Goal: Transaction & Acquisition: Download file/media

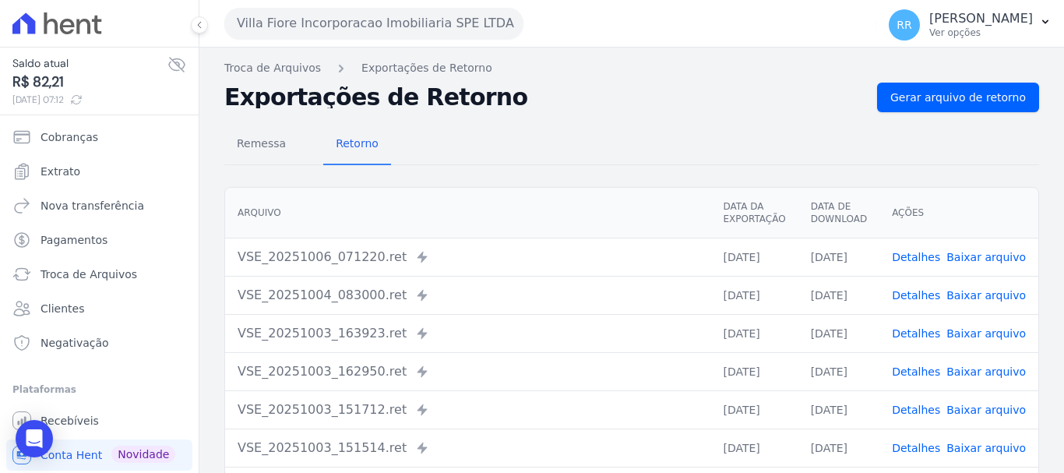
click at [451, 23] on button "Villa Fiore Incorporacao Imobiliaria SPE LTDA" at bounding box center [373, 23] width 299 height 31
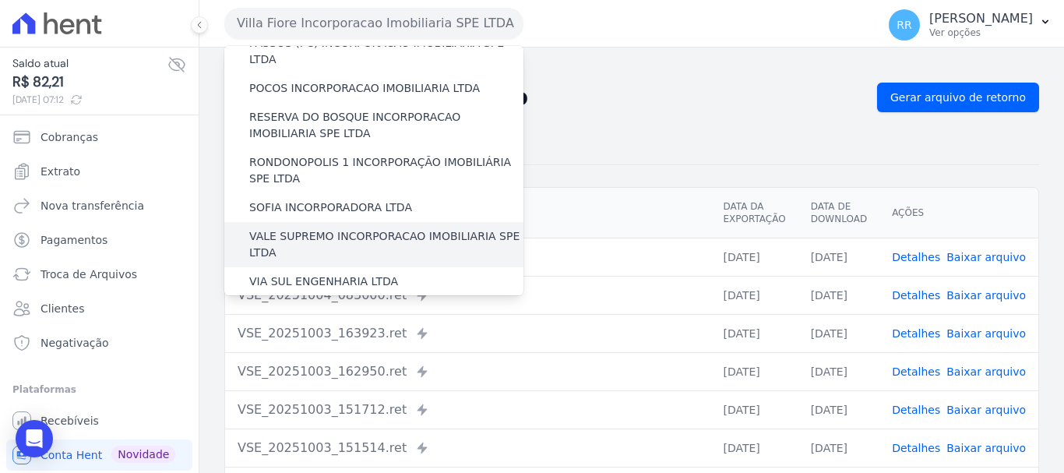
scroll to position [602, 0]
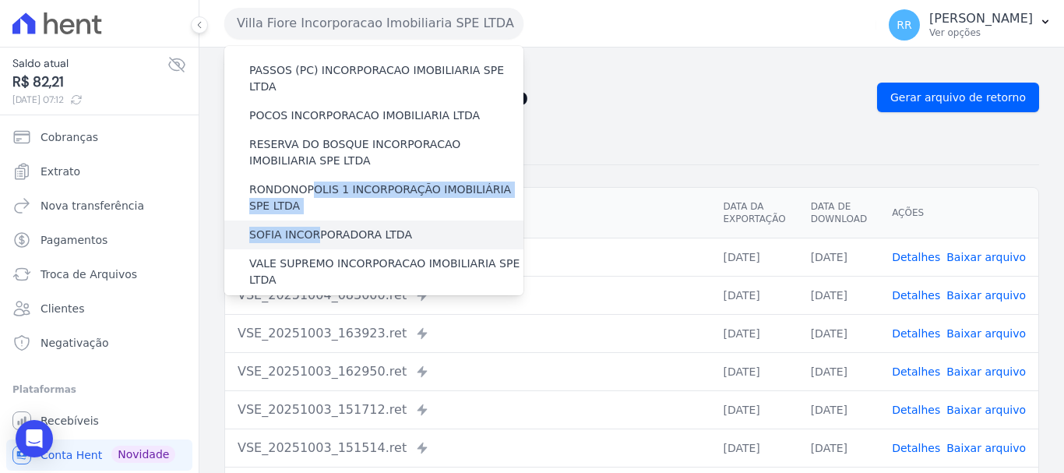
drag, startPoint x: 312, startPoint y: 114, endPoint x: 312, endPoint y: 152, distance: 38.2
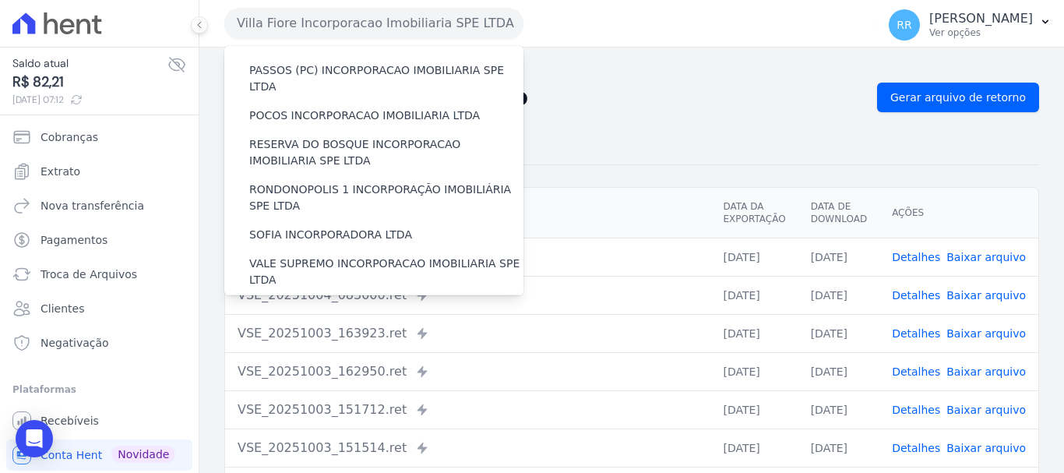
click at [302, 301] on label "VIA SUL ENGENHARIA LTDA" at bounding box center [323, 309] width 149 height 16
click at [0, 0] on input "VIA SUL ENGENHARIA LTDA" at bounding box center [0, 0] width 0 height 0
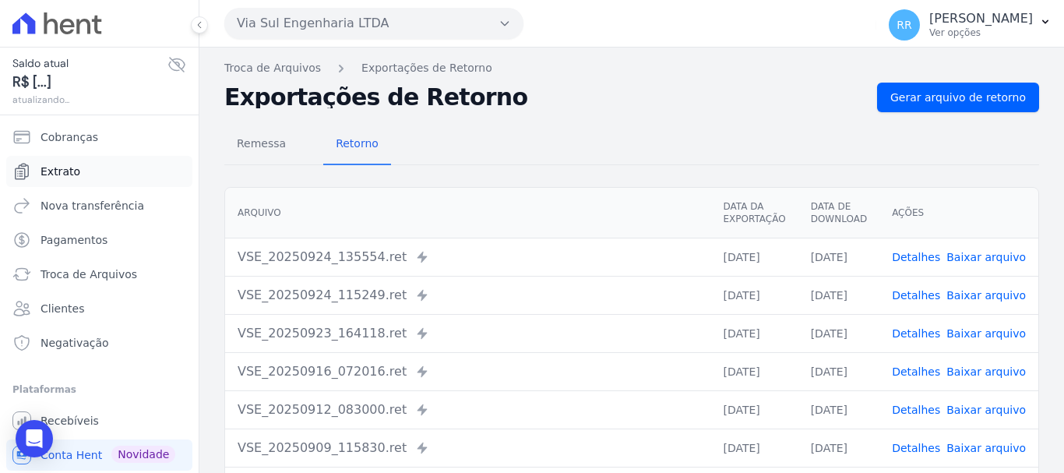
click at [48, 180] on link "Extrato" at bounding box center [99, 171] width 186 height 31
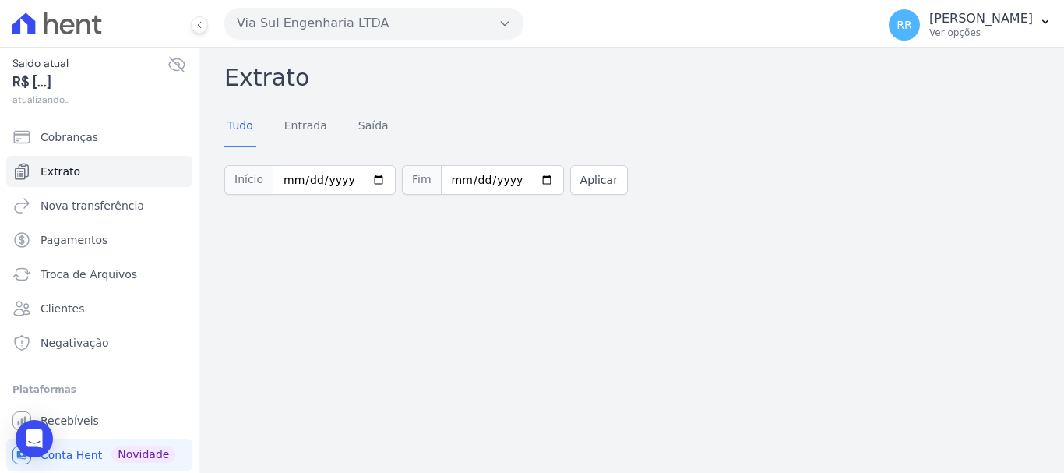
click at [435, 34] on button "Via Sul Engenharia LTDA" at bounding box center [373, 23] width 299 height 31
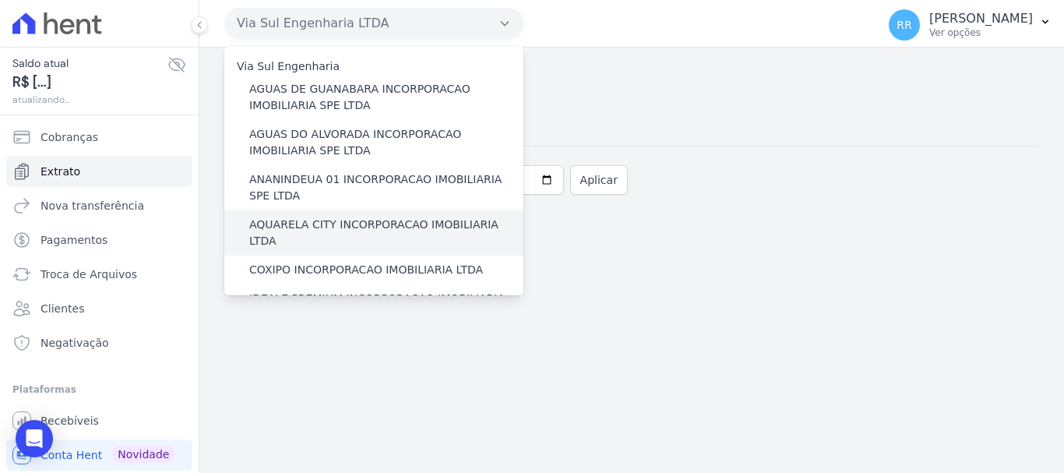
click at [322, 227] on label "AQUARELA CITY INCORPORACAO IMOBILIARIA LTDA" at bounding box center [386, 233] width 274 height 33
click at [0, 0] on input "AQUARELA CITY INCORPORACAO IMOBILIARIA LTDA" at bounding box center [0, 0] width 0 height 0
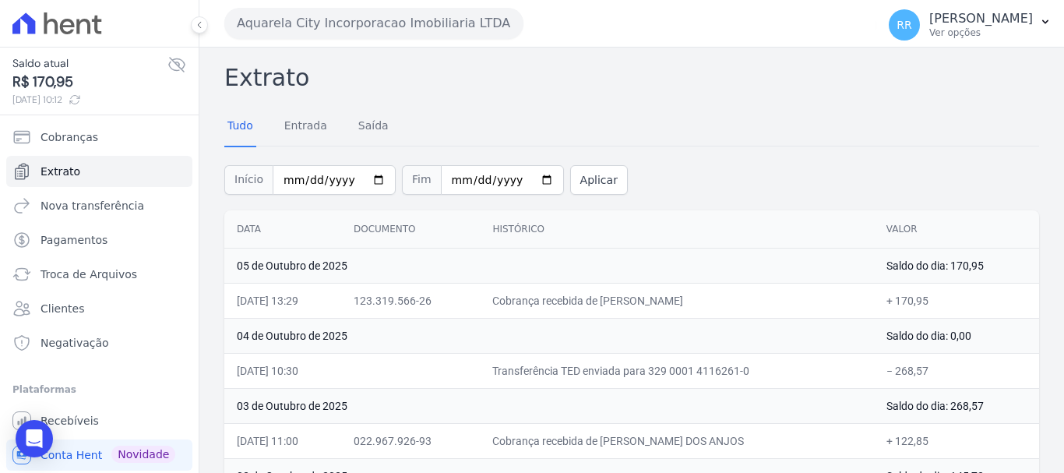
scroll to position [69, 0]
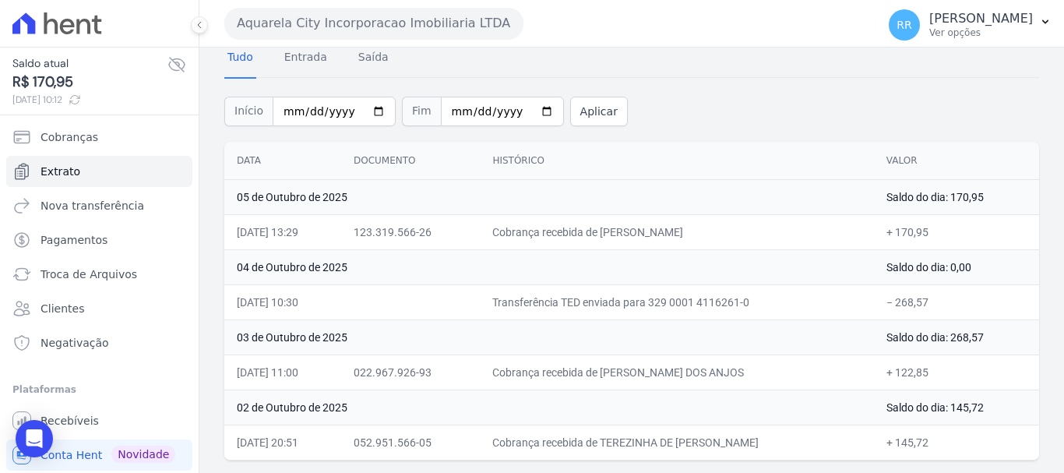
click at [313, 16] on button "Aquarela City Incorporacao Imobiliaria LTDA" at bounding box center [373, 23] width 299 height 31
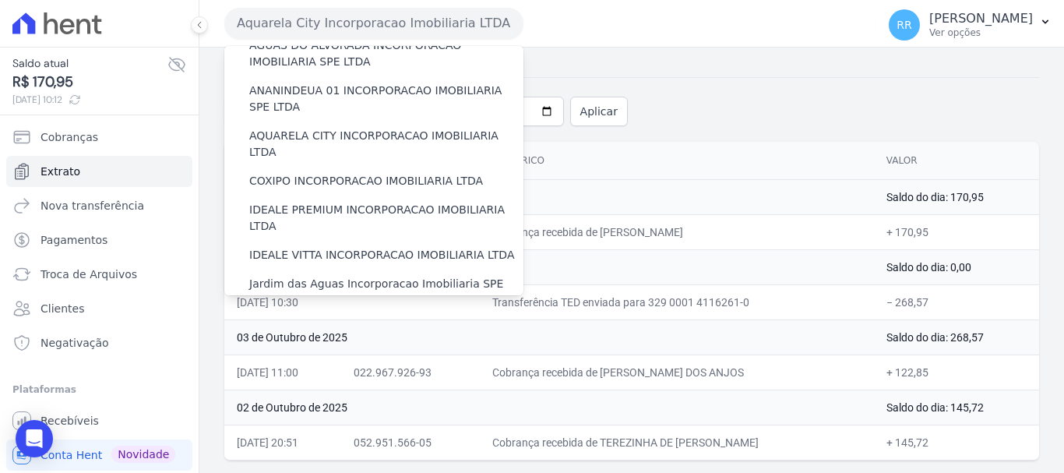
scroll to position [78, 0]
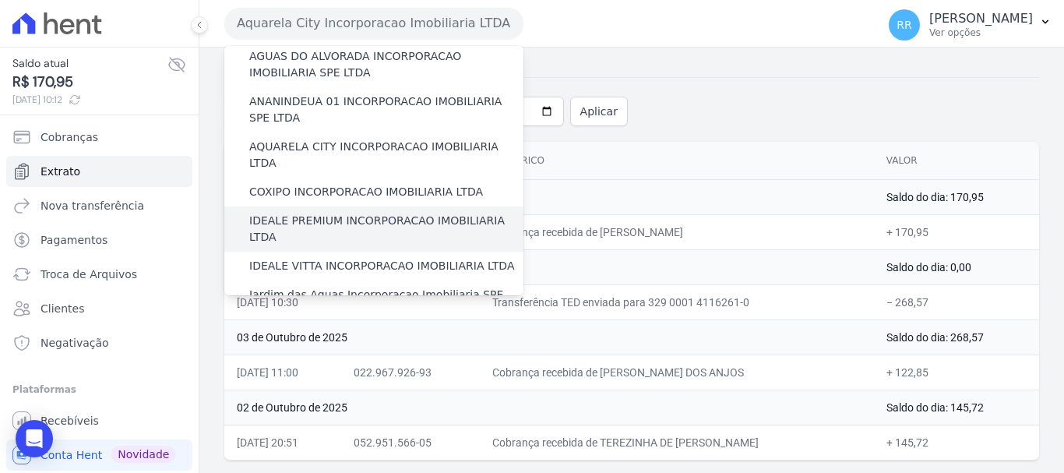
click at [293, 213] on label "IDEALE PREMIUM INCORPORACAO IMOBILIARIA LTDA" at bounding box center [386, 229] width 274 height 33
click at [0, 0] on input "IDEALE PREMIUM INCORPORACAO IMOBILIARIA LTDA" at bounding box center [0, 0] width 0 height 0
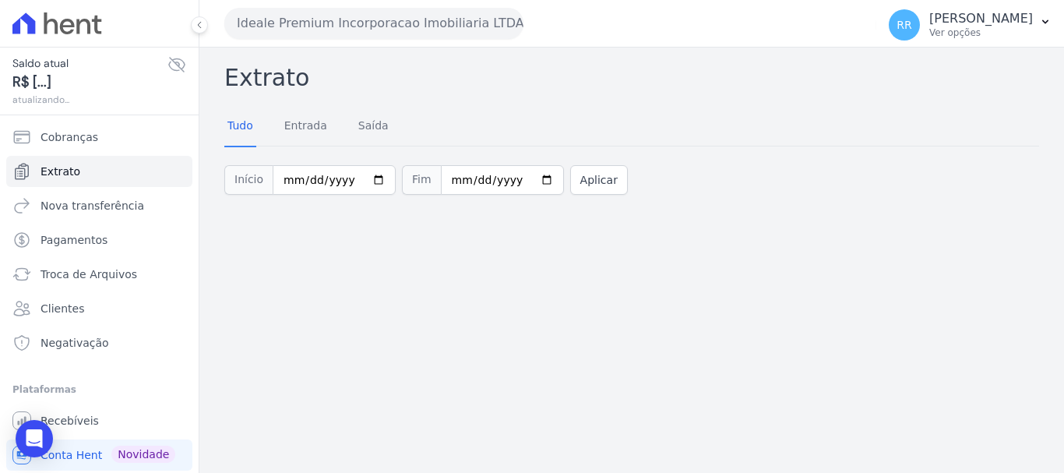
click at [453, 34] on button "Ideale Premium Incorporacao Imobiliaria LTDA" at bounding box center [373, 23] width 299 height 31
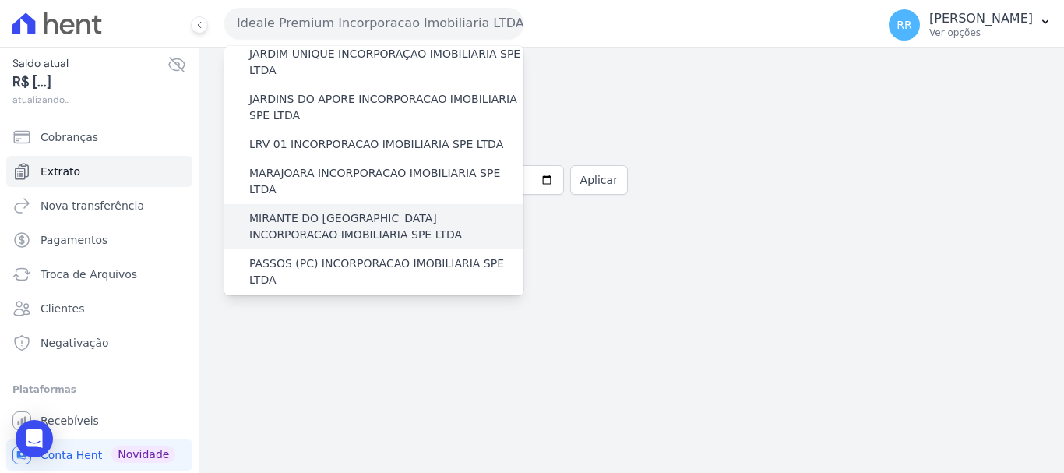
scroll to position [545, 0]
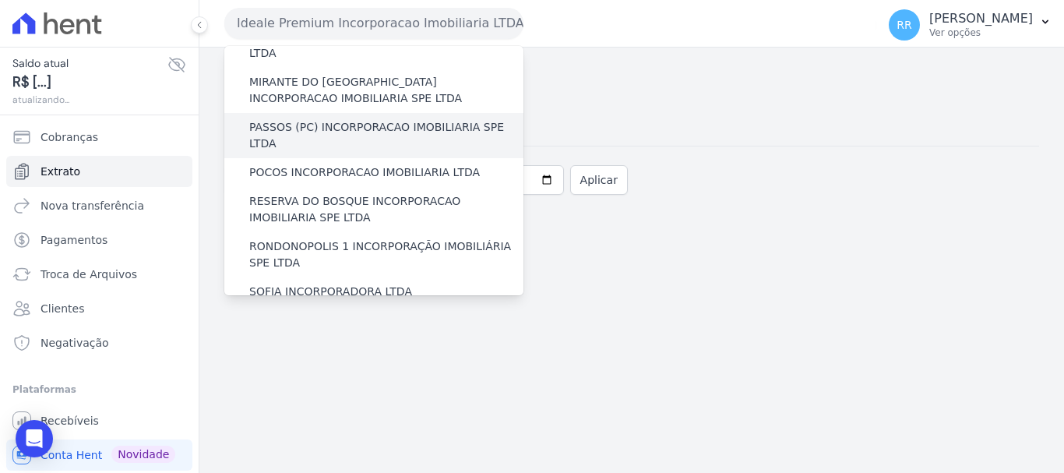
click at [313, 119] on label "PASSOS (PC) INCORPORACAO IMOBILIARIA SPE LTDA" at bounding box center [386, 135] width 274 height 33
click at [0, 0] on input "PASSOS (PC) INCORPORACAO IMOBILIARIA SPE LTDA" at bounding box center [0, 0] width 0 height 0
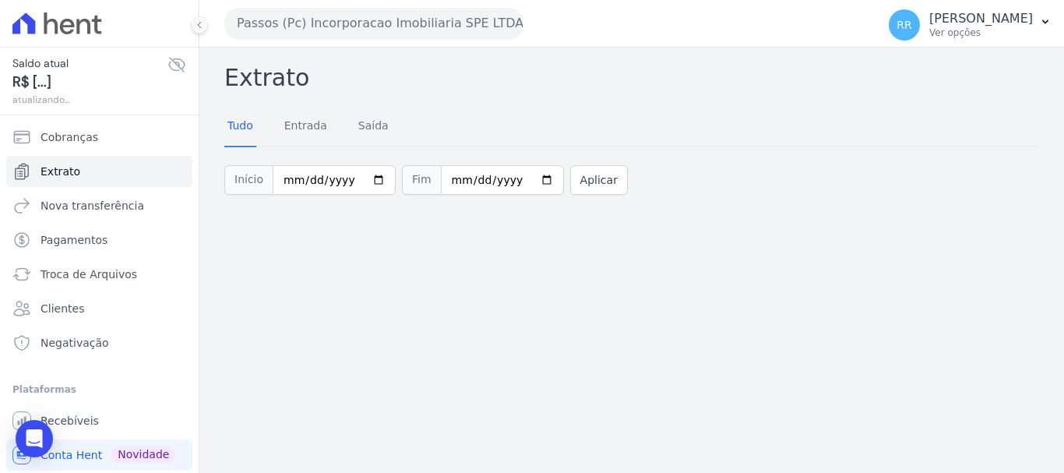
click at [314, 60] on h2 "Extrato" at bounding box center [631, 77] width 815 height 35
click at [351, 31] on button "Passos (Pc) Incorporacao Imobiliaria SPE LTDA" at bounding box center [373, 23] width 299 height 31
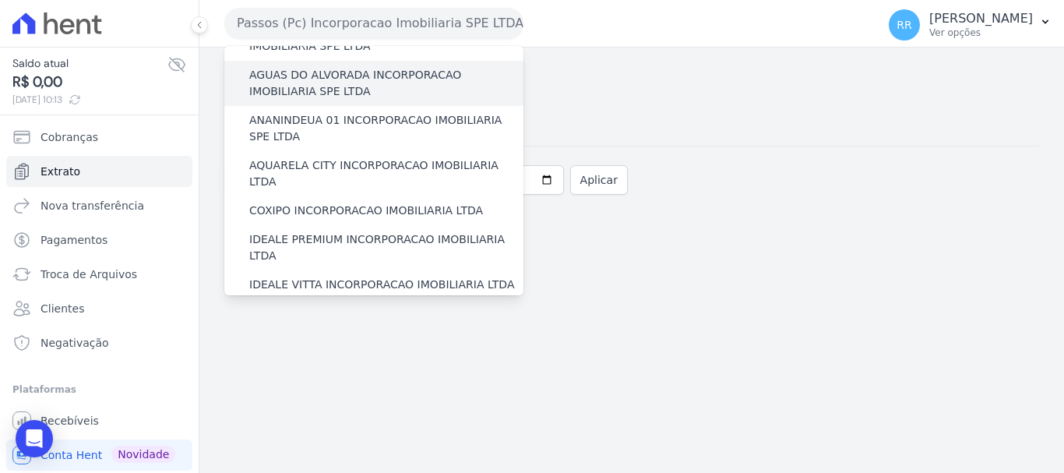
scroll to position [156, 0]
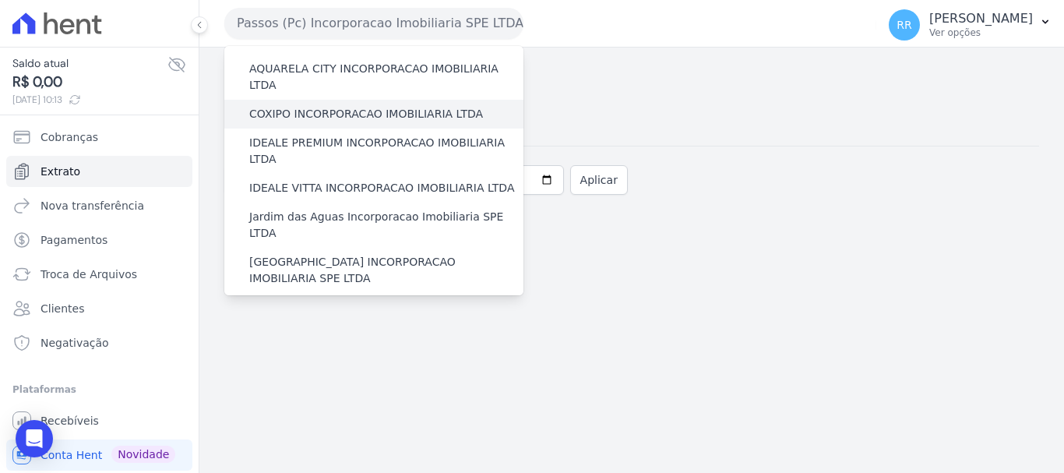
click at [325, 108] on div "COXIPO INCORPORACAO IMOBILIARIA LTDA" at bounding box center [373, 114] width 299 height 29
click at [327, 106] on label "COXIPO INCORPORACAO IMOBILIARIA LTDA" at bounding box center [366, 114] width 234 height 16
click at [0, 0] on input "COXIPO INCORPORACAO IMOBILIARIA LTDA" at bounding box center [0, 0] width 0 height 0
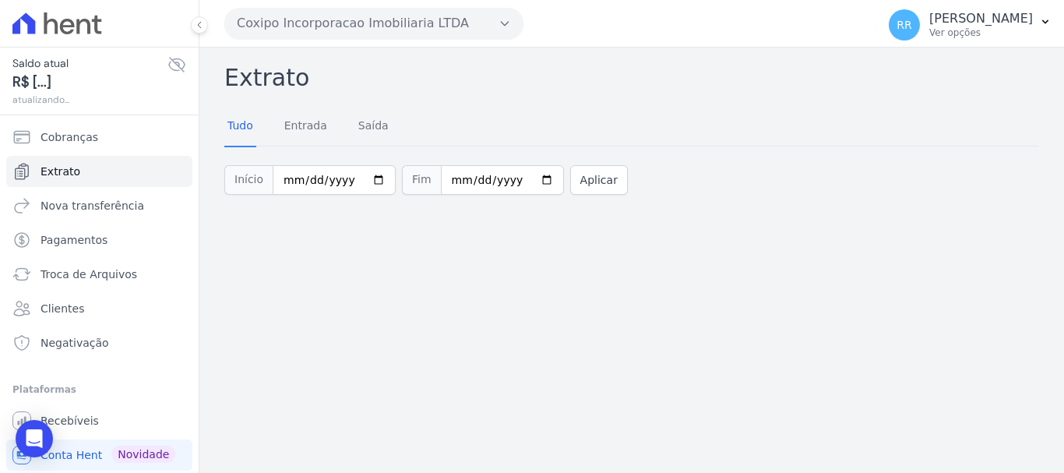
click at [350, 23] on button "Coxipo Incorporacao Imobiliaria LTDA" at bounding box center [373, 23] width 299 height 31
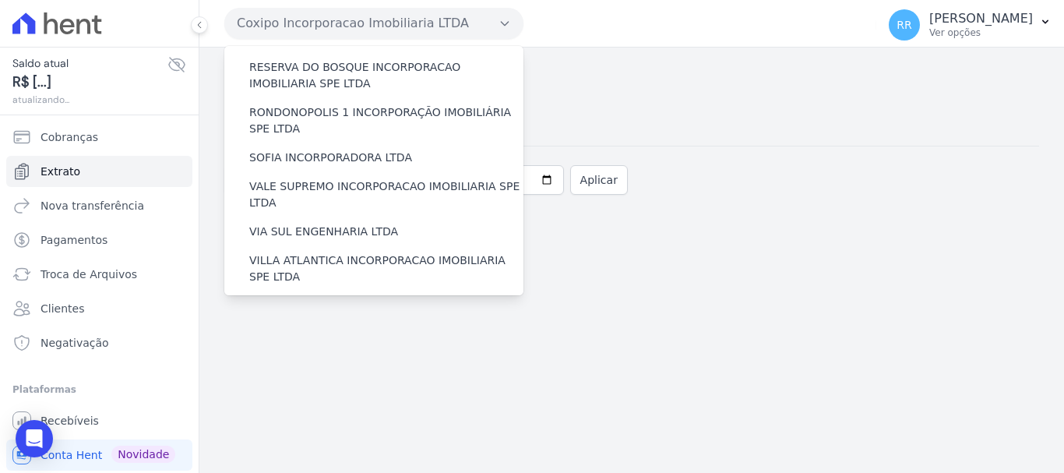
scroll to position [680, 0]
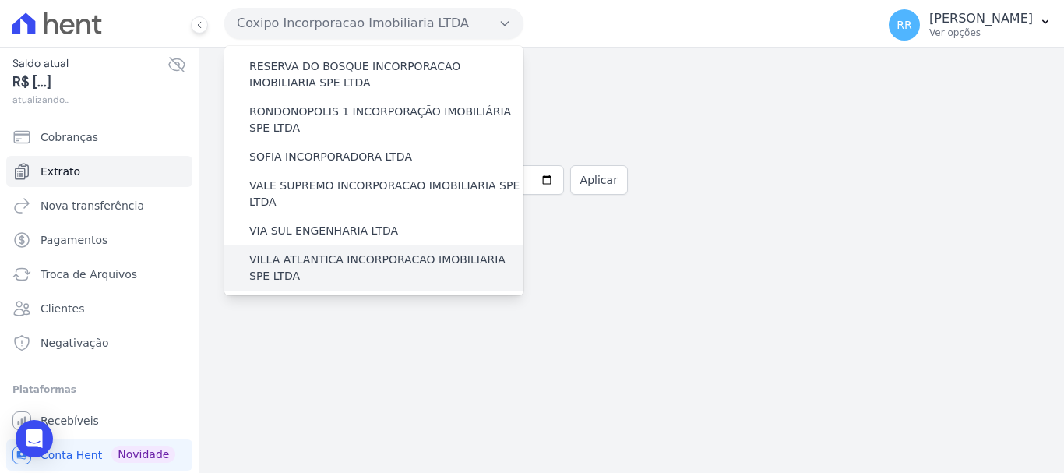
click at [330, 252] on label "VILLA ATLANTICA INCORPORACAO IMOBILIARIA SPE LTDA" at bounding box center [386, 268] width 274 height 33
click at [0, 0] on input "VILLA ATLANTICA INCORPORACAO IMOBILIARIA SPE LTDA" at bounding box center [0, 0] width 0 height 0
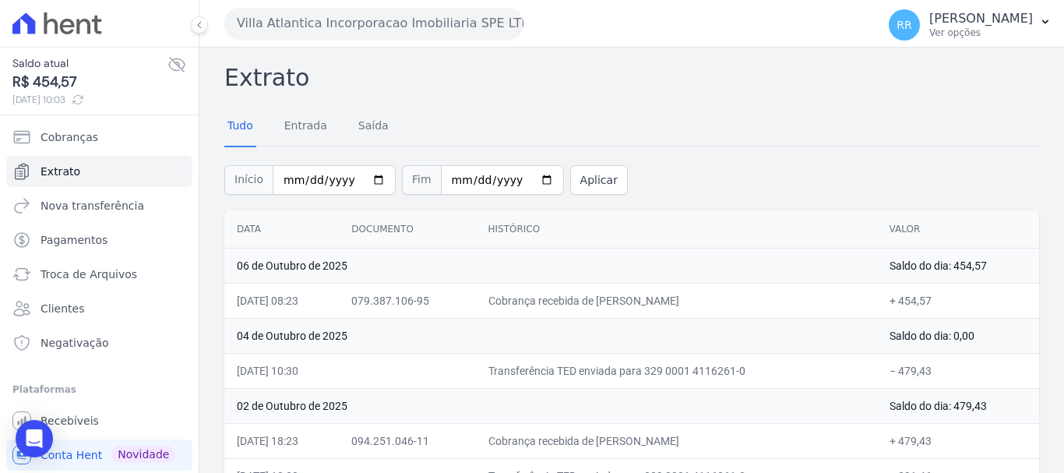
drag, startPoint x: 382, startPoint y: 26, endPoint x: 382, endPoint y: 54, distance: 28.0
click at [382, 26] on button "Villa Atlantica Incorporacao Imobiliaria SPE LTDA" at bounding box center [373, 23] width 299 height 31
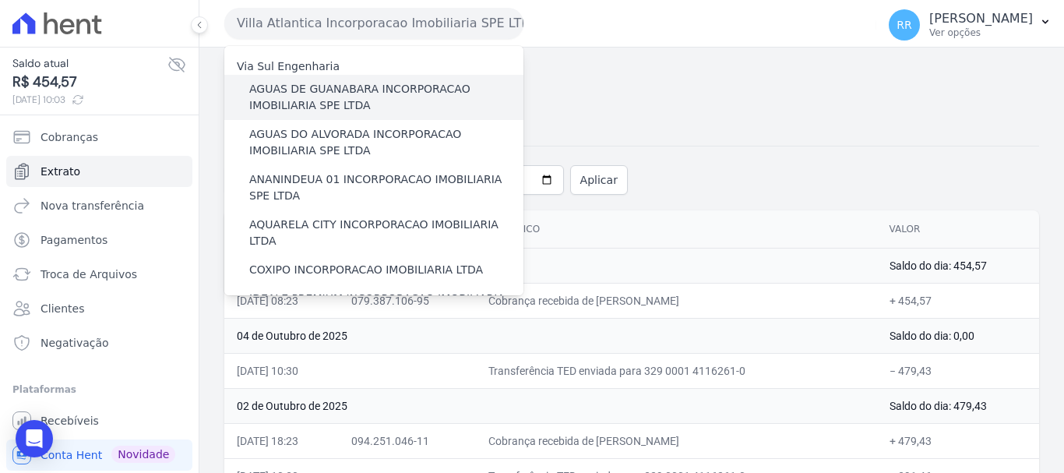
click at [363, 100] on label "AGUAS DE GUANABARA INCORPORACAO IMOBILIARIA SPE LTDA" at bounding box center [386, 97] width 274 height 33
click at [0, 0] on input "AGUAS DE GUANABARA INCORPORACAO IMOBILIARIA SPE LTDA" at bounding box center [0, 0] width 0 height 0
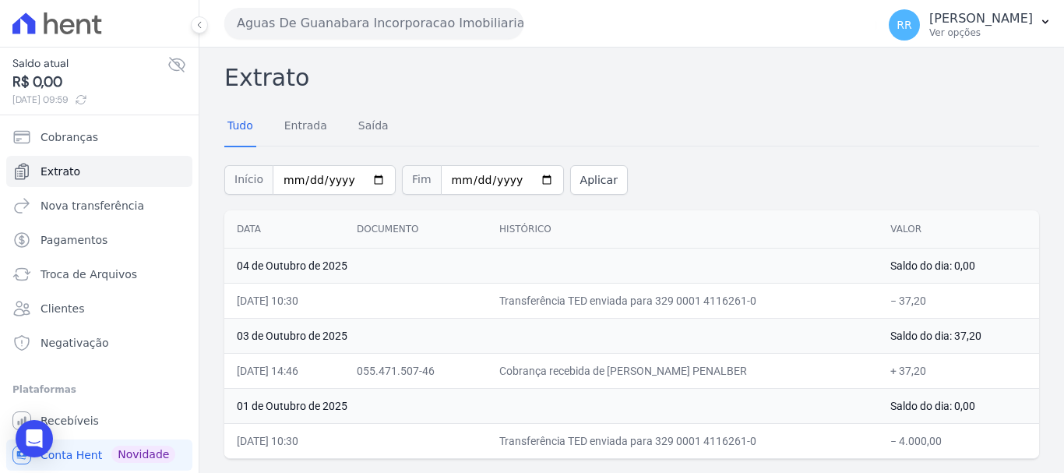
click at [331, 14] on button "Aguas De Guanabara Incorporacao Imobiliaria SPE LTDA" at bounding box center [373, 23] width 299 height 31
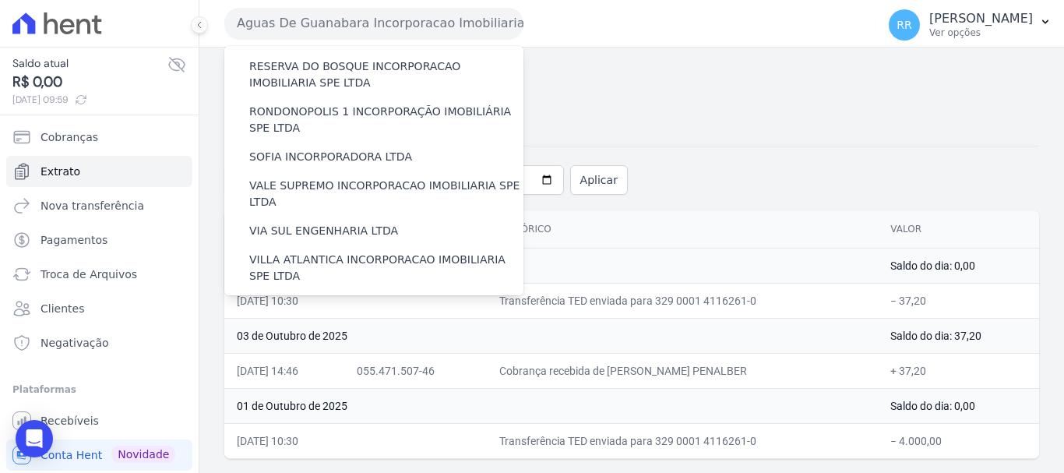
click at [372, 342] on label "VILLA TROPICAL INCORPORAÇÃO IMOBILIÁRIA SPE LTDA" at bounding box center [386, 358] width 274 height 33
click at [0, 0] on input "VILLA TROPICAL INCORPORAÇÃO IMOBILIÁRIA SPE LTDA" at bounding box center [0, 0] width 0 height 0
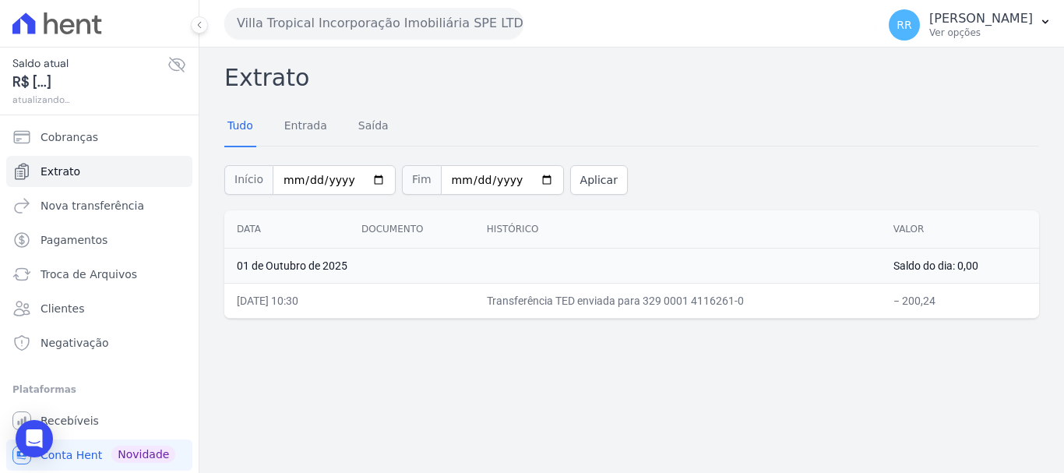
click at [413, 27] on button "Villa Tropical Incorporação Imobiliária SPE LTDA" at bounding box center [373, 23] width 299 height 31
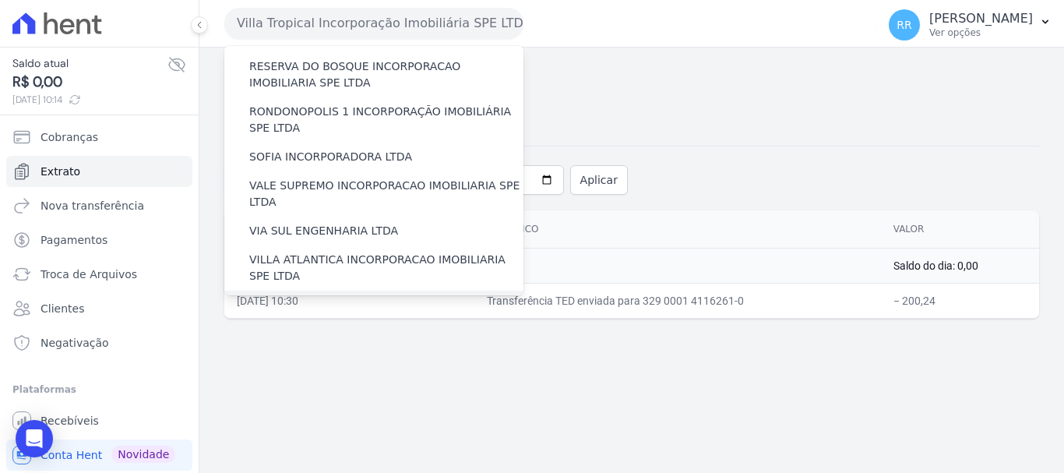
click at [342, 297] on label "[GEOGRAPHIC_DATA] INCORPORACAO IMOBILIARIA SPE LTDA" at bounding box center [386, 313] width 274 height 33
click at [0, 0] on input "[GEOGRAPHIC_DATA] INCORPORACAO IMOBILIARIA SPE LTDA" at bounding box center [0, 0] width 0 height 0
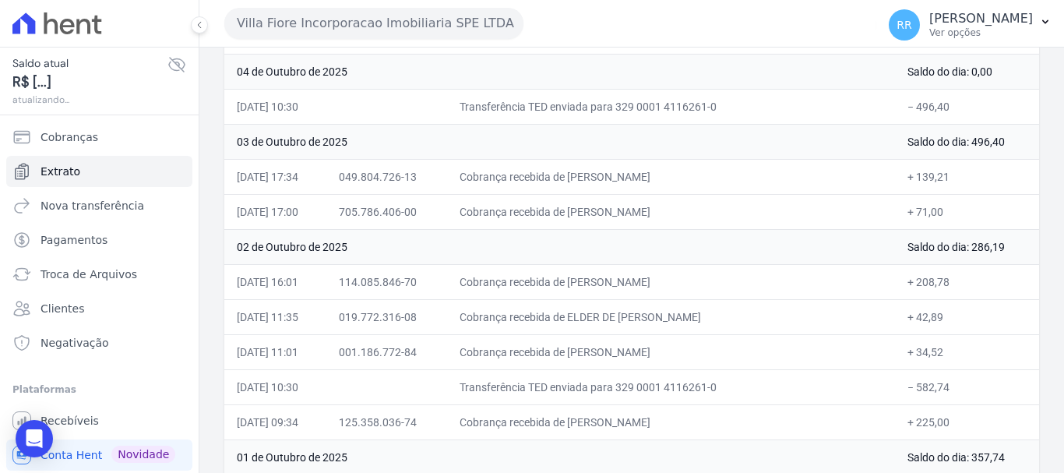
scroll to position [312, 0]
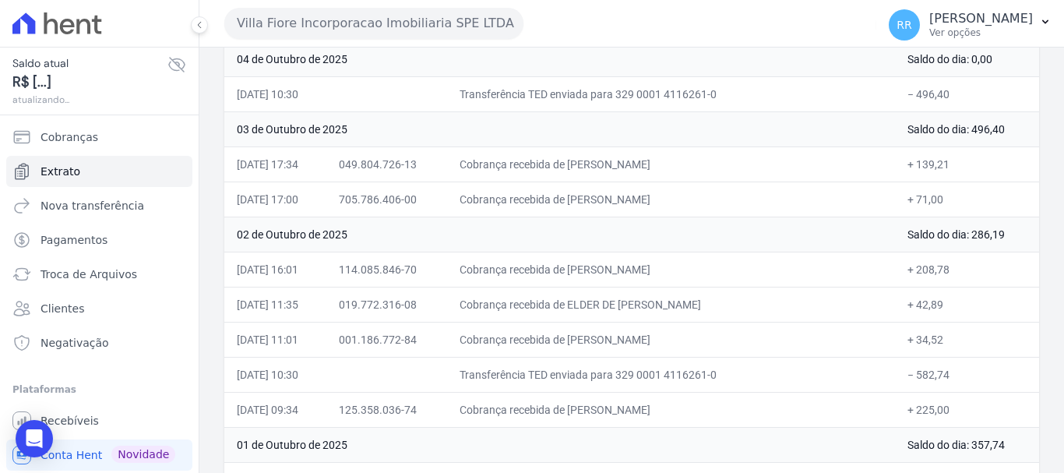
click at [169, 66] on icon at bounding box center [177, 65] width 16 height 14
click at [175, 66] on icon at bounding box center [177, 64] width 5 height 5
click at [445, 26] on button "Villa Fiore Incorporacao Imobiliaria SPE LTDA" at bounding box center [373, 23] width 299 height 31
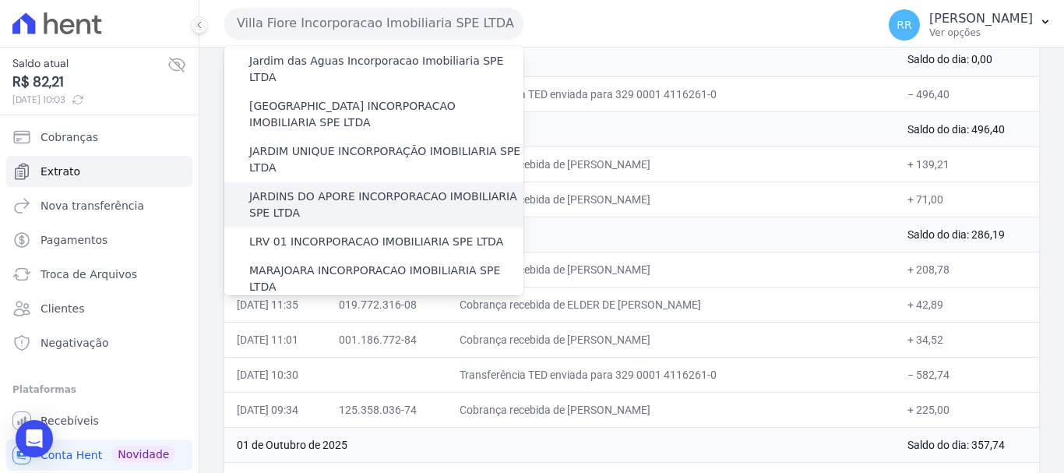
click at [342, 189] on label "JARDINS DO APORE INCORPORACAO IMOBILIARIA SPE LTDA" at bounding box center [386, 205] width 274 height 33
click at [0, 0] on input "JARDINS DO APORE INCORPORACAO IMOBILIARIA SPE LTDA" at bounding box center [0, 0] width 0 height 0
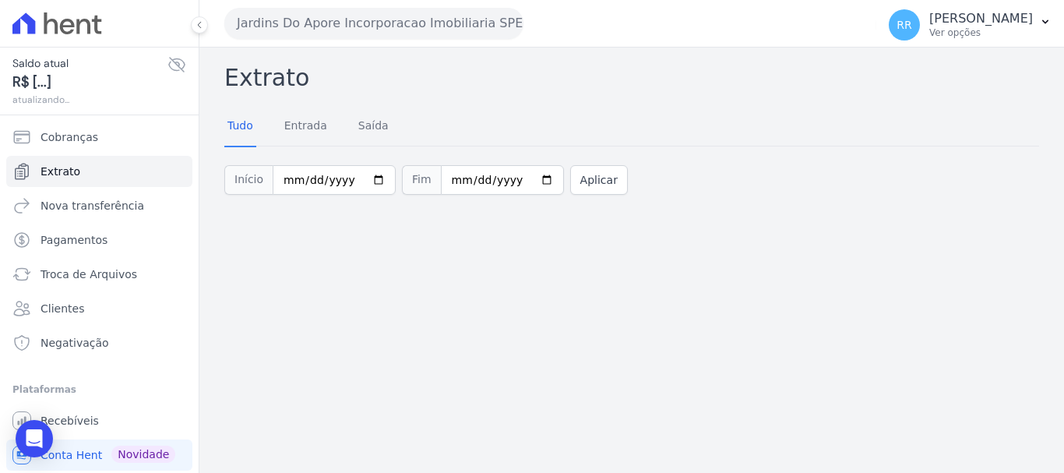
click at [298, 23] on button "Jardins Do Apore Incorporacao Imobiliaria SPE LTDA" at bounding box center [373, 23] width 299 height 31
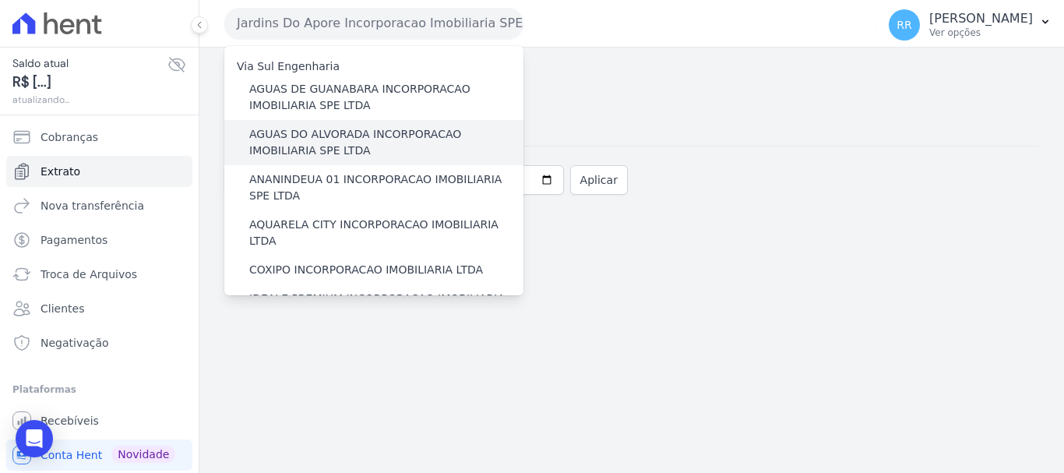
click at [299, 137] on label "AGUAS DO ALVORADA INCORPORACAO IMOBILIARIA SPE LTDA" at bounding box center [386, 142] width 274 height 33
click at [0, 0] on input "AGUAS DO ALVORADA INCORPORACAO IMOBILIARIA SPE LTDA" at bounding box center [0, 0] width 0 height 0
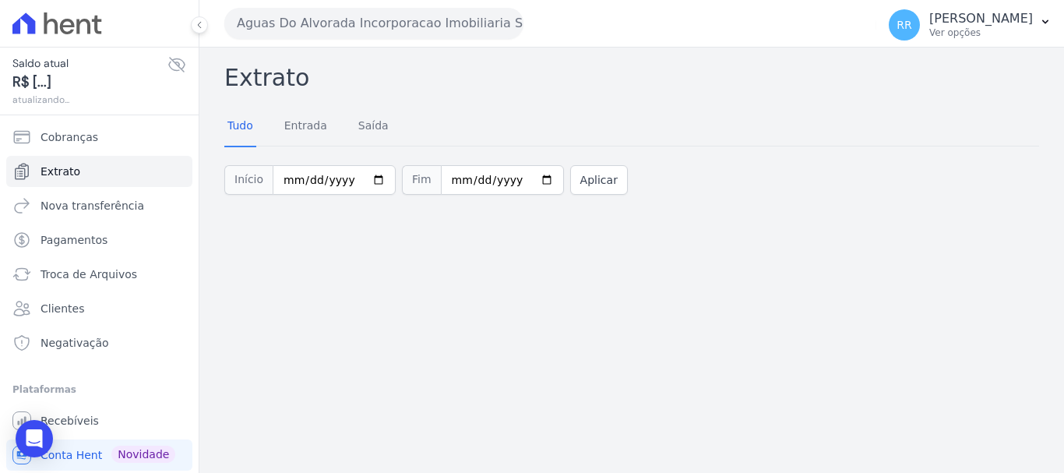
click at [401, 34] on button "Aguas Do Alvorada Incorporacao Imobiliaria SPE LTDA" at bounding box center [373, 23] width 299 height 31
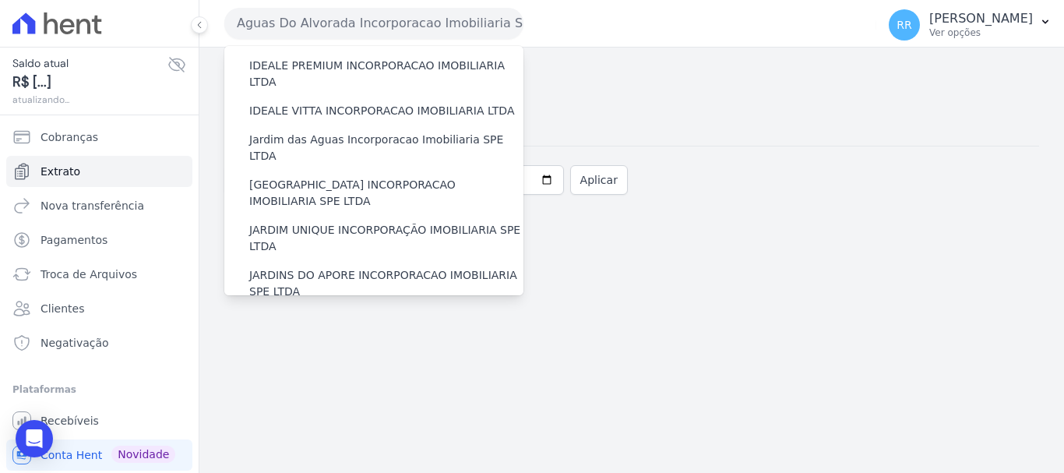
scroll to position [234, 0]
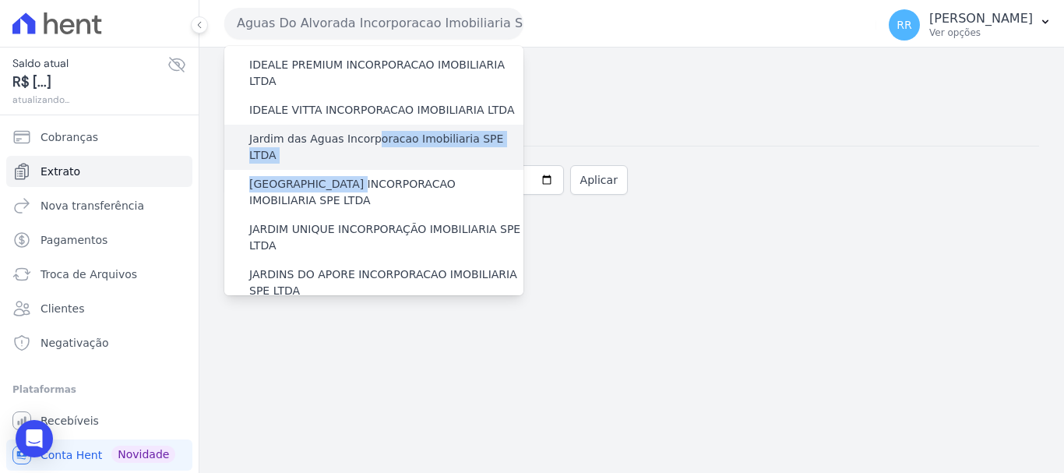
drag, startPoint x: 362, startPoint y: 123, endPoint x: 366, endPoint y: 115, distance: 9.4
click at [366, 115] on div "Via Sul Engenharia AGUAS DE GUANABARA INCORPORACAO IMOBILIARIA SPE LTDA AGUAS D…" at bounding box center [373, 326] width 299 height 1028
click at [366, 125] on div "Jardim das Aguas Incorporacao Imobiliaria SPE LTDA" at bounding box center [373, 147] width 299 height 45
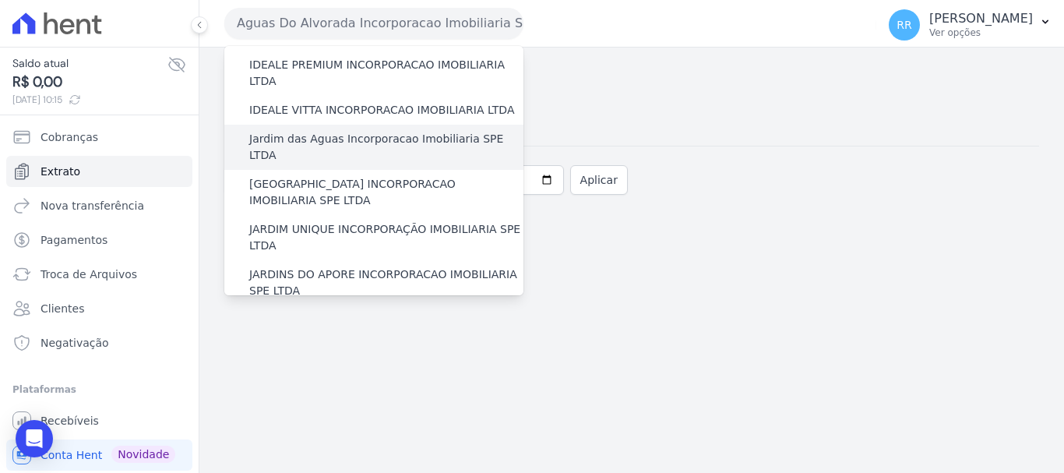
click at [354, 131] on label "Jardim das Aguas Incorporacao Imobiliaria SPE LTDA" at bounding box center [386, 147] width 274 height 33
click at [0, 0] on input "Jardim das Aguas Incorporacao Imobiliaria SPE LTDA" at bounding box center [0, 0] width 0 height 0
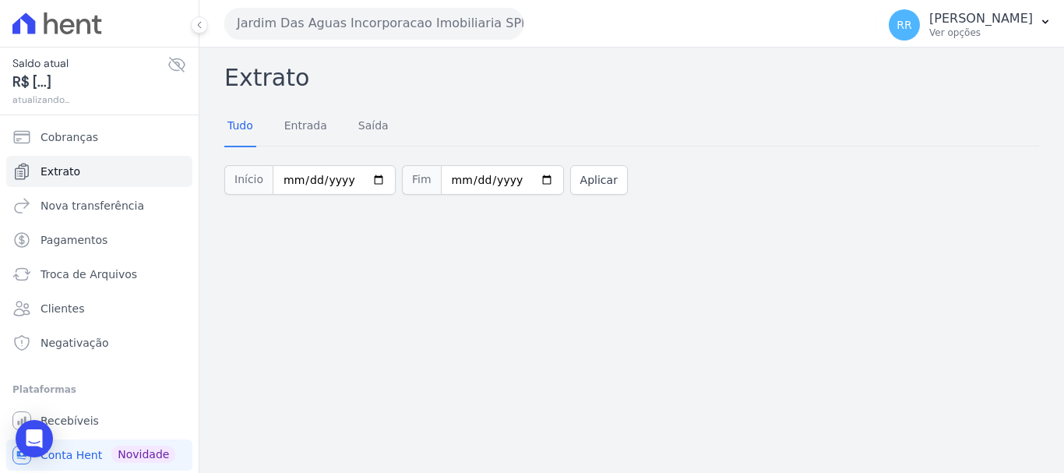
click at [389, 32] on button "Jardim Das Aguas Incorporacao Imobiliaria SPE LTDA" at bounding box center [373, 23] width 299 height 31
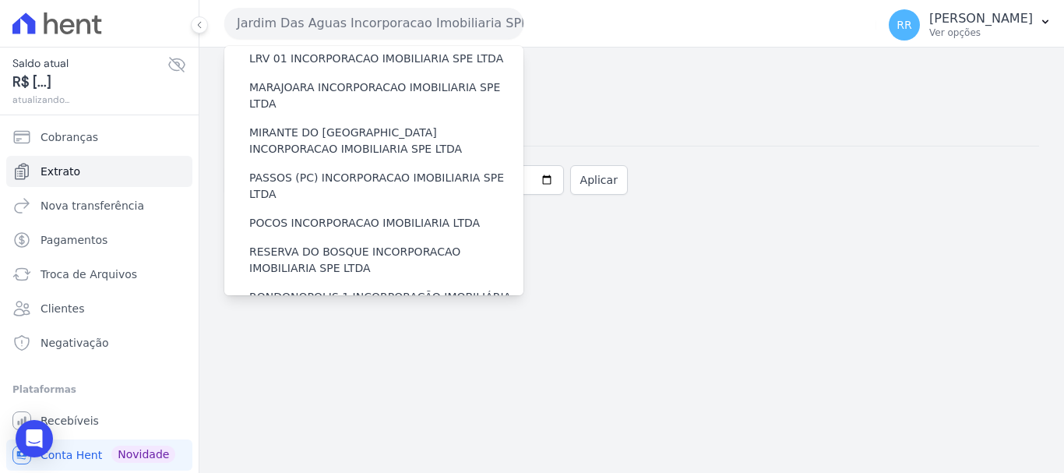
scroll to position [545, 0]
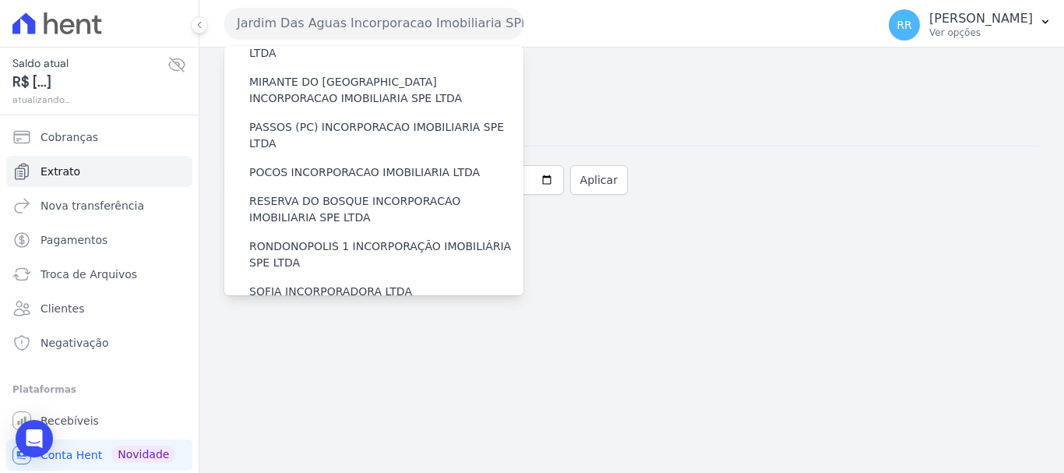
click at [372, 312] on label "VALE SUPREMO INCORPORACAO IMOBILIARIA SPE LTDA" at bounding box center [386, 328] width 274 height 33
click at [0, 0] on input "VALE SUPREMO INCORPORACAO IMOBILIARIA SPE LTDA" at bounding box center [0, 0] width 0 height 0
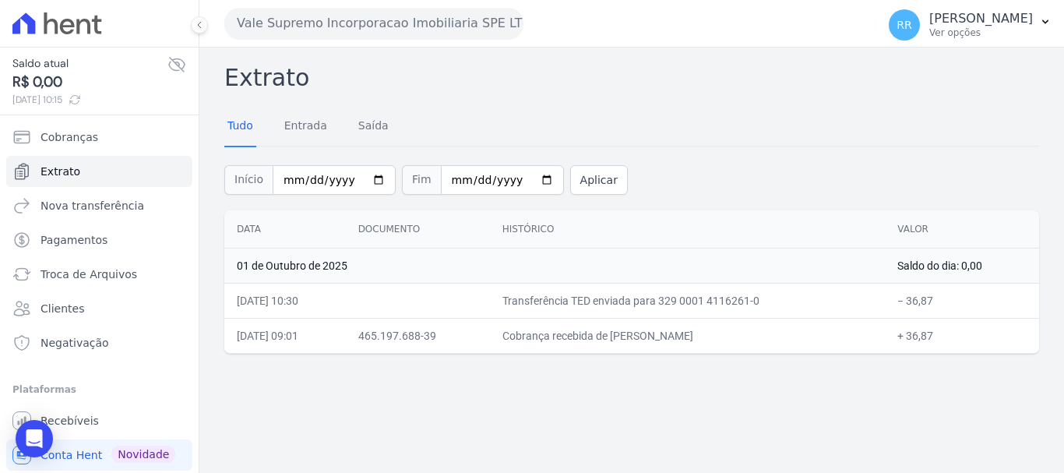
click at [457, 23] on button "Vale Supremo Incorporacao Imobiliaria SPE LTDA" at bounding box center [373, 23] width 299 height 31
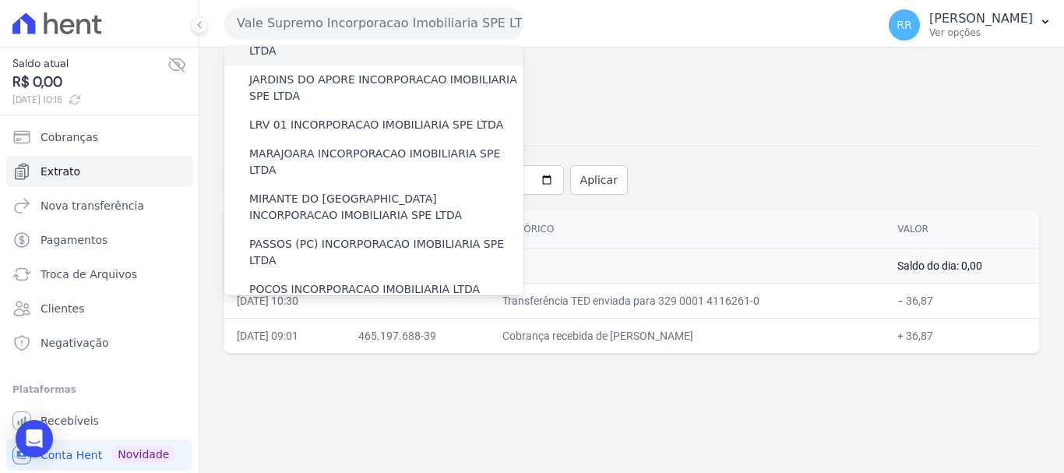
scroll to position [446, 0]
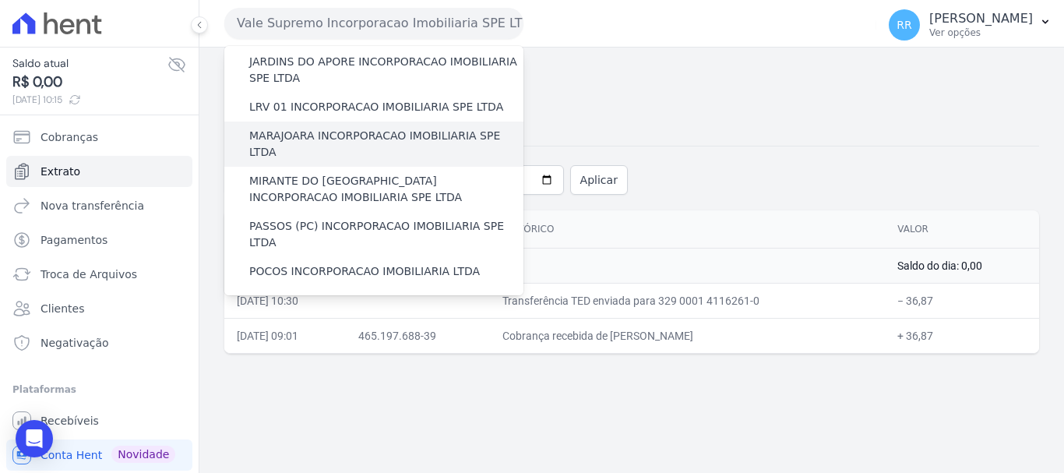
click at [351, 122] on div "MARAJOARA INCORPORACAO IMOBILIARIA SPE LTDA" at bounding box center [373, 144] width 299 height 45
click at [384, 128] on label "MARAJOARA INCORPORACAO IMOBILIARIA SPE LTDA" at bounding box center [386, 144] width 274 height 33
click at [0, 0] on input "MARAJOARA INCORPORACAO IMOBILIARIA SPE LTDA" at bounding box center [0, 0] width 0 height 0
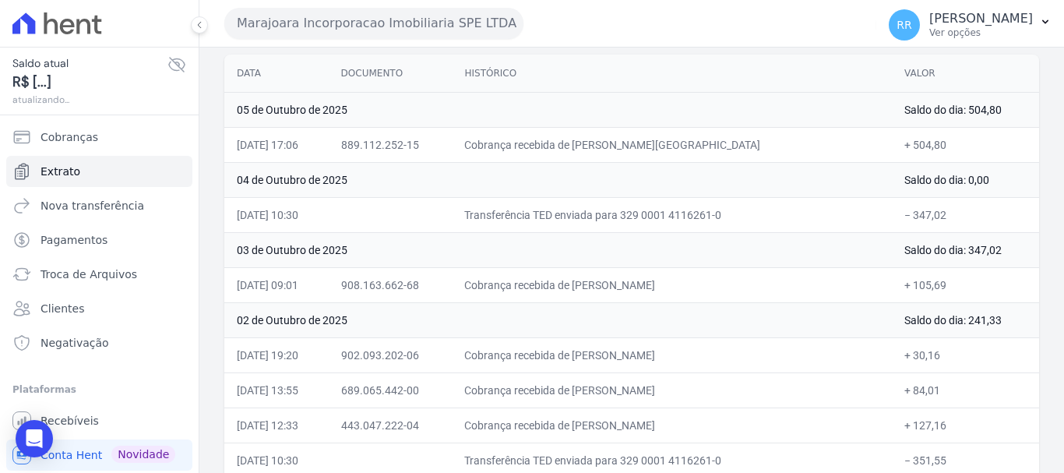
scroll to position [234, 0]
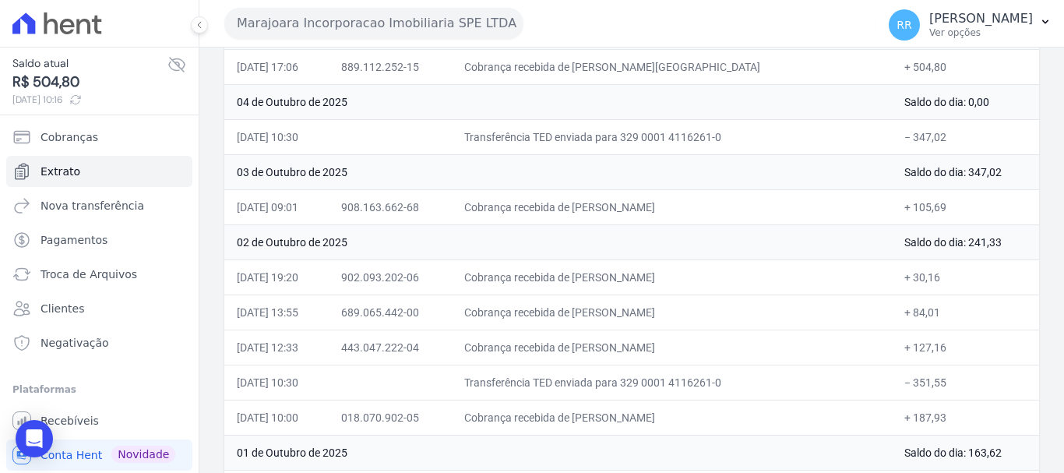
drag, startPoint x: 439, startPoint y: 16, endPoint x: 436, endPoint y: 37, distance: 20.6
click at [439, 16] on button "Marajoara Incorporacao Imobiliaria SPE LTDA" at bounding box center [373, 23] width 299 height 31
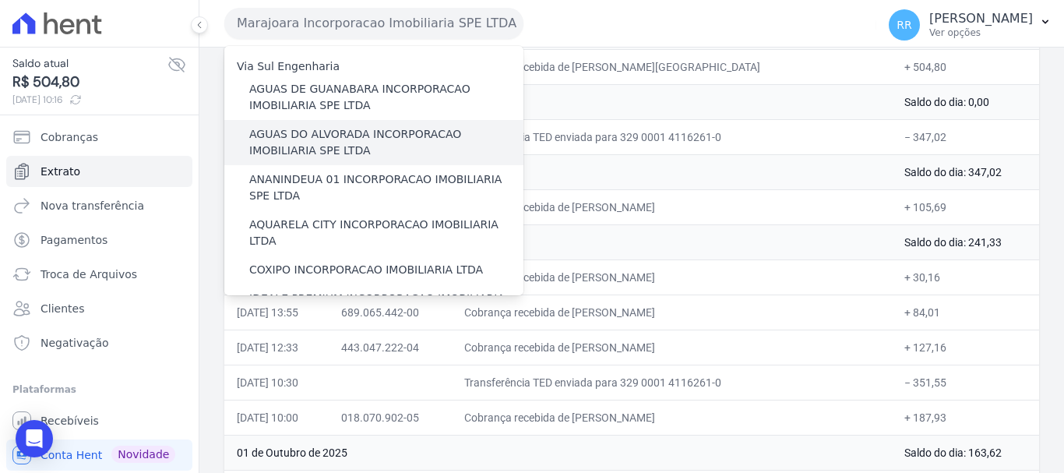
click at [362, 155] on label "AGUAS DO ALVORADA INCORPORACAO IMOBILIARIA SPE LTDA" at bounding box center [386, 142] width 274 height 33
click at [0, 0] on input "AGUAS DO ALVORADA INCORPORACAO IMOBILIARIA SPE LTDA" at bounding box center [0, 0] width 0 height 0
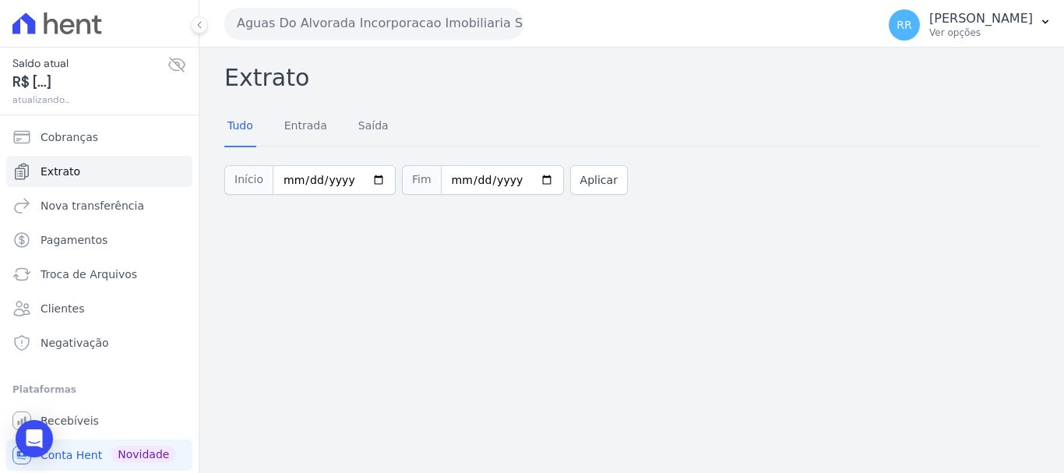
click at [408, 41] on div "Aguas Do Alvorada Incorporacao Imobiliaria SPE LTDA Via Sul Engenharia AGUAS DE…" at bounding box center [547, 23] width 646 height 48
click at [408, 32] on button "Aguas Do Alvorada Incorporacao Imobiliaria SPE LTDA" at bounding box center [373, 23] width 299 height 31
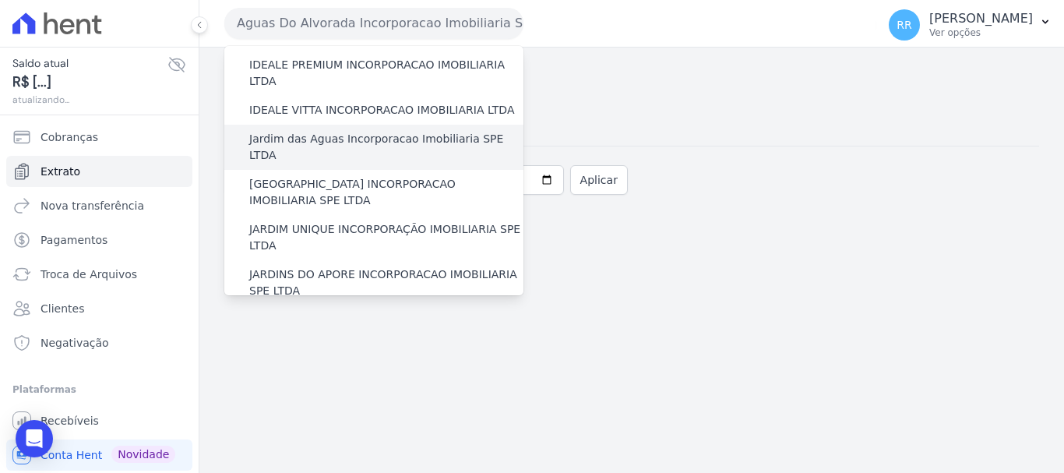
click at [321, 131] on label "Jardim das Aguas Incorporacao Imobiliaria SPE LTDA" at bounding box center [386, 147] width 274 height 33
click at [0, 0] on input "Jardim das Aguas Incorporacao Imobiliaria SPE LTDA" at bounding box center [0, 0] width 0 height 0
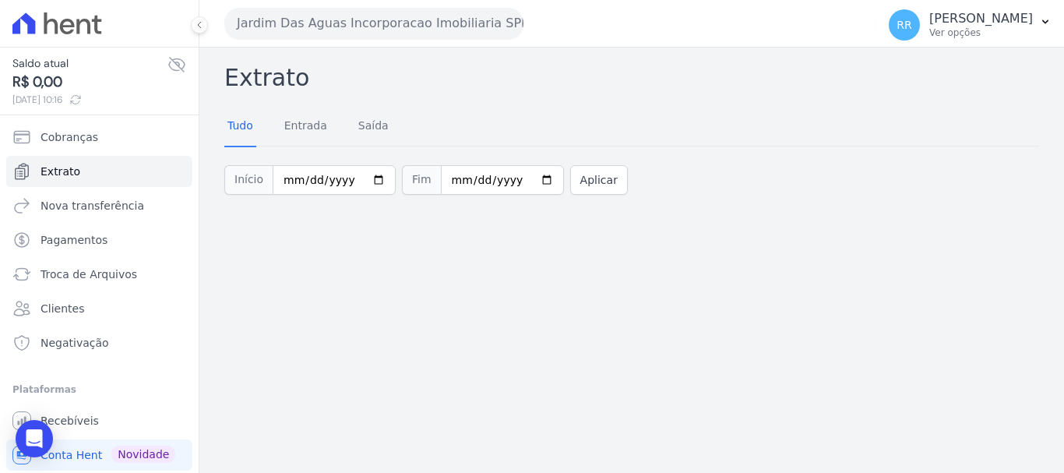
click at [381, 16] on button "Jardim Das Aguas Incorporacao Imobiliaria SPE LTDA" at bounding box center [373, 23] width 299 height 31
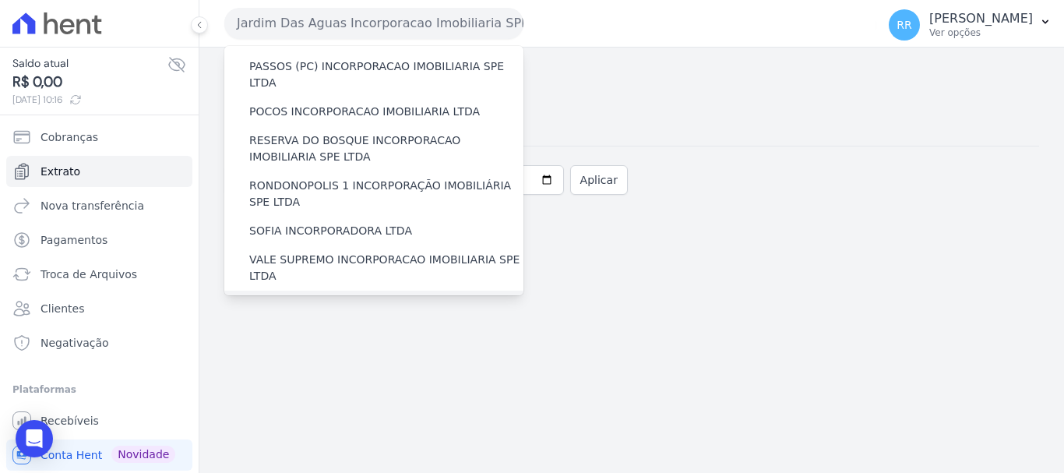
scroll to position [680, 0]
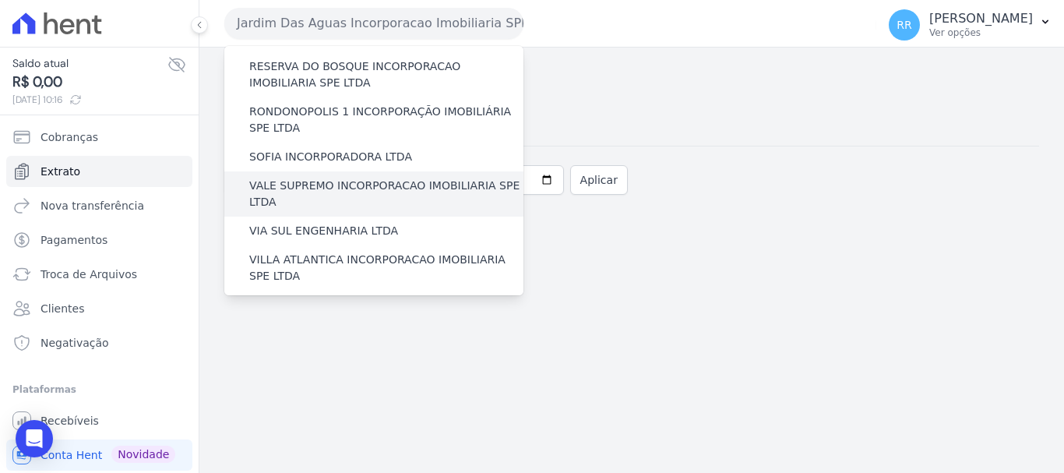
click at [337, 178] on label "VALE SUPREMO INCORPORACAO IMOBILIARIA SPE LTDA" at bounding box center [386, 194] width 274 height 33
click at [0, 0] on input "VALE SUPREMO INCORPORACAO IMOBILIARIA SPE LTDA" at bounding box center [0, 0] width 0 height 0
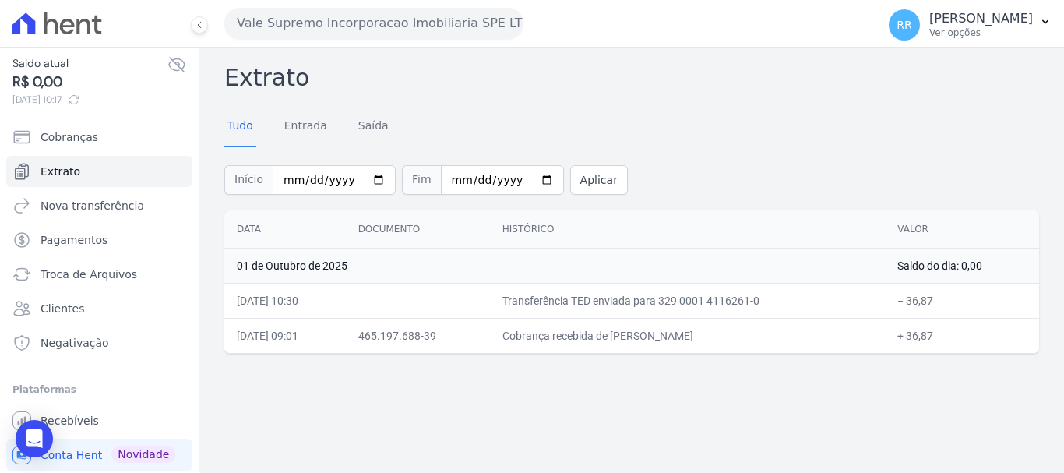
drag, startPoint x: 298, startPoint y: 56, endPoint x: 333, endPoint y: 28, distance: 44.9
click at [298, 55] on div "Extrato Tudo Entrada Saída Início 2025-10-01 Fim 2025-10-06 Aplicar Data Docume…" at bounding box center [631, 260] width 865 height 425
click at [333, 28] on button "Vale Supremo Incorporacao Imobiliaria SPE LTDA" at bounding box center [373, 23] width 299 height 31
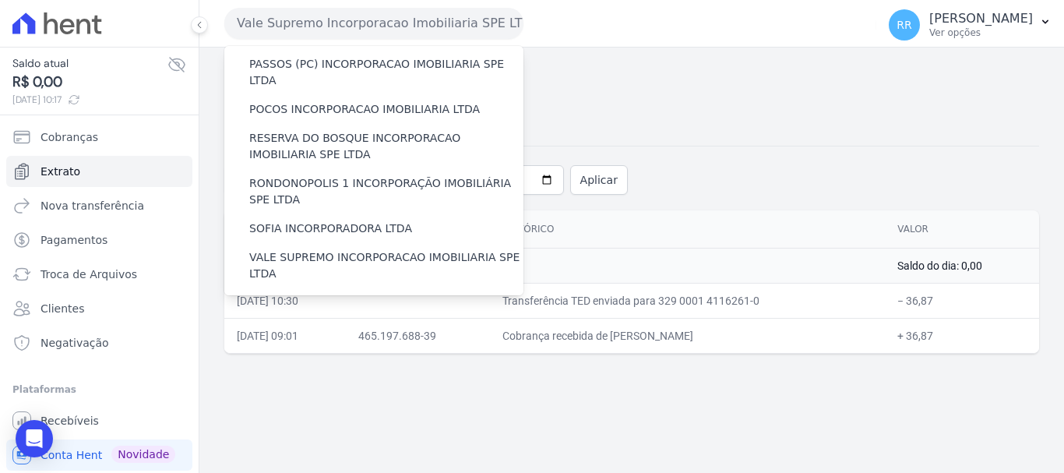
scroll to position [524, 0]
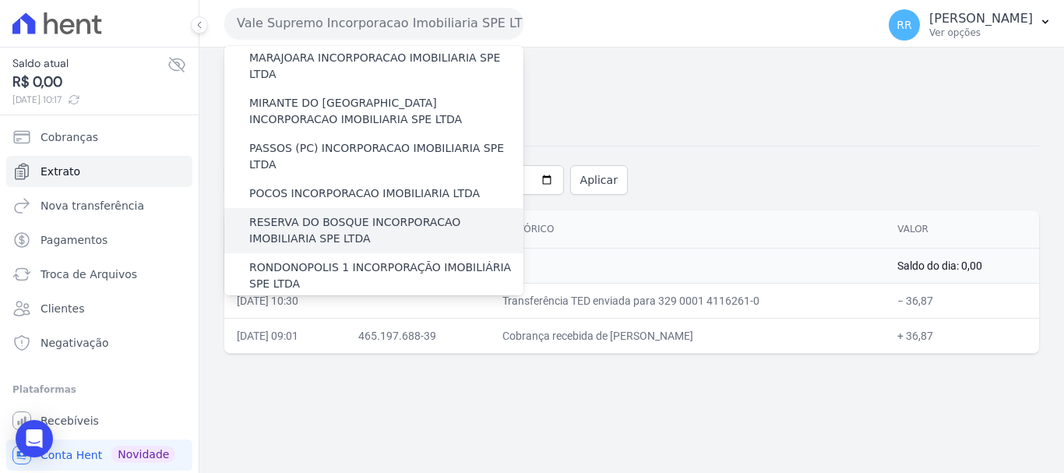
click at [329, 214] on label "RESERVA DO BOSQUE INCORPORACAO IMOBILIARIA SPE LTDA" at bounding box center [386, 230] width 274 height 33
click at [0, 0] on input "RESERVA DO BOSQUE INCORPORACAO IMOBILIARIA SPE LTDA" at bounding box center [0, 0] width 0 height 0
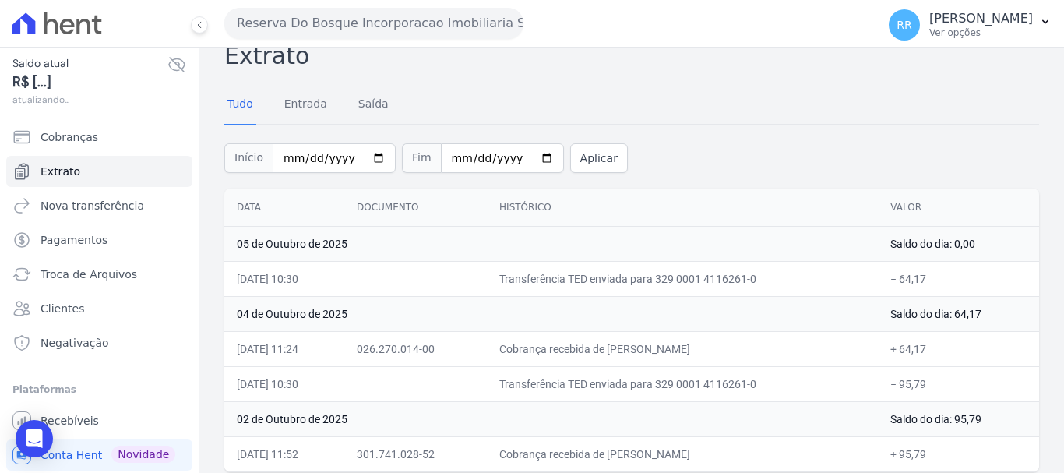
scroll to position [34, 0]
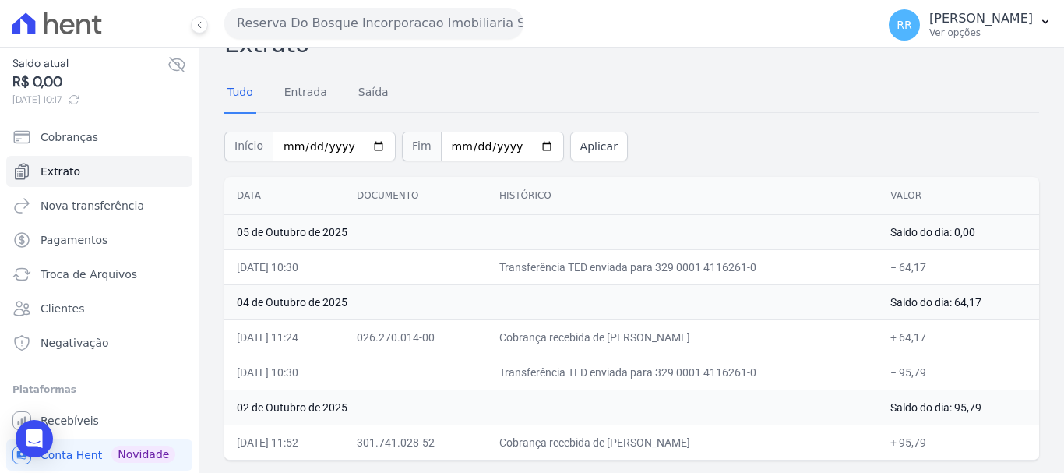
click at [402, 5] on div "Reserva Do Bosque Incorporacao Imobiliaria SPE LTDA Via Sul Engenharia AGUAS DE…" at bounding box center [547, 23] width 646 height 48
drag, startPoint x: 398, startPoint y: 24, endPoint x: 398, endPoint y: 42, distance: 17.9
click at [398, 24] on button "Reserva Do Bosque Incorporacao Imobiliaria SPE LTDA" at bounding box center [373, 23] width 299 height 31
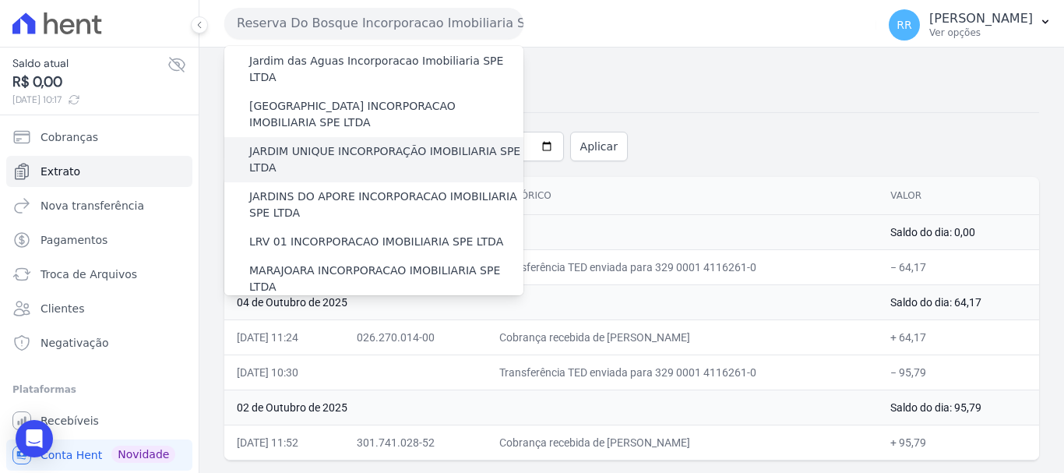
scroll to position [234, 0]
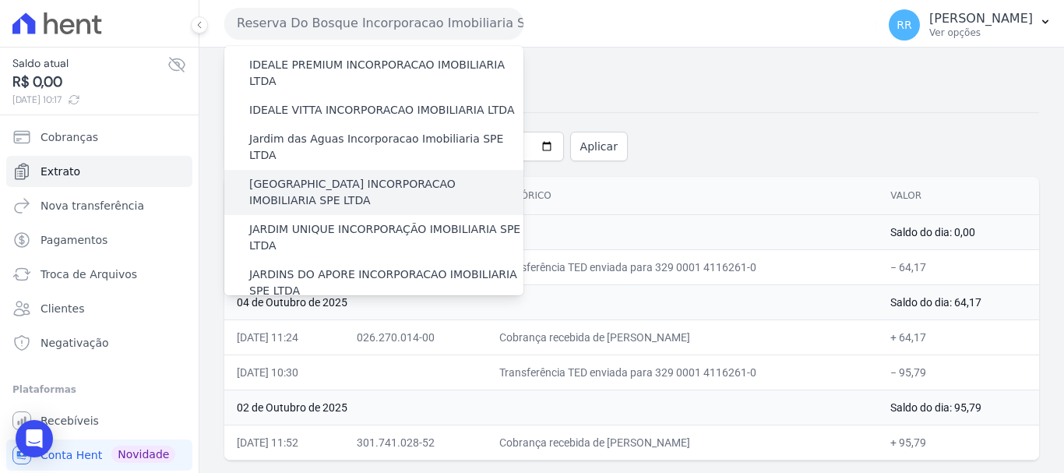
click at [291, 176] on label "[GEOGRAPHIC_DATA] INCORPORACAO IMOBILIARIA SPE LTDA" at bounding box center [386, 192] width 274 height 33
click at [0, 0] on input "[GEOGRAPHIC_DATA] INCORPORACAO IMOBILIARIA SPE LTDA" at bounding box center [0, 0] width 0 height 0
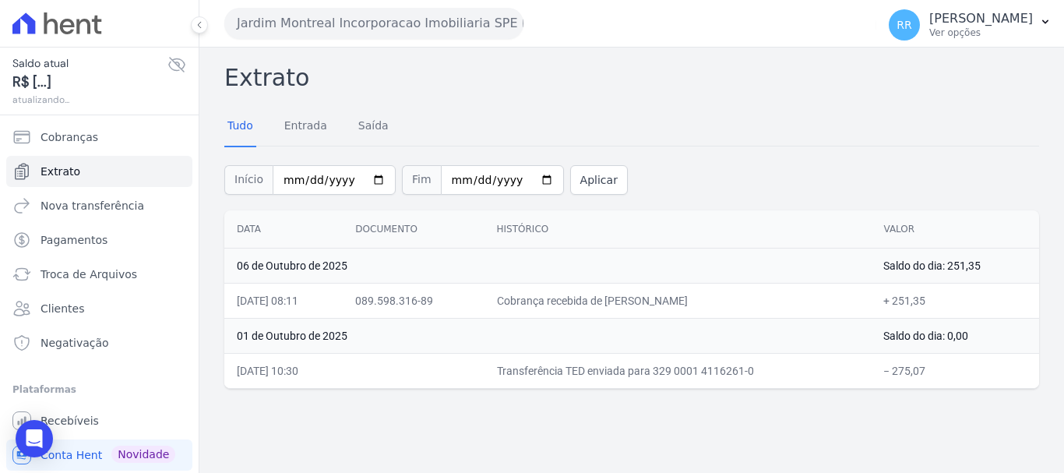
click at [497, 42] on div "Jardim Montreal Incorporacao Imobiliaria SPE LTDA Via Sul Engenharia AGUAS DE G…" at bounding box center [547, 23] width 646 height 48
click at [492, 23] on button "Jardim Montreal Incorporacao Imobiliaria SPE LTDA" at bounding box center [373, 23] width 299 height 31
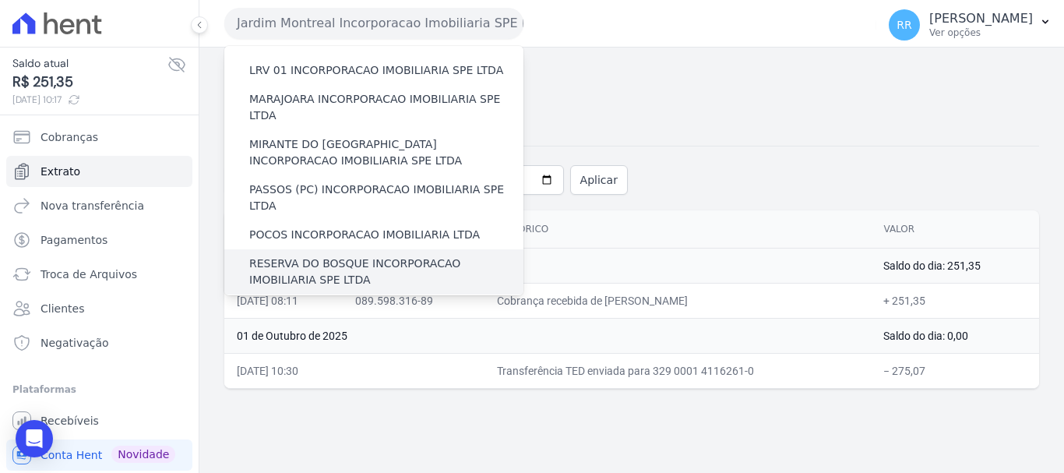
scroll to position [524, 0]
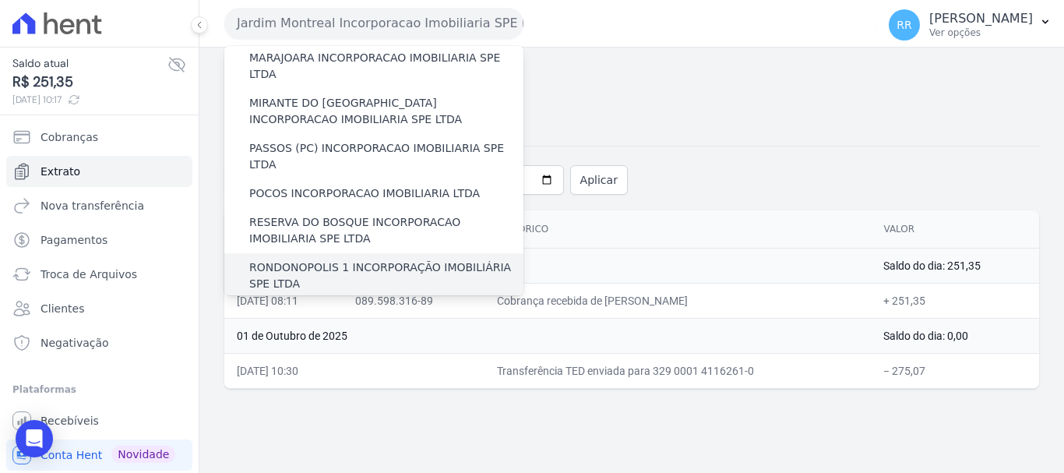
click at [304, 259] on label "RONDONOPOLIS 1 INCORPORAÇÃO IMOBILIÁRIA SPE LTDA" at bounding box center [386, 275] width 274 height 33
click at [0, 0] on input "RONDONOPOLIS 1 INCORPORAÇÃO IMOBILIÁRIA SPE LTDA" at bounding box center [0, 0] width 0 height 0
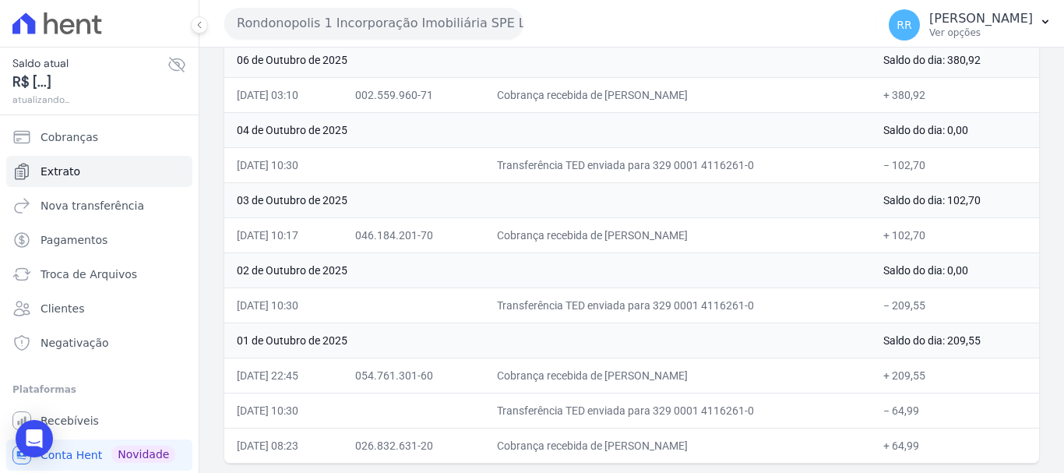
scroll to position [209, 0]
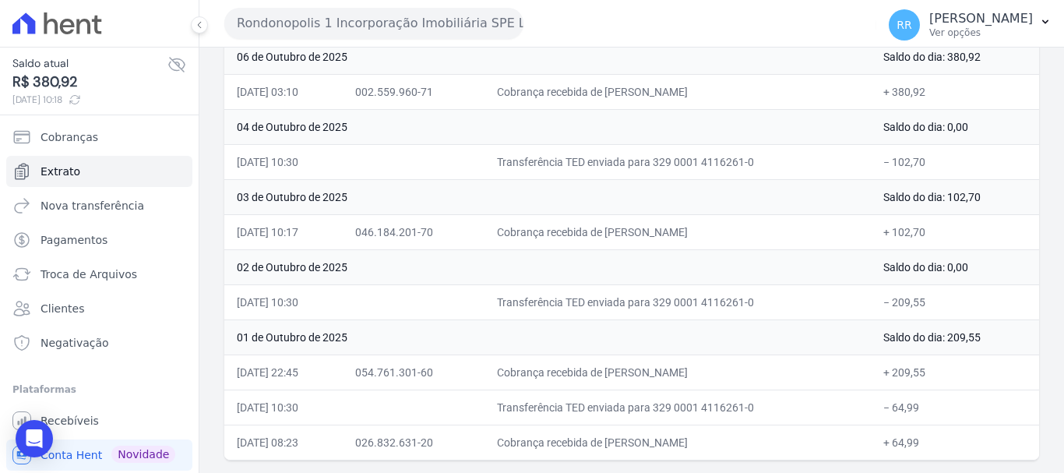
click at [418, 16] on button "Rondonopolis 1 Incorporação Imobiliária SPE LTDA" at bounding box center [373, 23] width 299 height 31
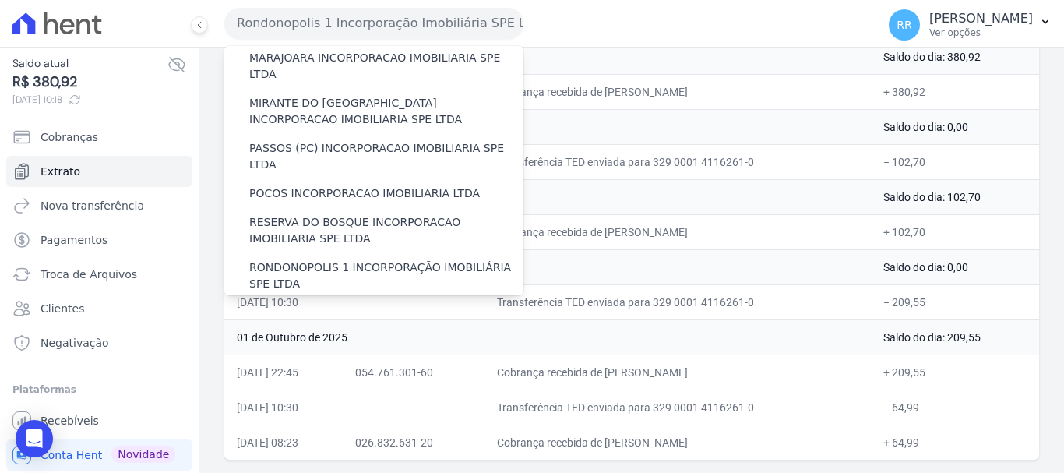
scroll to position [446, 0]
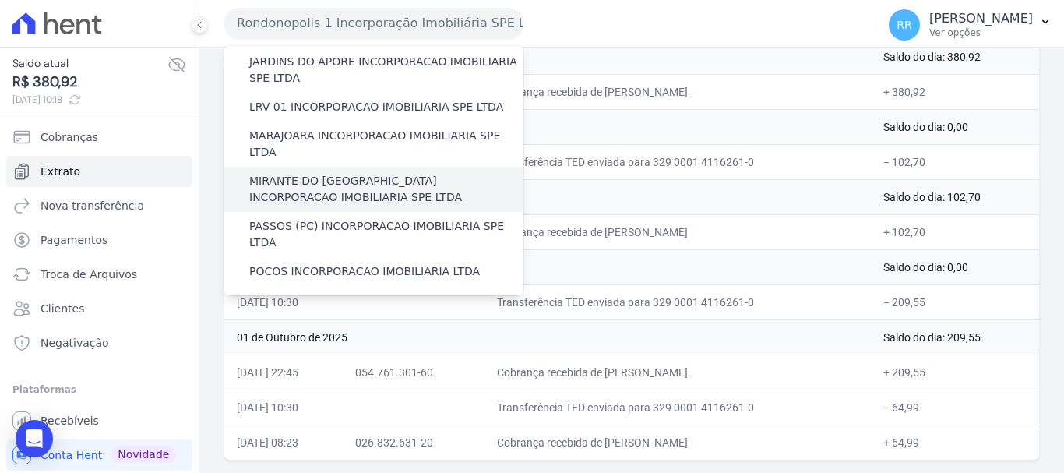
click at [330, 173] on label "MIRANTE DO [GEOGRAPHIC_DATA] INCORPORACAO IMOBILIARIA SPE LTDA" at bounding box center [386, 189] width 274 height 33
click at [0, 0] on input "MIRANTE DO [GEOGRAPHIC_DATA] INCORPORACAO IMOBILIARIA SPE LTDA" at bounding box center [0, 0] width 0 height 0
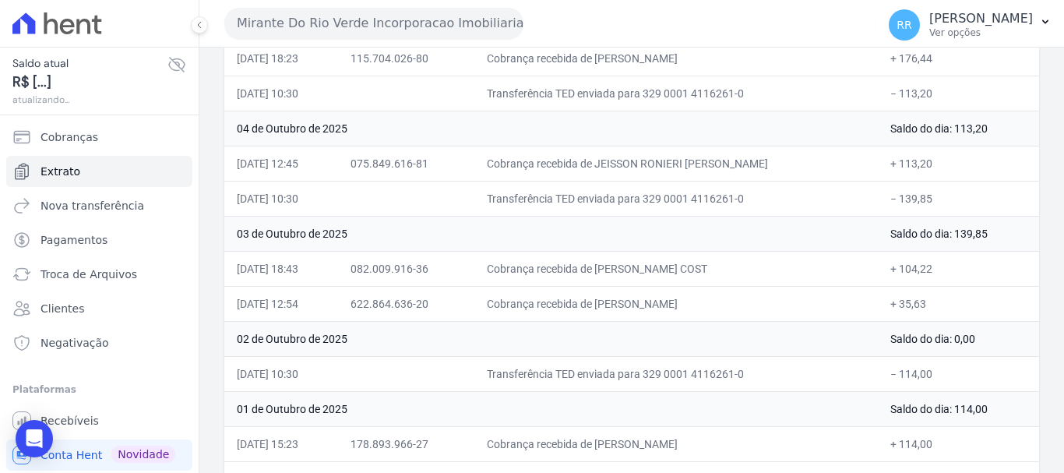
scroll to position [279, 0]
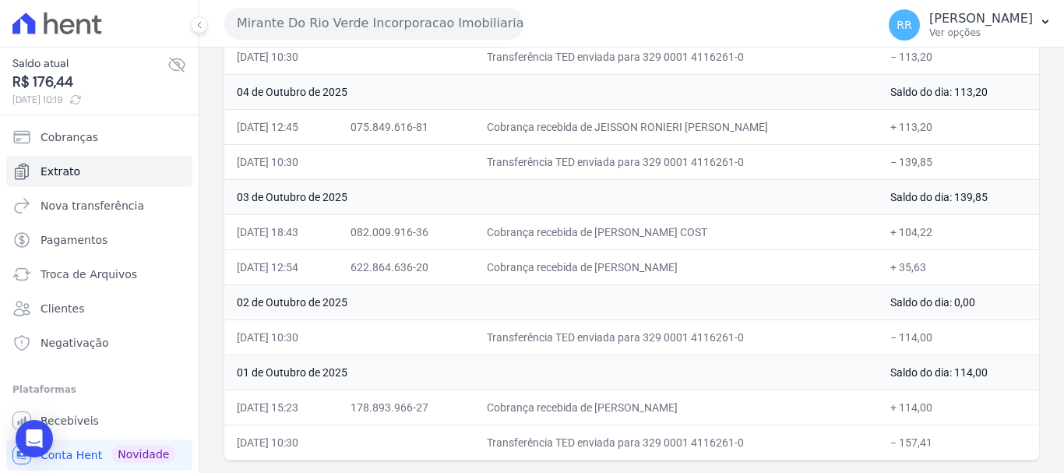
drag, startPoint x: 313, startPoint y: 15, endPoint x: 311, endPoint y: 23, distance: 8.9
click at [312, 17] on button "Mirante Do Rio Verde Incorporacao Imobiliaria SPE LTDA" at bounding box center [373, 23] width 299 height 31
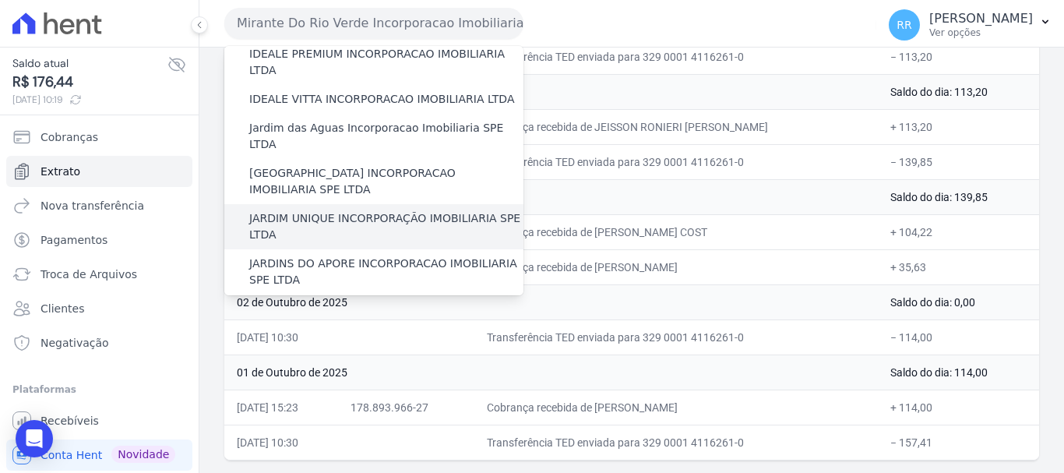
scroll to position [312, 0]
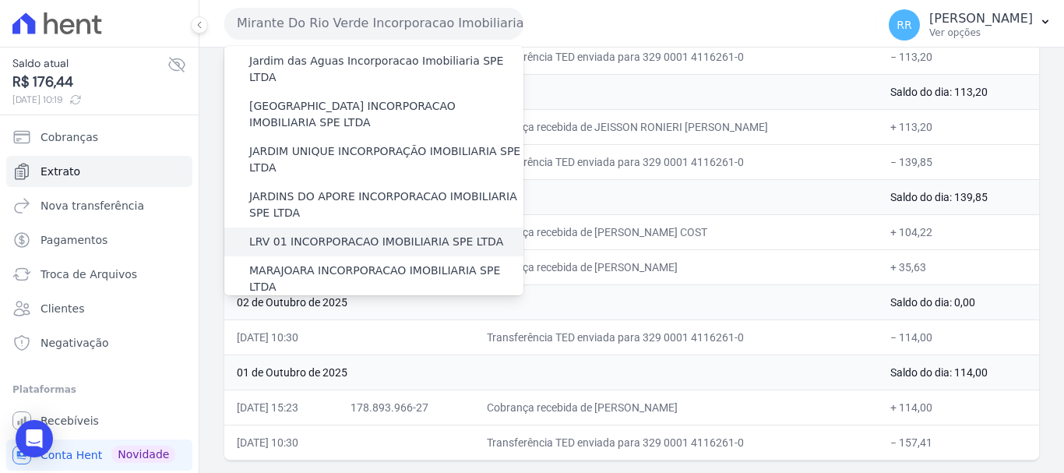
click at [316, 227] on div "LRV 01 INCORPORACAO IMOBILIARIA SPE LTDA" at bounding box center [373, 241] width 299 height 29
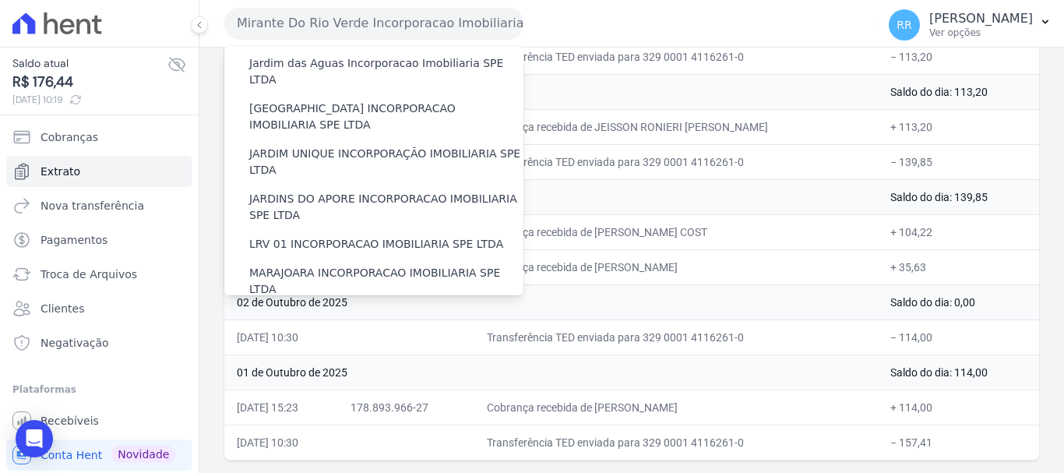
scroll to position [291, 0]
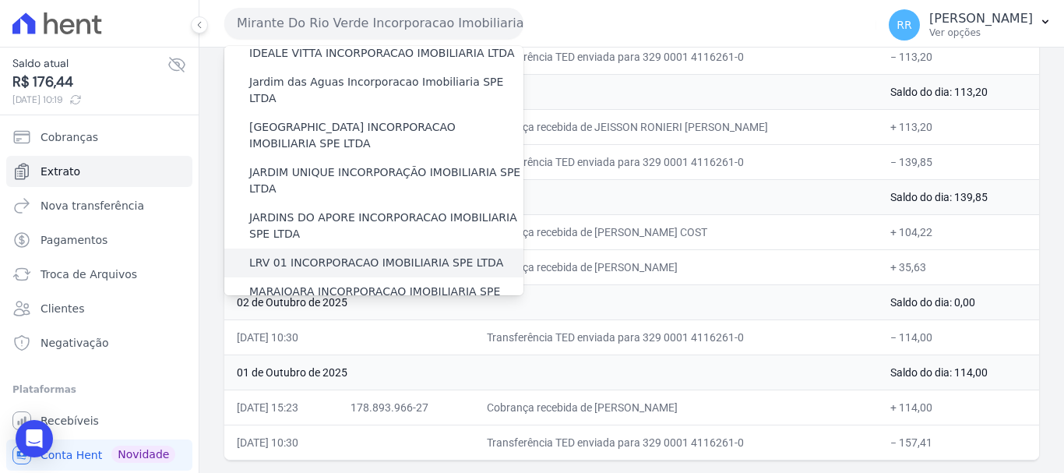
click at [330, 255] on label "LRV 01 INCORPORACAO IMOBILIARIA SPE LTDA" at bounding box center [376, 263] width 254 height 16
click at [0, 0] on input "LRV 01 INCORPORACAO IMOBILIARIA SPE LTDA" at bounding box center [0, 0] width 0 height 0
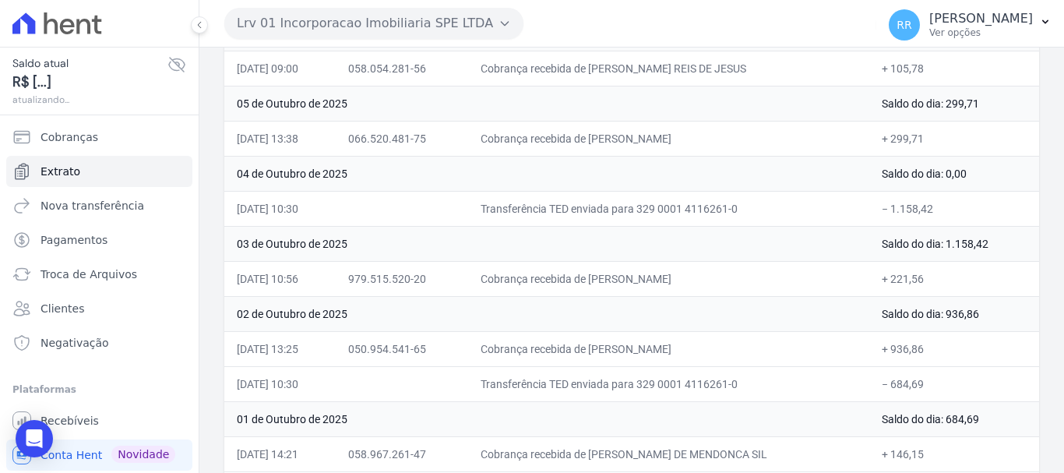
scroll to position [234, 0]
click at [380, 12] on button "Lrv 01 Incorporacao Imobiliaria SPE LTDA" at bounding box center [373, 23] width 299 height 31
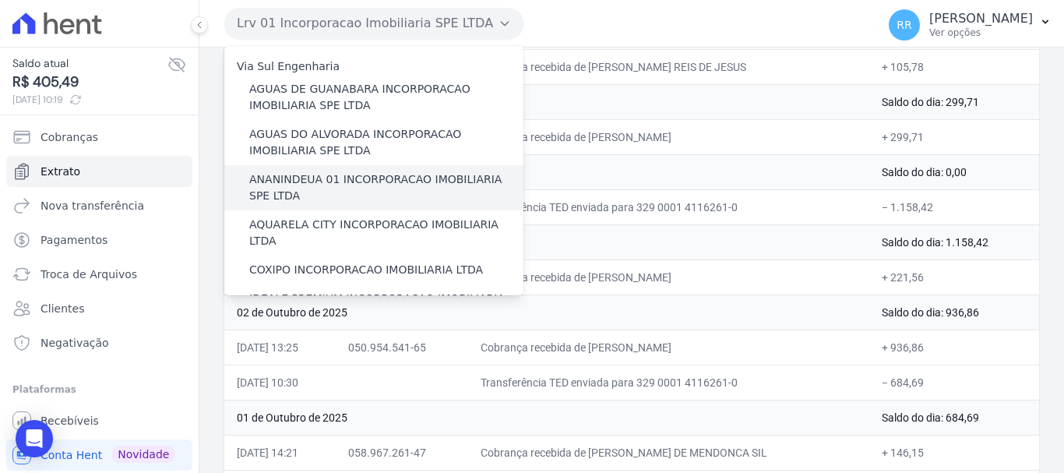
click at [370, 187] on label "ANANINDEUA 01 INCORPORACAO IMOBILIARIA SPE LTDA" at bounding box center [386, 187] width 274 height 33
click at [0, 0] on input "ANANINDEUA 01 INCORPORACAO IMOBILIARIA SPE LTDA" at bounding box center [0, 0] width 0 height 0
click at [370, 187] on label "ANANINDEUA 01 INCORPORACAO IMOBILIARIA SPE LTDA" at bounding box center [386, 187] width 274 height 33
click at [0, 0] on input "ANANINDEUA 01 INCORPORACAO IMOBILIARIA SPE LTDA" at bounding box center [0, 0] width 0 height 0
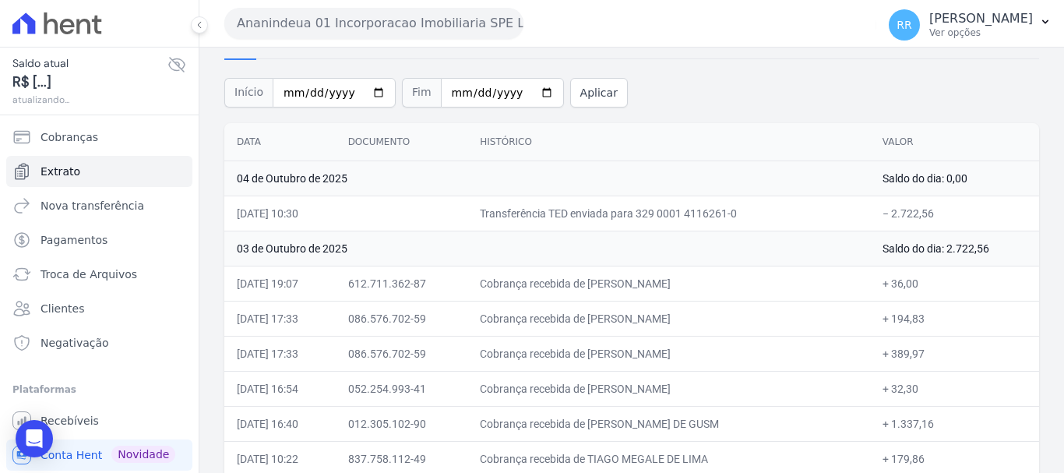
scroll to position [156, 0]
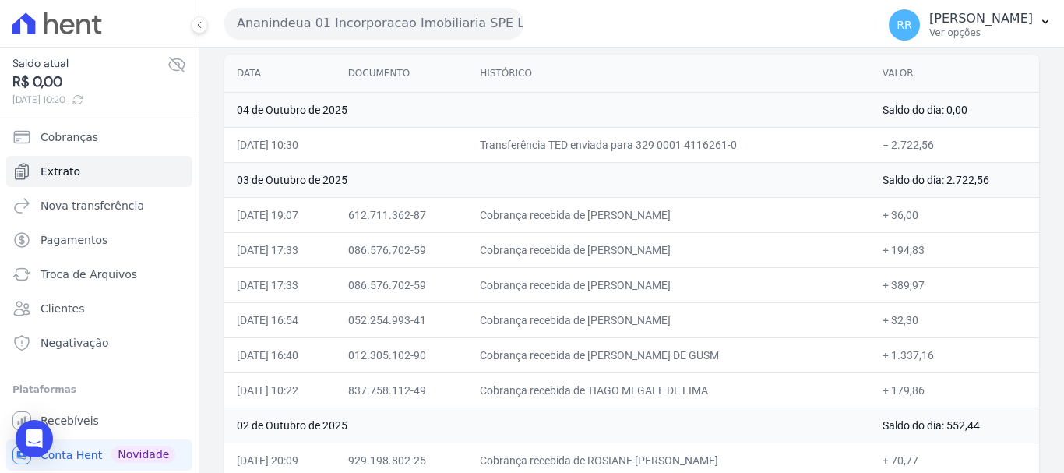
click at [373, 30] on button "Ananindeua 01 Incorporacao Imobiliaria SPE LTDA" at bounding box center [373, 23] width 299 height 31
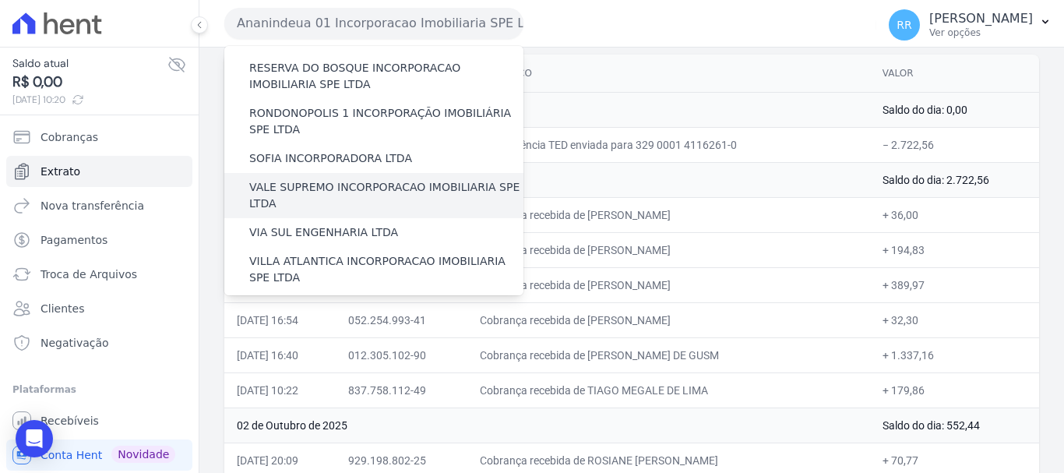
scroll to position [680, 0]
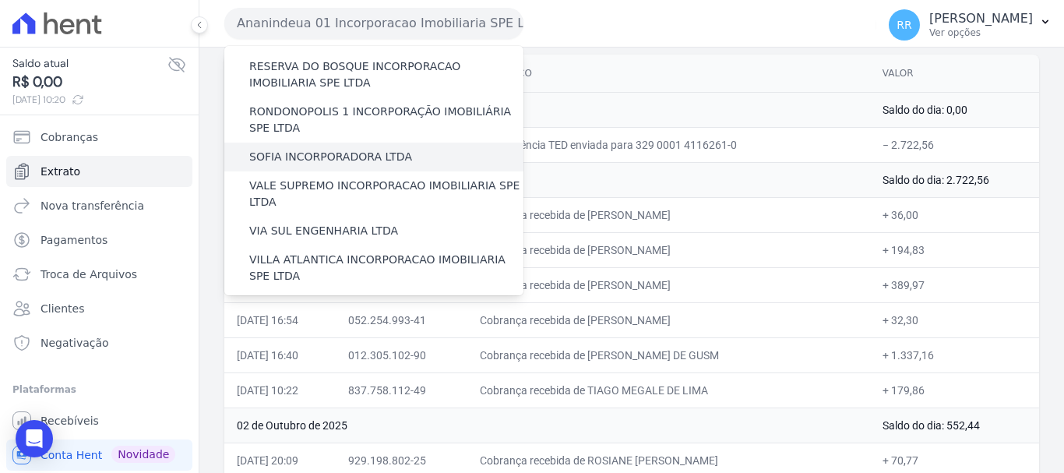
click at [326, 149] on label "SOFIA INCORPORADORA LTDA" at bounding box center [330, 157] width 163 height 16
click at [0, 0] on input "SOFIA INCORPORADORA LTDA" at bounding box center [0, 0] width 0 height 0
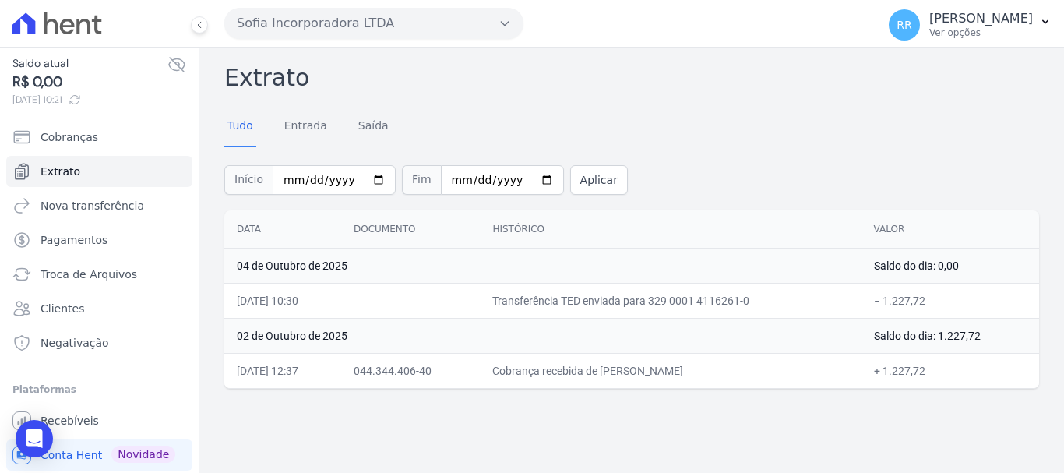
drag, startPoint x: 265, startPoint y: 9, endPoint x: 269, endPoint y: 19, distance: 11.6
click at [266, 15] on div "Sofia Incorporadora LTDA Via Sul Engenharia AGUAS DE GUANABARA INCORPORACAO IMO…" at bounding box center [547, 23] width 646 height 48
click at [273, 21] on button "Sofia Incorporadora LTDA" at bounding box center [373, 23] width 299 height 31
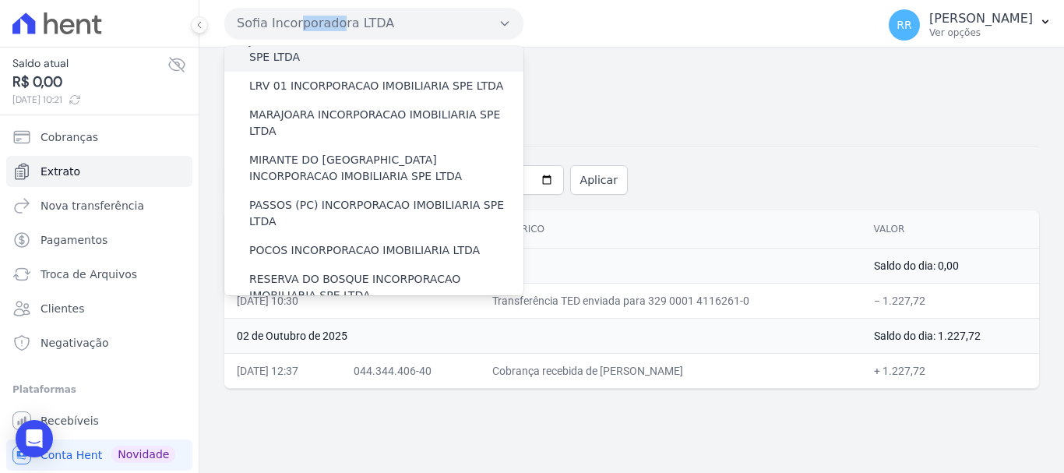
scroll to position [545, 0]
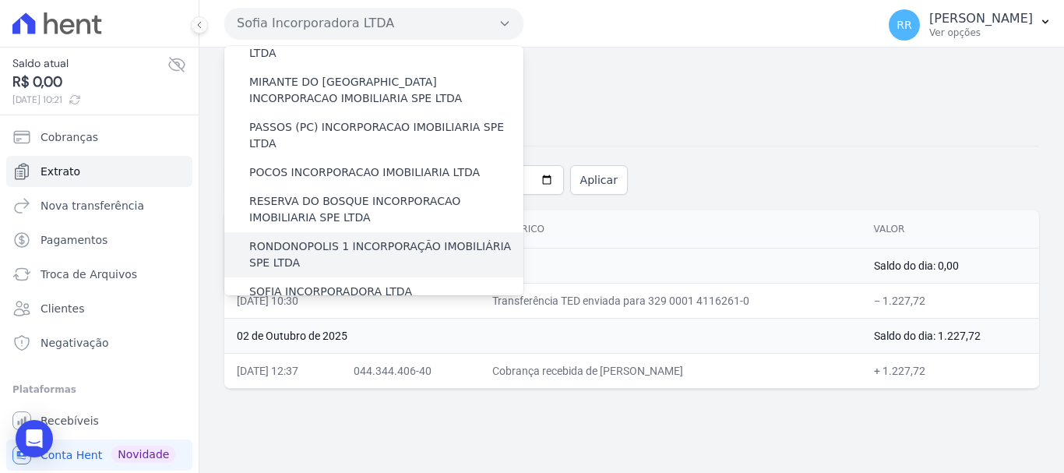
click at [319, 238] on label "RONDONOPOLIS 1 INCORPORAÇÃO IMOBILIÁRIA SPE LTDA" at bounding box center [386, 254] width 274 height 33
click at [0, 0] on input "RONDONOPOLIS 1 INCORPORAÇÃO IMOBILIÁRIA SPE LTDA" at bounding box center [0, 0] width 0 height 0
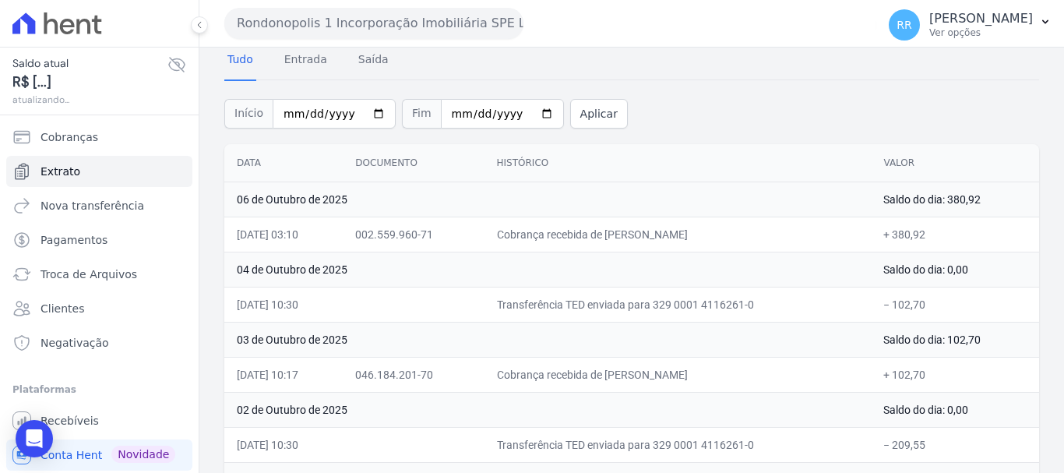
scroll to position [156, 0]
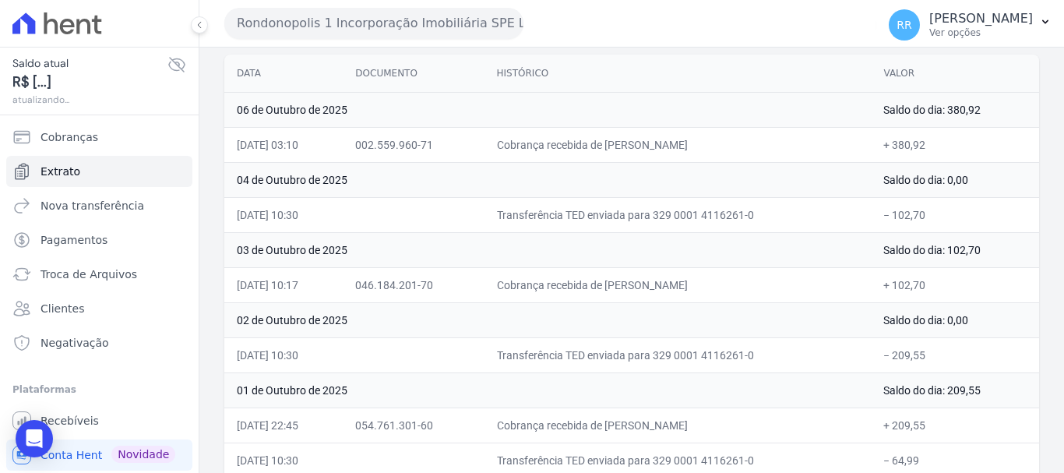
click at [415, 12] on button "Rondonopolis 1 Incorporação Imobiliária SPE LTDA" at bounding box center [373, 23] width 299 height 31
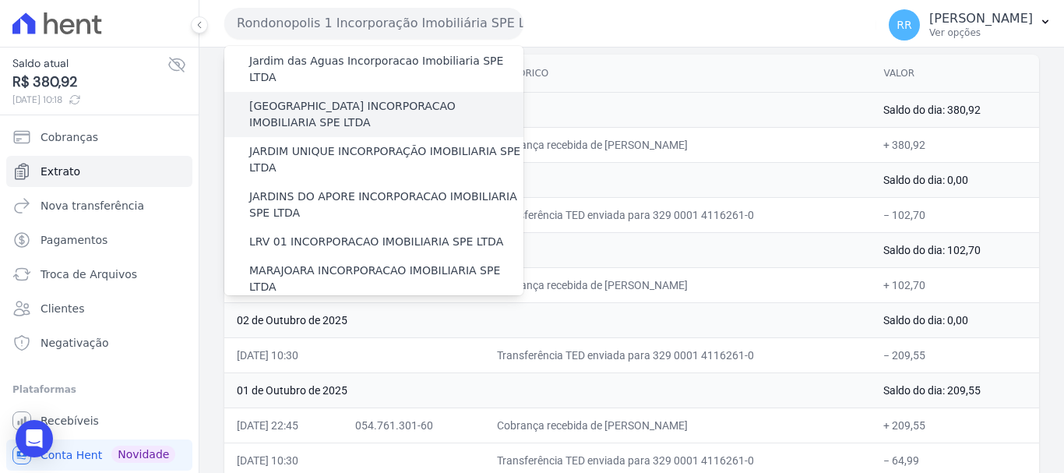
scroll to position [234, 0]
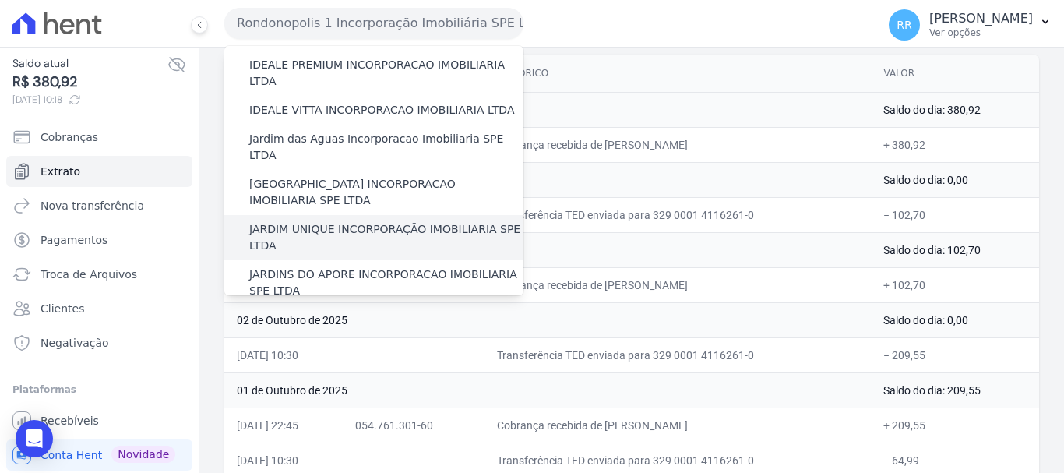
click at [346, 221] on label "JARDIM UNIQUE INCORPORAÇÃO IMOBILIARIA SPE LTDA" at bounding box center [386, 237] width 274 height 33
click at [0, 0] on input "JARDIM UNIQUE INCORPORAÇÃO IMOBILIARIA SPE LTDA" at bounding box center [0, 0] width 0 height 0
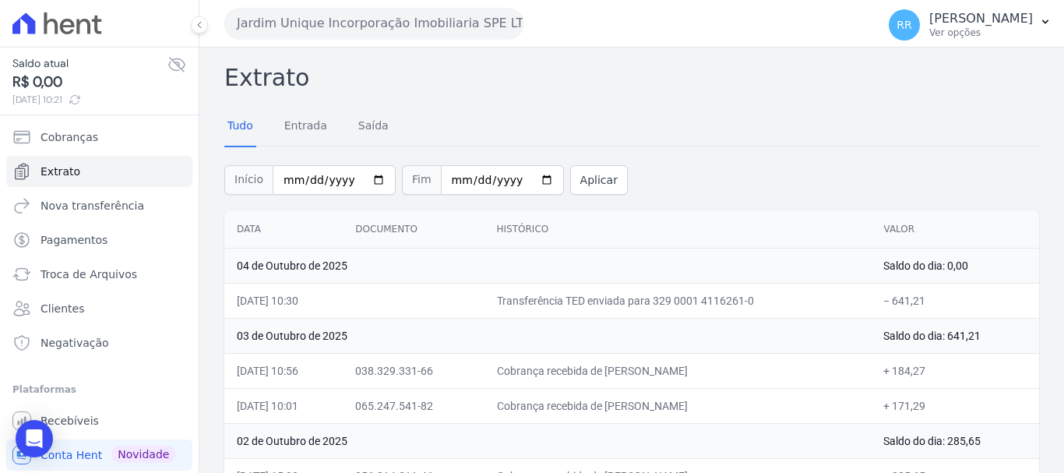
click at [469, 28] on button "Jardim Unique Incorporação Imobiliaria SPE LTDA" at bounding box center [373, 23] width 299 height 31
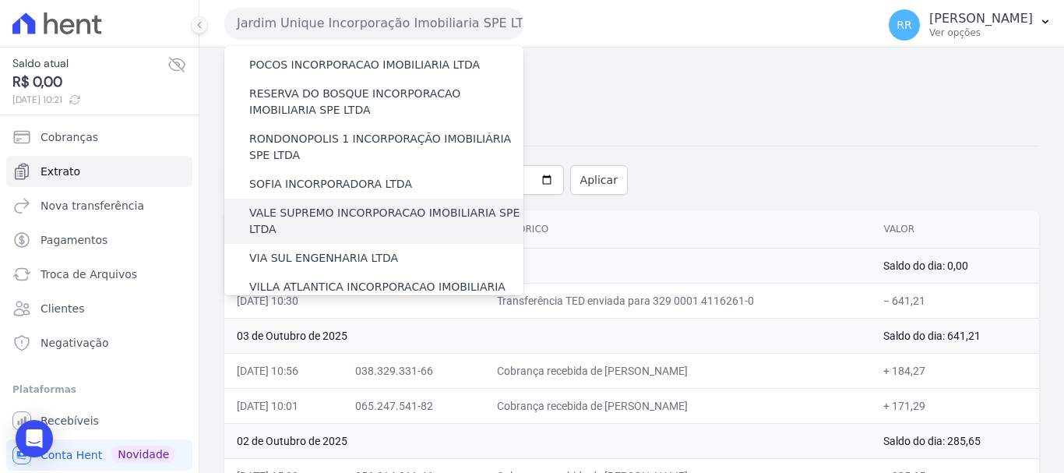
scroll to position [680, 0]
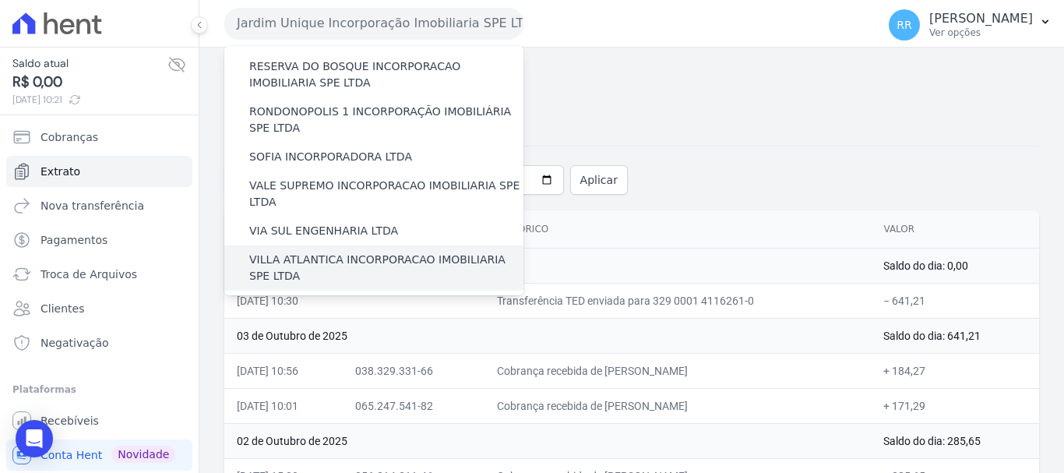
click at [360, 252] on label "VILLA ATLANTICA INCORPORACAO IMOBILIARIA SPE LTDA" at bounding box center [386, 268] width 274 height 33
click at [0, 0] on input "VILLA ATLANTICA INCORPORACAO IMOBILIARIA SPE LTDA" at bounding box center [0, 0] width 0 height 0
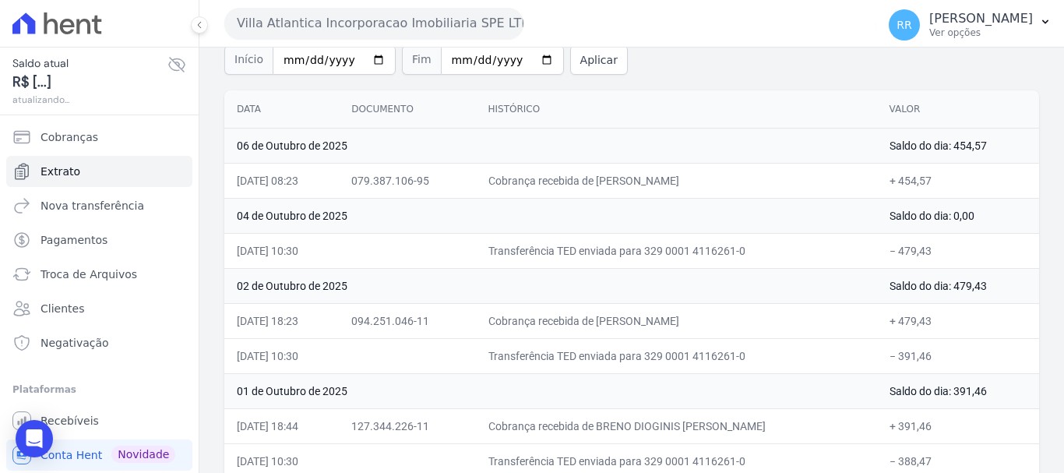
scroll to position [139, 0]
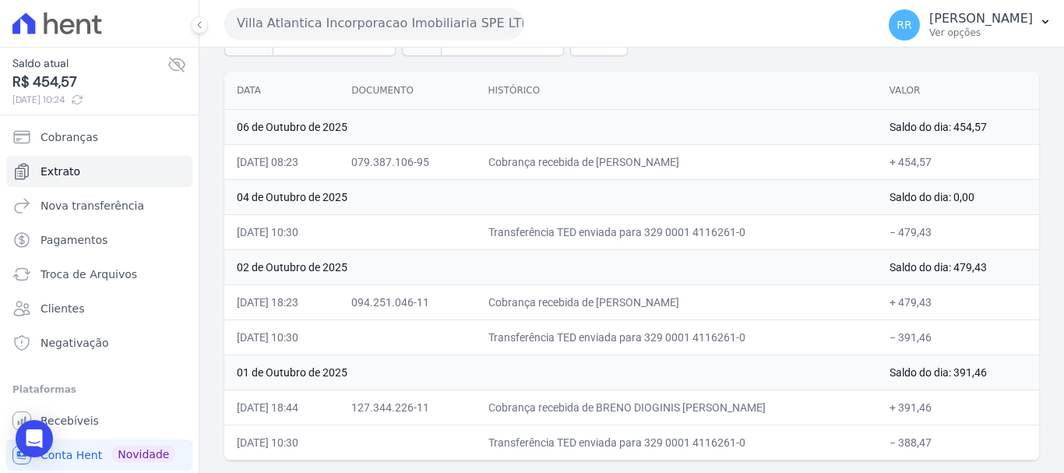
click at [393, 10] on button "Villa Atlantica Incorporacao Imobiliaria SPE LTDA" at bounding box center [373, 23] width 299 height 31
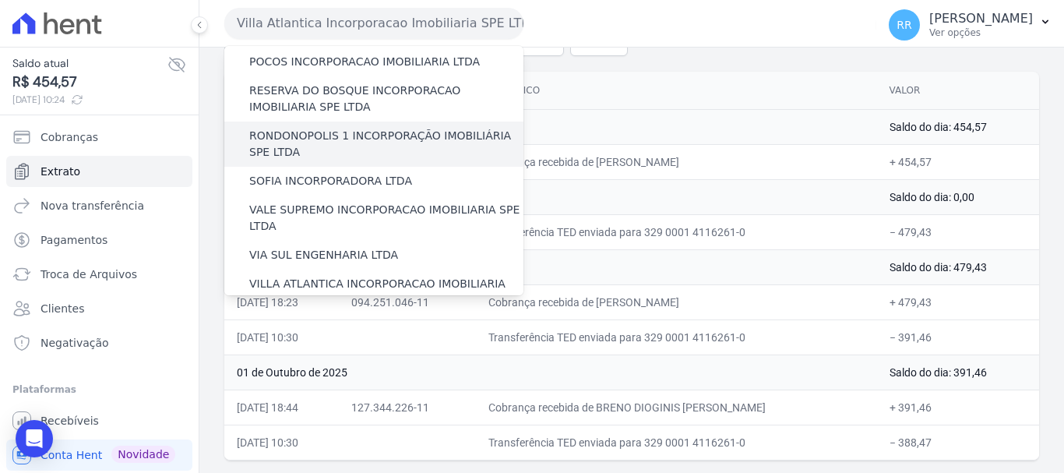
scroll to position [680, 0]
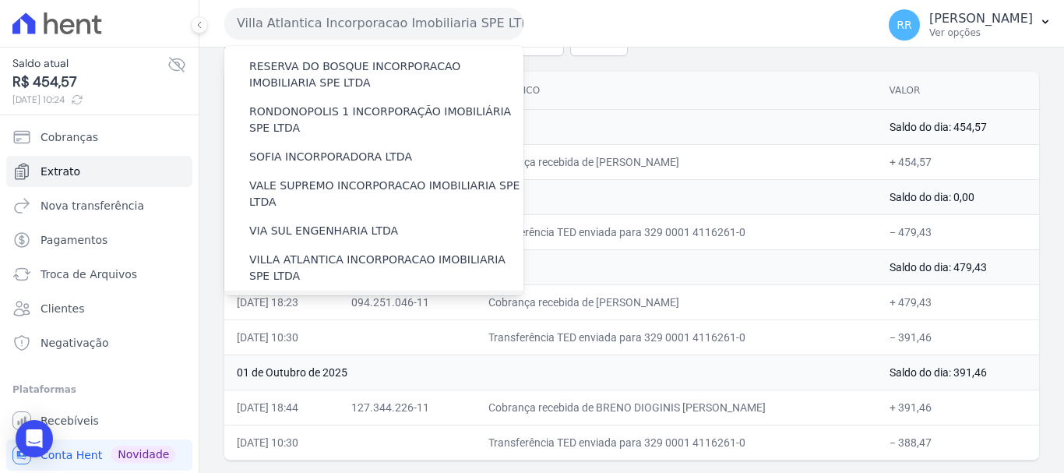
click at [345, 297] on label "[GEOGRAPHIC_DATA] INCORPORACAO IMOBILIARIA SPE LTDA" at bounding box center [386, 313] width 274 height 33
click at [0, 0] on input "[GEOGRAPHIC_DATA] INCORPORACAO IMOBILIARIA SPE LTDA" at bounding box center [0, 0] width 0 height 0
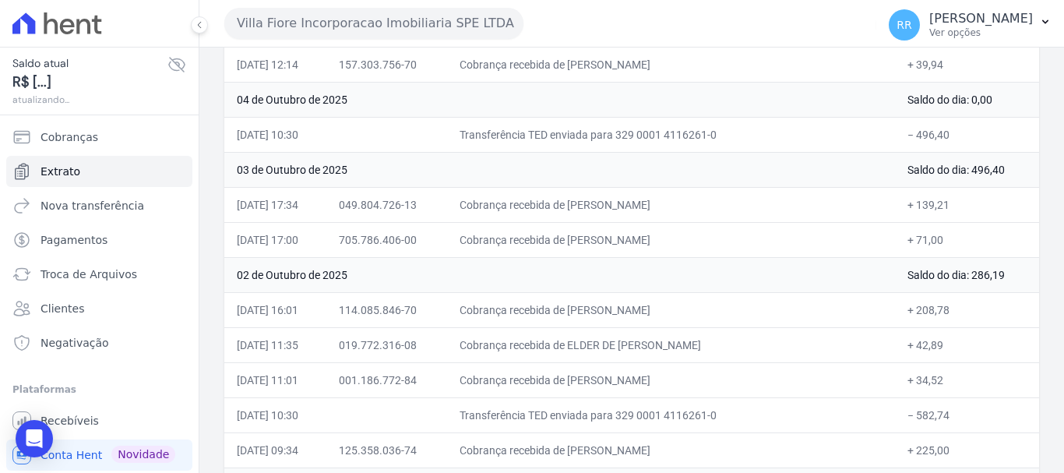
scroll to position [234, 0]
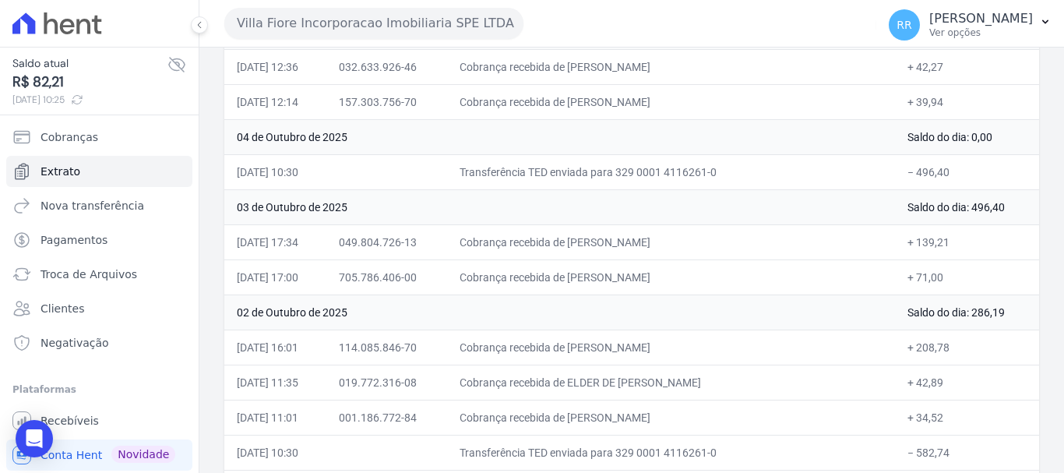
click at [538, 215] on td "03 de Outubro de 2025" at bounding box center [559, 206] width 671 height 35
drag, startPoint x: 456, startPoint y: 283, endPoint x: 741, endPoint y: 284, distance: 285.1
click at [739, 282] on tr "03/10/2025, 17:00 705.786.406-00 Cobrança recebida de BRUNA ELOISA FERNANDES + …" at bounding box center [631, 276] width 815 height 35
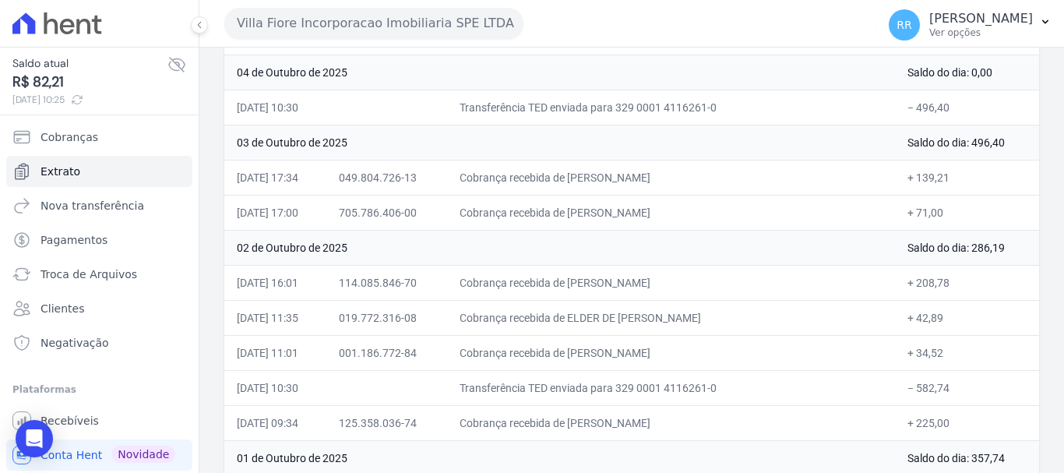
scroll to position [312, 0]
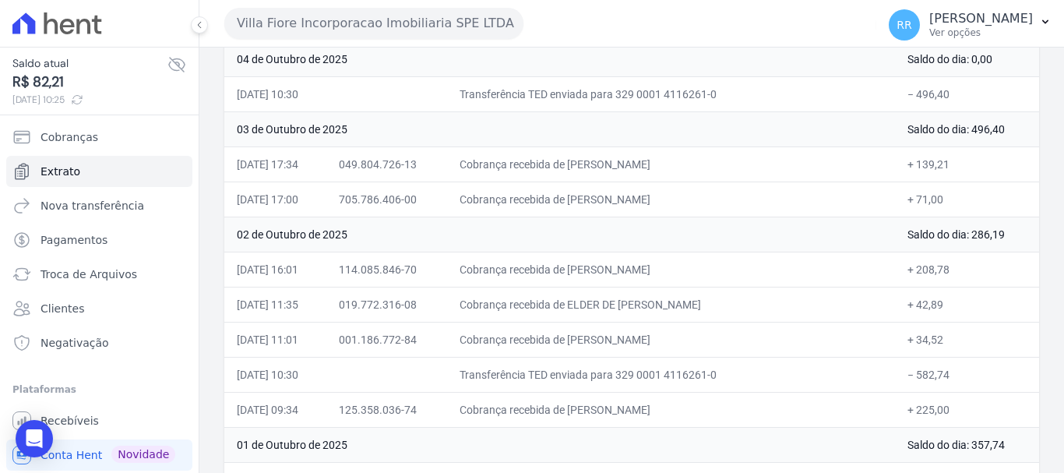
click at [376, 18] on button "Villa Fiore Incorporacao Imobiliaria SPE LTDA" at bounding box center [373, 23] width 299 height 31
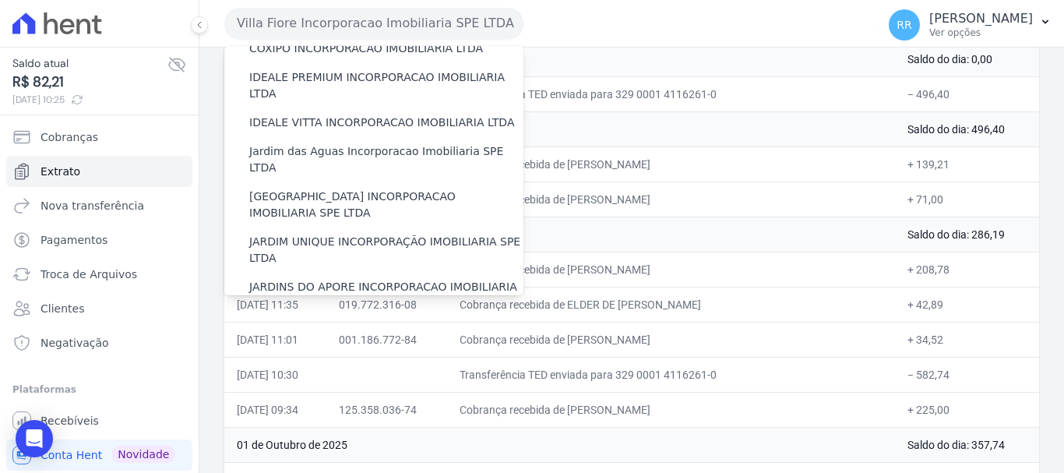
scroll to position [213, 0]
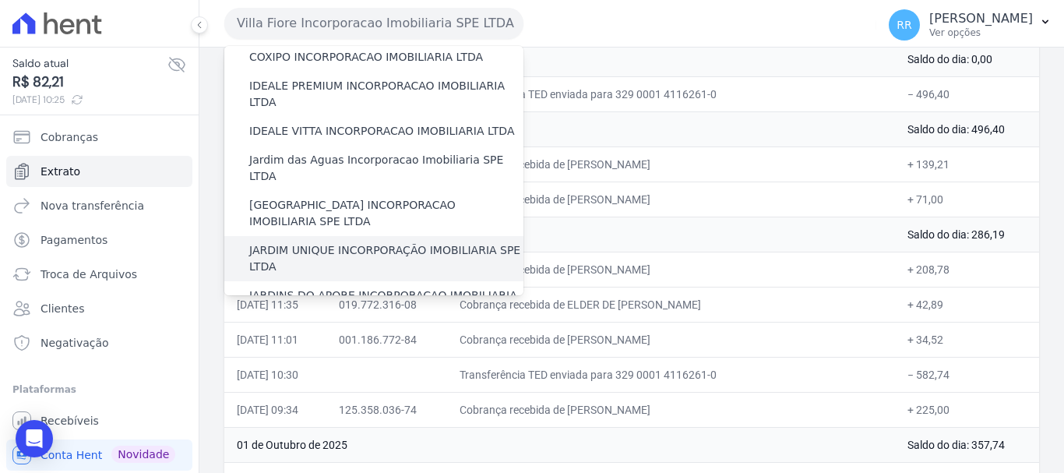
click at [335, 242] on label "JARDIM UNIQUE INCORPORAÇÃO IMOBILIARIA SPE LTDA" at bounding box center [386, 258] width 274 height 33
click at [0, 0] on input "JARDIM UNIQUE INCORPORAÇÃO IMOBILIARIA SPE LTDA" at bounding box center [0, 0] width 0 height 0
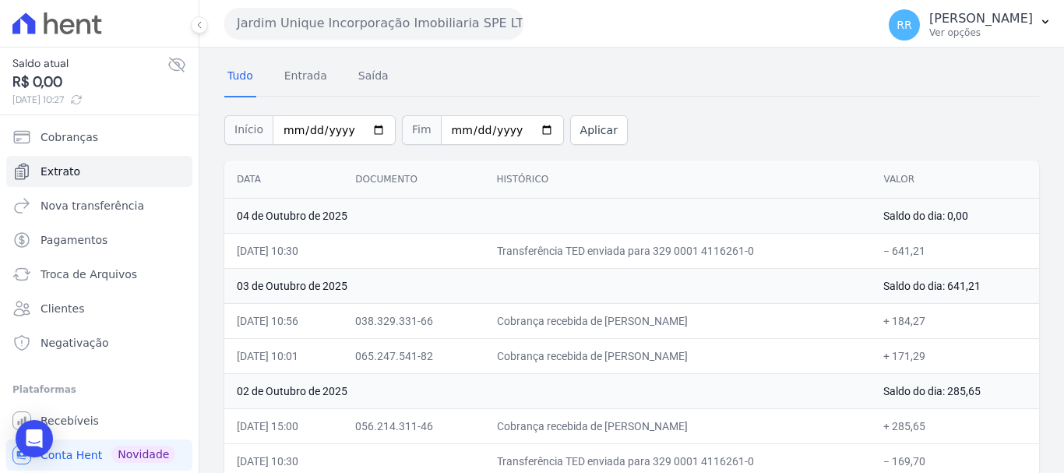
scroll to position [78, 0]
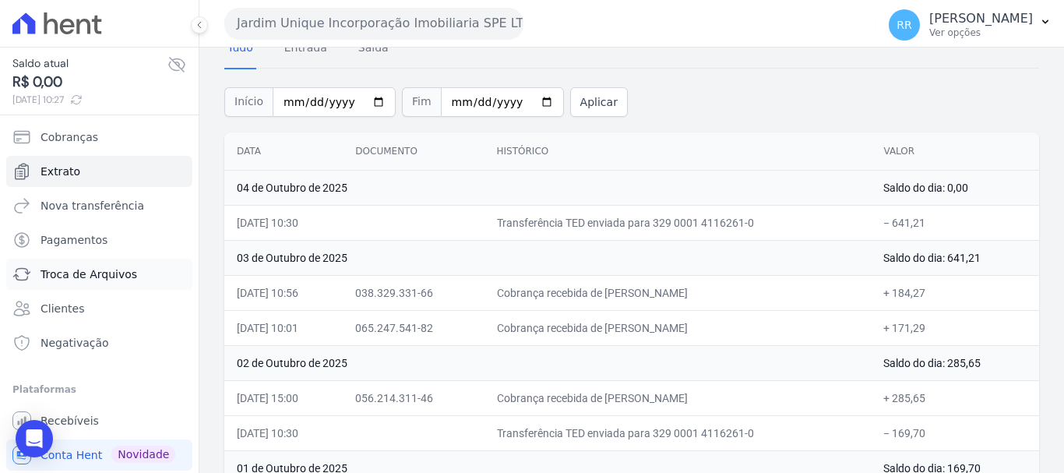
click at [84, 280] on span "Troca de Arquivos" at bounding box center [89, 274] width 97 height 16
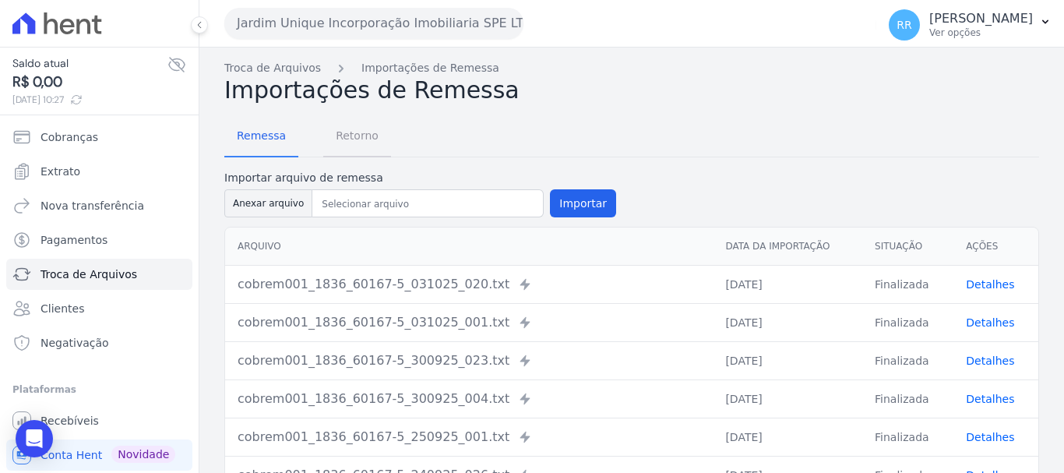
click at [361, 129] on span "Retorno" at bounding box center [357, 135] width 62 height 31
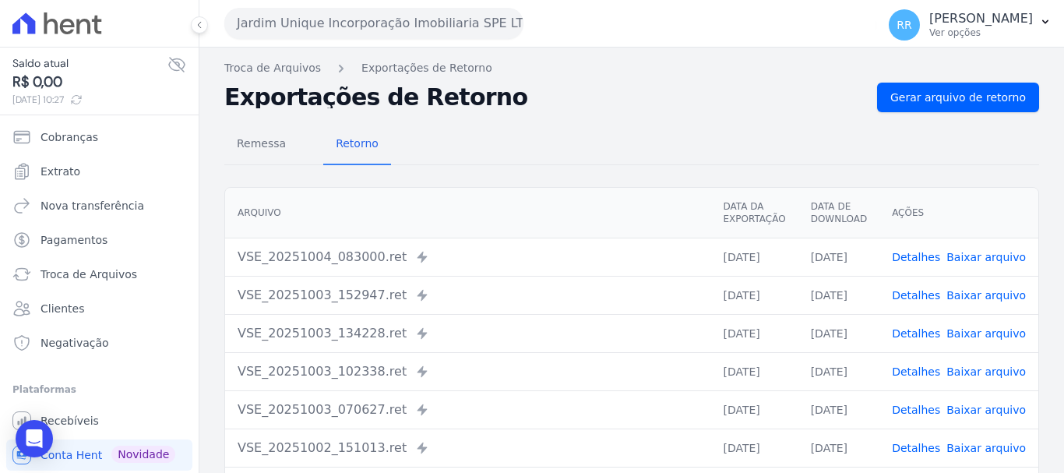
click at [928, 298] on link "Detalhes" at bounding box center [916, 295] width 48 height 12
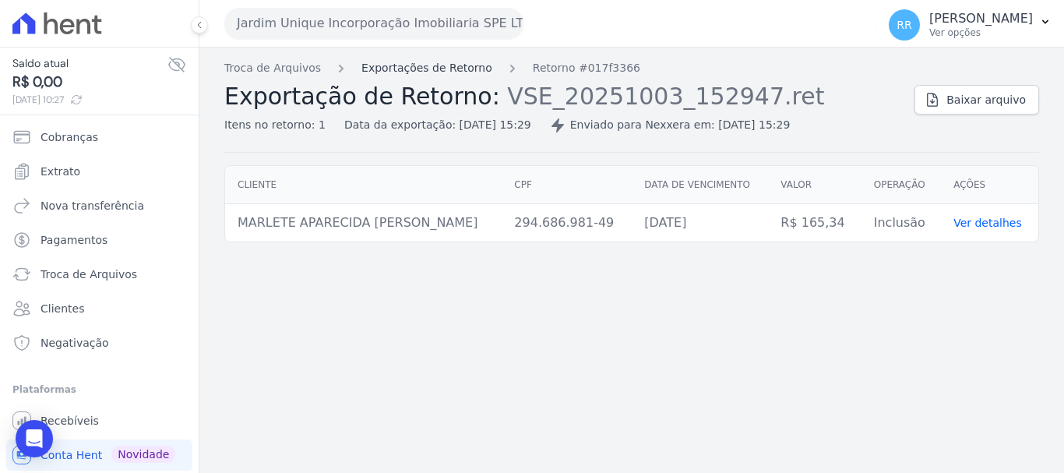
click at [458, 73] on link "Exportações de Retorno" at bounding box center [426, 68] width 131 height 16
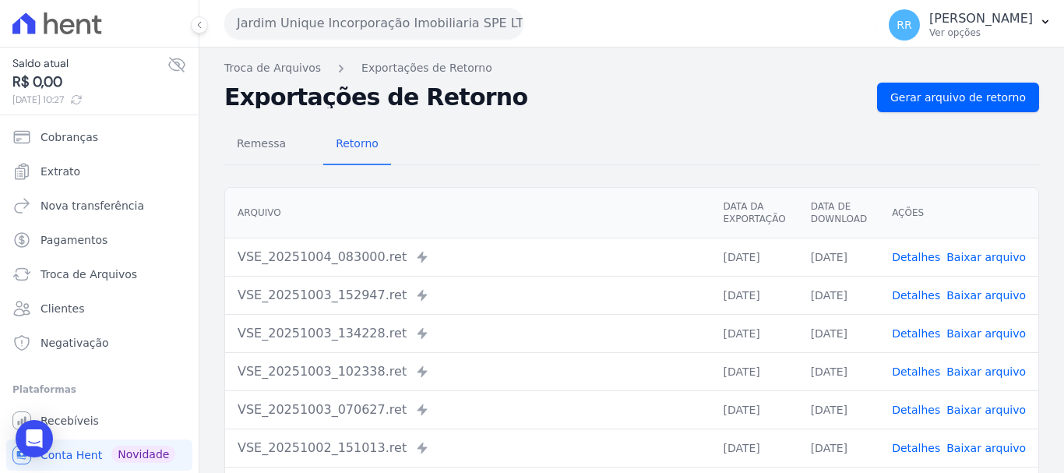
click at [929, 332] on link "Detalhes" at bounding box center [916, 333] width 48 height 12
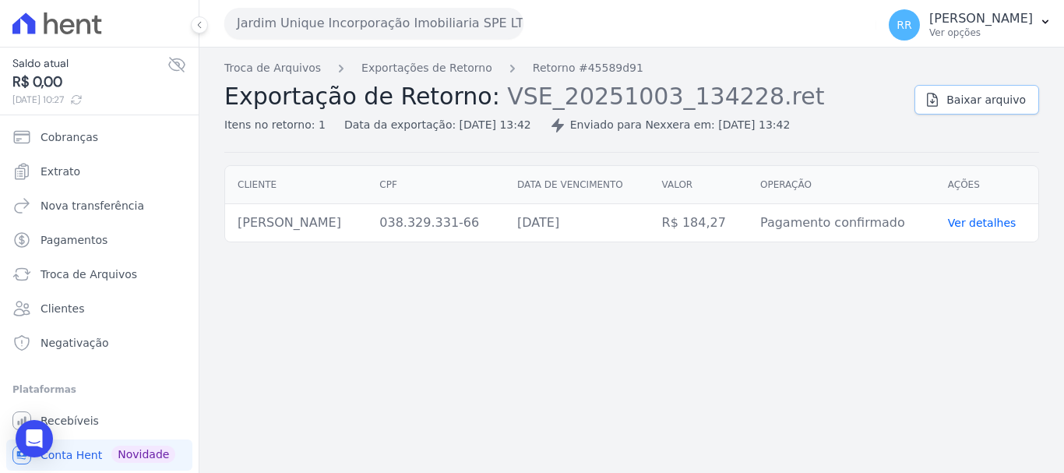
click at [961, 113] on link "Baixar arquivo" at bounding box center [977, 100] width 125 height 30
click at [387, 69] on link "Exportações de Retorno" at bounding box center [426, 68] width 131 height 16
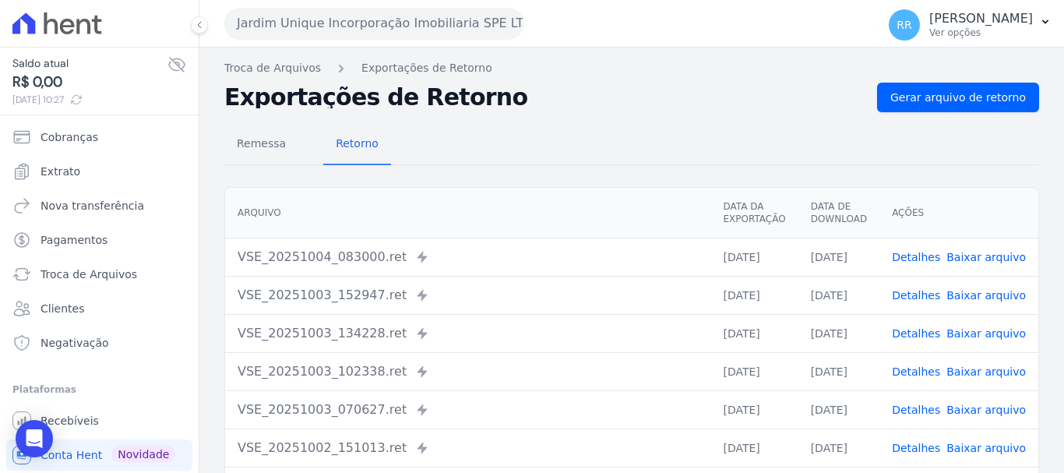
click at [924, 375] on link "Detalhes" at bounding box center [916, 371] width 48 height 12
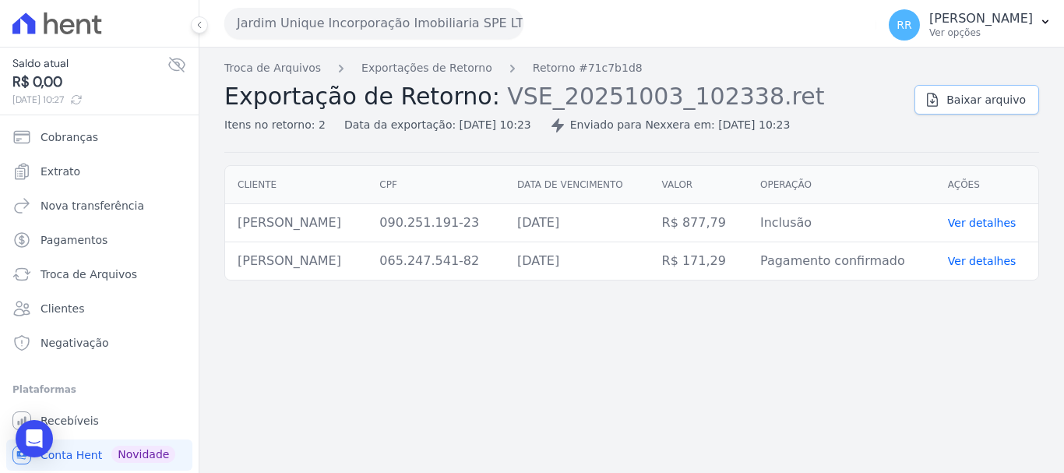
click at [992, 100] on span "Baixar arquivo" at bounding box center [986, 100] width 79 height 16
click at [437, 69] on link "Exportações de Retorno" at bounding box center [426, 68] width 131 height 16
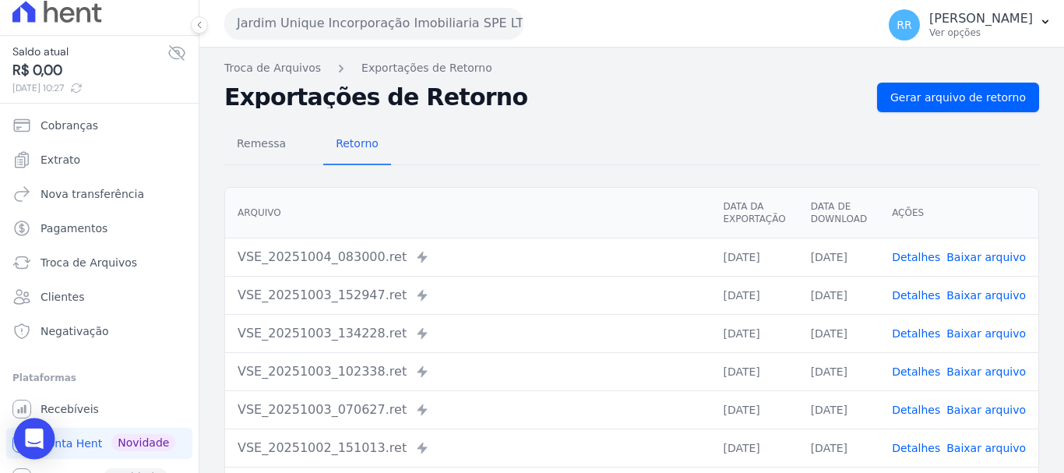
scroll to position [32, 0]
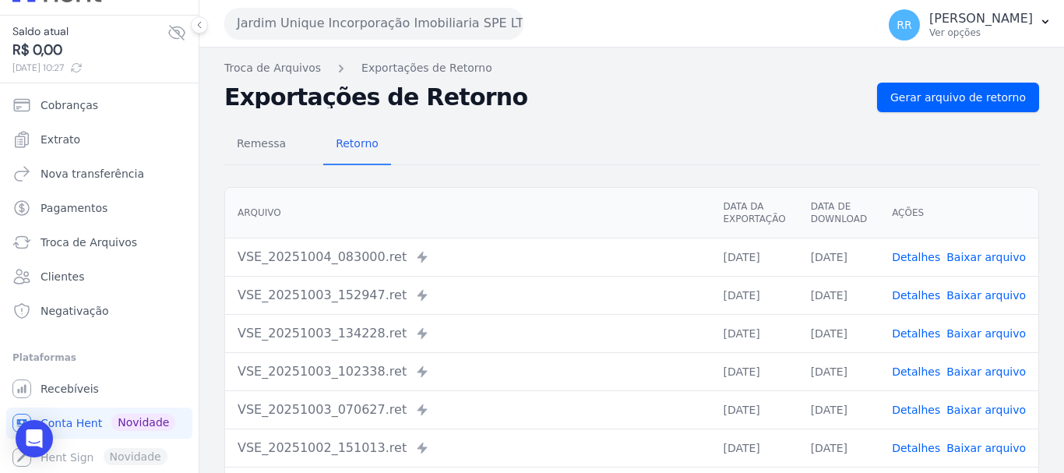
click at [330, 24] on button "Jardim Unique Incorporação Imobiliaria SPE LTDA" at bounding box center [373, 23] width 299 height 31
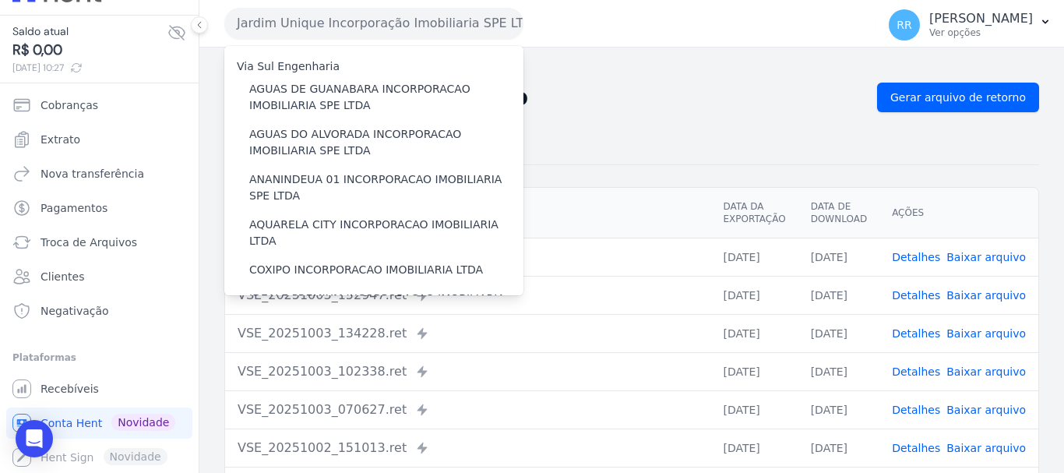
click at [330, 24] on button "Jardim Unique Incorporação Imobiliaria SPE LTDA" at bounding box center [373, 23] width 299 height 31
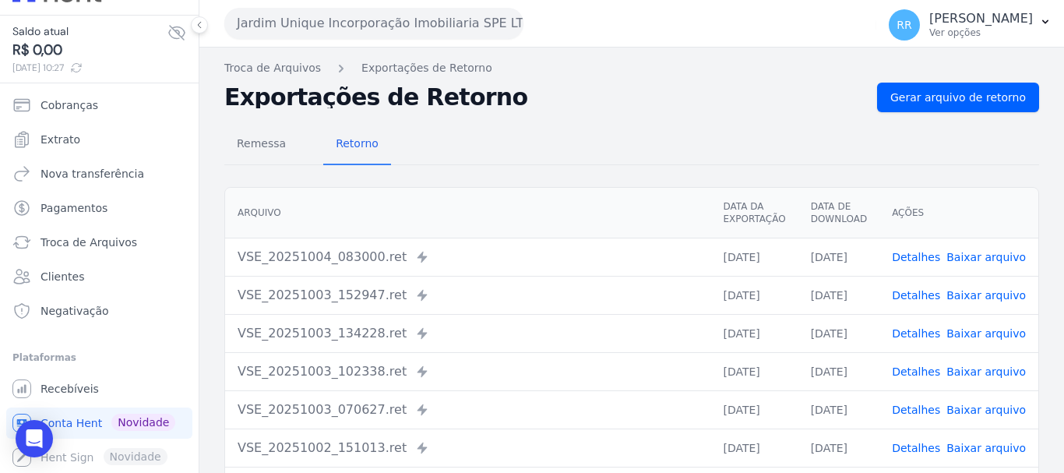
click at [330, 24] on button "Jardim Unique Incorporação Imobiliaria SPE LTDA" at bounding box center [373, 23] width 299 height 31
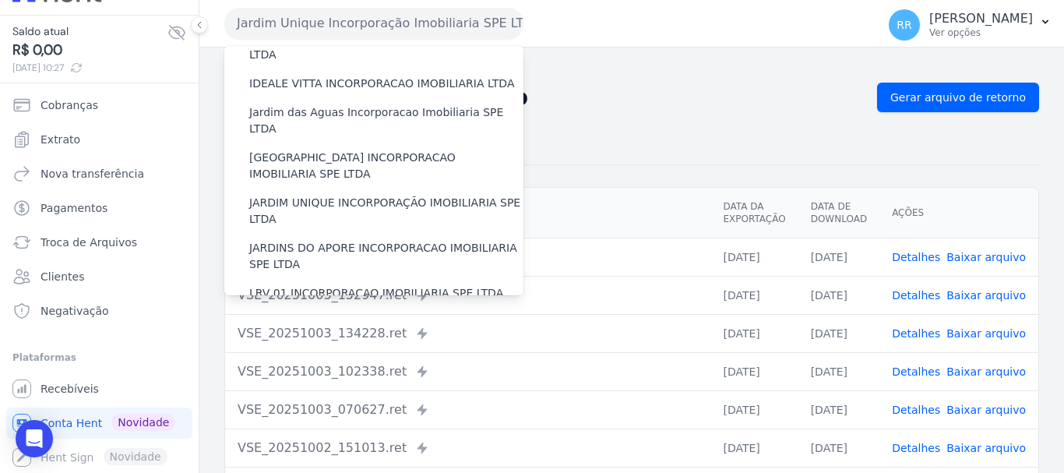
scroll to position [312, 0]
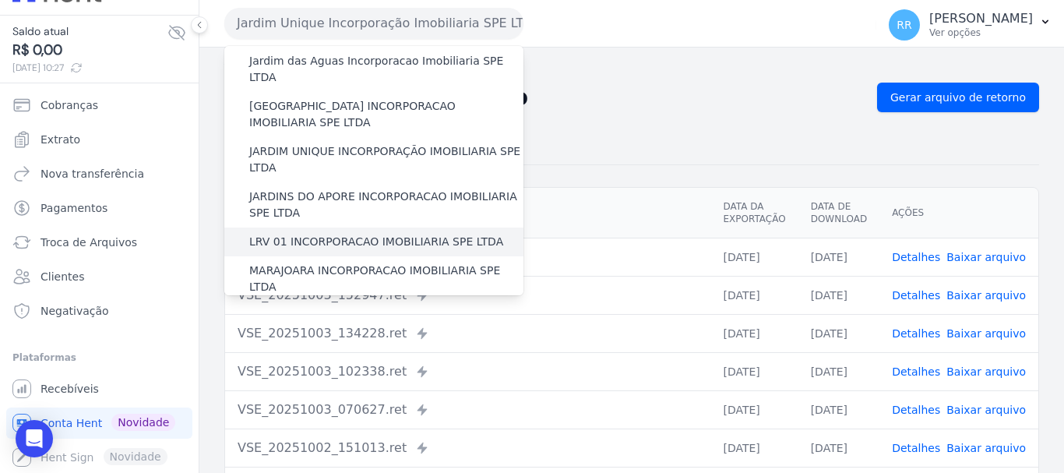
click at [301, 234] on label "LRV 01 INCORPORACAO IMOBILIARIA SPE LTDA" at bounding box center [376, 242] width 254 height 16
click at [0, 0] on input "LRV 01 INCORPORACAO IMOBILIARIA SPE LTDA" at bounding box center [0, 0] width 0 height 0
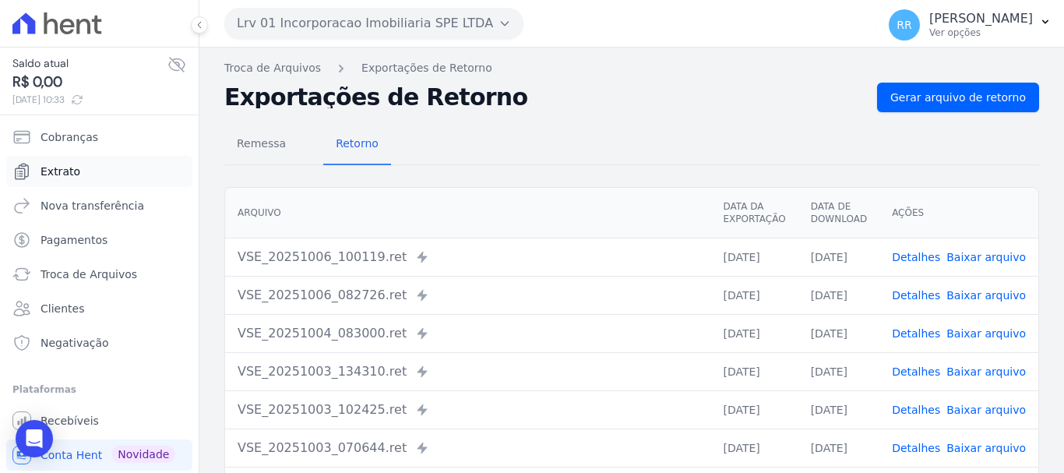
click at [53, 165] on span "Extrato" at bounding box center [61, 172] width 40 height 16
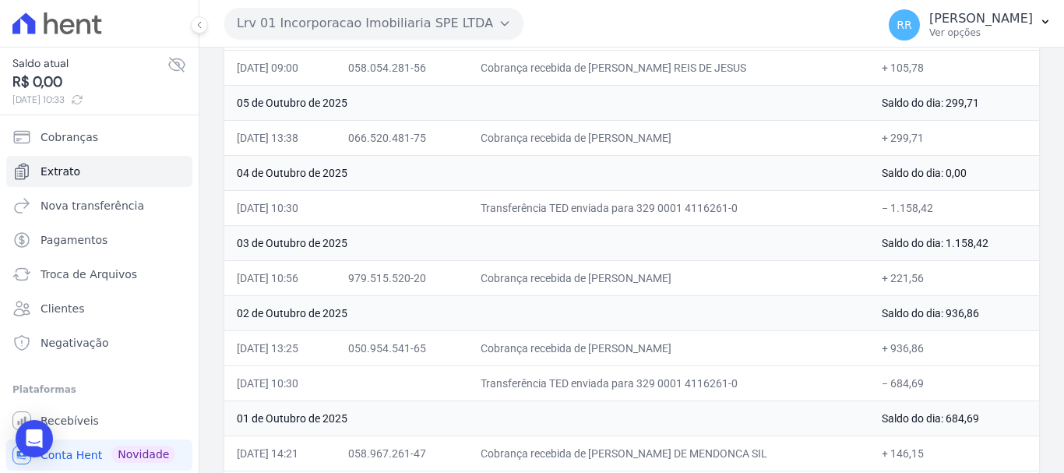
scroll to position [312, 0]
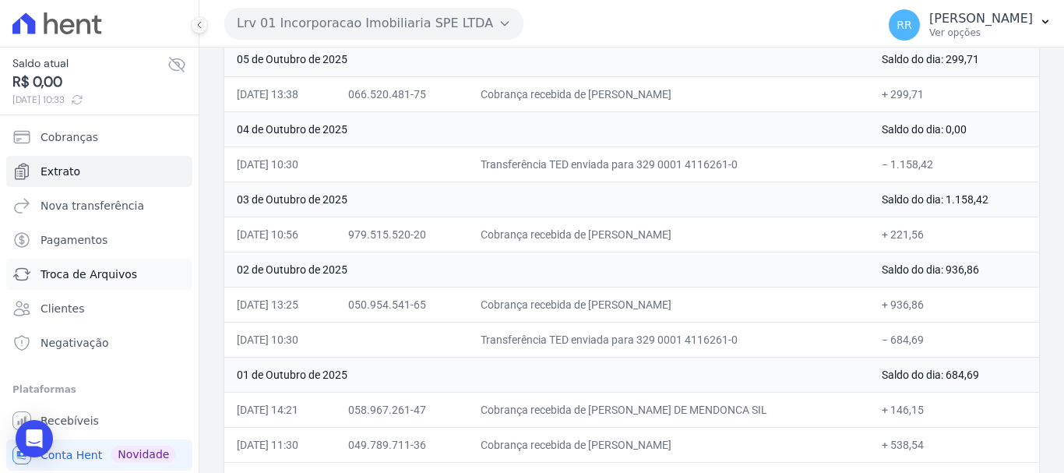
click at [77, 283] on link "Troca de Arquivos" at bounding box center [99, 274] width 186 height 31
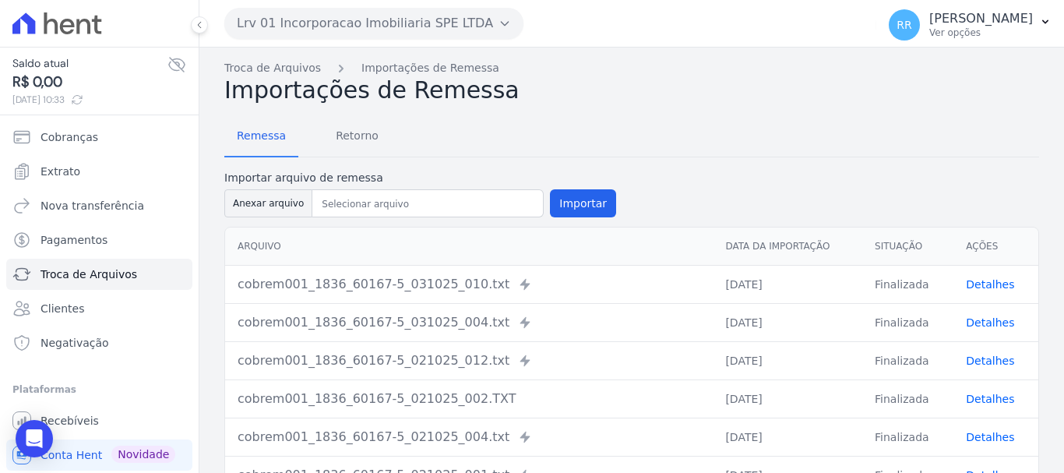
drag, startPoint x: 886, startPoint y: 280, endPoint x: 857, endPoint y: 298, distance: 33.9
click at [857, 298] on tr "cobrem001_1836_60167-5_031025_010.txt Recebido via Nexxera 03/10/2025 Finalizad…" at bounding box center [631, 284] width 813 height 38
click at [333, 138] on span "Retorno" at bounding box center [357, 135] width 62 height 31
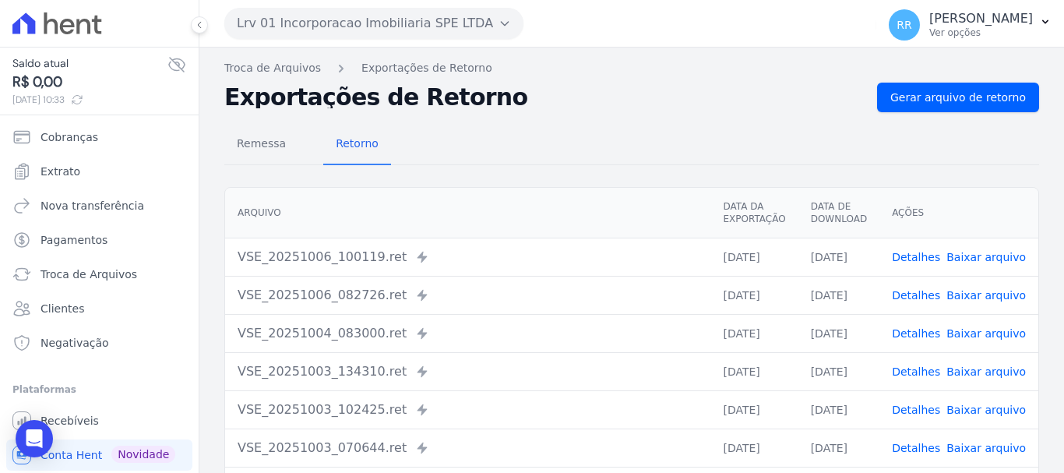
click at [907, 260] on link "Detalhes" at bounding box center [916, 257] width 48 height 12
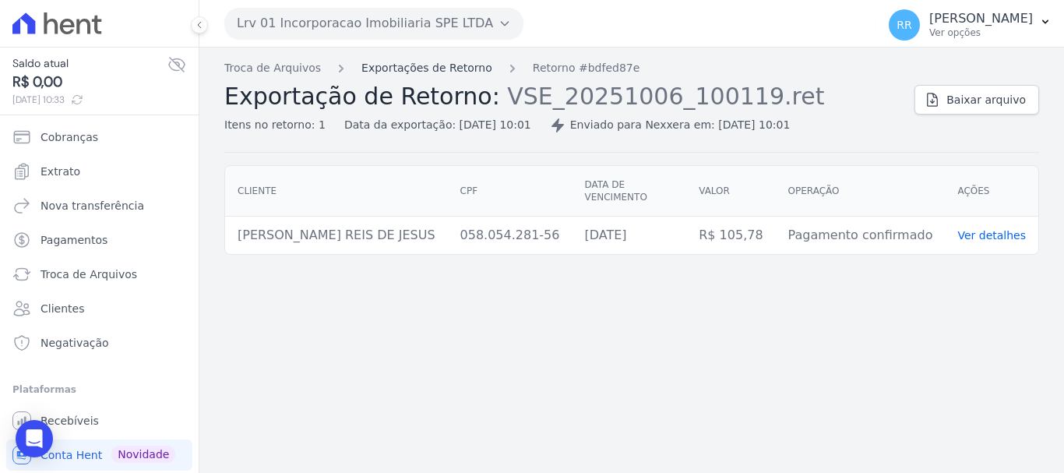
click at [375, 62] on link "Exportações de Retorno" at bounding box center [426, 68] width 131 height 16
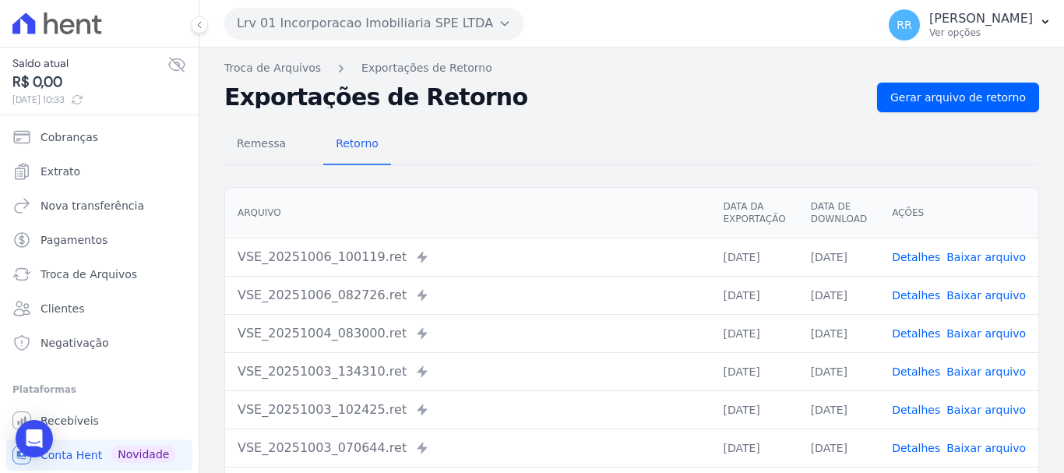
click at [920, 295] on link "Detalhes" at bounding box center [916, 295] width 48 height 12
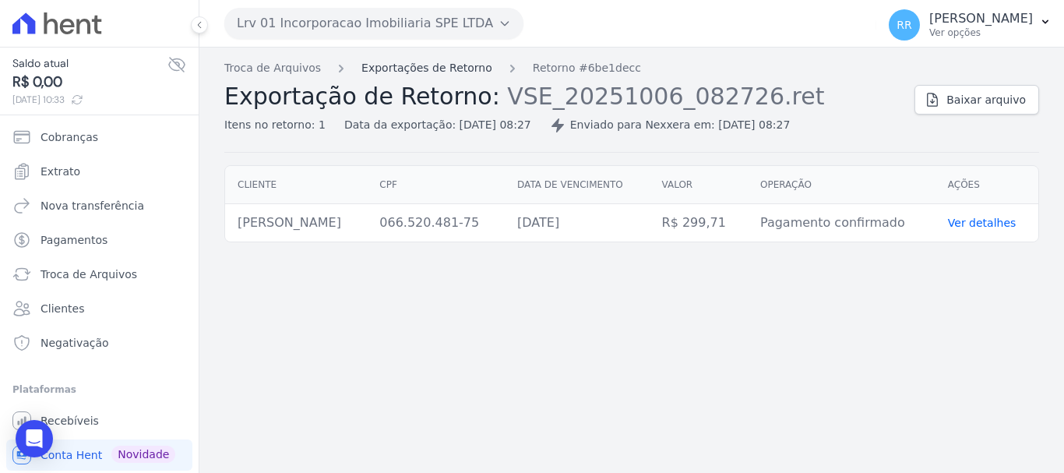
click at [416, 69] on link "Exportações de Retorno" at bounding box center [426, 68] width 131 height 16
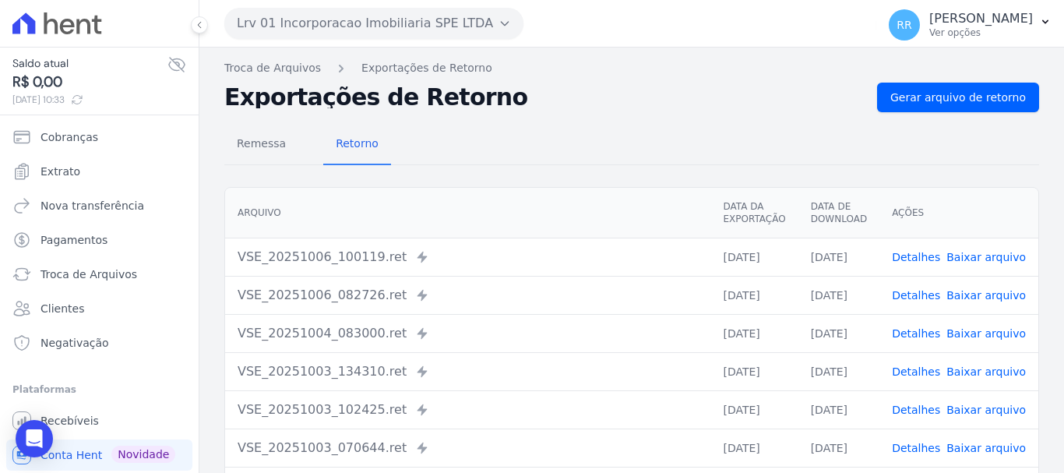
click at [935, 339] on link "Detalhes" at bounding box center [916, 333] width 48 height 12
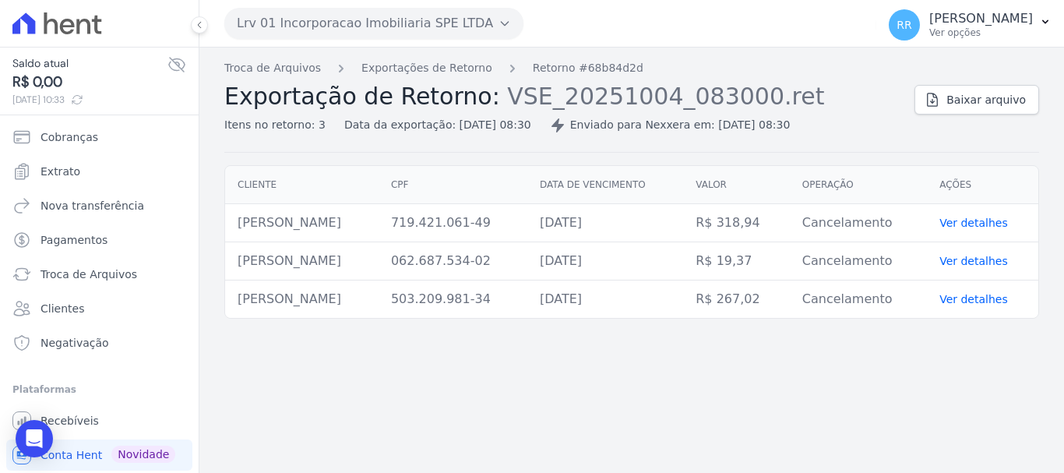
click at [343, 41] on div "Lrv 01 Incorporacao Imobiliaria SPE LTDA Via Sul Engenharia AGUAS DE GUANABARA …" at bounding box center [547, 23] width 646 height 48
click at [351, 28] on button "Lrv 01 Incorporacao Imobiliaria SPE LTDA" at bounding box center [373, 23] width 299 height 31
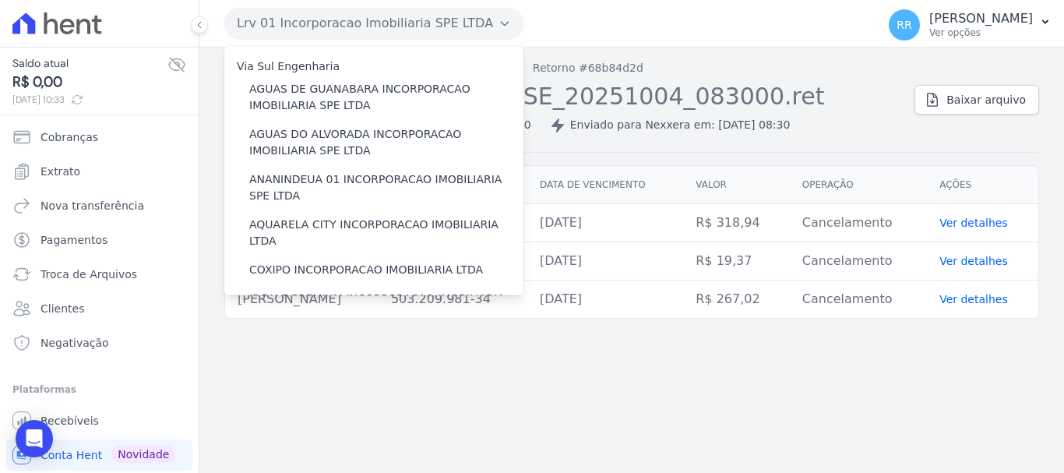
click at [579, 318] on div "Cliente CPF Data de vencimento Valor Operação Ações CIBELE ALFARO DE ALMEIDA 71…" at bounding box center [631, 241] width 815 height 153
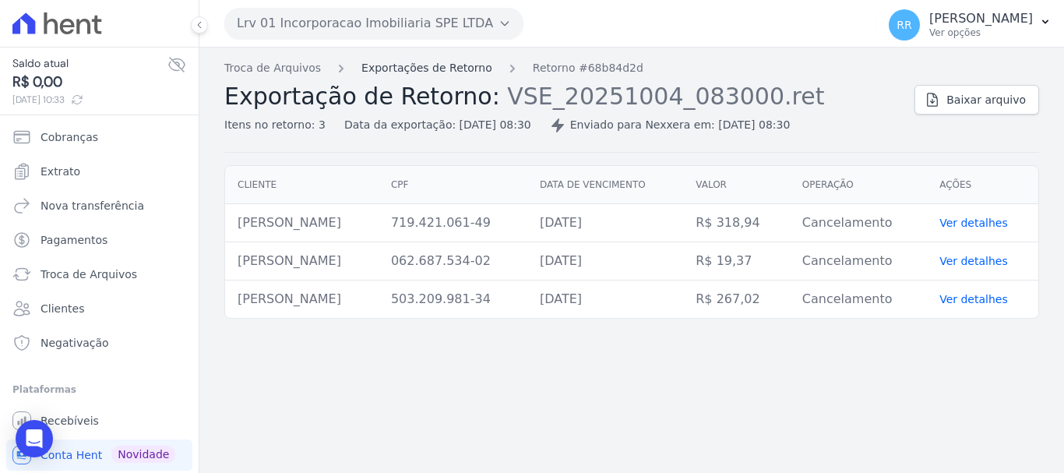
click at [467, 71] on link "Exportações de Retorno" at bounding box center [426, 68] width 131 height 16
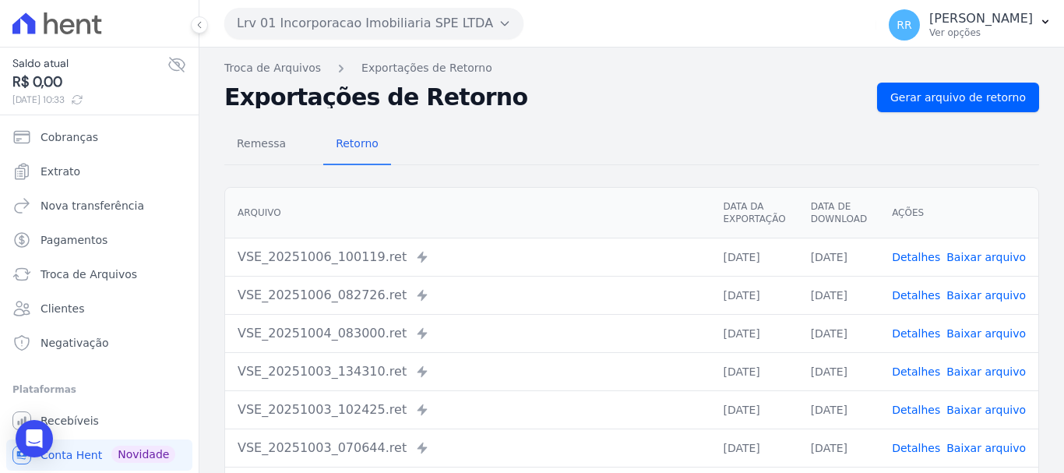
click at [925, 375] on link "Detalhes" at bounding box center [916, 371] width 48 height 12
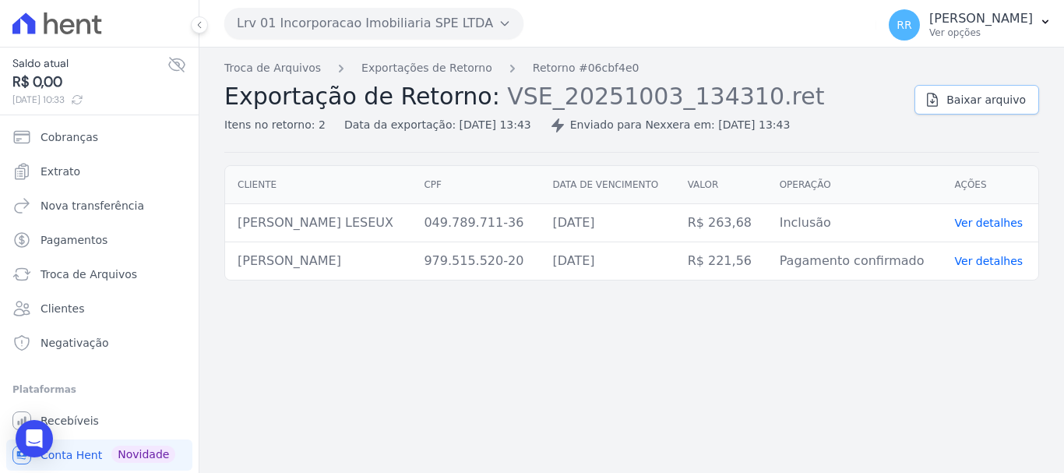
click at [989, 101] on span "Baixar arquivo" at bounding box center [986, 100] width 79 height 16
click at [464, 73] on link "Exportações de Retorno" at bounding box center [426, 68] width 131 height 16
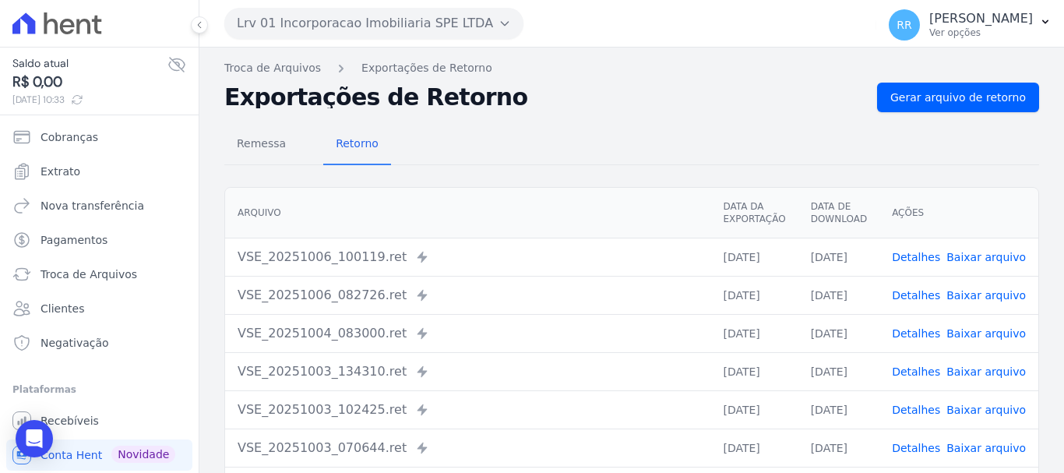
click at [915, 368] on link "Detalhes" at bounding box center [916, 371] width 48 height 12
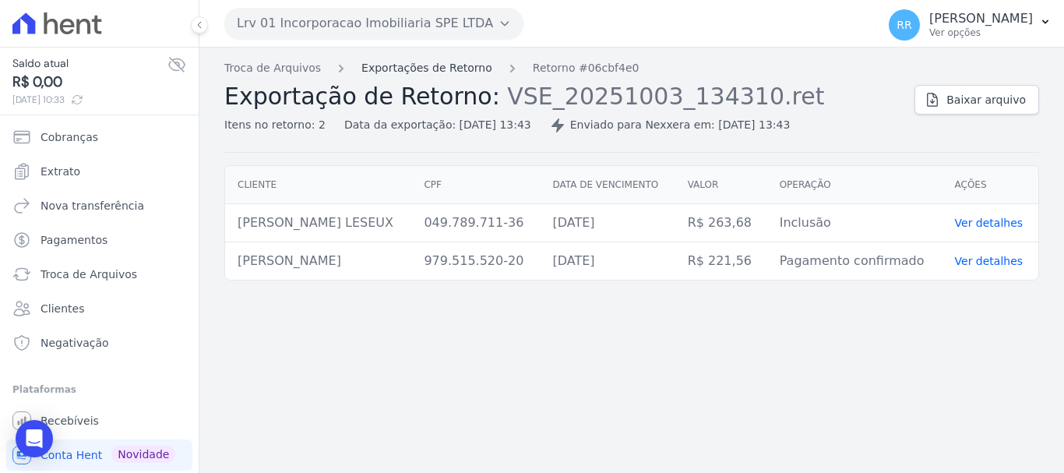
click at [412, 74] on link "Exportações de Retorno" at bounding box center [426, 68] width 131 height 16
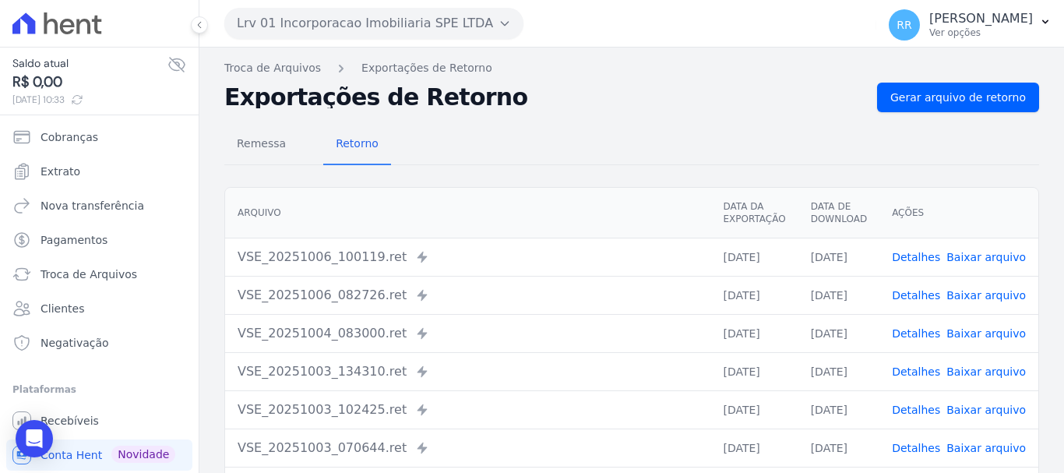
click at [911, 415] on link "Detalhes" at bounding box center [916, 410] width 48 height 12
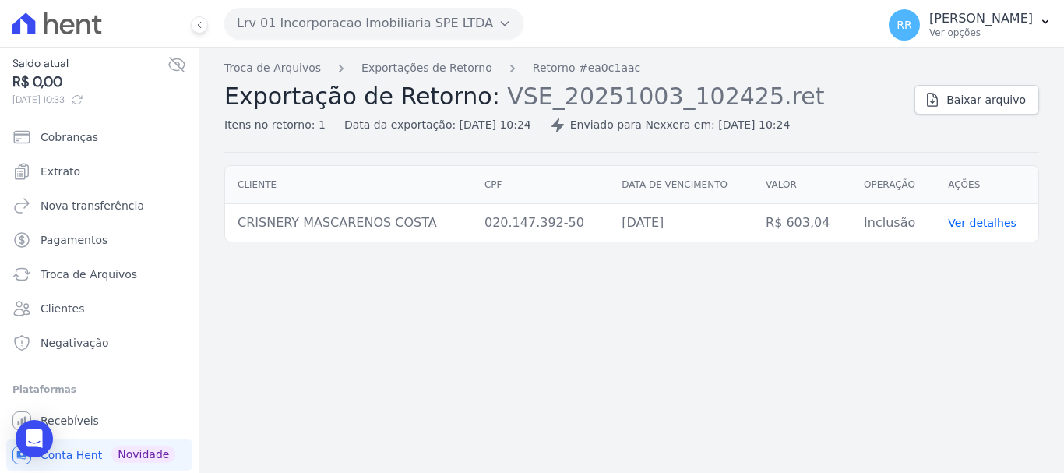
click at [950, 117] on div "Troca de Arquivos Exportações de Retorno Retorno #ea0c1aac Exportação de Retorn…" at bounding box center [631, 106] width 815 height 93
click at [954, 110] on link "Baixar arquivo" at bounding box center [977, 100] width 125 height 30
click at [411, 79] on div "Troca de Arquivos Exportações de Retorno Retorno #ea0c1aac Exportação de Retorn…" at bounding box center [563, 96] width 678 height 73
click at [442, 37] on button "Lrv 01 Incorporacao Imobiliaria SPE LTDA" at bounding box center [373, 23] width 299 height 31
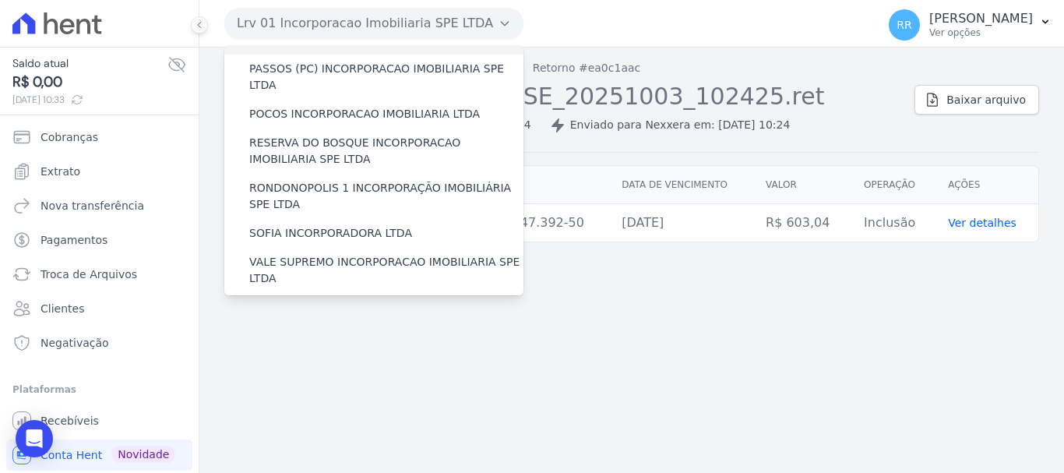
scroll to position [623, 0]
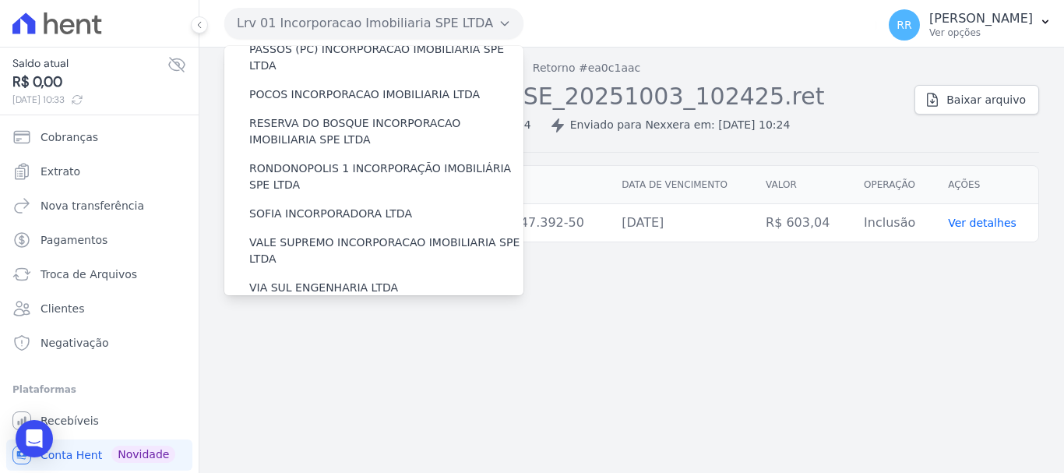
click at [807, 284] on div "Troca de Arquivos Exportações de Retorno Retorno #ea0c1aac Exportação de Retorn…" at bounding box center [631, 260] width 865 height 425
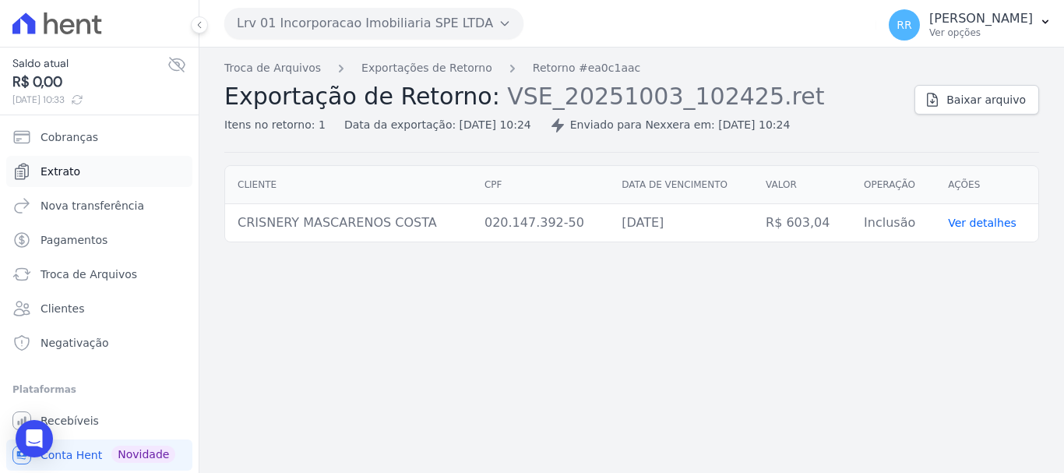
click at [69, 173] on span "Extrato" at bounding box center [61, 172] width 40 height 16
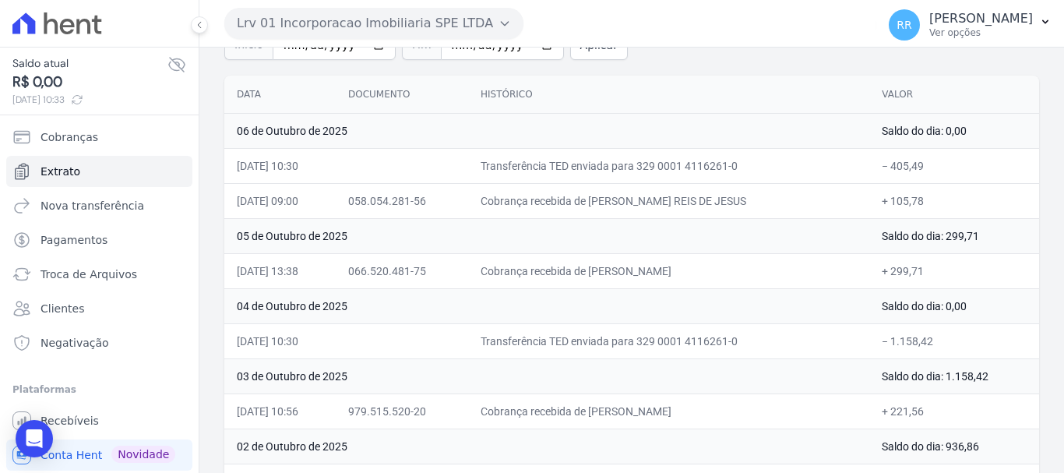
scroll to position [312, 0]
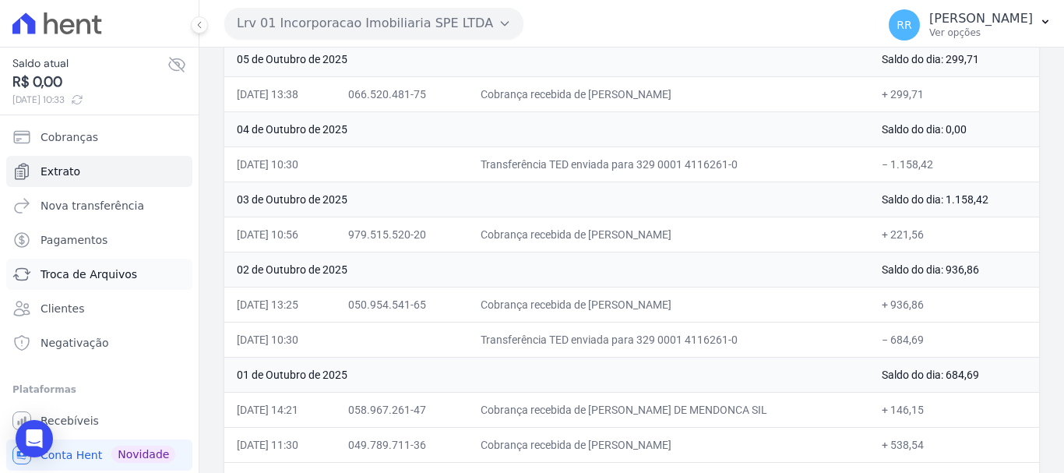
click at [92, 271] on span "Troca de Arquivos" at bounding box center [89, 274] width 97 height 16
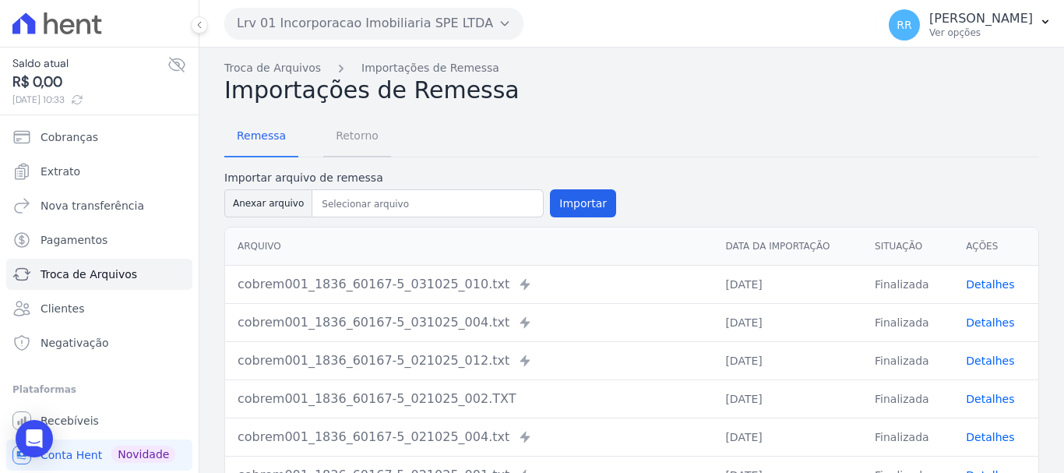
click at [331, 137] on span "Retorno" at bounding box center [357, 135] width 62 height 31
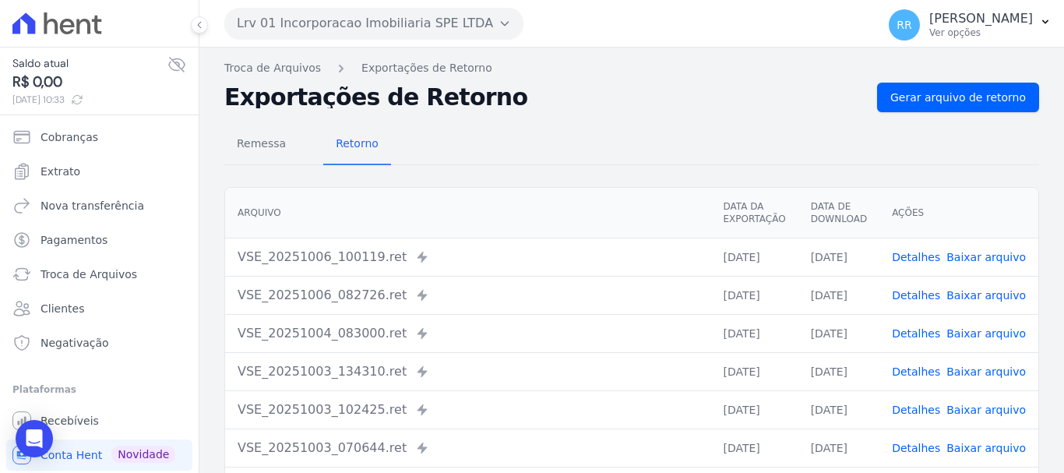
click at [921, 378] on link "Detalhes" at bounding box center [916, 371] width 48 height 12
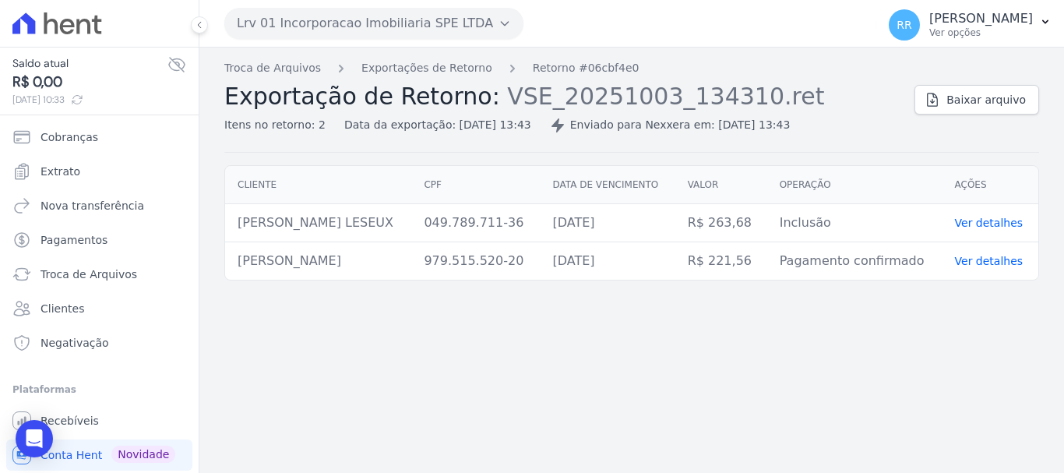
click at [449, 79] on div "Troca de Arquivos Exportações de Retorno Retorno #06cbf4e0 Exportação de Retorn…" at bounding box center [563, 96] width 678 height 73
click at [393, 66] on link "Exportações de Retorno" at bounding box center [426, 68] width 131 height 16
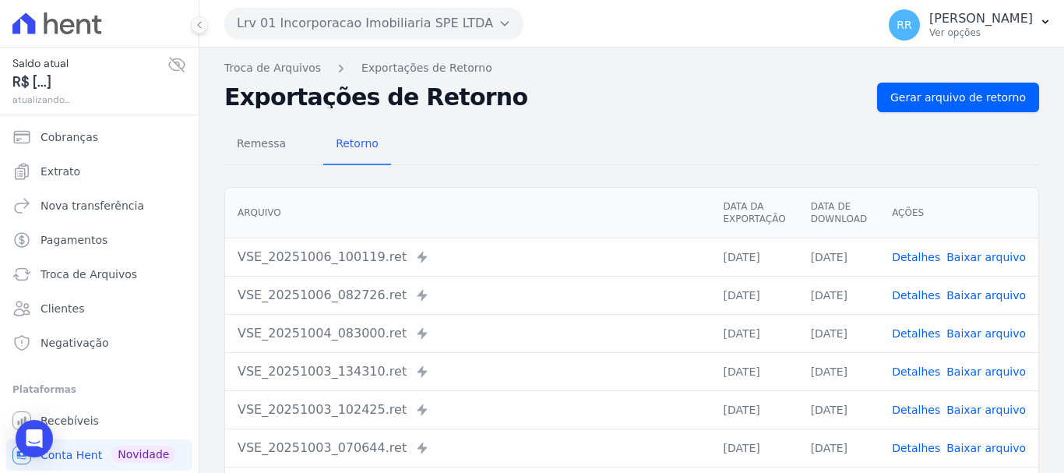
scroll to position [215, 0]
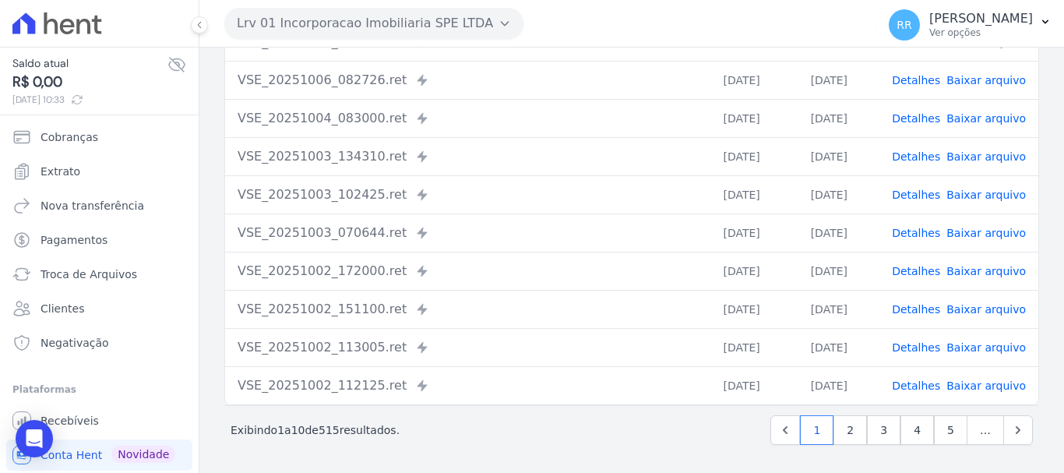
click at [903, 272] on link "Detalhes" at bounding box center [916, 271] width 48 height 12
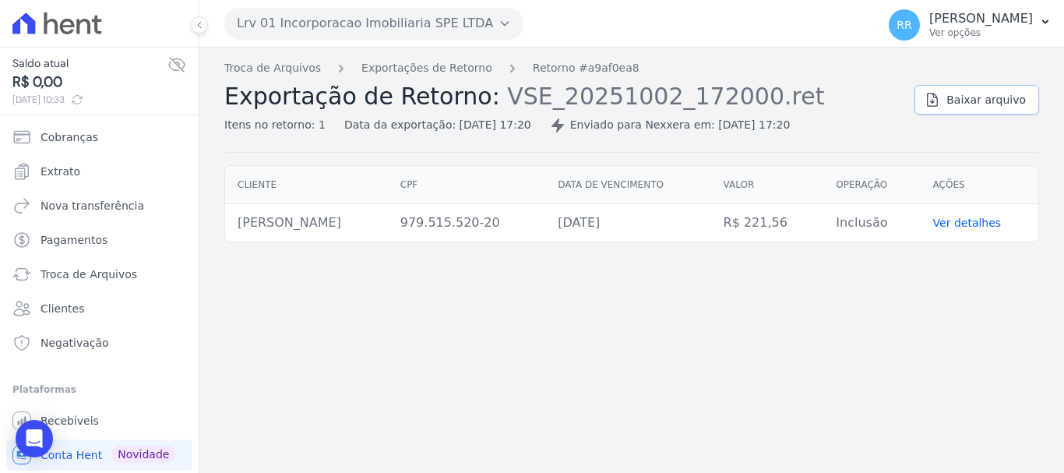
click at [981, 97] on span "Baixar arquivo" at bounding box center [986, 100] width 79 height 16
click at [972, 107] on span "Baixar arquivo" at bounding box center [986, 100] width 79 height 16
click at [919, 319] on div "Troca de Arquivos Exportações de Retorno Retorno #a9af0ea8 Exportação de Retorn…" at bounding box center [631, 260] width 865 height 425
click at [956, 100] on span "Baixar arquivo" at bounding box center [986, 100] width 79 height 16
click at [953, 104] on link "Baixar arquivo" at bounding box center [977, 100] width 125 height 30
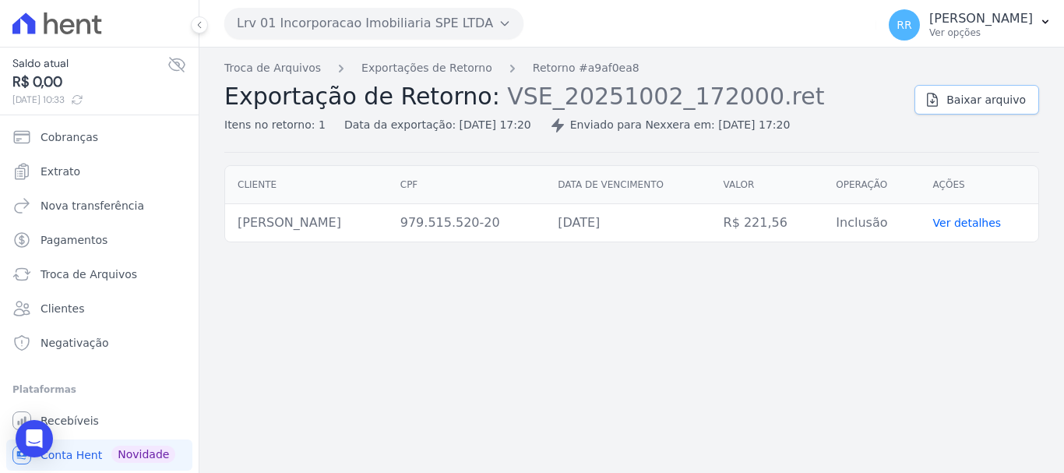
click at [952, 104] on link "Baixar arquivo" at bounding box center [977, 100] width 125 height 30
click at [361, 17] on button "Lrv 01 Incorporacao Imobiliaria SPE LTDA" at bounding box center [373, 23] width 299 height 31
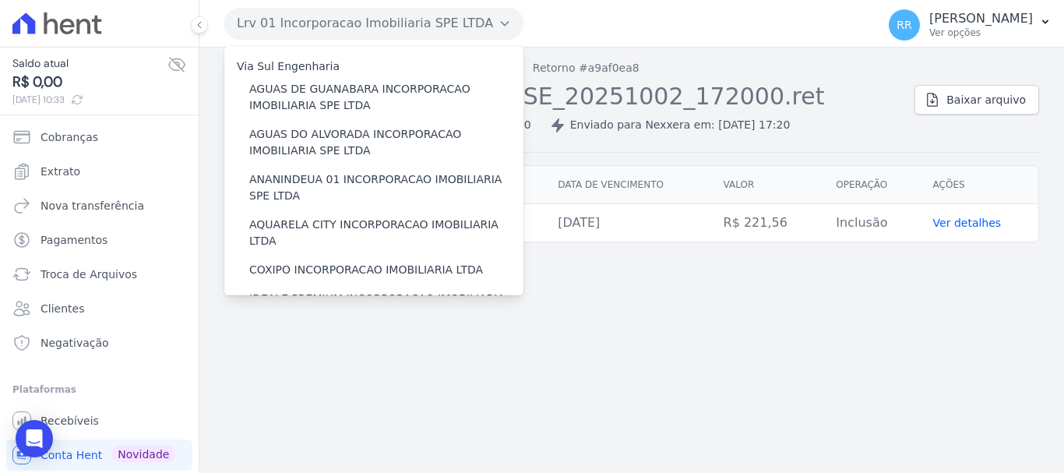
click at [501, 378] on div "Troca de Arquivos Exportações de Retorno Retorno #a9af0ea8 Exportação de Retorn…" at bounding box center [631, 260] width 865 height 425
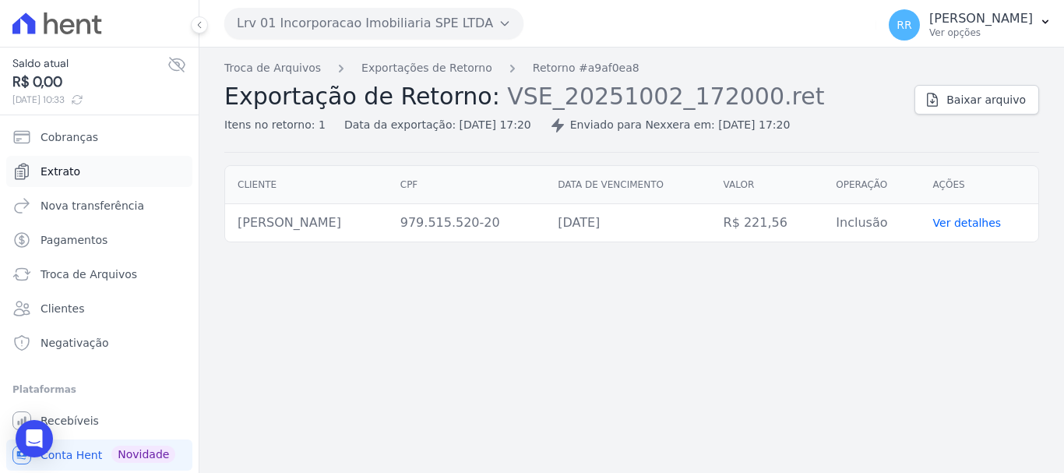
click at [44, 170] on span "Extrato" at bounding box center [61, 172] width 40 height 16
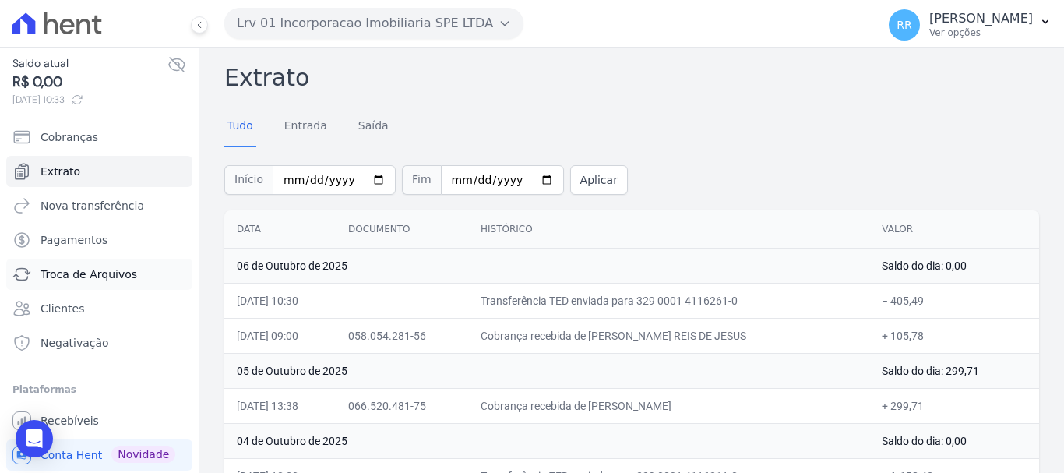
click at [83, 282] on link "Troca de Arquivos" at bounding box center [99, 274] width 186 height 31
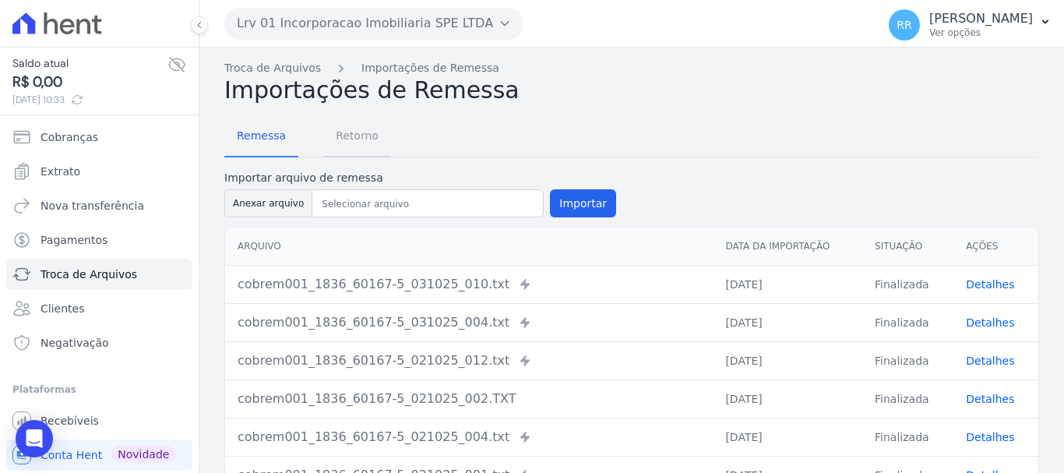
click at [343, 139] on span "Retorno" at bounding box center [357, 135] width 62 height 31
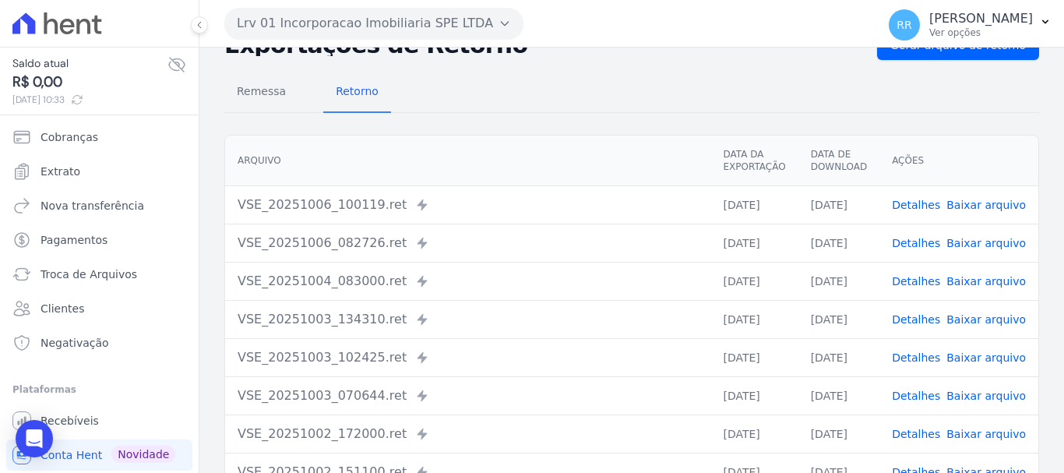
scroll to position [78, 0]
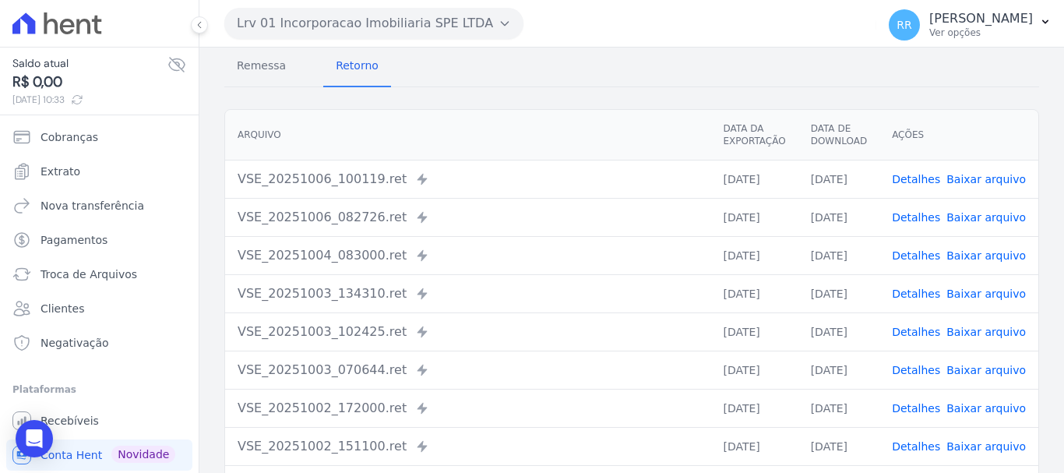
click at [934, 367] on link "Detalhes" at bounding box center [916, 370] width 48 height 12
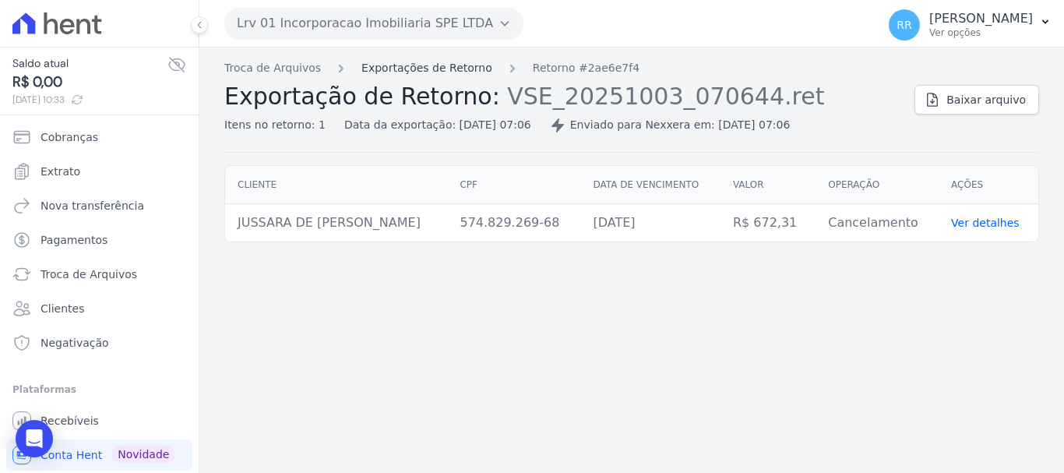
click at [463, 71] on link "Exportações de Retorno" at bounding box center [426, 68] width 131 height 16
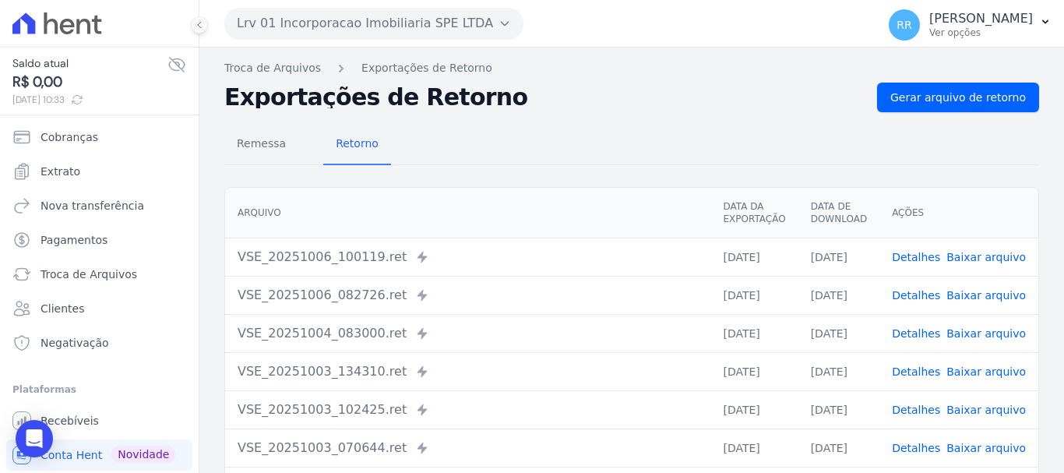
scroll to position [78, 0]
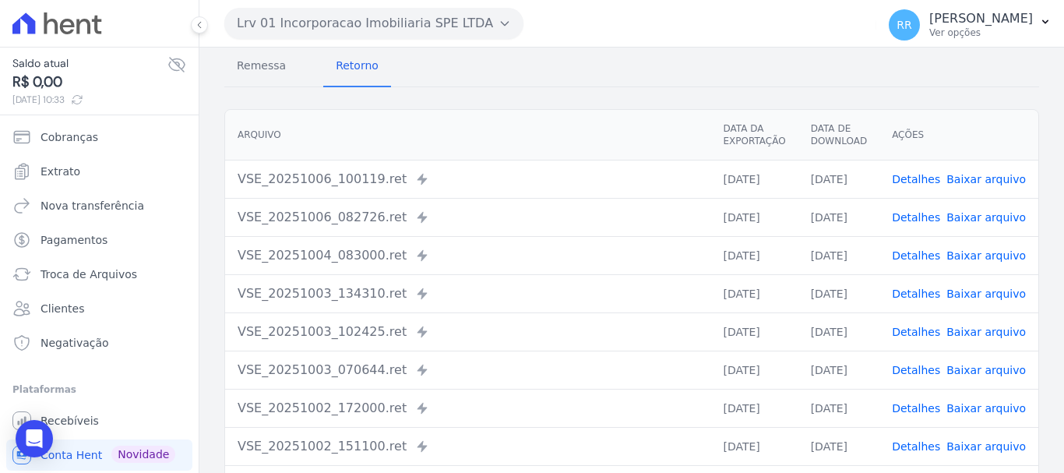
click at [920, 371] on link "Detalhes" at bounding box center [916, 370] width 48 height 12
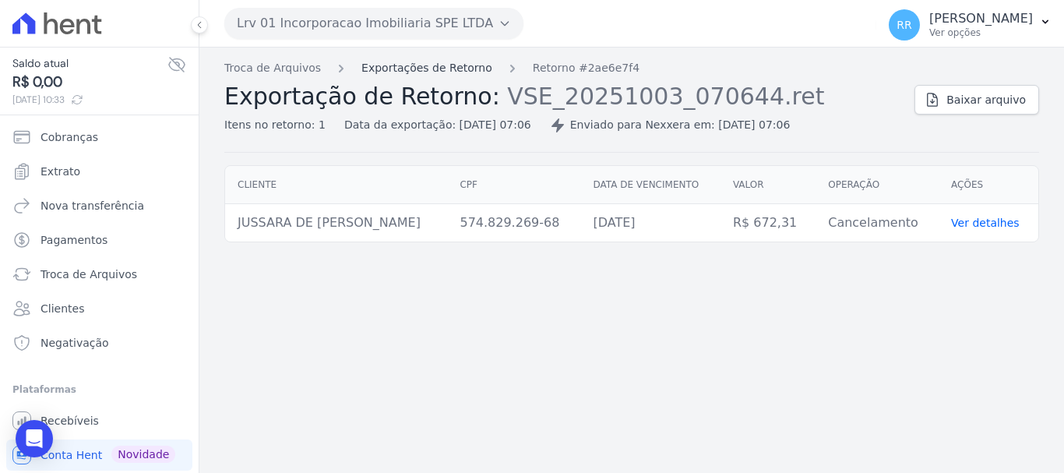
click at [453, 67] on link "Exportações de Retorno" at bounding box center [426, 68] width 131 height 16
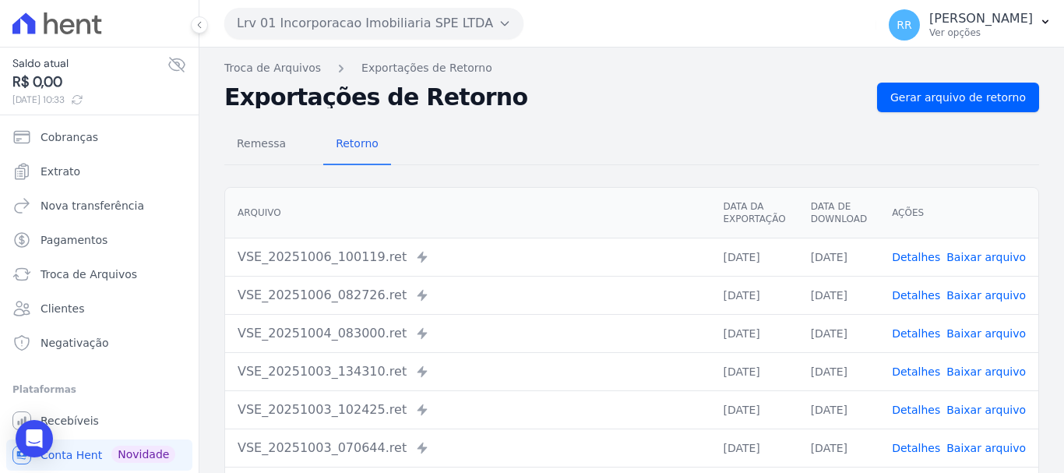
scroll to position [78, 0]
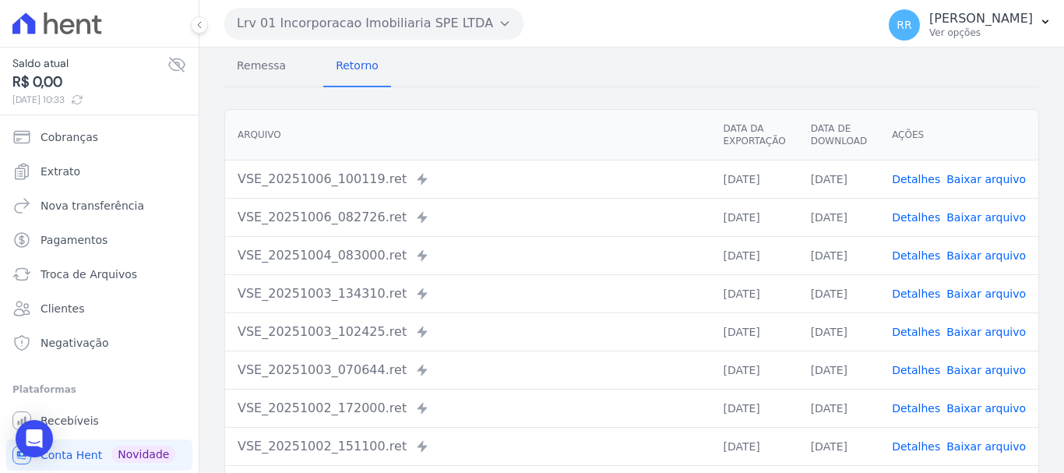
click at [925, 334] on link "Detalhes" at bounding box center [916, 332] width 48 height 12
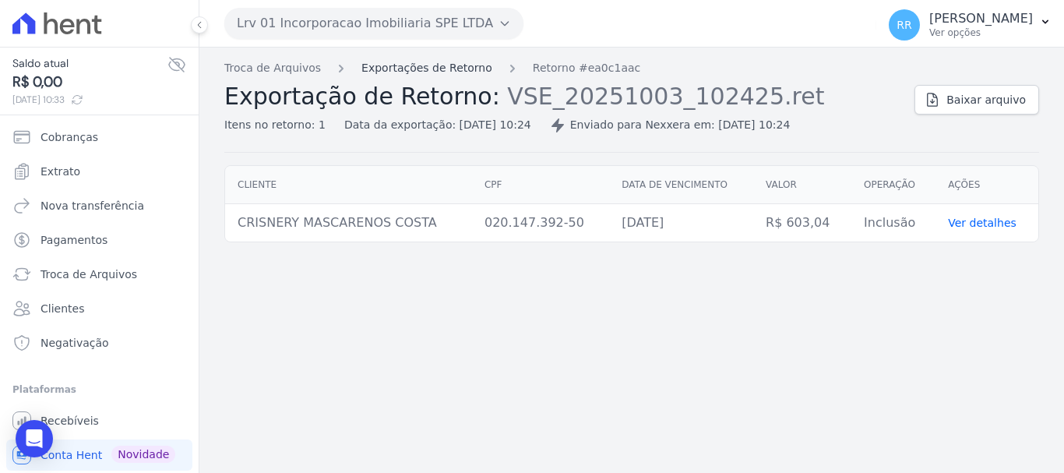
click at [428, 66] on link "Exportações de Retorno" at bounding box center [426, 68] width 131 height 16
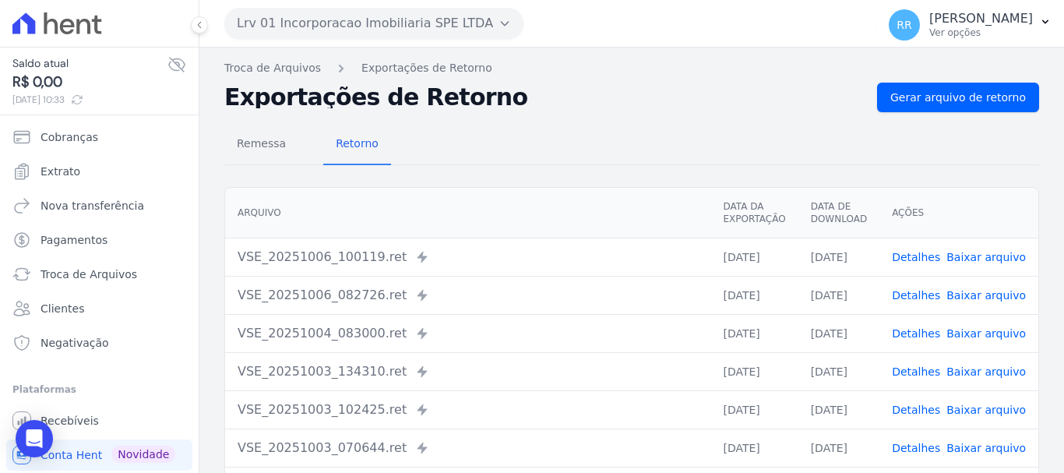
click at [911, 358] on td "Detalhes Baixar arquivo" at bounding box center [959, 371] width 159 height 38
click at [913, 366] on link "Detalhes" at bounding box center [916, 371] width 48 height 12
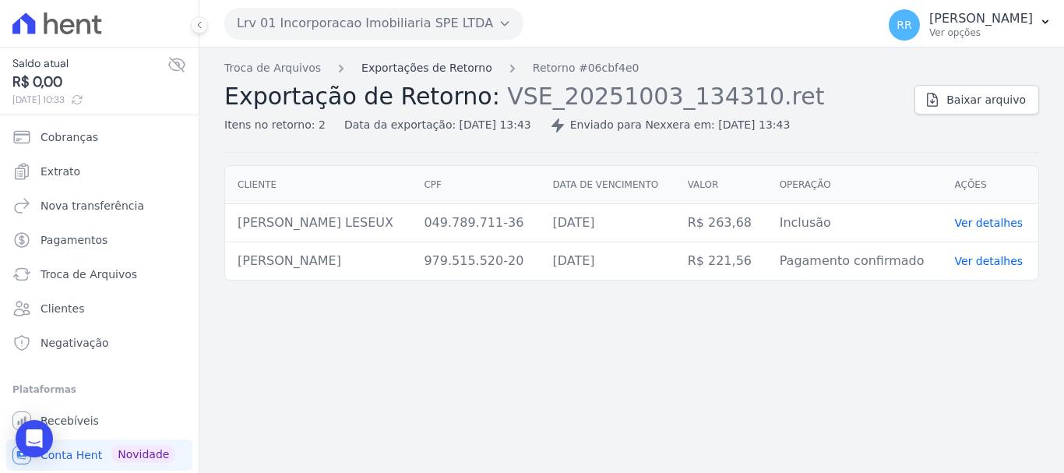
click at [433, 67] on link "Exportações de Retorno" at bounding box center [426, 68] width 131 height 16
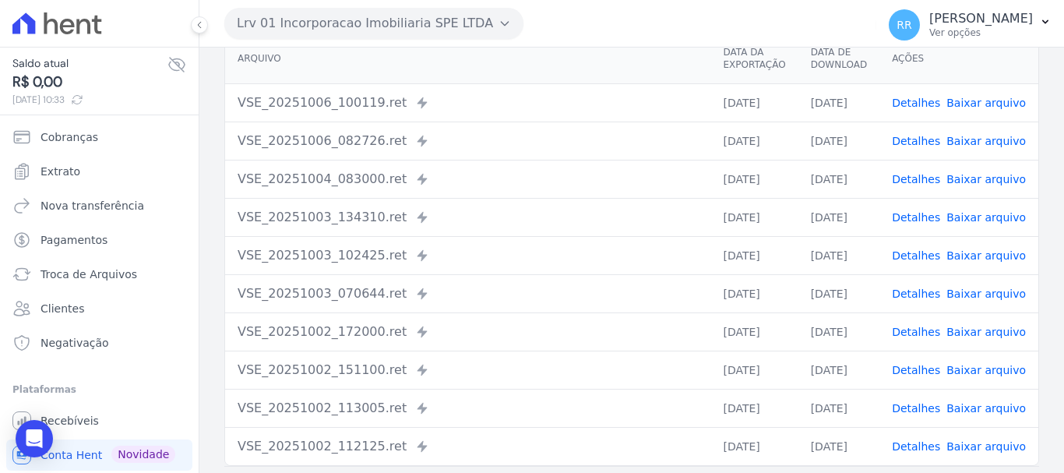
scroll to position [156, 0]
click at [901, 370] on link "Detalhes" at bounding box center [916, 368] width 48 height 12
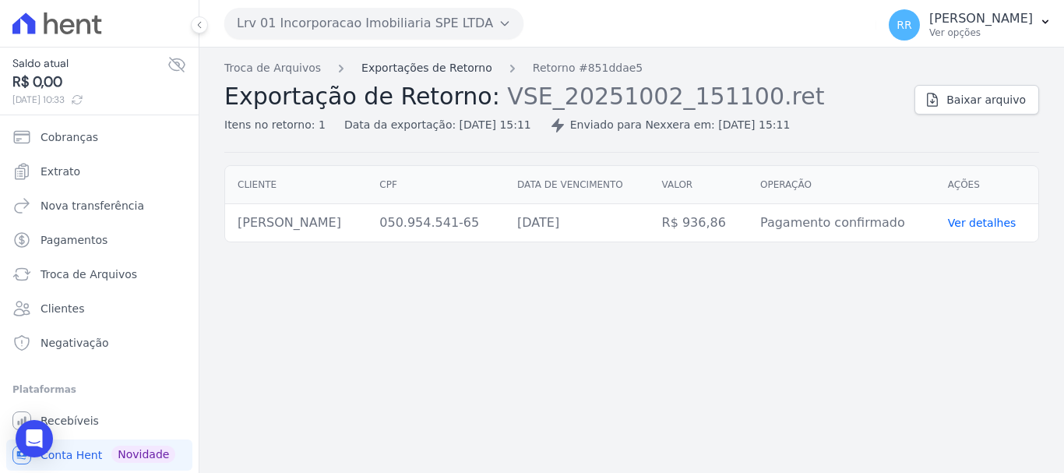
click at [446, 69] on link "Exportações de Retorno" at bounding box center [426, 68] width 131 height 16
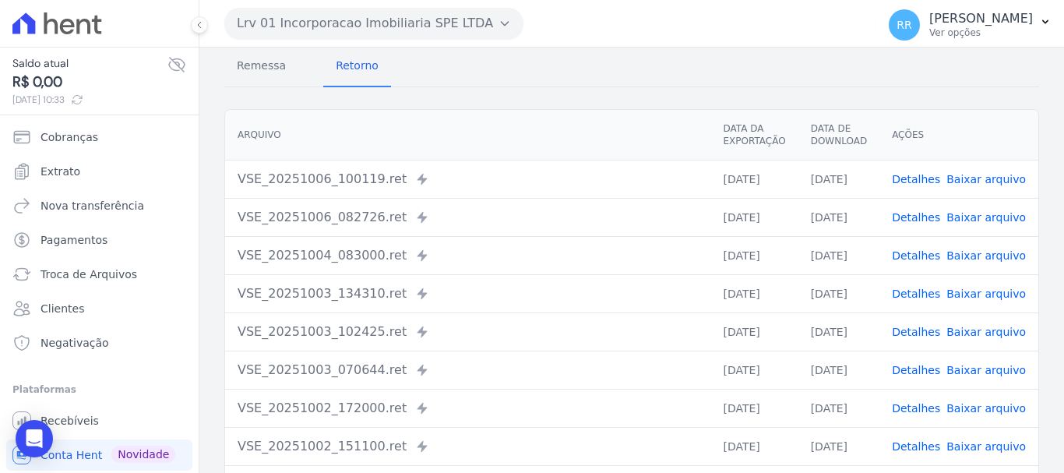
scroll to position [156, 0]
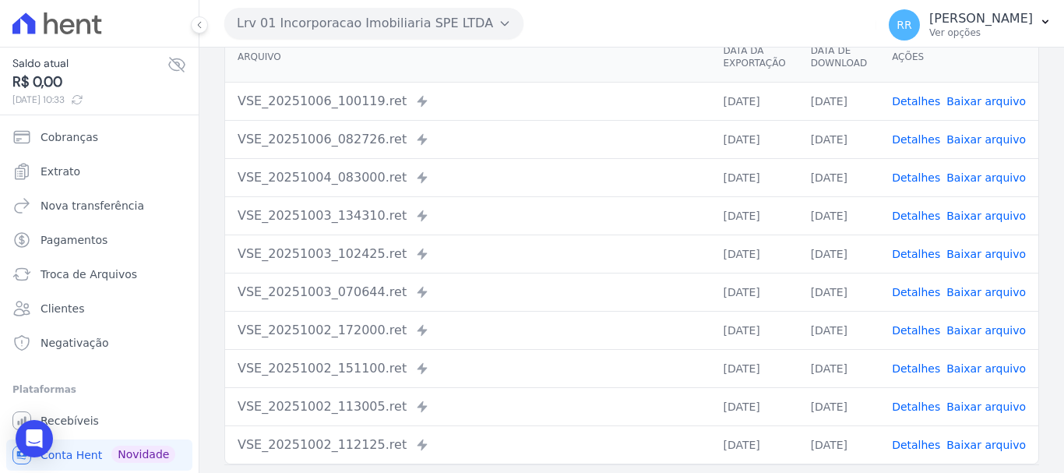
click at [922, 332] on link "Detalhes" at bounding box center [916, 330] width 48 height 12
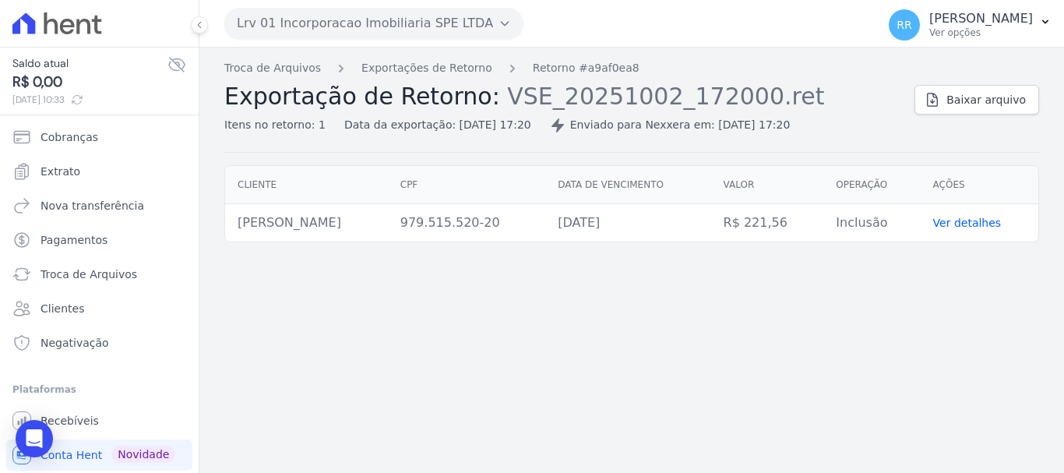
click at [1000, 124] on div "Troca de Arquivos Exportações de Retorno Retorno #a9af0ea8 Exportação de Retorn…" at bounding box center [631, 106] width 815 height 93
click at [1000, 108] on link "Baixar arquivo" at bounding box center [977, 100] width 125 height 30
click at [388, 15] on button "Lrv 01 Incorporacao Imobiliaria SPE LTDA" at bounding box center [373, 23] width 299 height 31
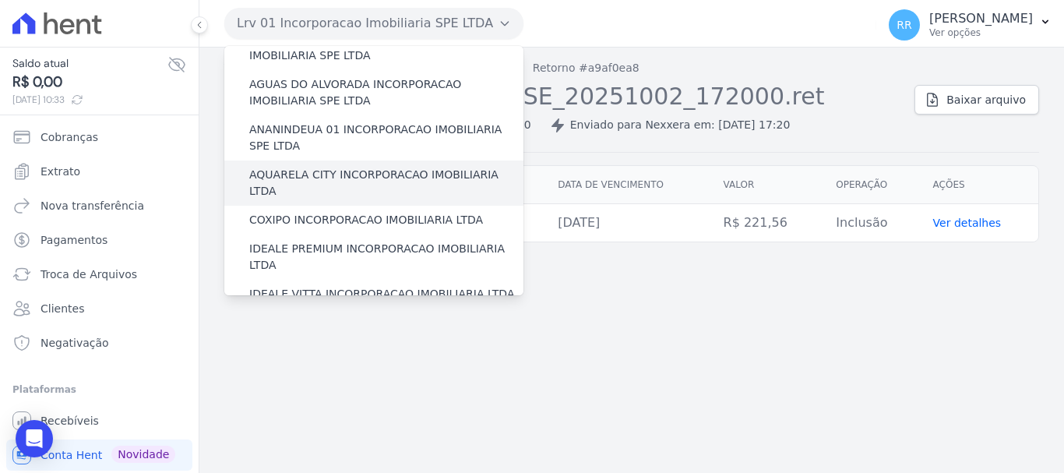
scroll to position [78, 0]
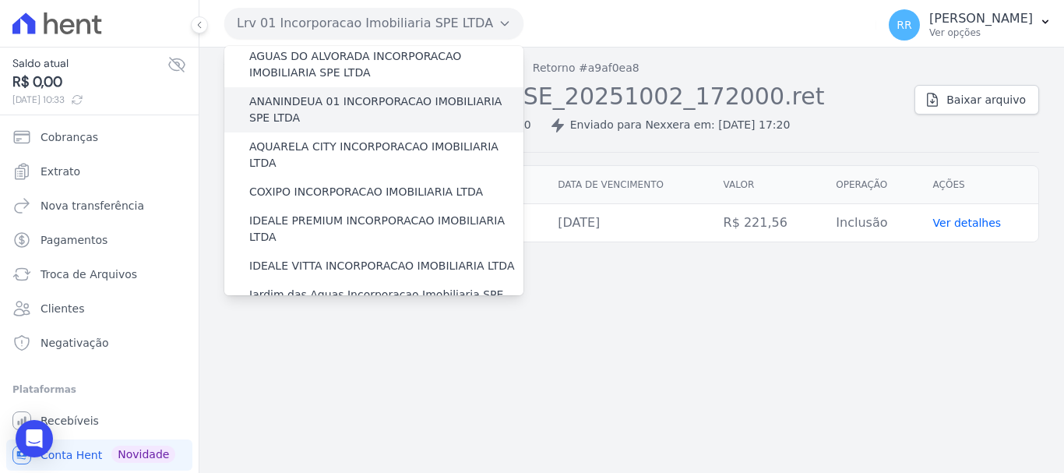
click at [386, 101] on label "ANANINDEUA 01 INCORPORACAO IMOBILIARIA SPE LTDA" at bounding box center [386, 109] width 274 height 33
click at [0, 0] on input "ANANINDEUA 01 INCORPORACAO IMOBILIARIA SPE LTDA" at bounding box center [0, 0] width 0 height 0
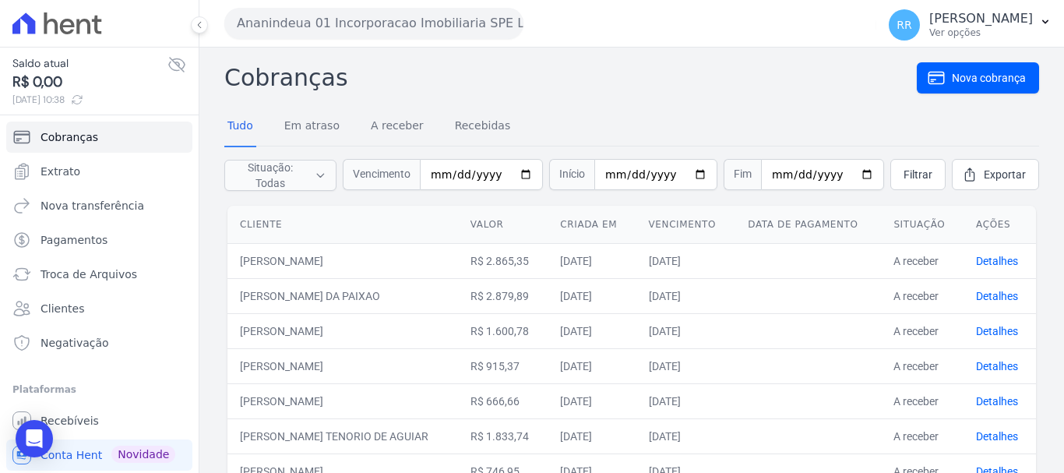
click at [361, 26] on button "Ananindeua 01 Incorporacao Imobiliaria SPE LTDA" at bounding box center [373, 23] width 299 height 31
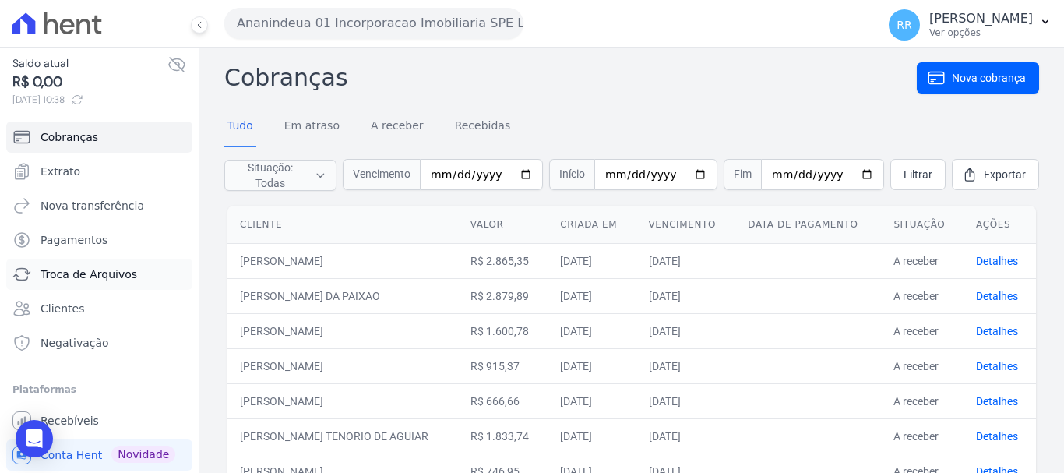
click at [80, 280] on span "Troca de Arquivos" at bounding box center [89, 274] width 97 height 16
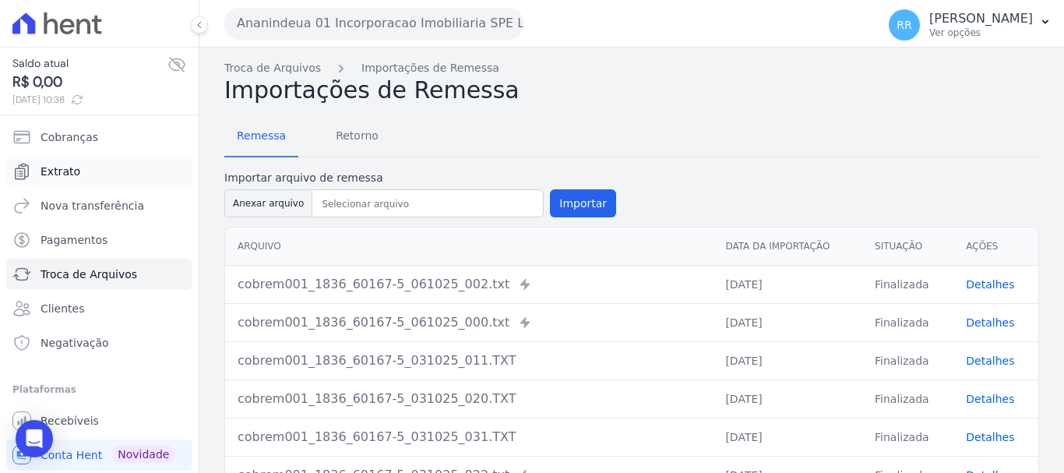
click at [72, 163] on link "Extrato" at bounding box center [99, 171] width 186 height 31
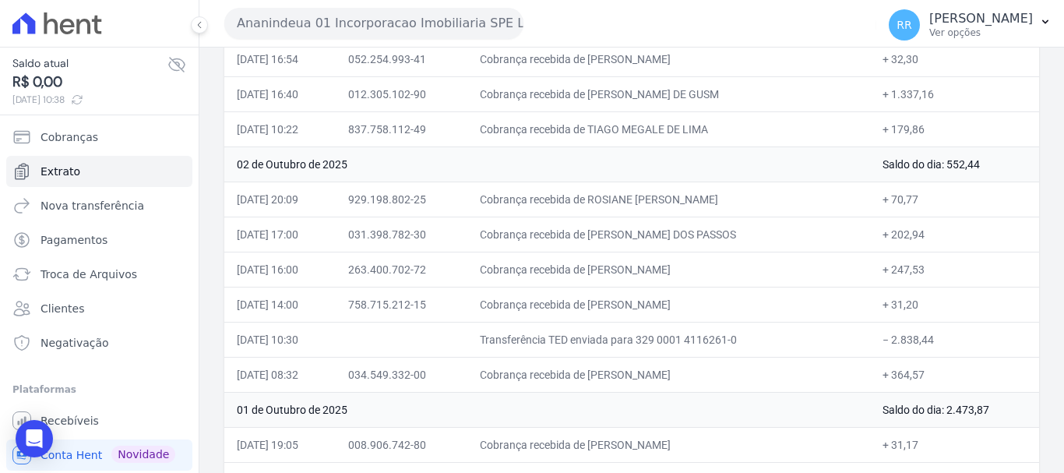
scroll to position [390, 0]
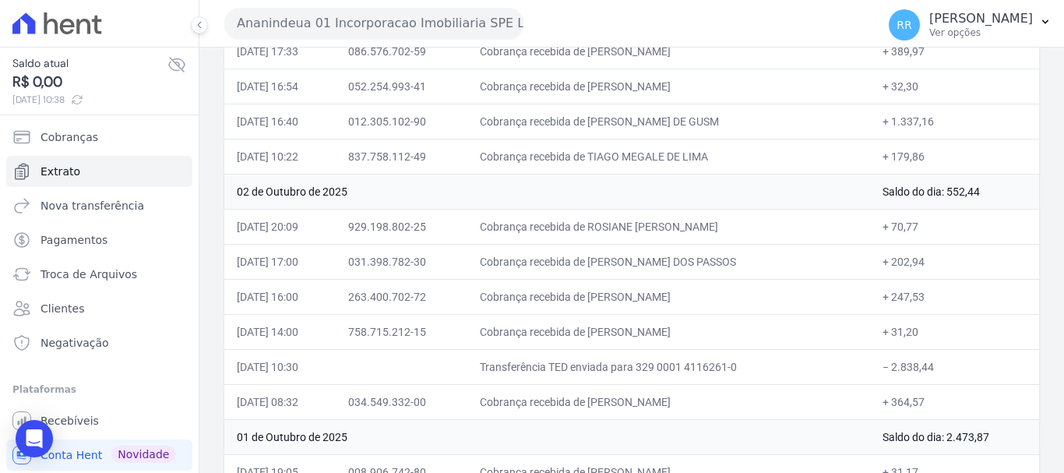
drag, startPoint x: 608, startPoint y: 355, endPoint x: 868, endPoint y: 355, distance: 259.4
click at [868, 355] on td "Transferência TED enviada para 329 0001 4116261-0" at bounding box center [668, 366] width 403 height 35
click at [781, 379] on td "Transferência TED enviada para 329 0001 4116261-0" at bounding box center [668, 366] width 403 height 35
drag, startPoint x: 729, startPoint y: 404, endPoint x: 929, endPoint y: 405, distance: 199.4
click at [929, 405] on tr "02/10/2025, 08:32 034.549.332-00 Cobrança recebida de FLAVIA EDUARDA CORREA BAR…" at bounding box center [631, 401] width 815 height 35
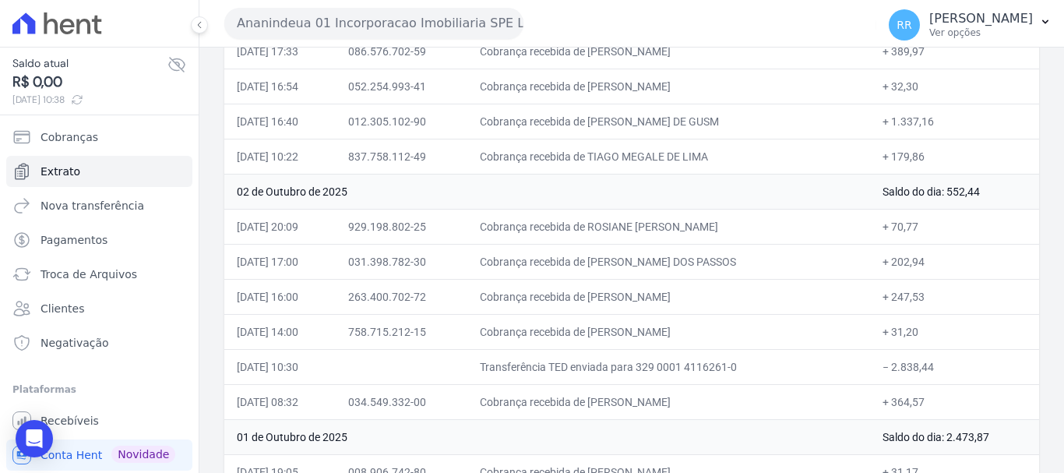
drag, startPoint x: 683, startPoint y: 258, endPoint x: 919, endPoint y: 291, distance: 237.5
click at [919, 291] on tbody "[DATE] Saldo do dia: 0,00 [DATE] 10:30 Transferência TED enviada para 329 0001 …" at bounding box center [631, 278] width 815 height 841
click at [838, 303] on td "Cobrança recebida de [PERSON_NAME]" at bounding box center [668, 296] width 403 height 35
drag, startPoint x: 771, startPoint y: 298, endPoint x: 979, endPoint y: 314, distance: 208.6
click at [979, 314] on tbody "[DATE] Saldo do dia: 0,00 [DATE] 10:30 Transferência TED enviada para 329 0001 …" at bounding box center [631, 278] width 815 height 841
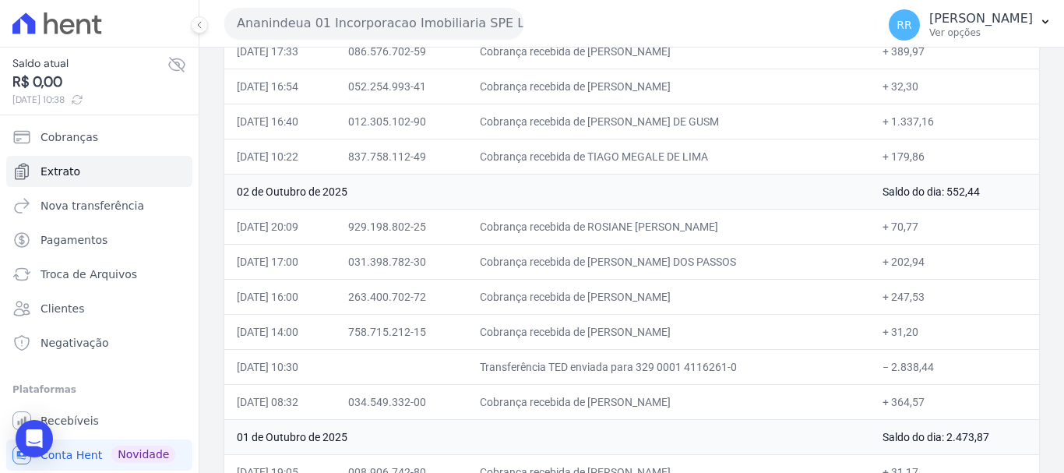
click at [956, 347] on td "+ 31,20" at bounding box center [954, 331] width 169 height 35
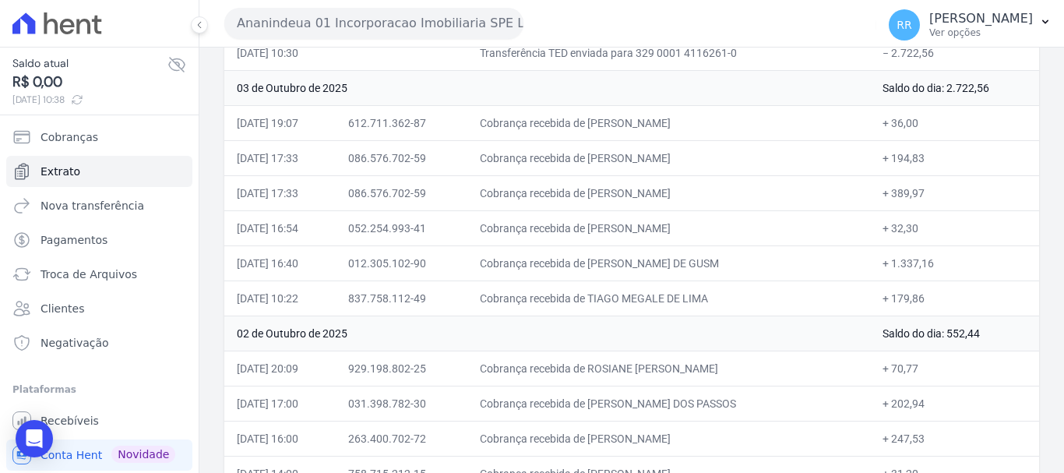
scroll to position [156, 0]
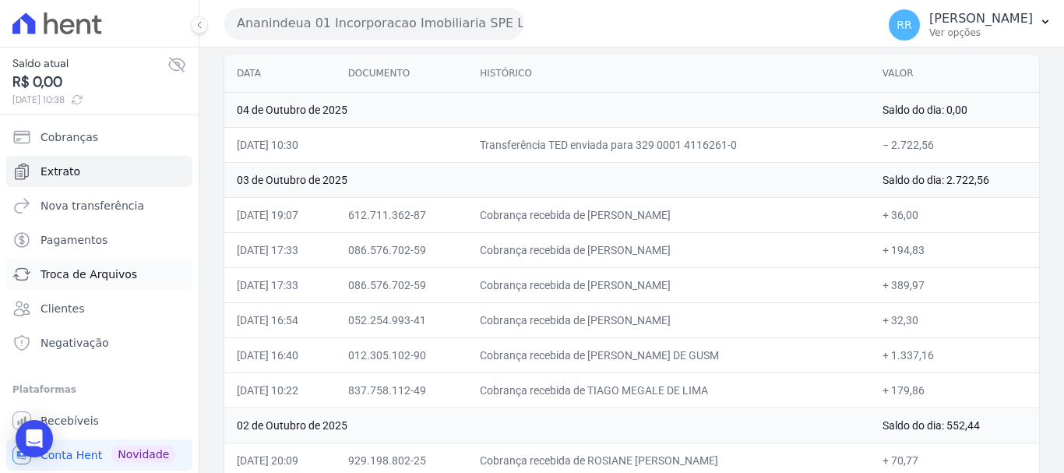
click at [79, 275] on span "Troca de Arquivos" at bounding box center [89, 274] width 97 height 16
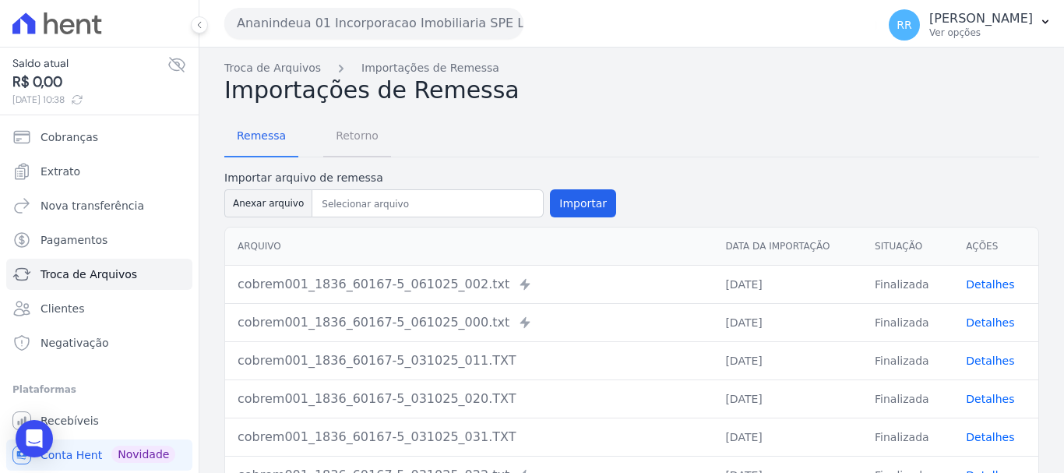
click at [340, 138] on span "Retorno" at bounding box center [357, 135] width 62 height 31
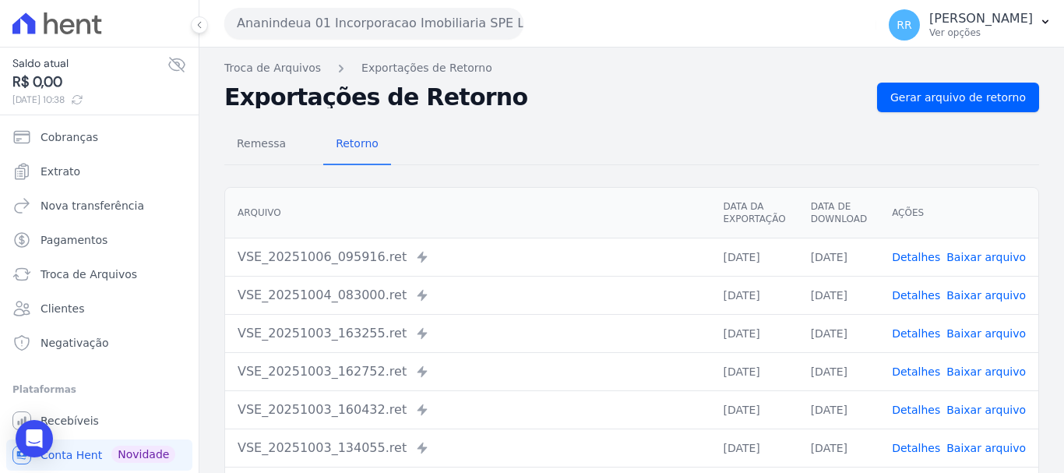
click at [936, 259] on link "Detalhes" at bounding box center [916, 257] width 48 height 12
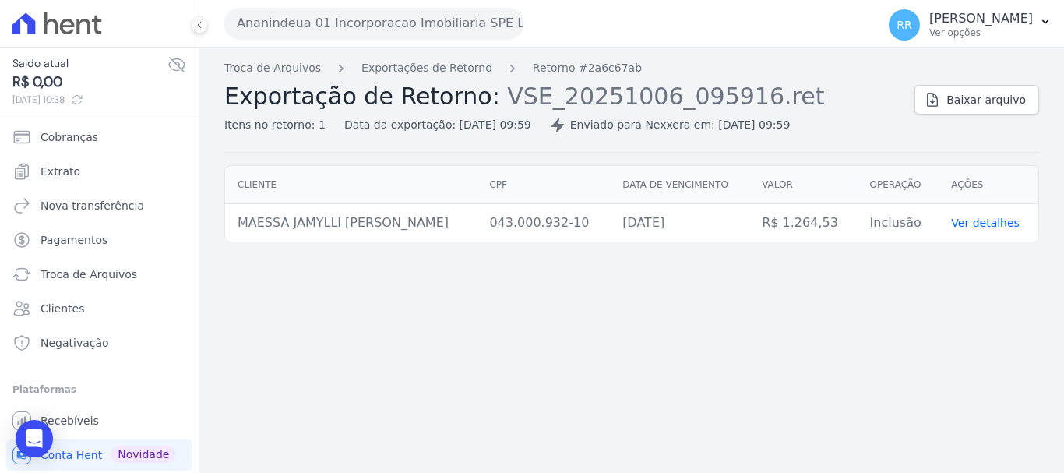
click at [505, 69] on icon "Breadcrumb" at bounding box center [513, 69] width 16 height 16
click at [983, 212] on td "Ver detalhes" at bounding box center [989, 223] width 100 height 38
click at [981, 227] on link "Ver detalhes" at bounding box center [985, 223] width 69 height 12
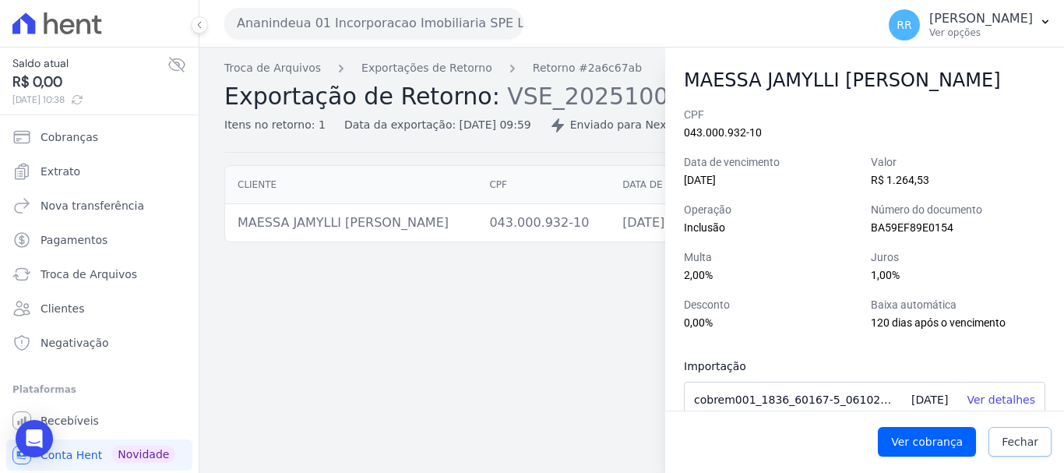
click at [993, 428] on link "Fechar" at bounding box center [1020, 442] width 63 height 30
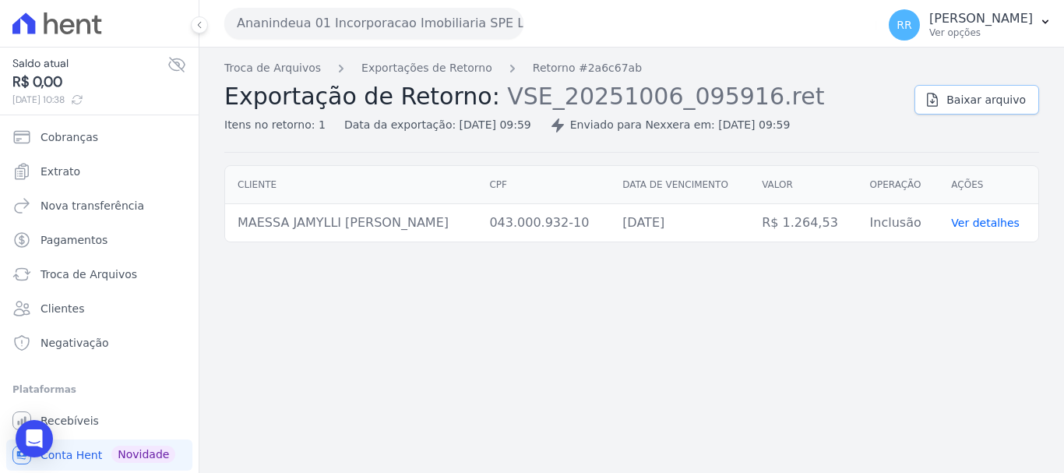
click at [971, 105] on span "Baixar arquivo" at bounding box center [986, 100] width 79 height 16
click at [452, 72] on link "Exportações de Retorno" at bounding box center [426, 68] width 131 height 16
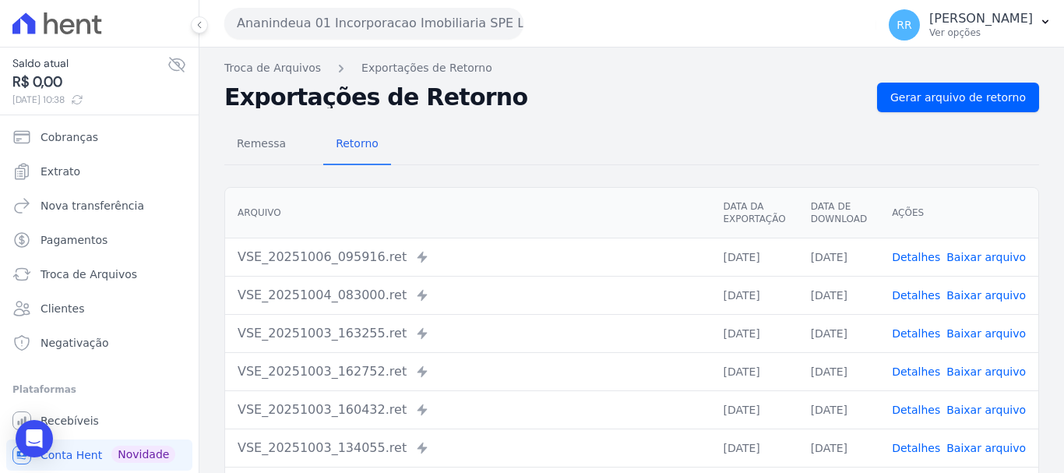
click at [925, 294] on link "Detalhes" at bounding box center [916, 295] width 48 height 12
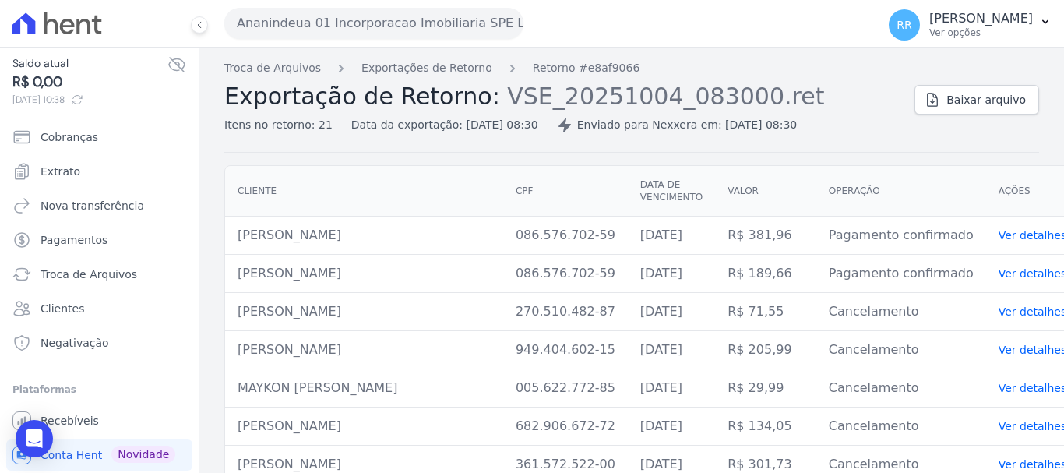
click at [405, 66] on link "Exportações de Retorno" at bounding box center [426, 68] width 131 height 16
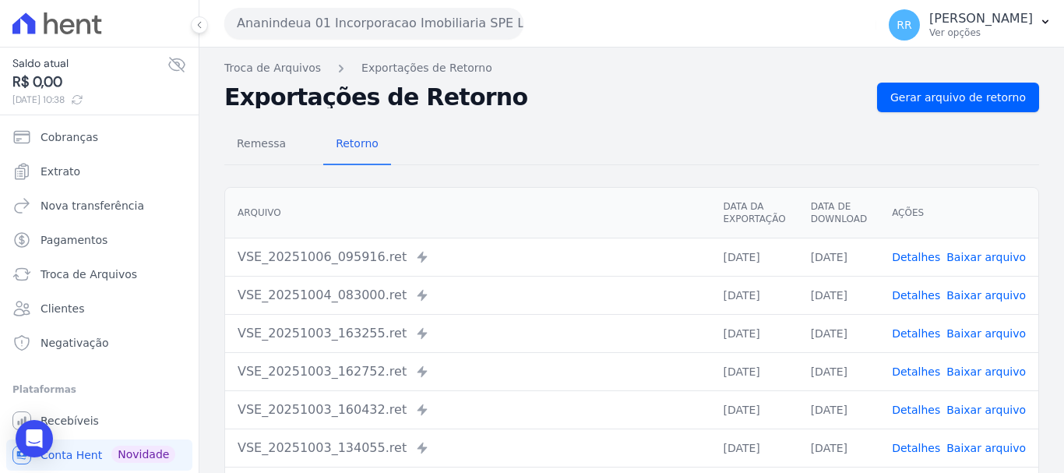
click at [929, 331] on link "Detalhes" at bounding box center [916, 333] width 48 height 12
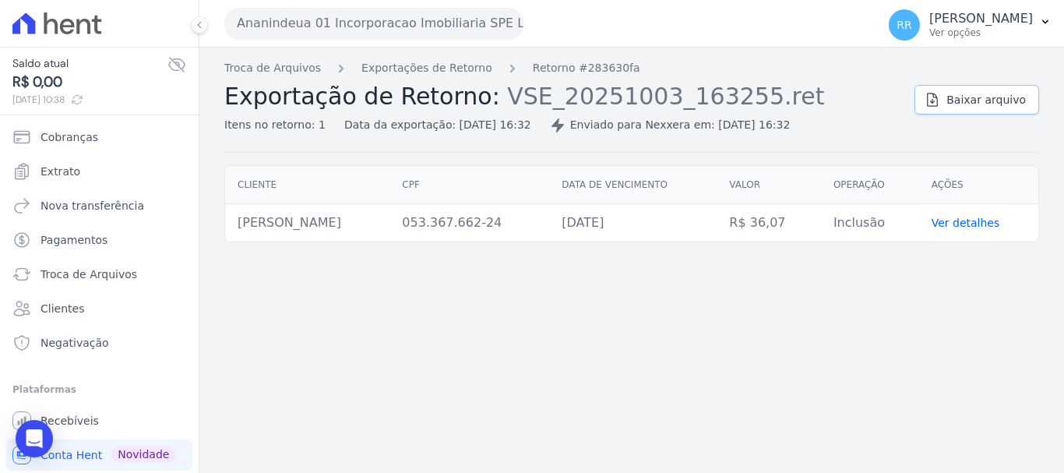
click at [964, 98] on span "Baixar arquivo" at bounding box center [986, 100] width 79 height 16
click at [468, 73] on link "Exportações de Retorno" at bounding box center [426, 68] width 131 height 16
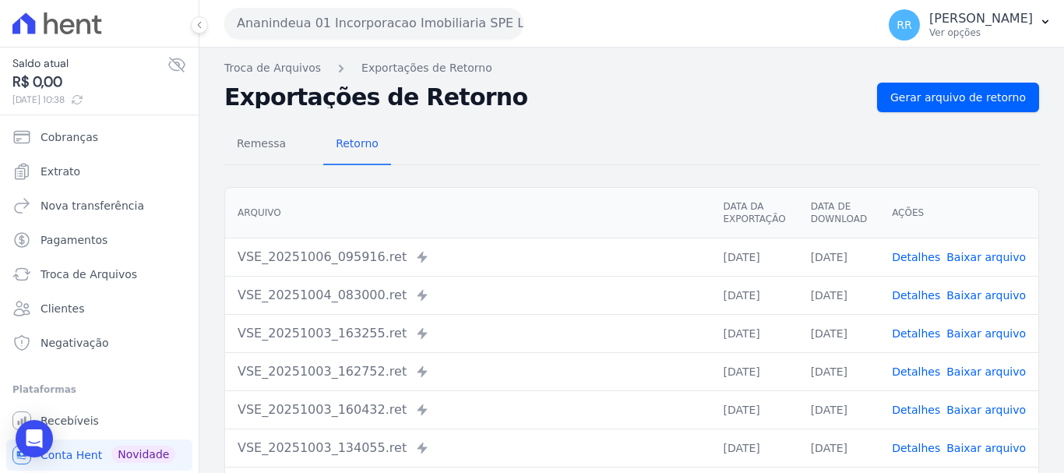
click at [567, 315] on td "VSE_20251003_163255.ret Enviado para Nexxera em: [DATE] 16:32" at bounding box center [467, 333] width 485 height 38
click at [919, 368] on link "Detalhes" at bounding box center [916, 371] width 48 height 12
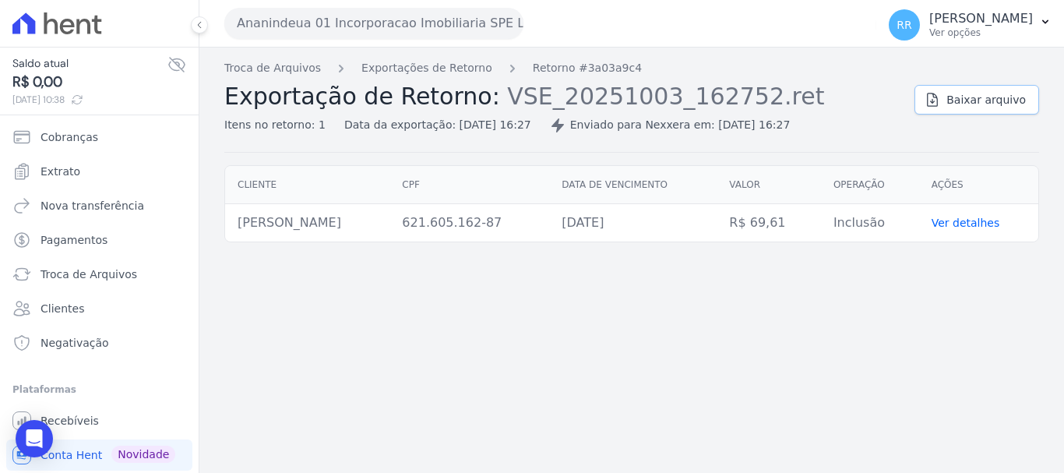
click at [961, 104] on span "Baixar arquivo" at bounding box center [986, 100] width 79 height 16
click at [446, 69] on link "Exportações de Retorno" at bounding box center [426, 68] width 131 height 16
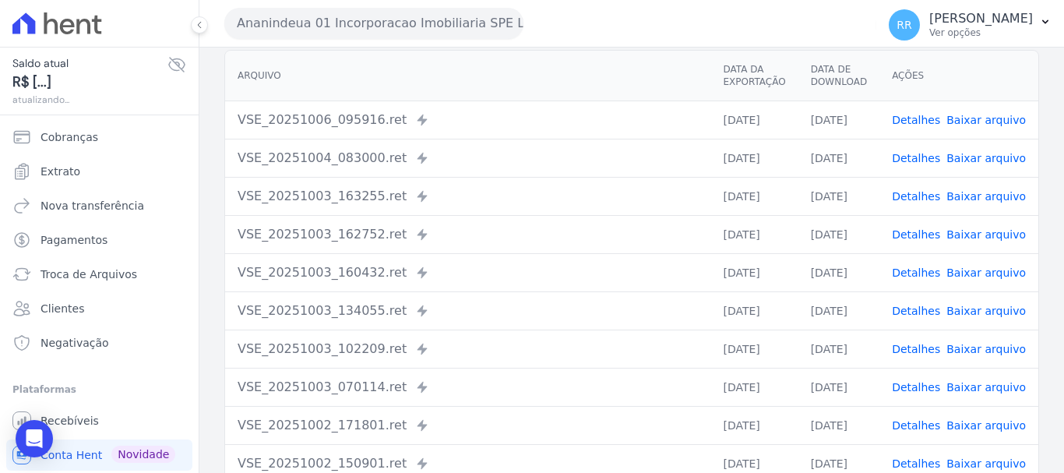
scroll to position [156, 0]
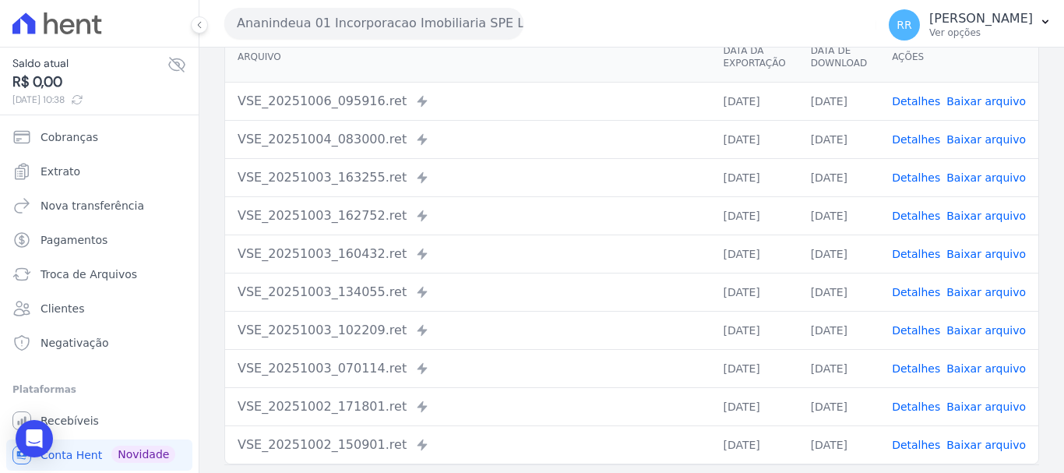
click at [922, 252] on link "Detalhes" at bounding box center [916, 254] width 48 height 12
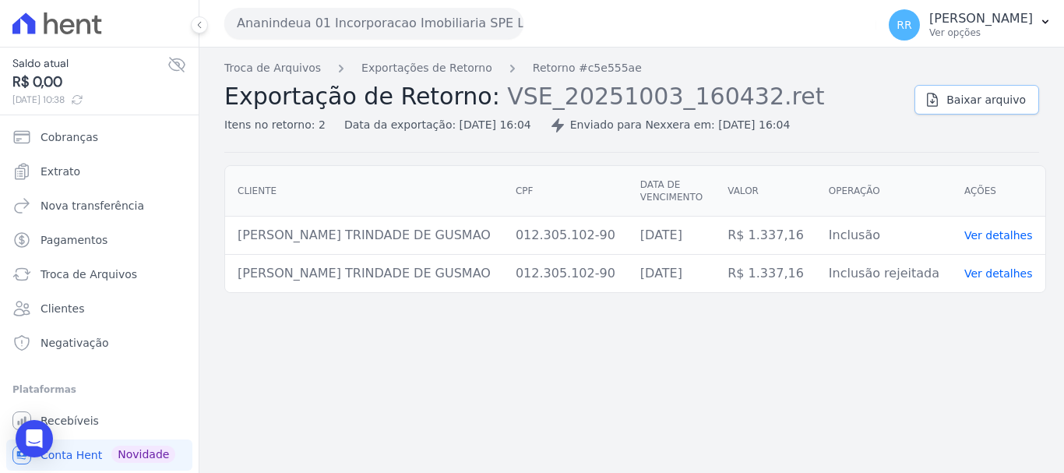
click at [985, 104] on span "Baixar arquivo" at bounding box center [986, 100] width 79 height 16
click at [409, 72] on link "Exportações de Retorno" at bounding box center [426, 68] width 131 height 16
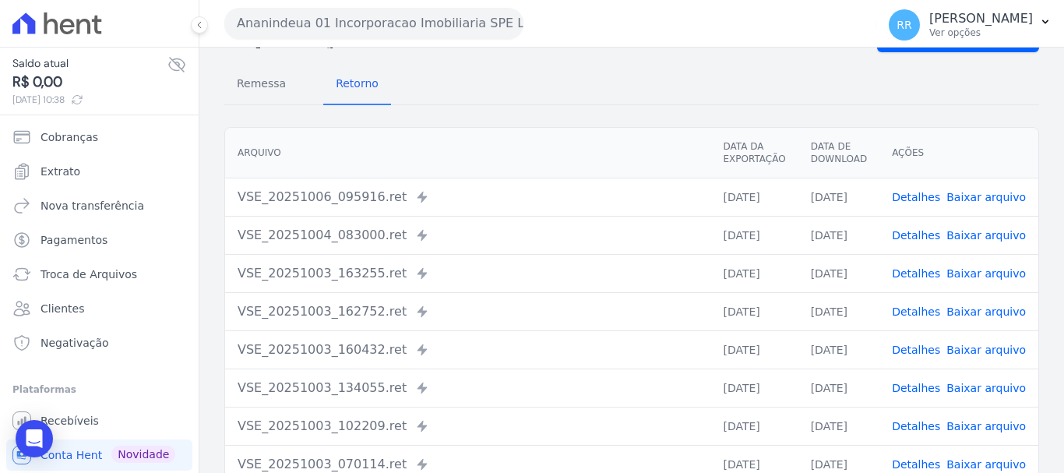
scroll to position [78, 0]
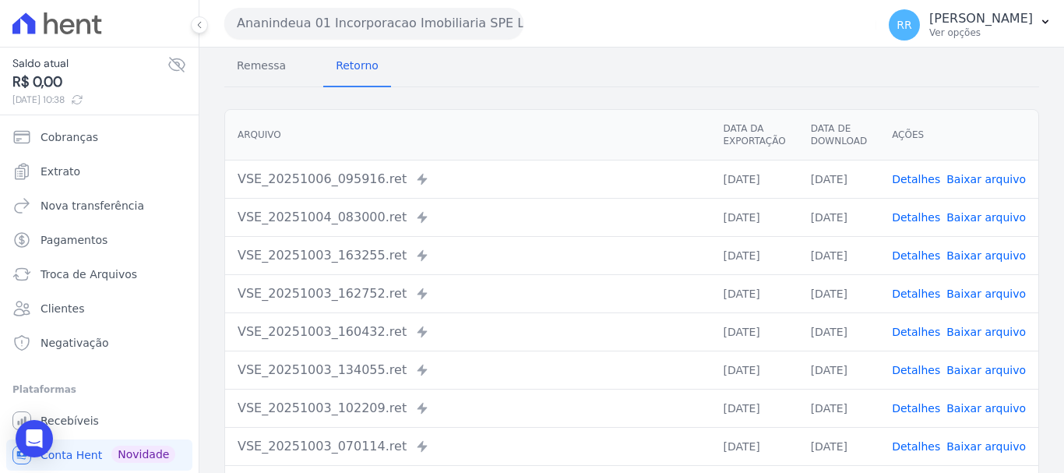
click at [906, 365] on link "Detalhes" at bounding box center [916, 370] width 48 height 12
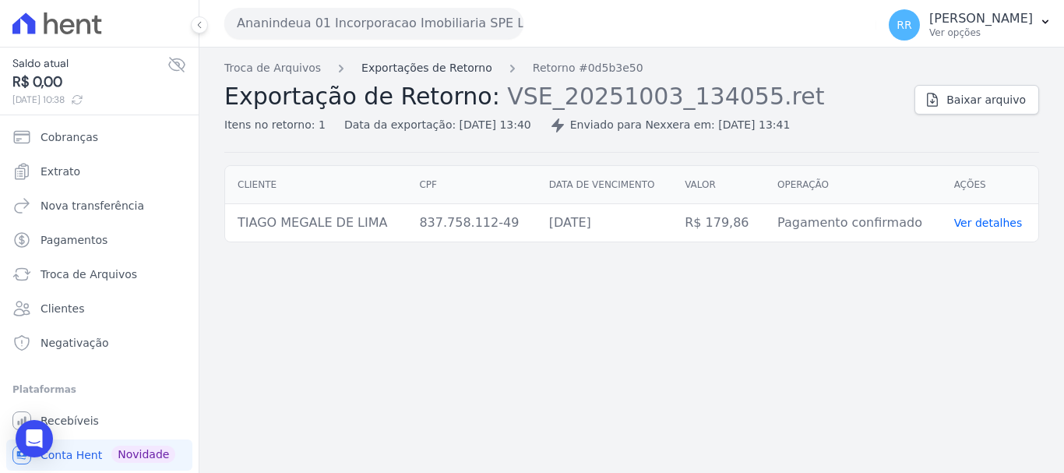
click at [467, 62] on link "Exportações de Retorno" at bounding box center [426, 68] width 131 height 16
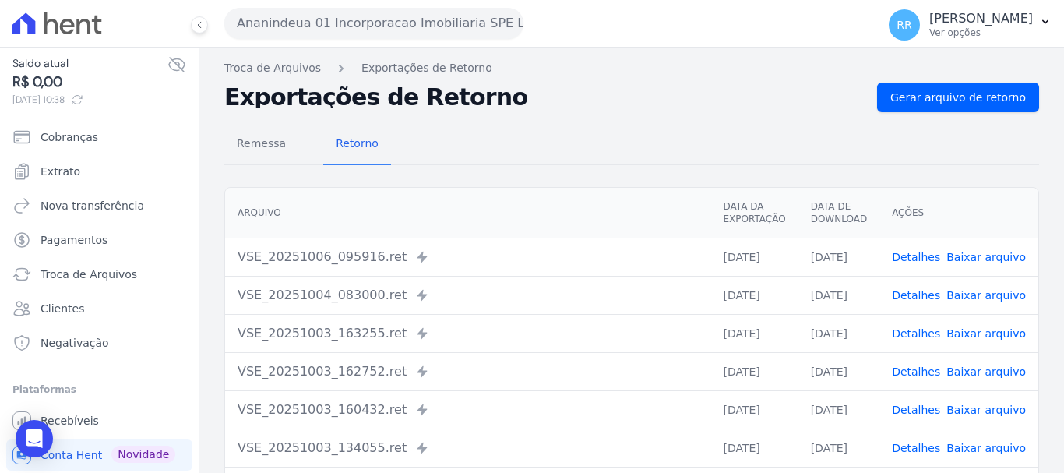
click at [920, 404] on link "Detalhes" at bounding box center [916, 410] width 48 height 12
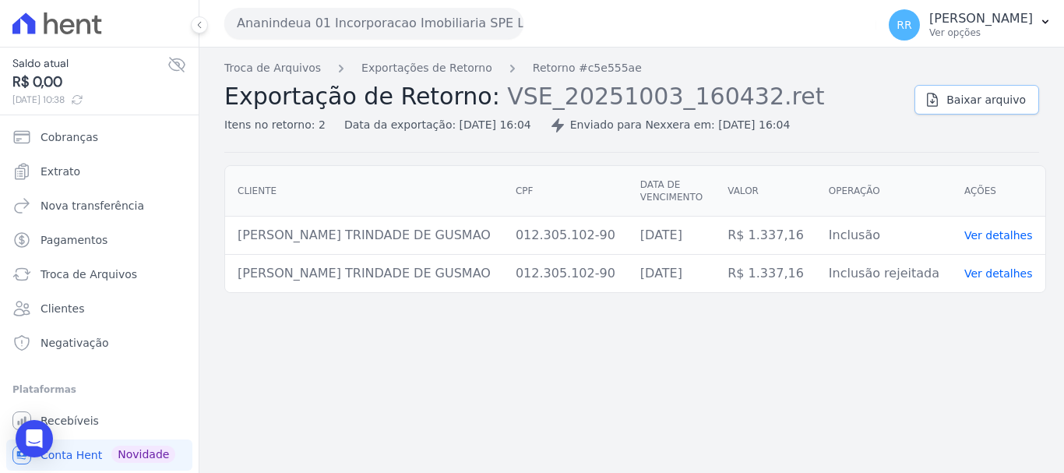
click at [947, 109] on link "Baixar arquivo" at bounding box center [977, 100] width 125 height 30
click at [405, 61] on link "Exportações de Retorno" at bounding box center [426, 68] width 131 height 16
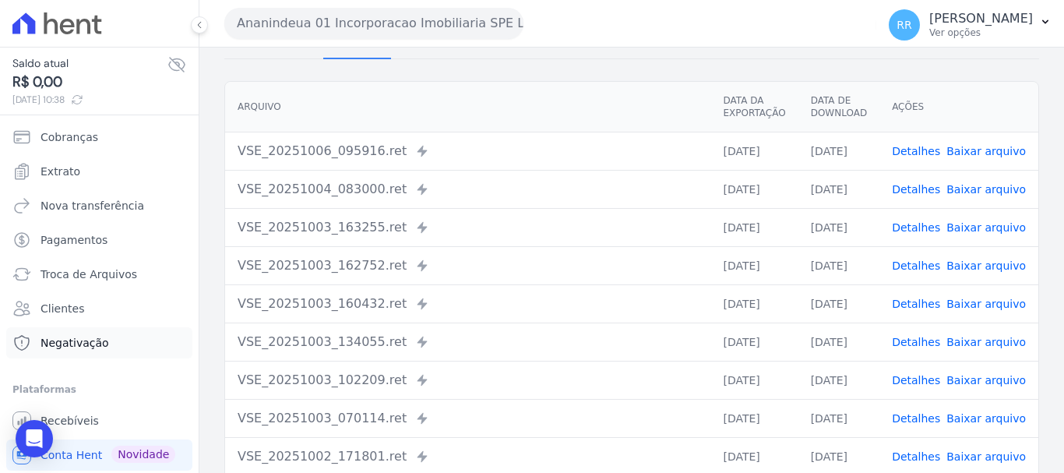
scroll to position [78, 0]
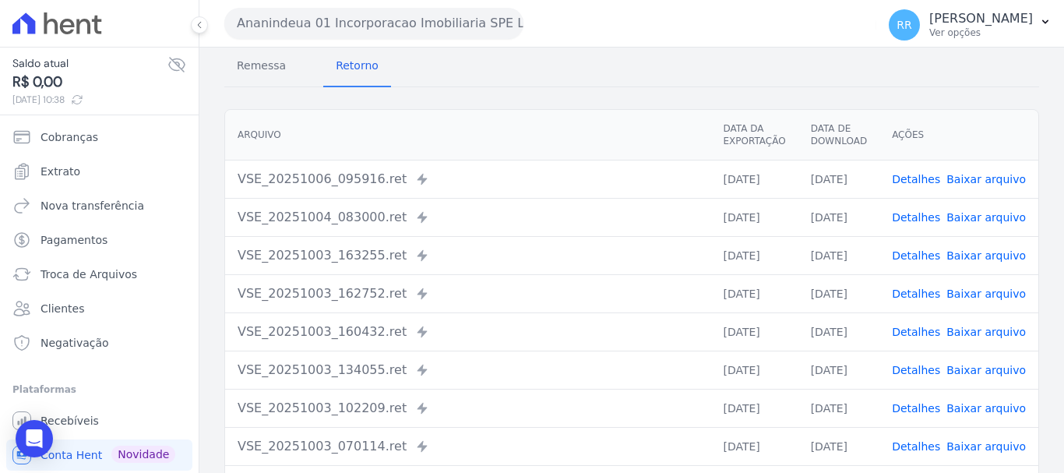
click at [909, 225] on td "Detalhes Baixar arquivo" at bounding box center [959, 217] width 159 height 38
click at [915, 215] on link "Detalhes" at bounding box center [916, 217] width 48 height 12
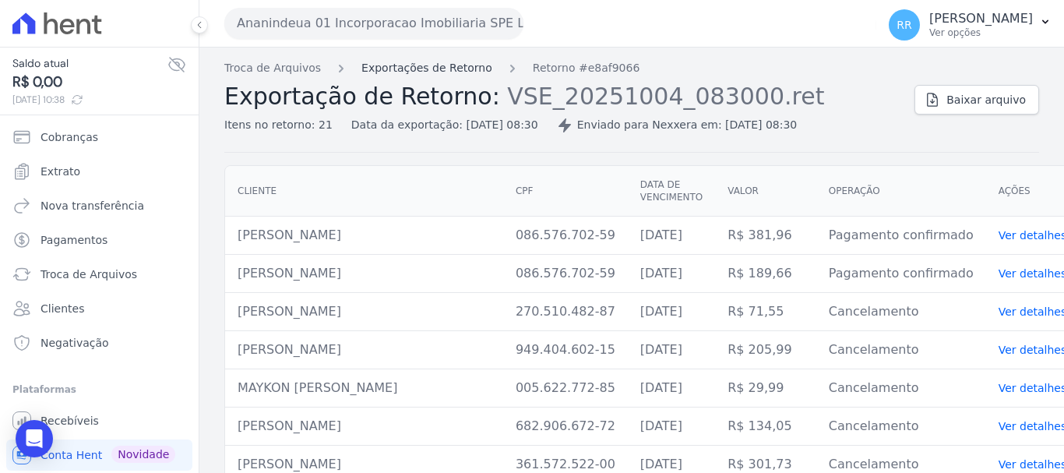
click at [458, 67] on link "Exportações de Retorno" at bounding box center [426, 68] width 131 height 16
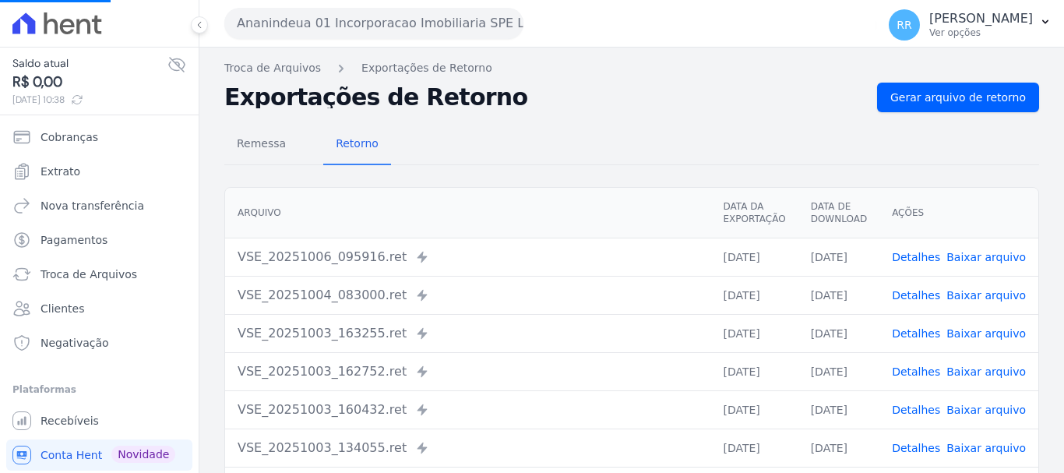
click at [922, 336] on link "Detalhes" at bounding box center [916, 333] width 48 height 12
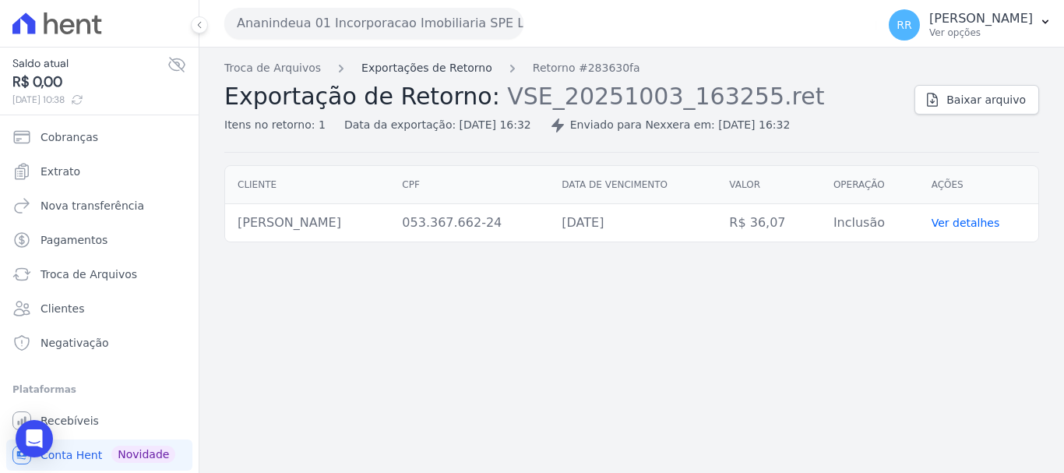
click at [404, 73] on link "Exportações de Retorno" at bounding box center [426, 68] width 131 height 16
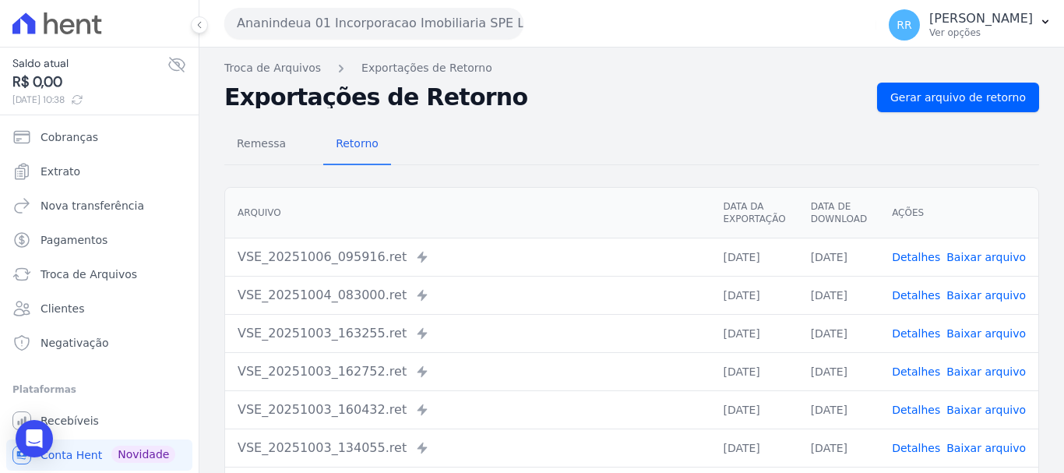
click at [921, 367] on link "Detalhes" at bounding box center [916, 371] width 48 height 12
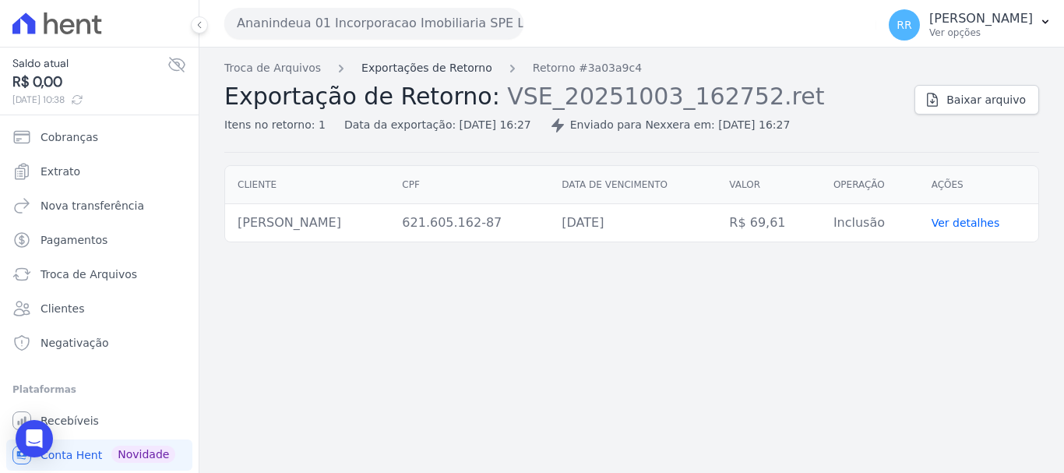
click at [428, 71] on link "Exportações de Retorno" at bounding box center [426, 68] width 131 height 16
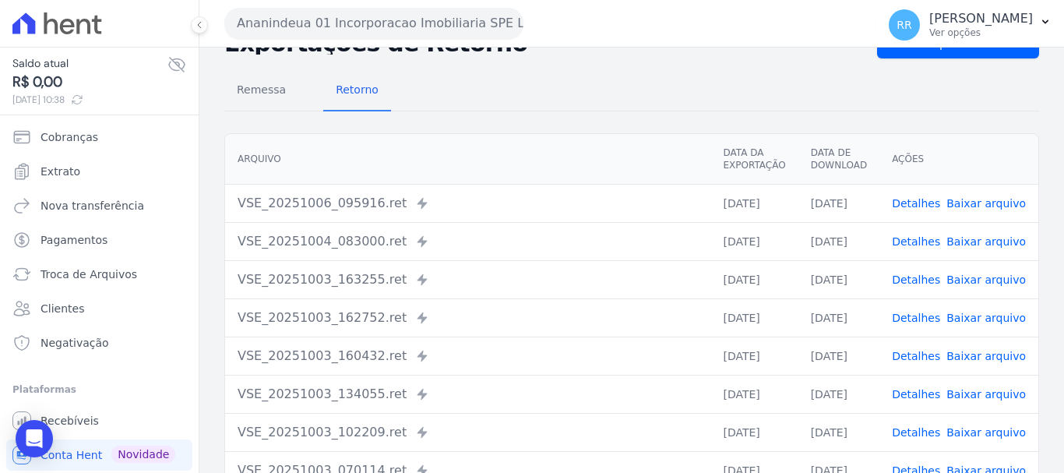
scroll to position [78, 0]
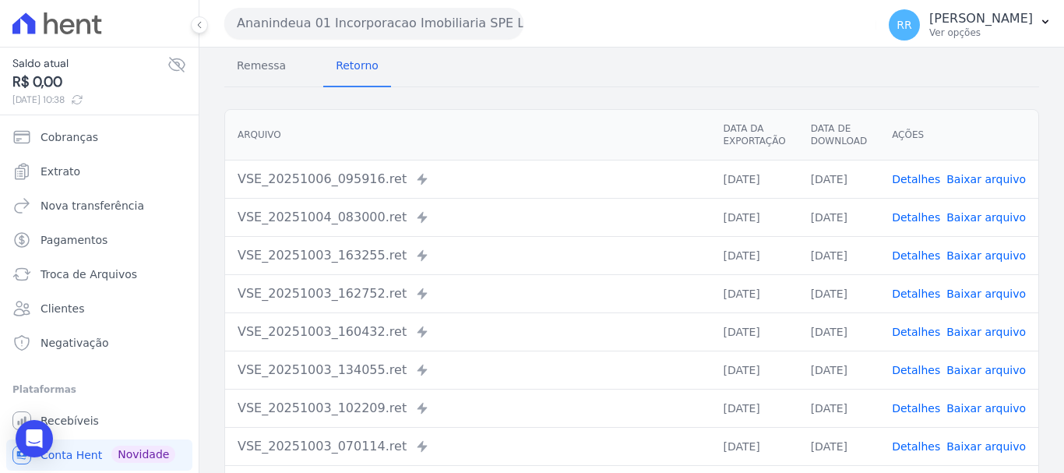
click at [924, 334] on link "Detalhes" at bounding box center [916, 332] width 48 height 12
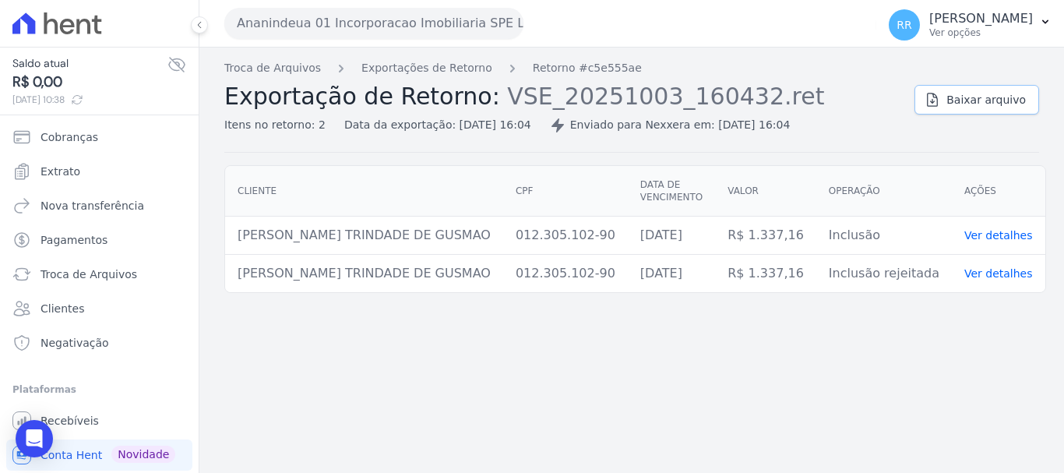
click at [962, 96] on span "Baixar arquivo" at bounding box center [986, 100] width 79 height 16
click at [967, 104] on span "Baixar arquivo" at bounding box center [986, 100] width 79 height 16
click at [996, 99] on span "Baixar arquivo" at bounding box center [986, 100] width 79 height 16
click at [908, 364] on div "Troca de Arquivos Exportações de Retorno Retorno #c5e555ae Exportação de Retorn…" at bounding box center [631, 260] width 865 height 425
click at [431, 63] on link "Exportações de Retorno" at bounding box center [426, 68] width 131 height 16
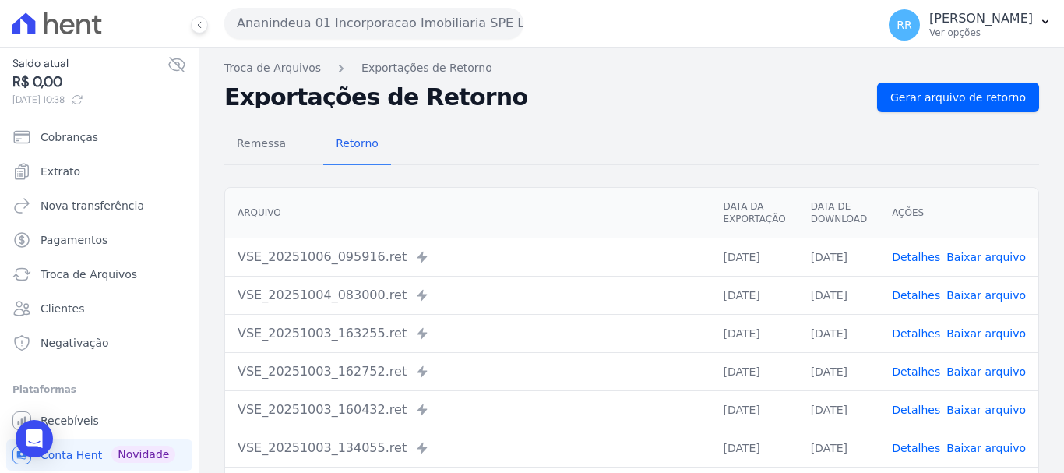
click at [929, 404] on link "Detalhes" at bounding box center [916, 410] width 48 height 12
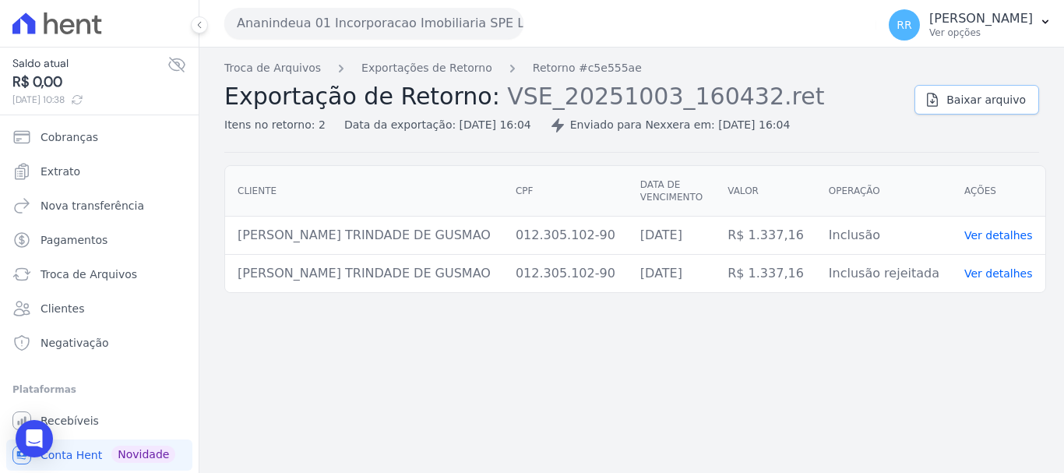
click at [971, 101] on span "Baixar arquivo" at bounding box center [986, 100] width 79 height 16
click at [964, 114] on link "Baixar arquivo" at bounding box center [977, 100] width 125 height 30
click at [964, 111] on link "Baixar arquivo" at bounding box center [977, 100] width 125 height 30
click at [940, 104] on icon at bounding box center [933, 100] width 16 height 16
click at [1005, 97] on span "Baixar arquivo" at bounding box center [986, 100] width 79 height 16
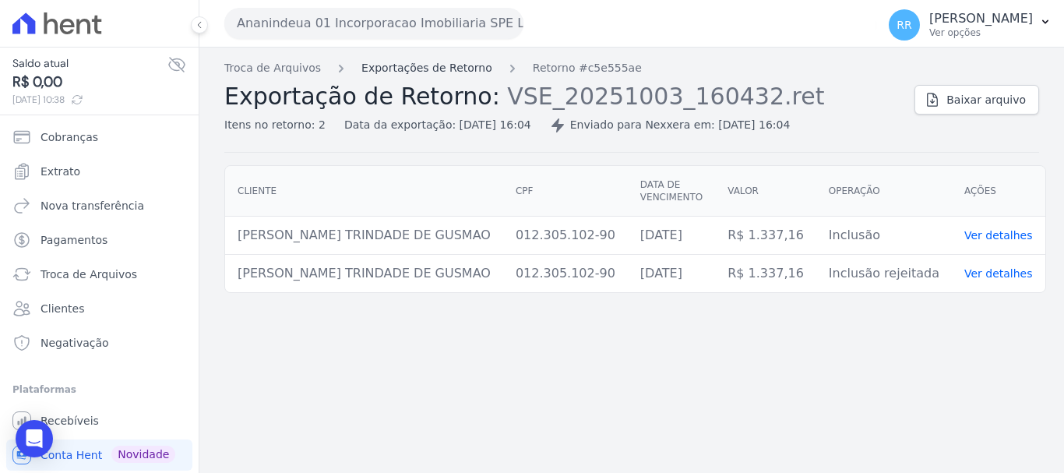
drag, startPoint x: 465, startPoint y: 69, endPoint x: 465, endPoint y: 79, distance: 10.9
click at [464, 69] on link "Exportações de Retorno" at bounding box center [426, 68] width 131 height 16
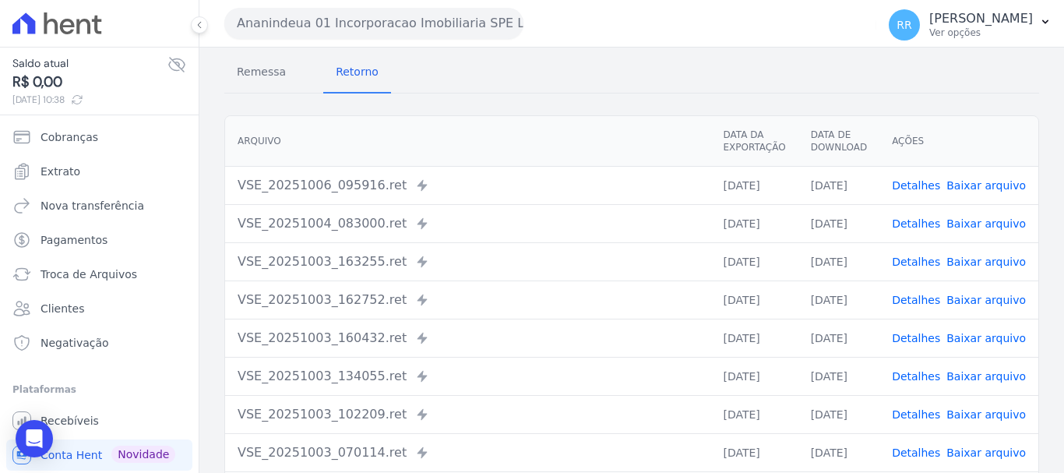
scroll to position [156, 0]
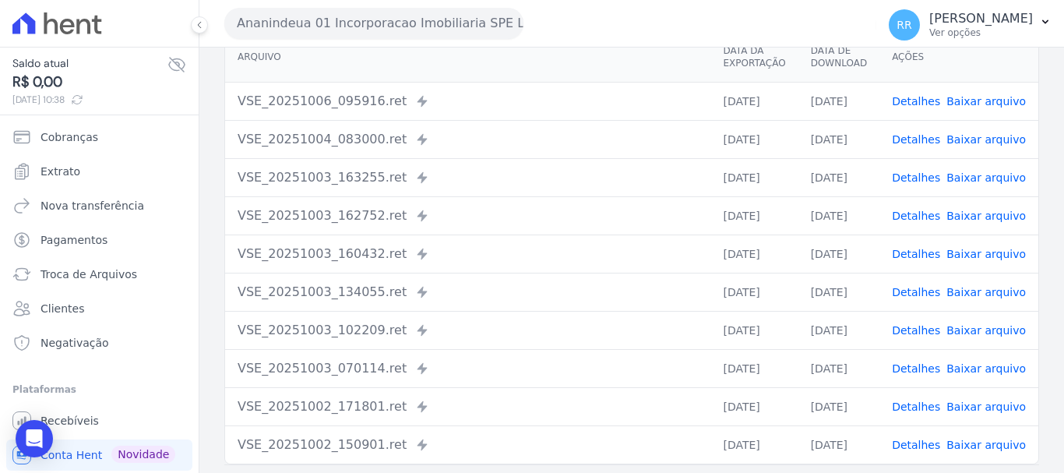
click at [924, 363] on link "Detalhes" at bounding box center [916, 368] width 48 height 12
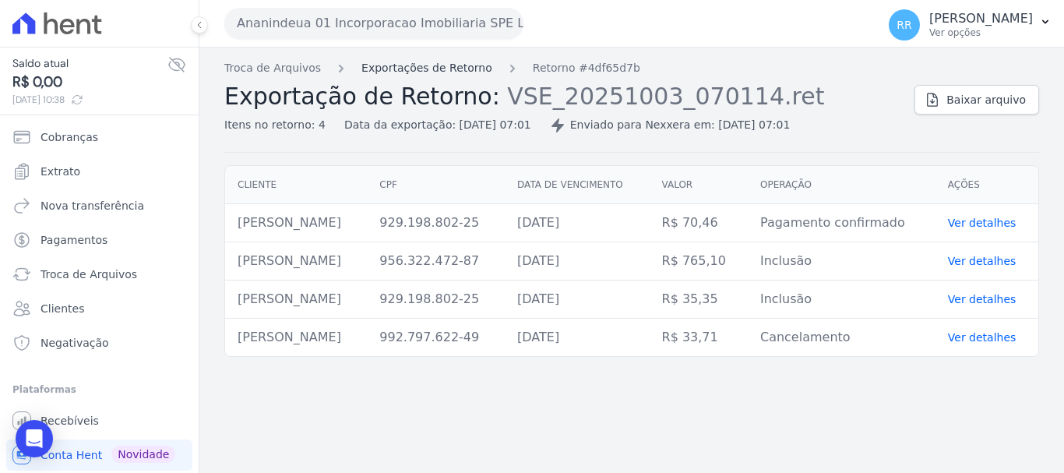
click at [440, 70] on link "Exportações de Retorno" at bounding box center [426, 68] width 131 height 16
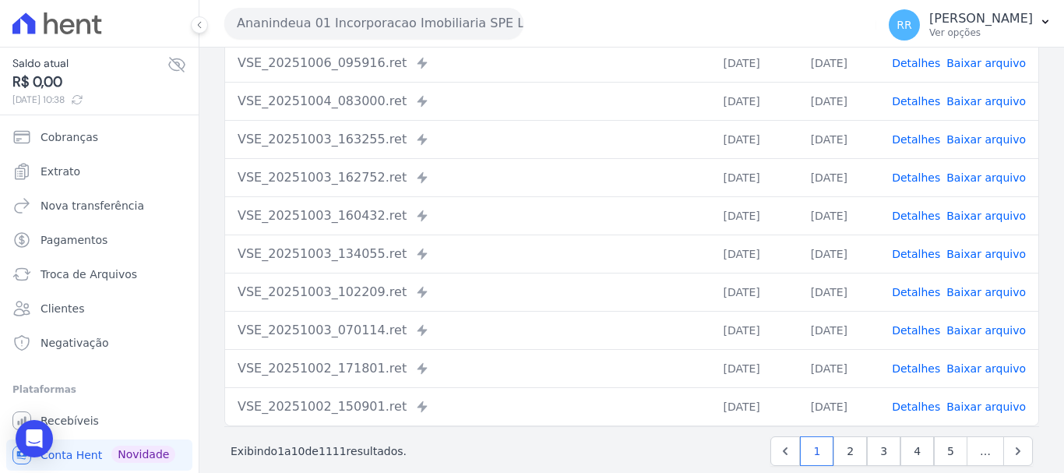
scroll to position [215, 0]
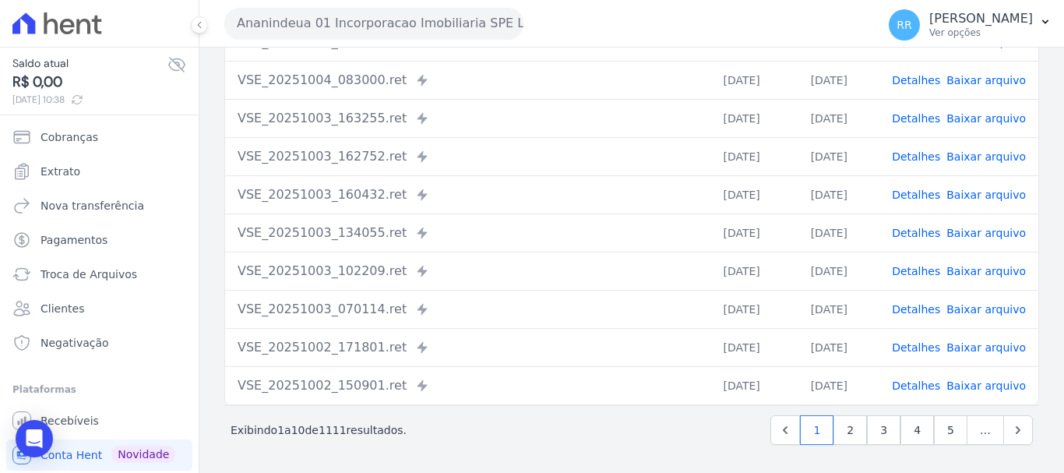
click at [923, 270] on link "Detalhes" at bounding box center [916, 271] width 48 height 12
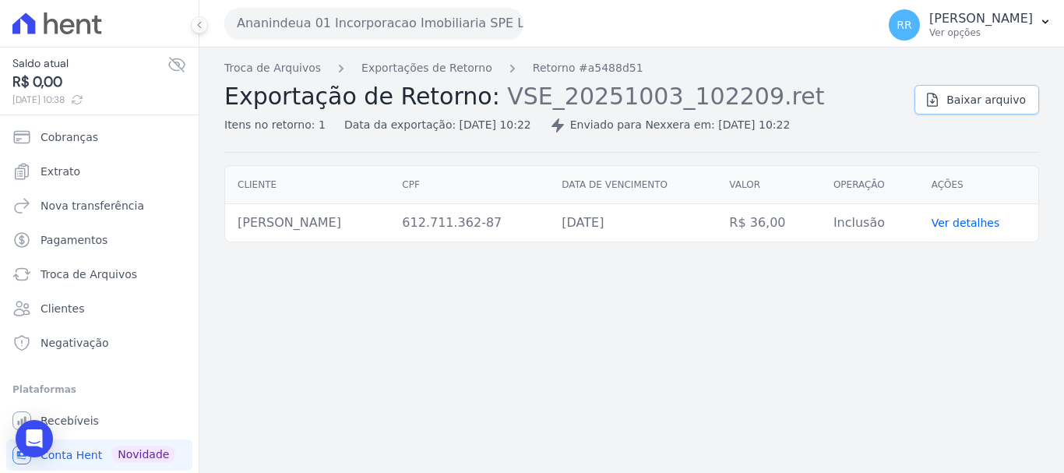
click at [969, 97] on span "Baixar arquivo" at bounding box center [986, 100] width 79 height 16
click at [397, 20] on button "Ananindeua 01 Incorporacao Imobiliaria SPE LTDA" at bounding box center [373, 23] width 299 height 31
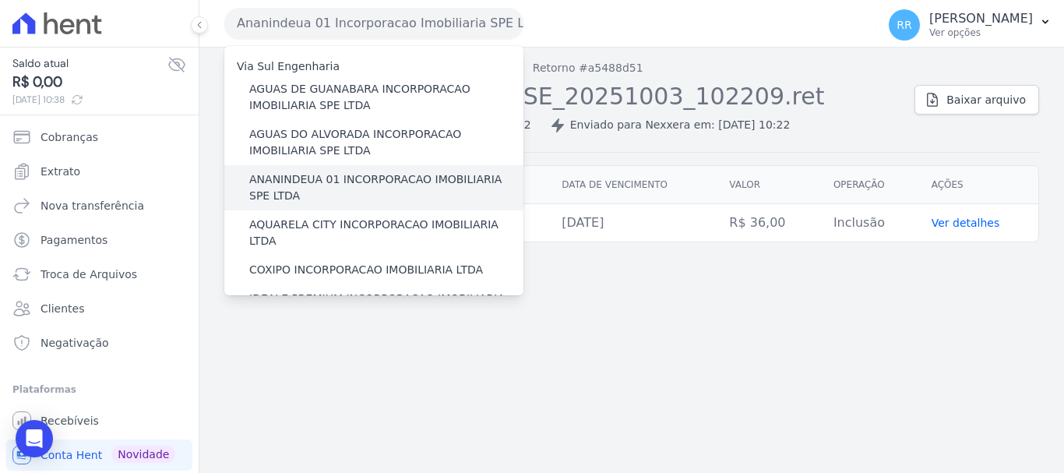
click at [493, 182] on label "ANANINDEUA 01 INCORPORACAO IMOBILIARIA SPE LTDA" at bounding box center [386, 187] width 274 height 33
click at [0, 0] on input "ANANINDEUA 01 INCORPORACAO IMOBILIARIA SPE LTDA" at bounding box center [0, 0] width 0 height 0
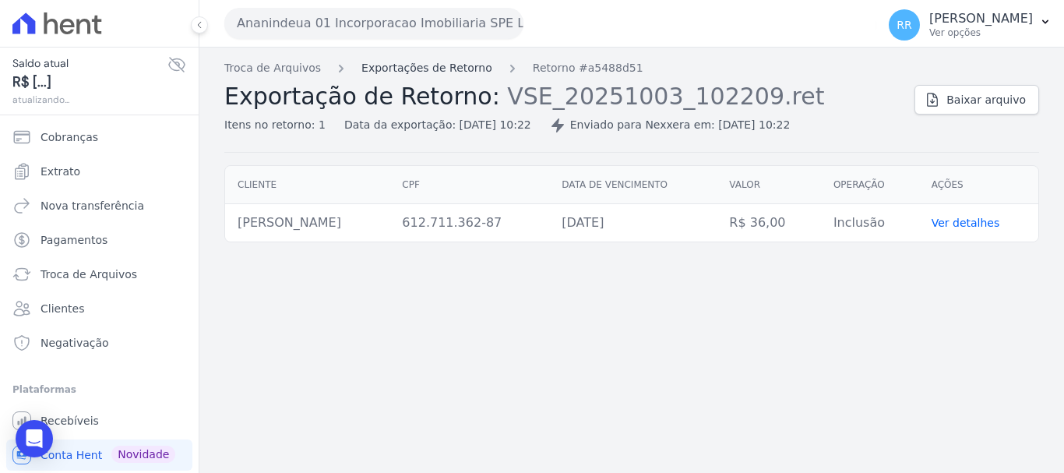
click at [435, 75] on link "Exportações de Retorno" at bounding box center [426, 68] width 131 height 16
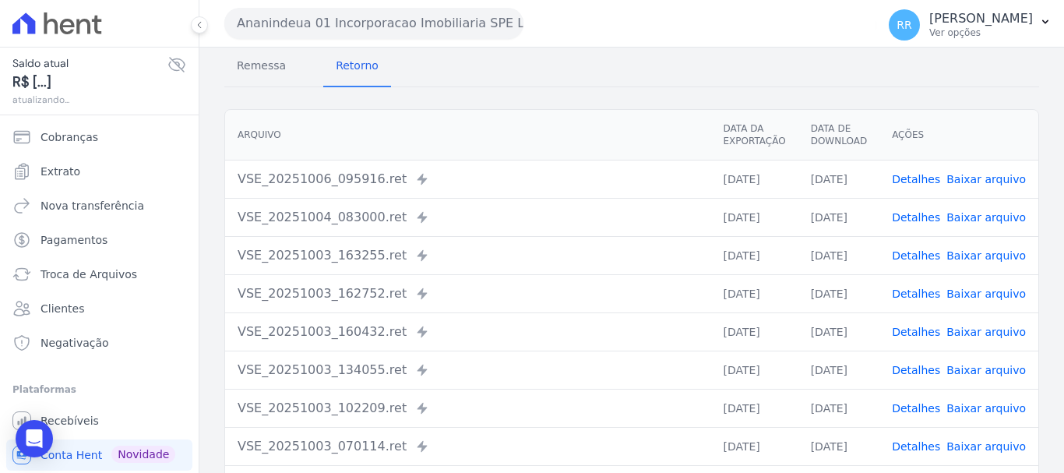
scroll to position [156, 0]
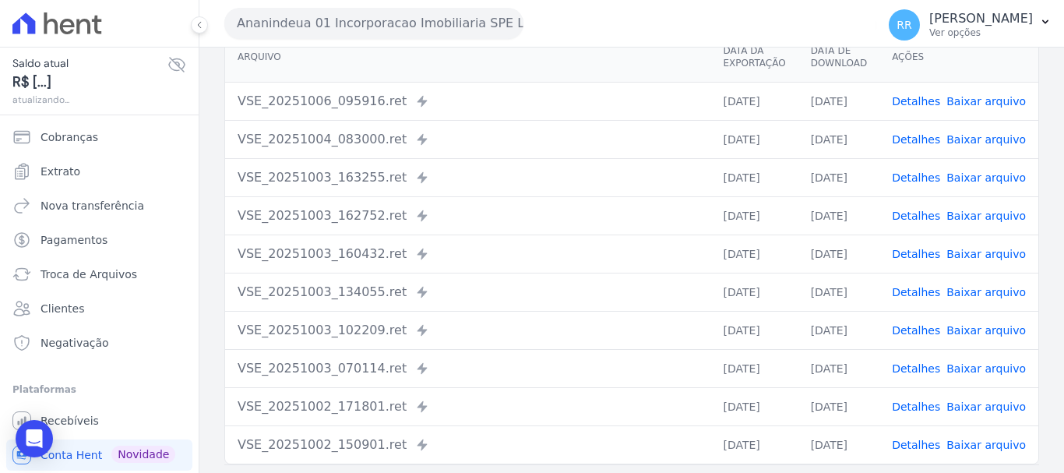
click at [928, 337] on link "Detalhes" at bounding box center [916, 330] width 48 height 12
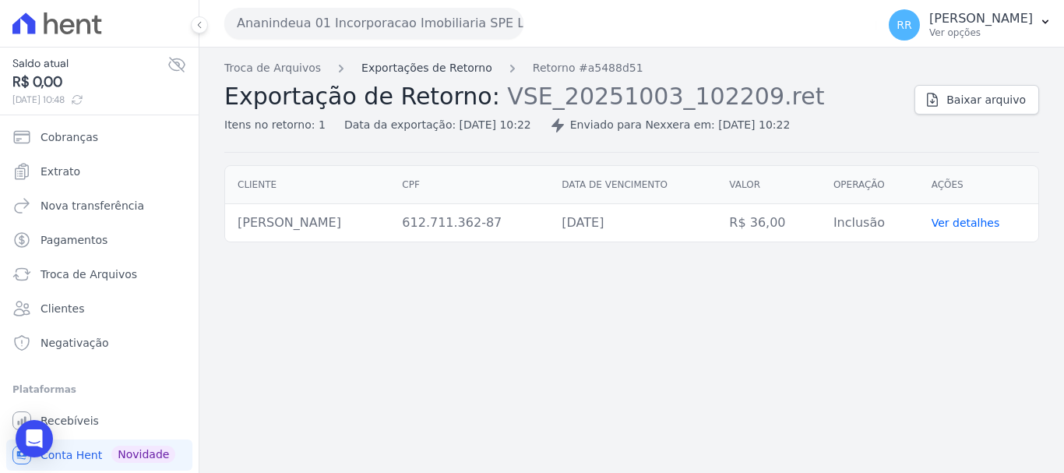
click at [438, 63] on link "Exportações de Retorno" at bounding box center [426, 68] width 131 height 16
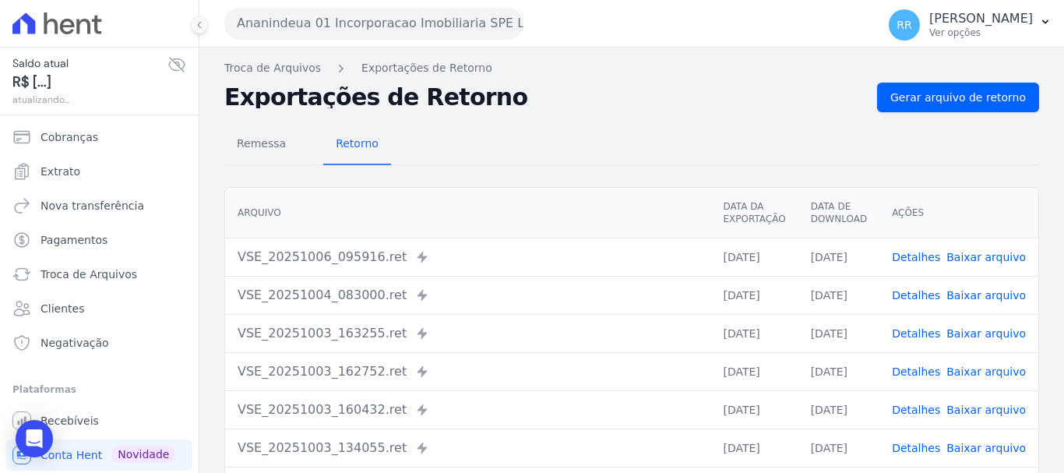
click at [921, 362] on td "Detalhes Baixar arquivo" at bounding box center [959, 371] width 159 height 38
click at [921, 372] on link "Detalhes" at bounding box center [916, 371] width 48 height 12
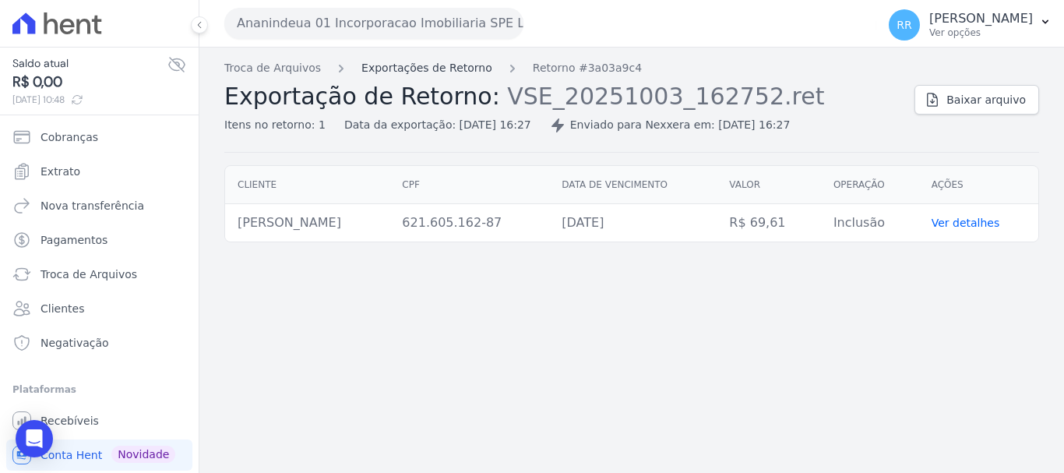
click at [439, 72] on link "Exportações de Retorno" at bounding box center [426, 68] width 131 height 16
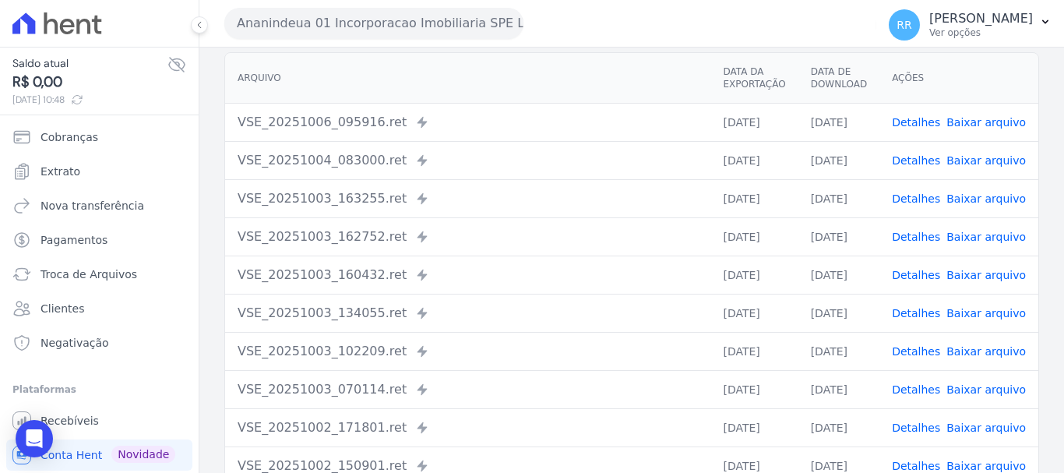
scroll to position [156, 0]
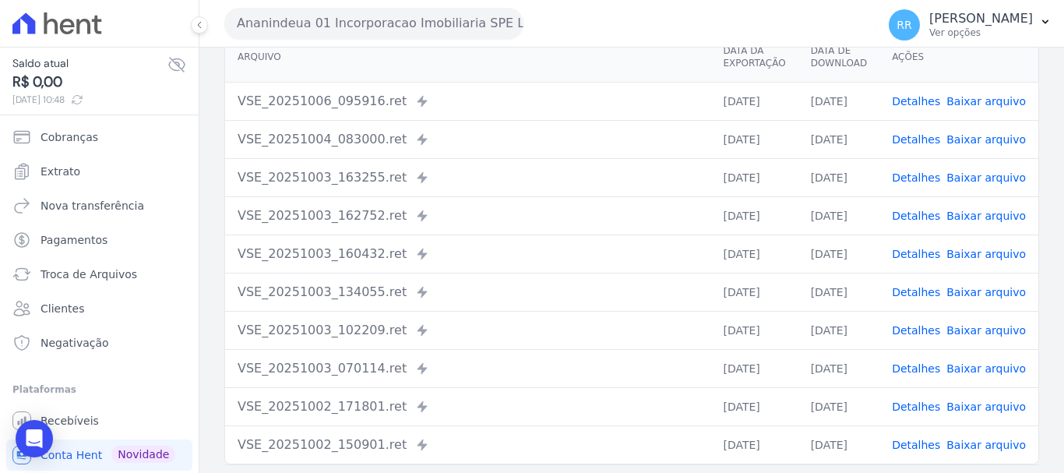
click at [927, 258] on link "Detalhes" at bounding box center [916, 254] width 48 height 12
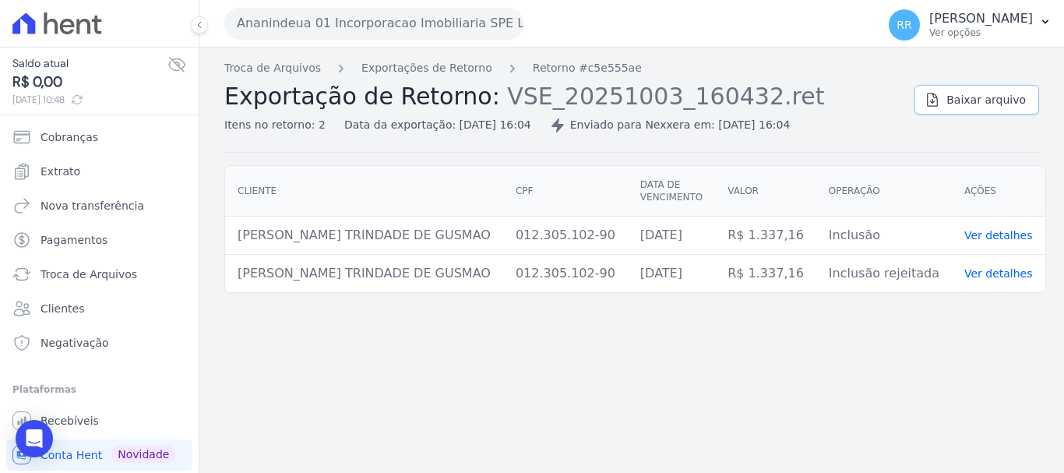
click at [953, 102] on link "Baixar arquivo" at bounding box center [977, 100] width 125 height 30
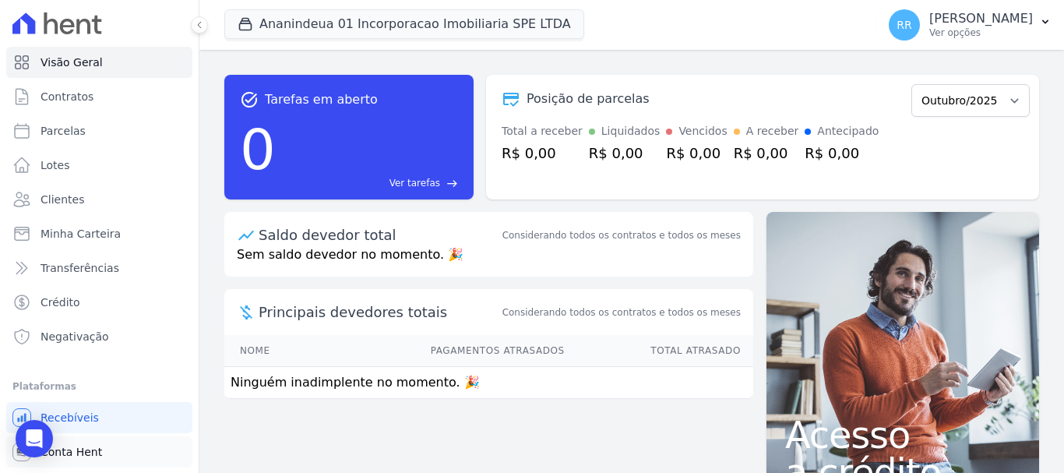
click at [71, 449] on span "Conta Hent" at bounding box center [72, 452] width 62 height 16
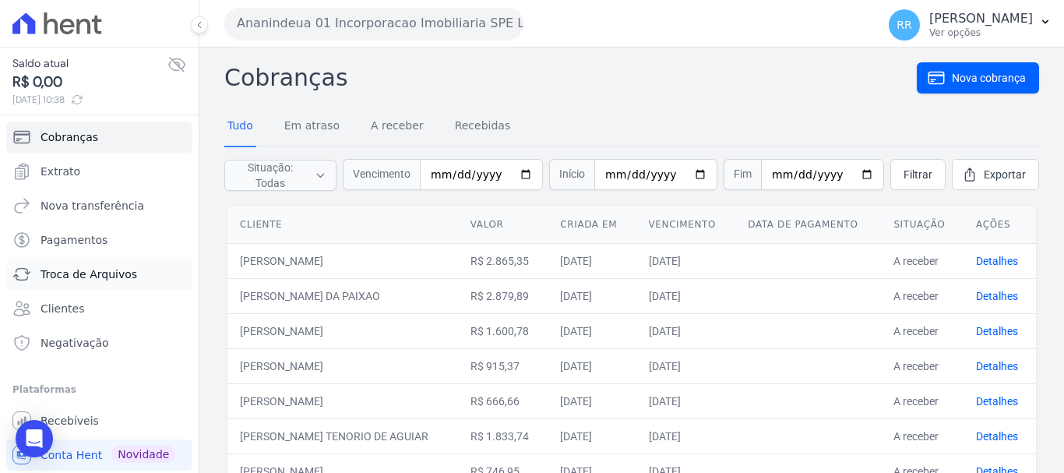
click at [95, 270] on span "Troca de Arquivos" at bounding box center [89, 274] width 97 height 16
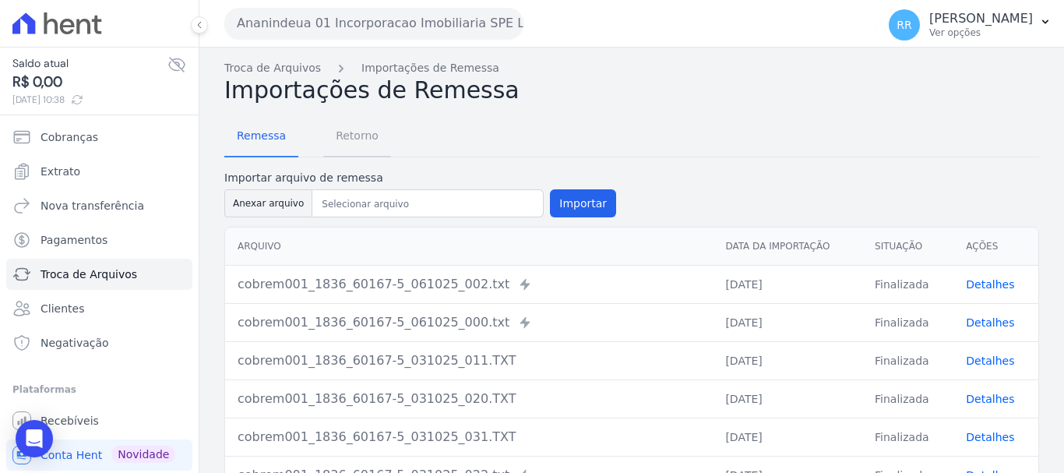
click at [364, 132] on span "Retorno" at bounding box center [357, 135] width 62 height 31
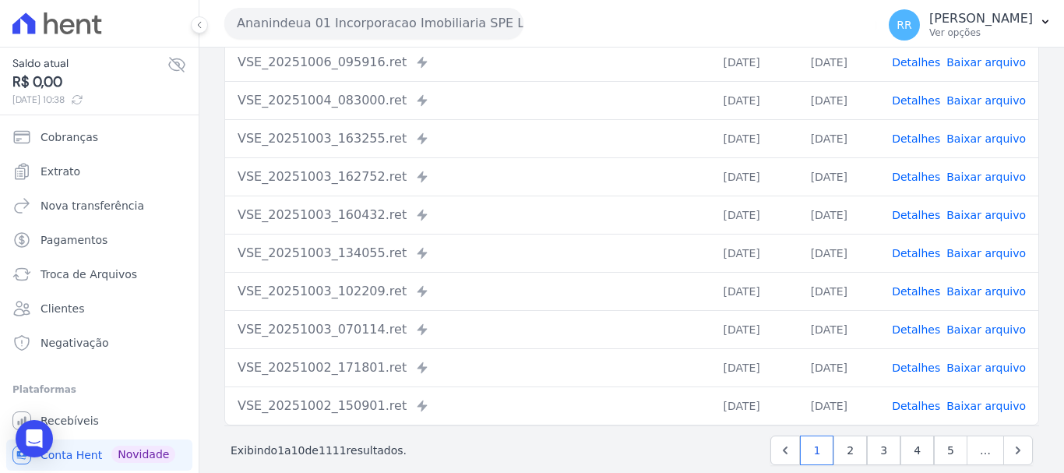
scroll to position [215, 0]
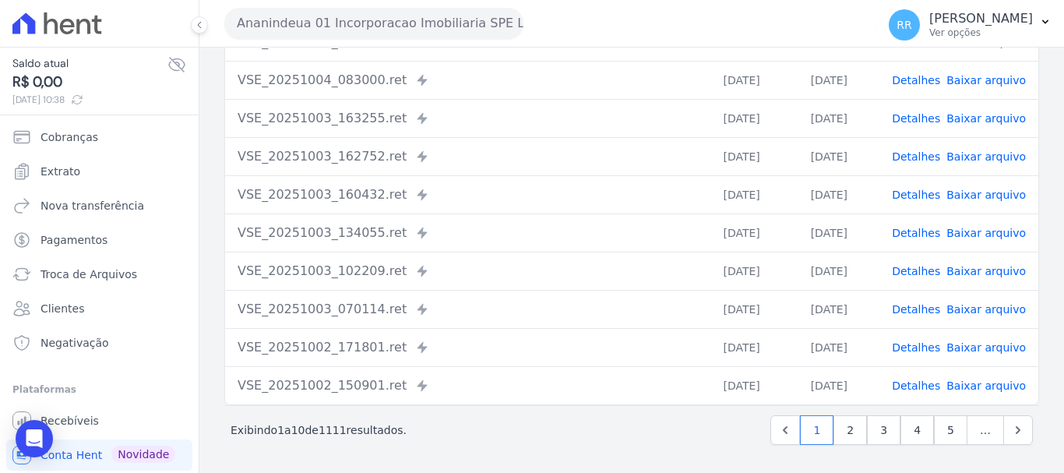
click at [915, 347] on link "Detalhes" at bounding box center [916, 347] width 48 height 12
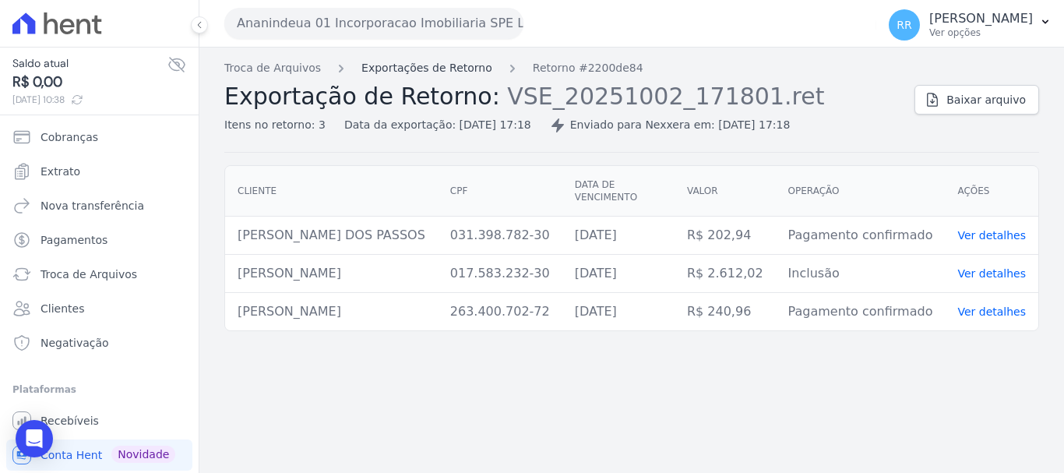
click at [428, 75] on link "Exportações de Retorno" at bounding box center [426, 68] width 131 height 16
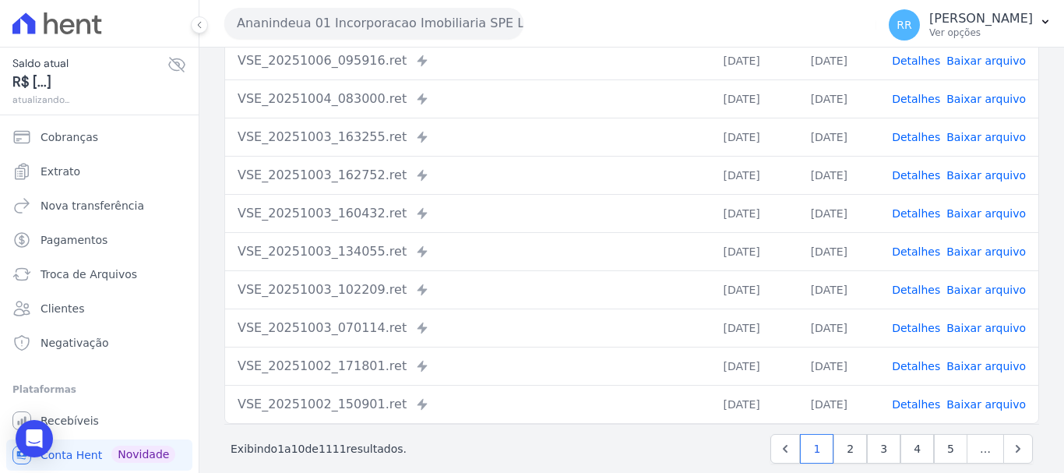
scroll to position [215, 0]
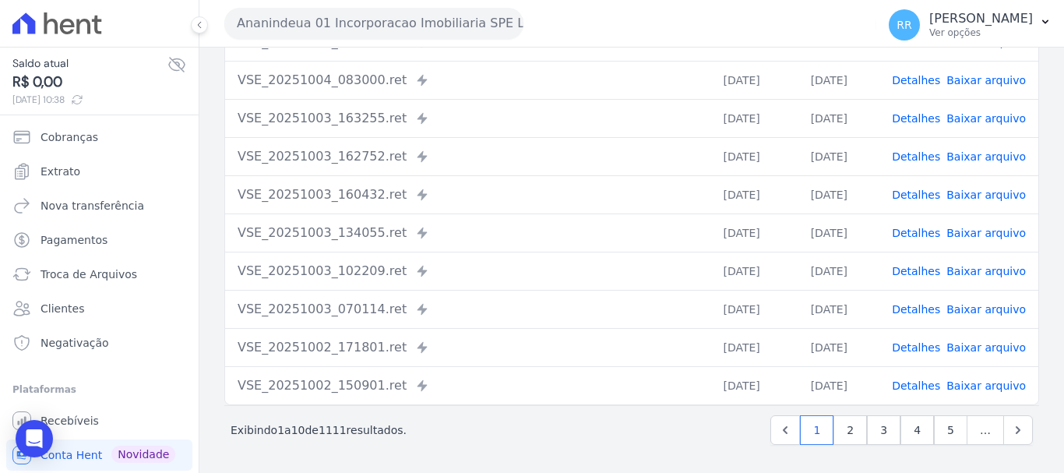
click at [913, 305] on link "Detalhes" at bounding box center [916, 309] width 48 height 12
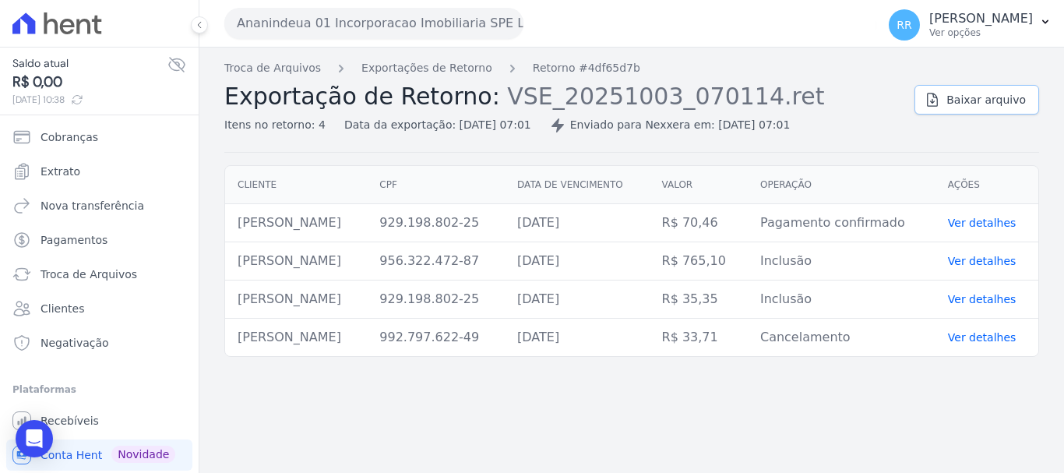
click at [1016, 102] on span "Baixar arquivo" at bounding box center [986, 100] width 79 height 16
click at [394, 71] on link "Exportações de Retorno" at bounding box center [426, 68] width 131 height 16
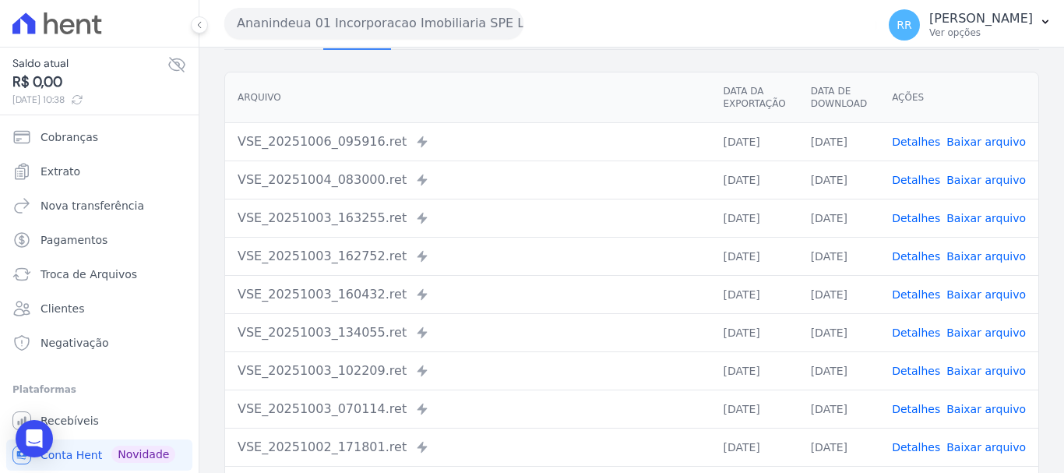
scroll to position [156, 0]
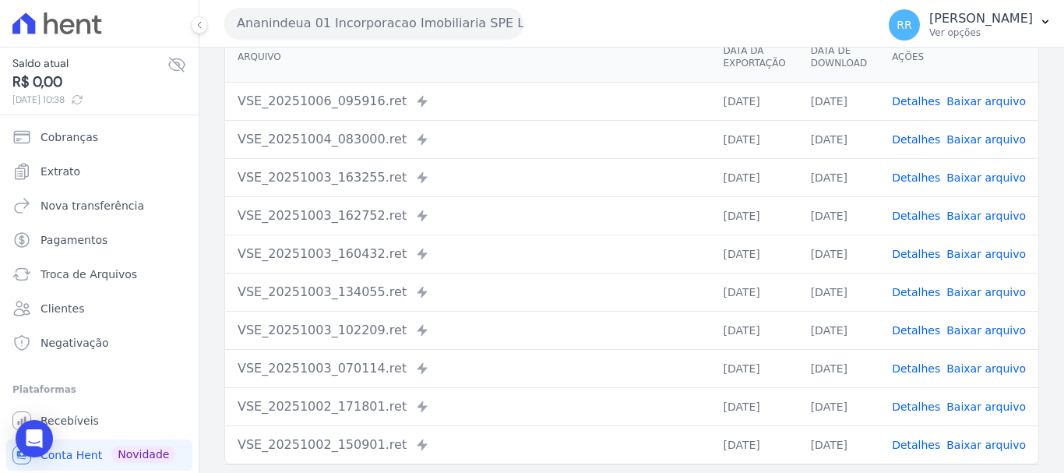
click at [910, 324] on link "Detalhes" at bounding box center [916, 330] width 48 height 12
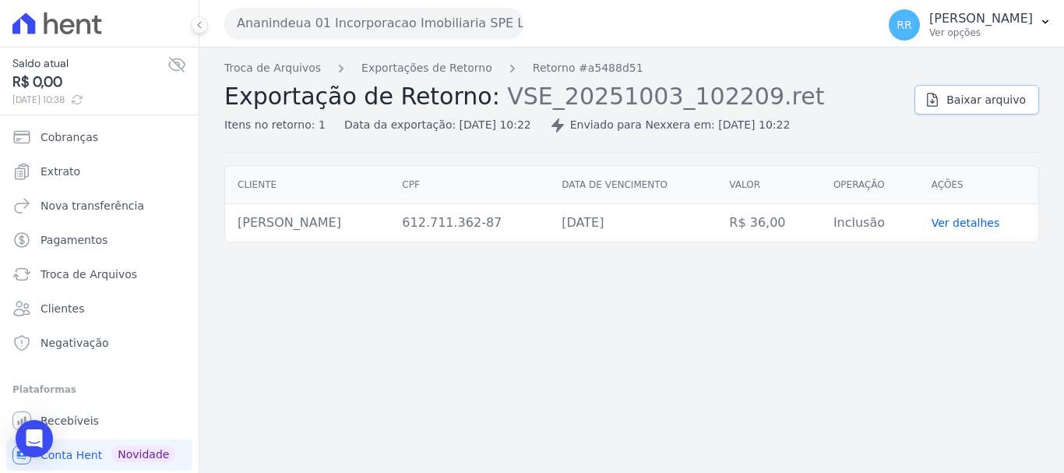
click at [963, 102] on span "Baixar arquivo" at bounding box center [986, 100] width 79 height 16
click at [422, 69] on link "Exportações de Retorno" at bounding box center [426, 68] width 131 height 16
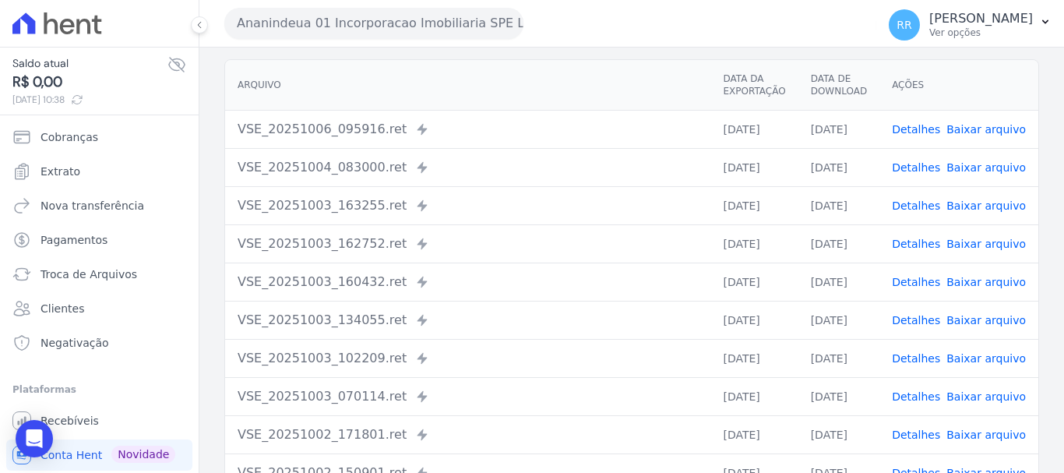
scroll to position [156, 0]
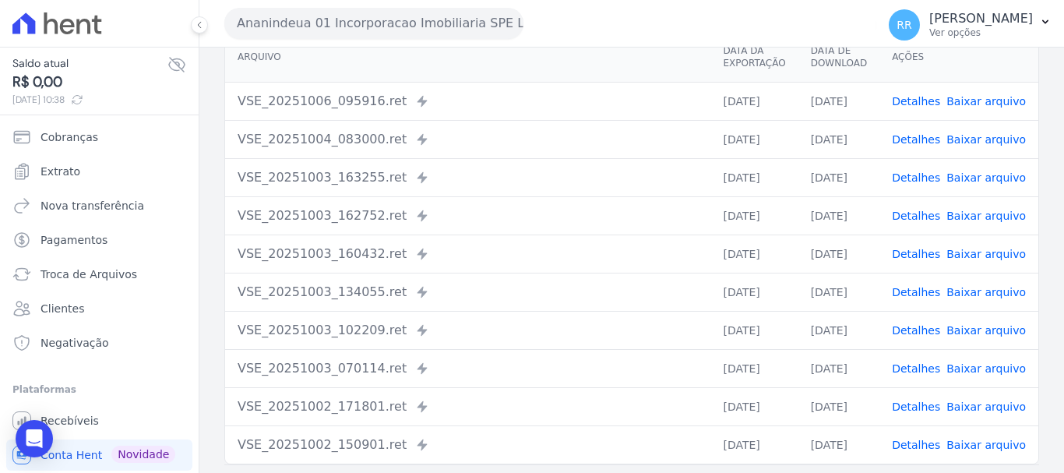
click at [916, 292] on link "Detalhes" at bounding box center [916, 292] width 48 height 12
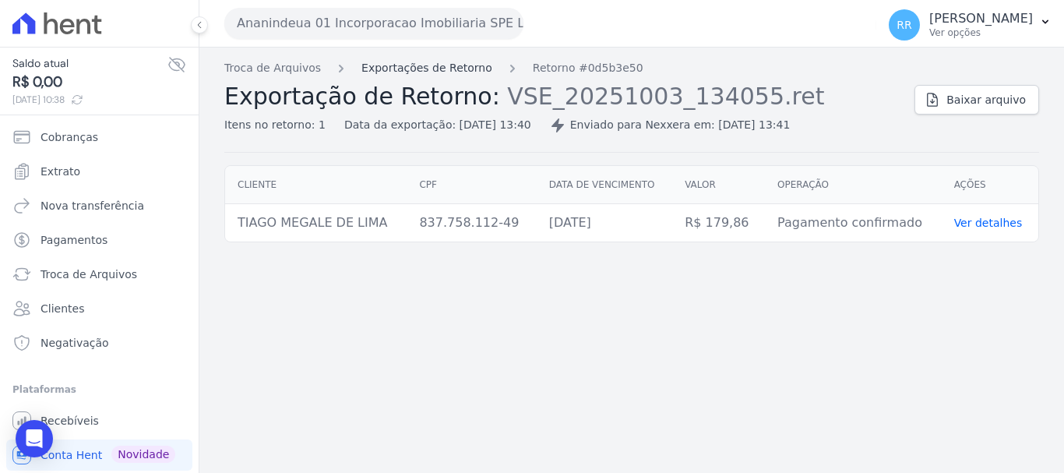
click at [465, 76] on link "Exportações de Retorno" at bounding box center [426, 68] width 131 height 16
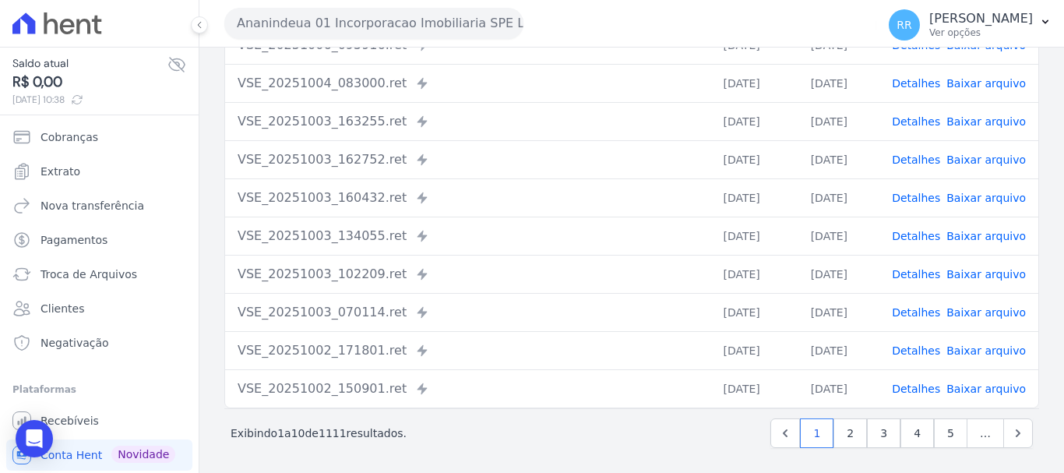
scroll to position [215, 0]
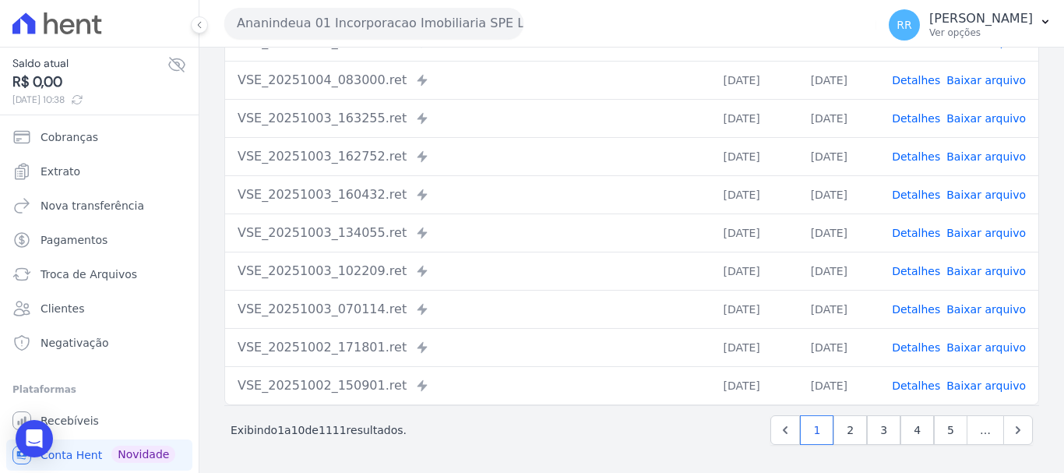
click at [908, 224] on td "Detalhes Baixar arquivo" at bounding box center [959, 232] width 159 height 38
click at [908, 227] on link "Detalhes" at bounding box center [916, 233] width 48 height 12
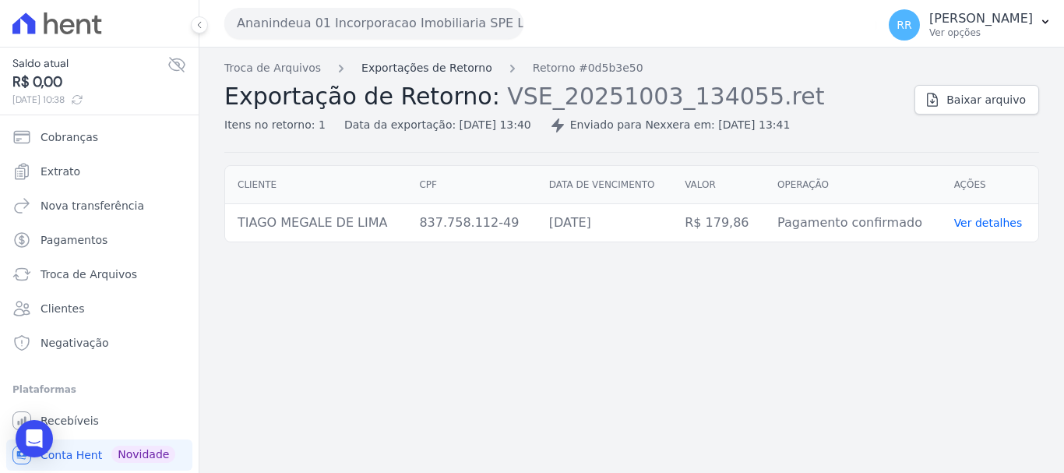
click at [427, 72] on link "Exportações de Retorno" at bounding box center [426, 68] width 131 height 16
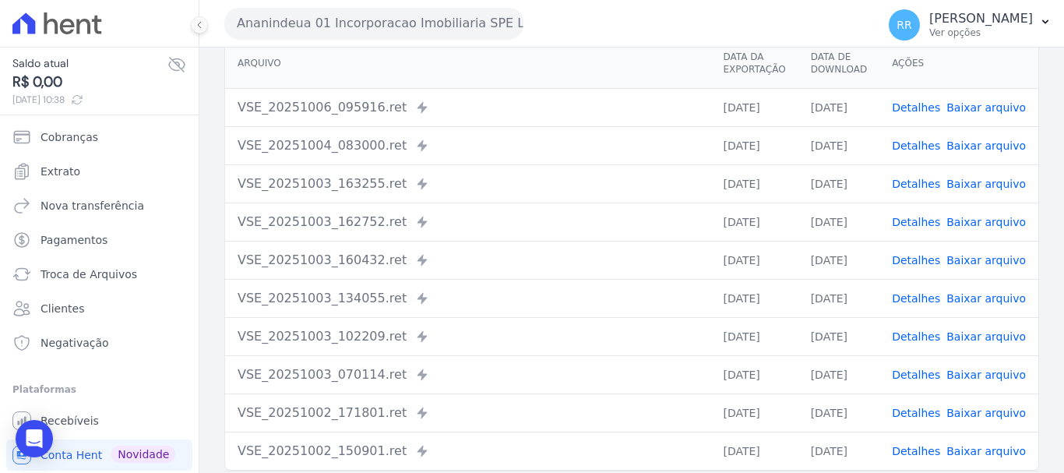
scroll to position [156, 0]
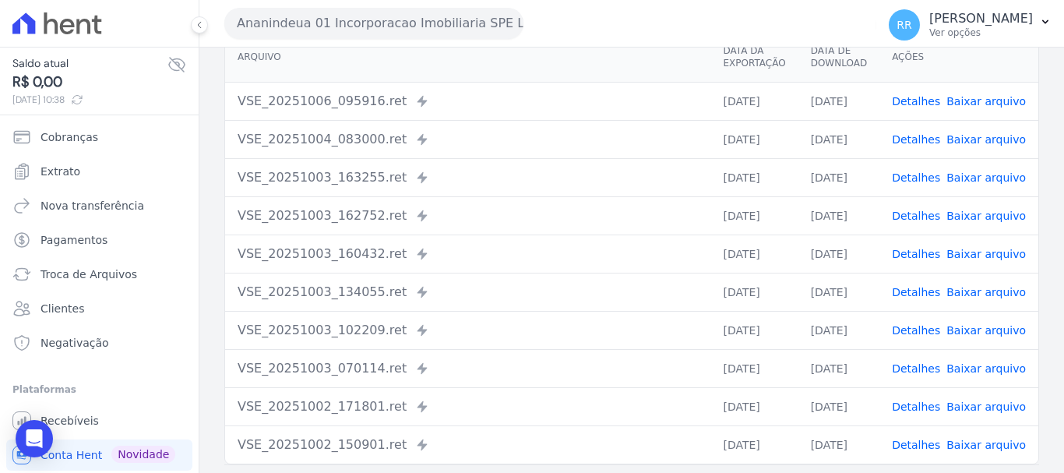
click at [935, 250] on link "Detalhes" at bounding box center [916, 254] width 48 height 12
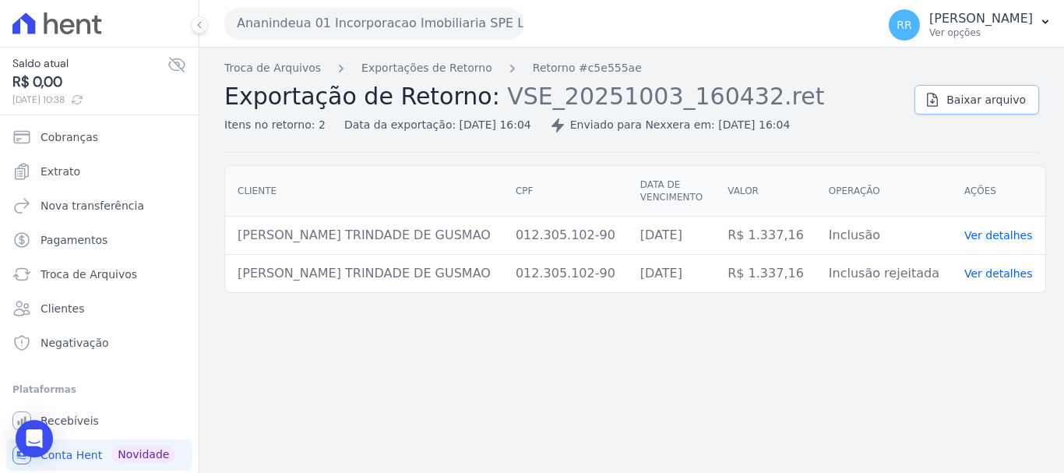
click at [989, 110] on link "Baixar arquivo" at bounding box center [977, 100] width 125 height 30
click at [437, 73] on link "Exportações de Retorno" at bounding box center [426, 68] width 131 height 16
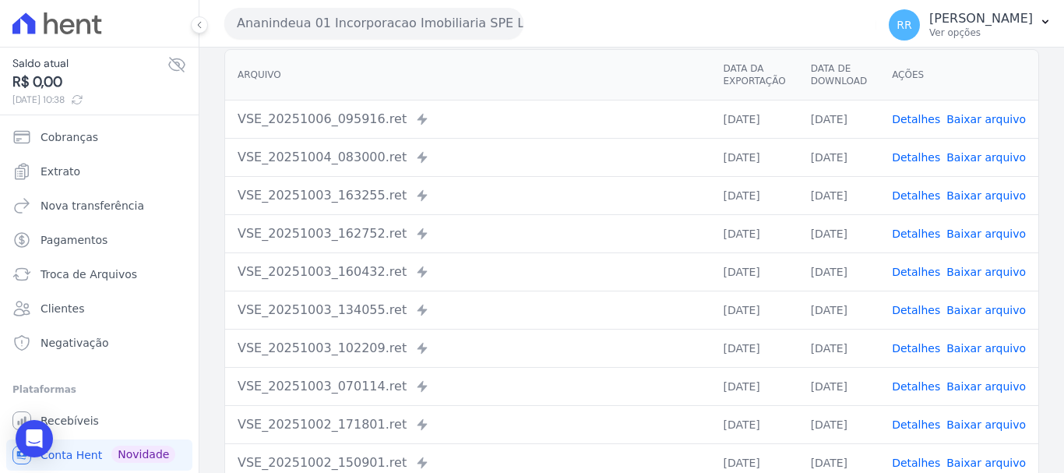
scroll to position [156, 0]
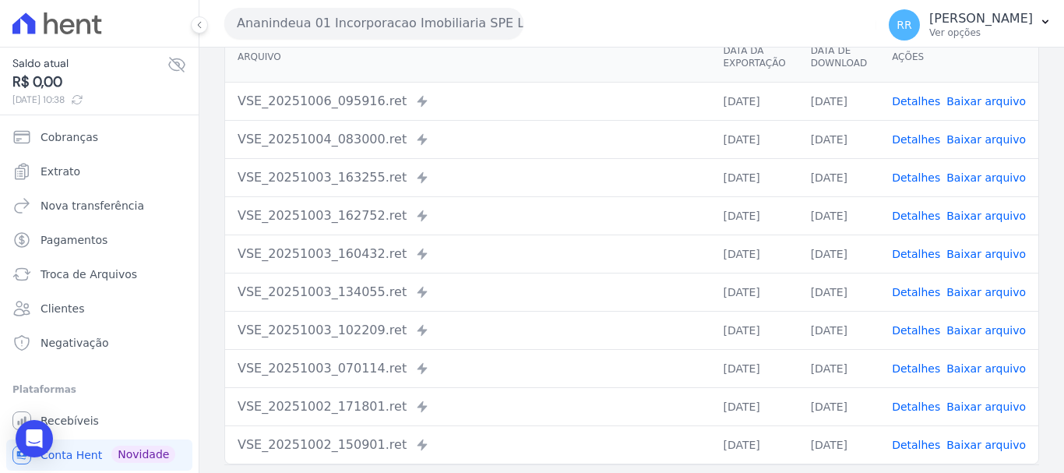
click at [912, 215] on link "Detalhes" at bounding box center [916, 216] width 48 height 12
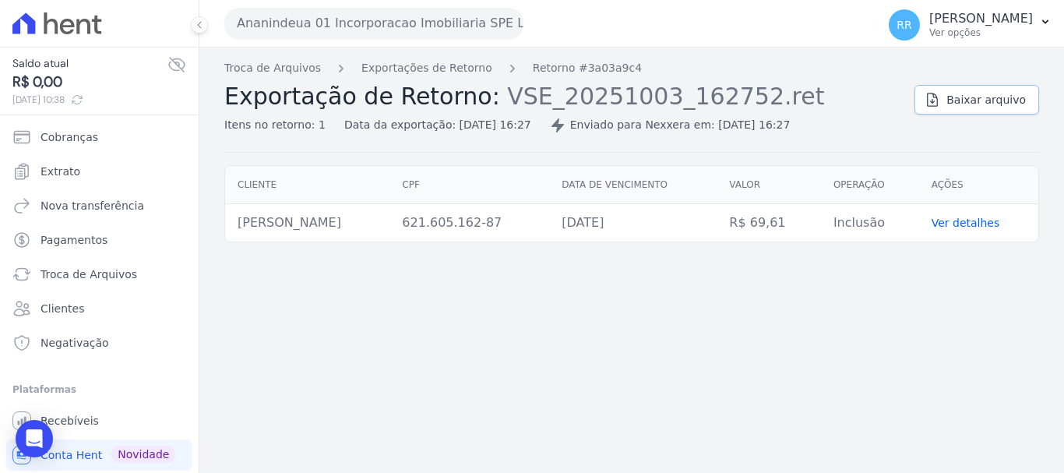
click at [947, 91] on link "Baixar arquivo" at bounding box center [977, 100] width 125 height 30
click at [428, 73] on link "Exportações de Retorno" at bounding box center [426, 68] width 131 height 16
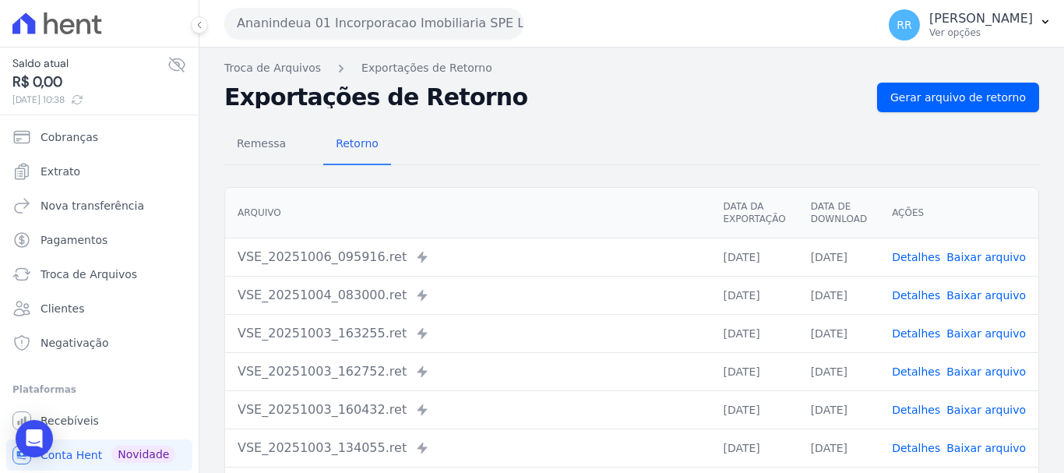
click at [926, 294] on link "Detalhes" at bounding box center [916, 295] width 48 height 12
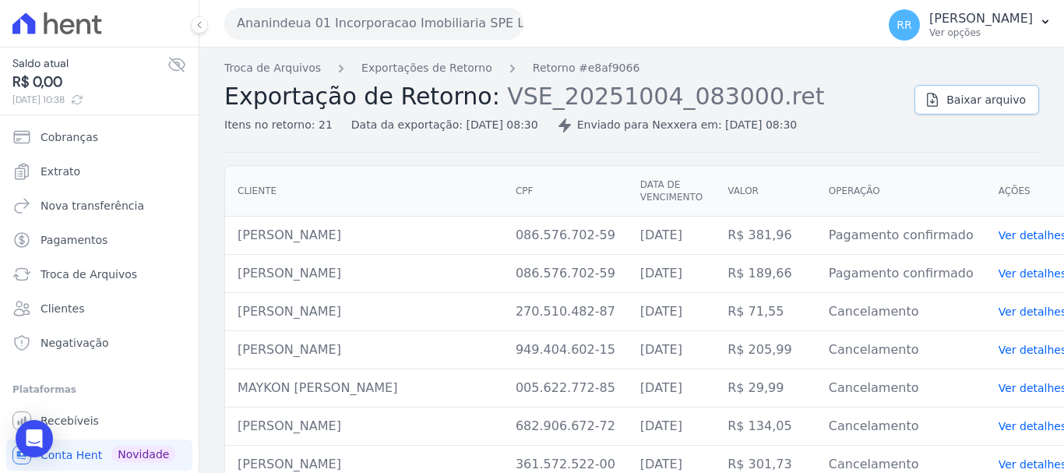
click at [949, 110] on link "Baixar arquivo" at bounding box center [977, 100] width 125 height 30
drag, startPoint x: 470, startPoint y: 72, endPoint x: 525, endPoint y: 102, distance: 62.7
click at [470, 72] on link "Exportações de Retorno" at bounding box center [426, 68] width 131 height 16
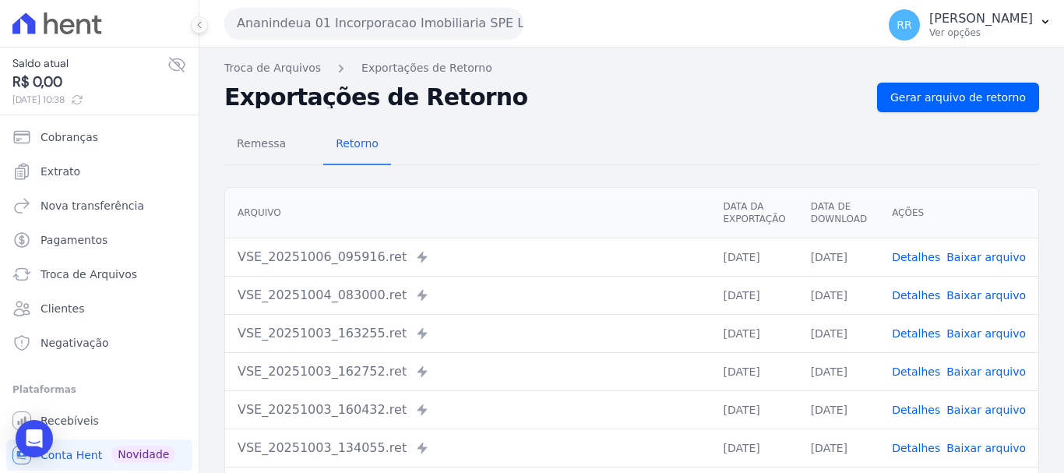
click at [566, 342] on div "VSE_20251003_163255.ret Enviado para Nexxera em: [DATE] 16:32" at bounding box center [468, 333] width 460 height 19
click at [925, 322] on td "Detalhes Baixar arquivo" at bounding box center [959, 333] width 159 height 38
click at [922, 327] on link "Detalhes" at bounding box center [916, 333] width 48 height 12
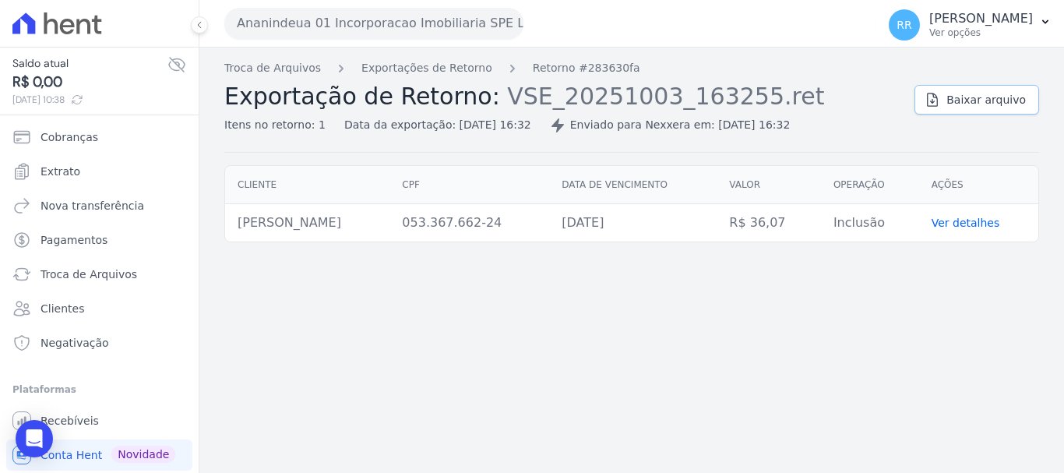
click at [962, 91] on link "Baixar arquivo" at bounding box center [977, 100] width 125 height 30
click at [444, 63] on link "Exportações de Retorno" at bounding box center [426, 68] width 131 height 16
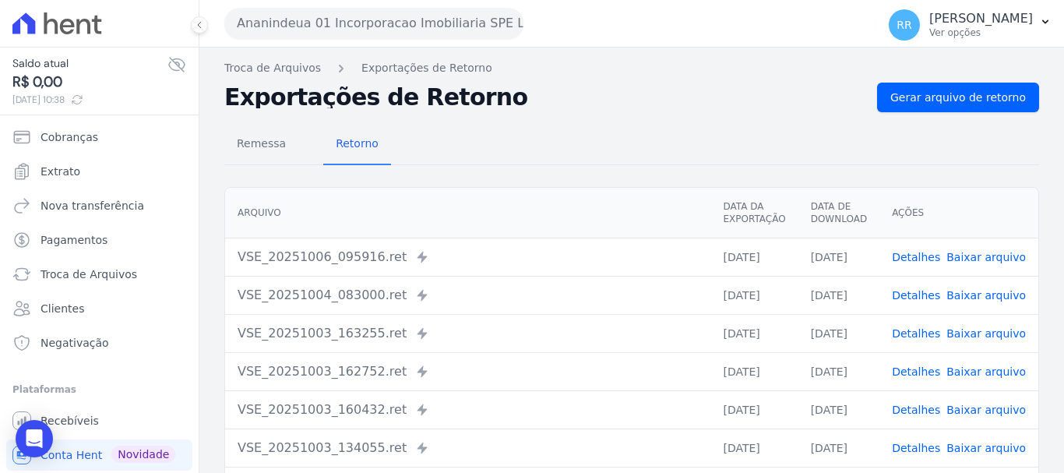
click at [922, 256] on link "Detalhes" at bounding box center [916, 257] width 48 height 12
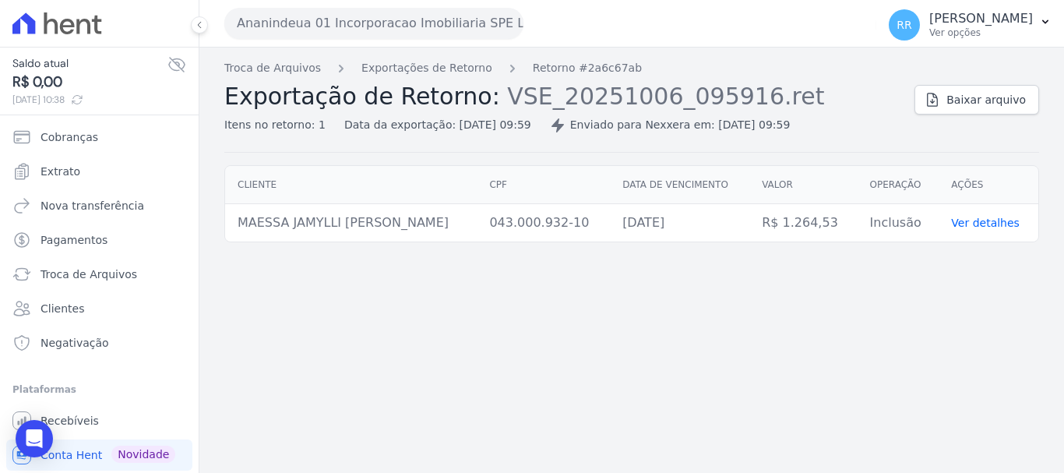
click at [573, 316] on div "Troca de Arquivos Exportações de Retorno Retorno #2a6c67ab Exportação de Retorn…" at bounding box center [631, 260] width 865 height 425
click at [62, 171] on span "Extrato" at bounding box center [61, 172] width 40 height 16
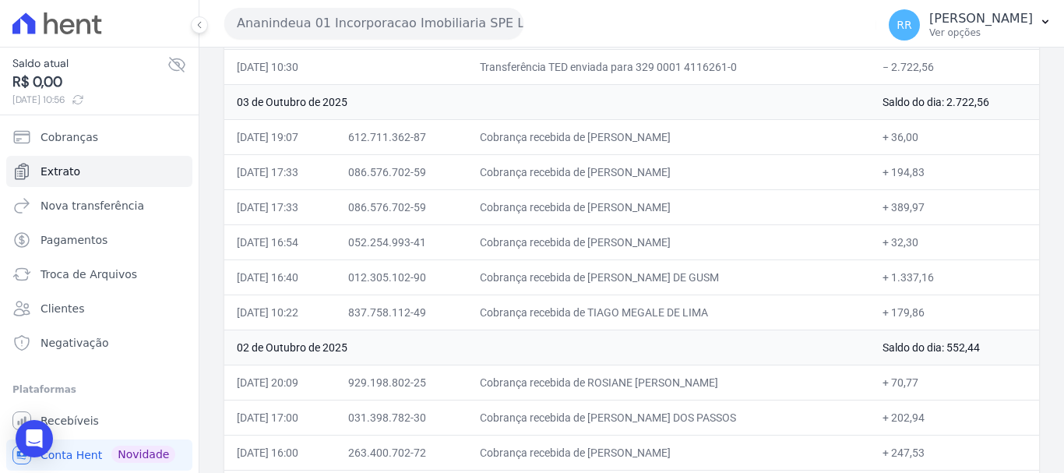
scroll to position [156, 0]
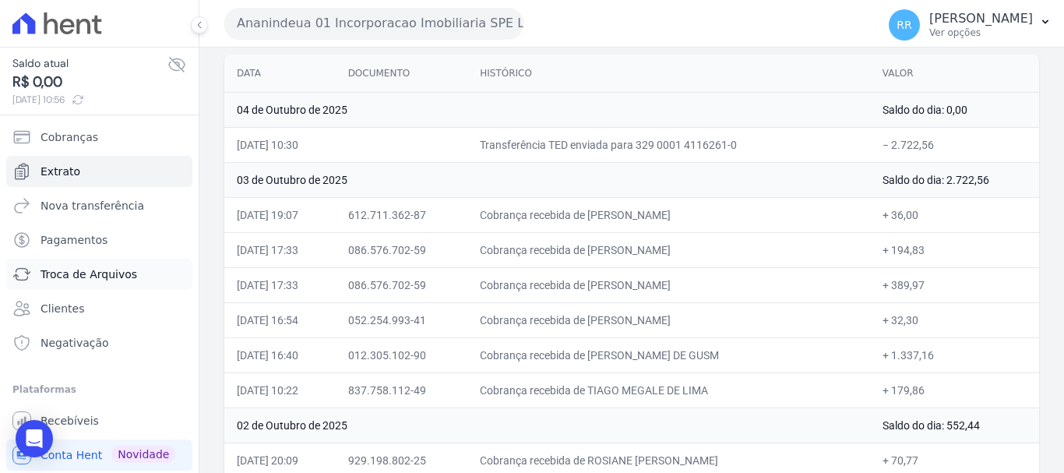
click at [40, 277] on link "Troca de Arquivos" at bounding box center [99, 274] width 186 height 31
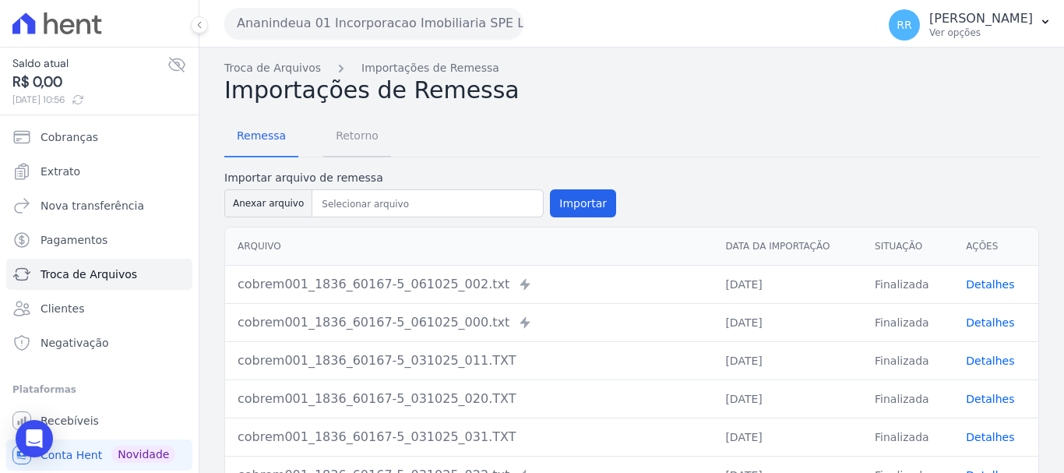
click at [358, 136] on span "Retorno" at bounding box center [357, 135] width 62 height 31
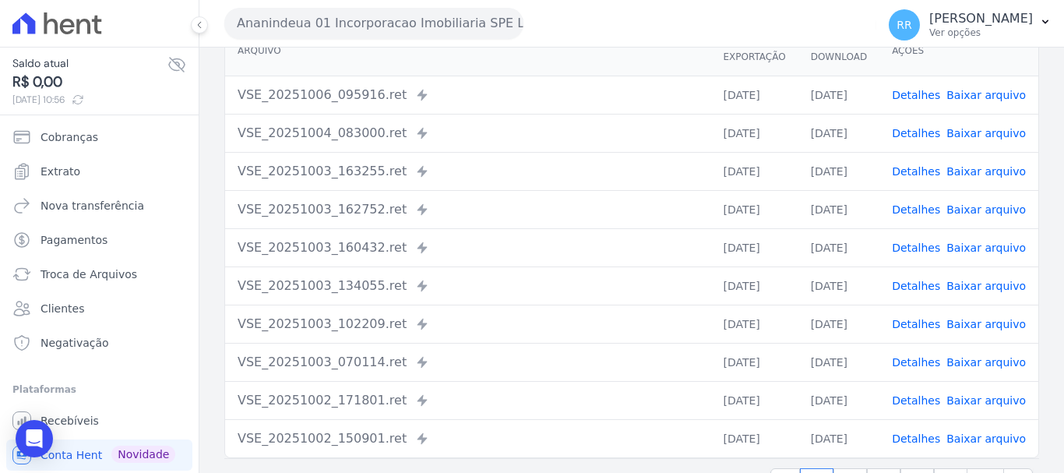
scroll to position [137, 0]
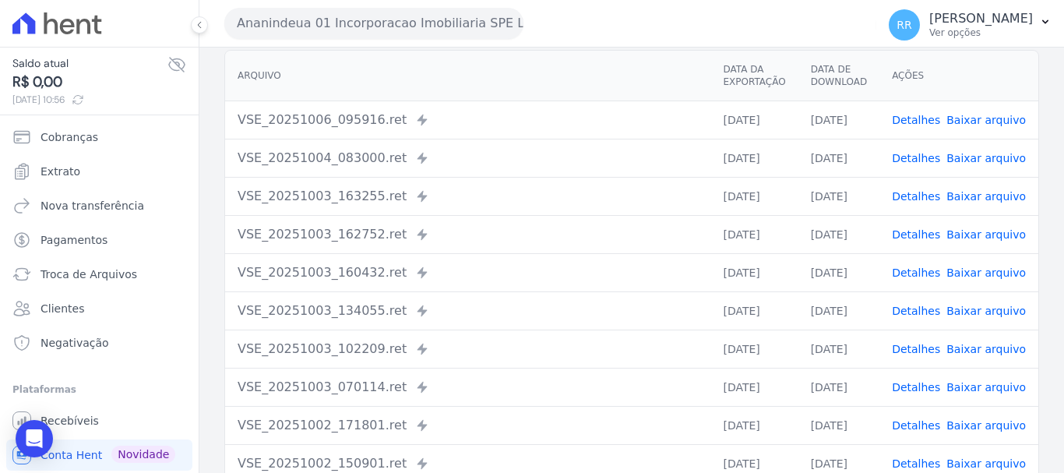
click at [916, 203] on link "Detalhes" at bounding box center [916, 196] width 48 height 12
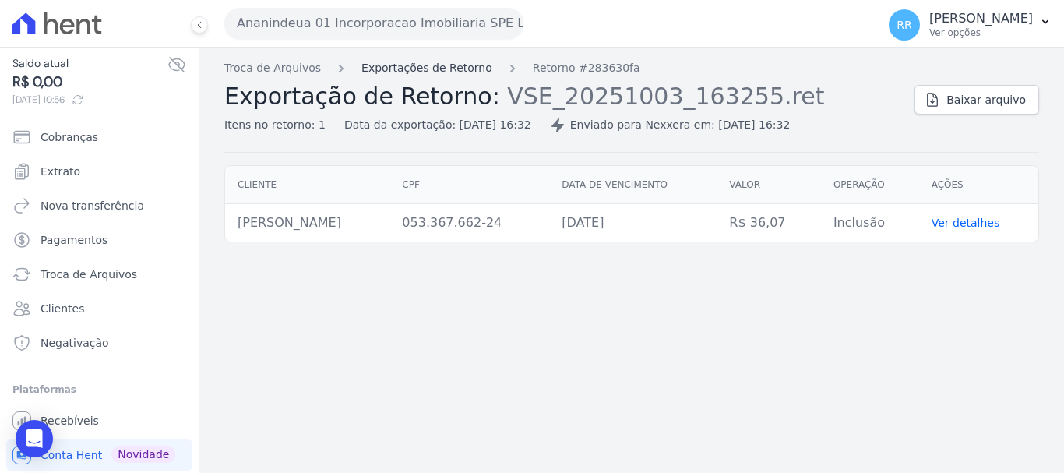
click at [461, 62] on link "Exportações de Retorno" at bounding box center [426, 68] width 131 height 16
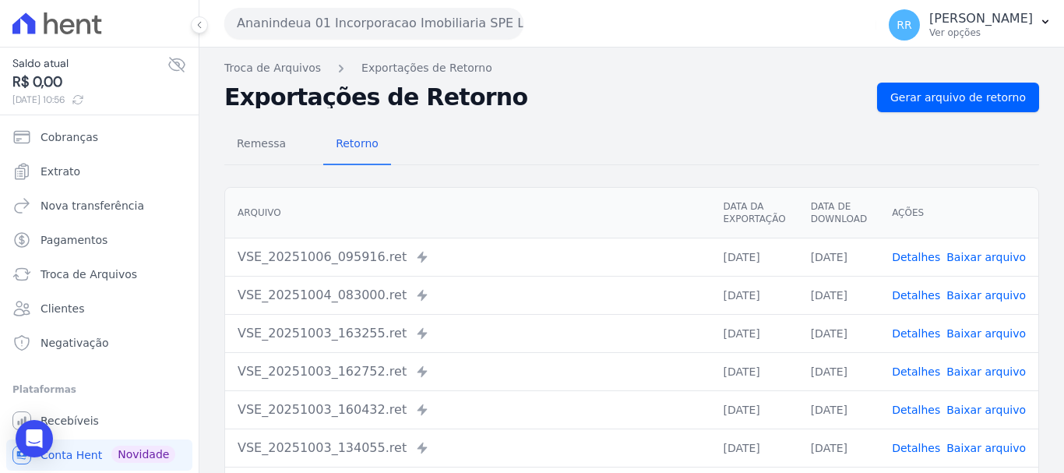
click at [922, 368] on link "Detalhes" at bounding box center [916, 371] width 48 height 12
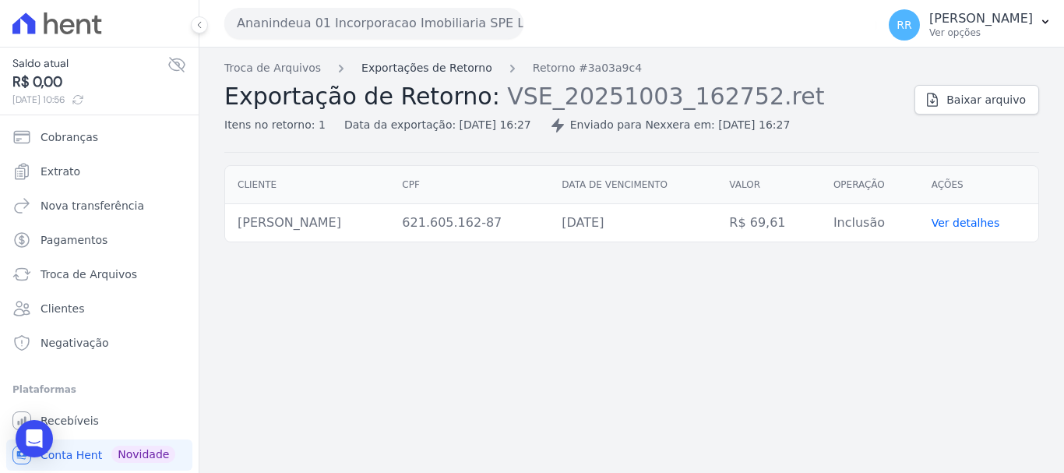
click at [378, 66] on link "Exportações de Retorno" at bounding box center [426, 68] width 131 height 16
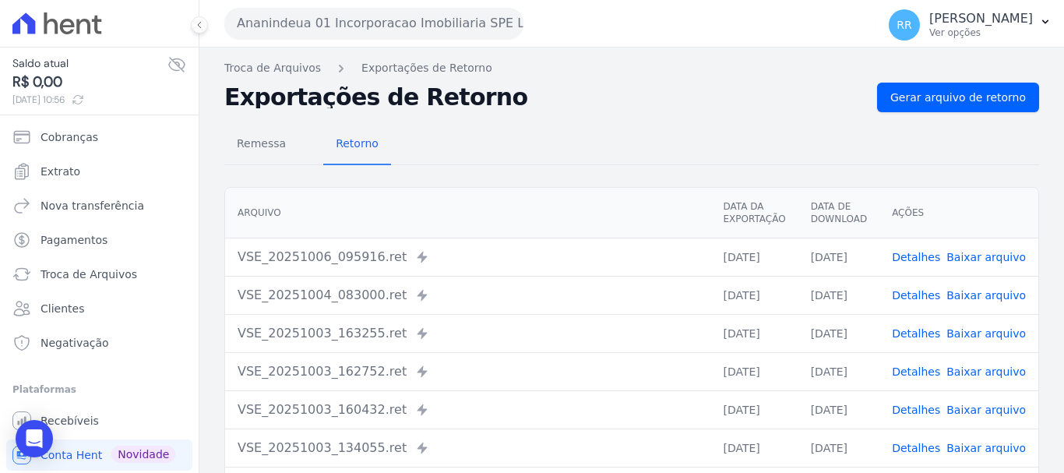
click at [927, 254] on link "Detalhes" at bounding box center [916, 257] width 48 height 12
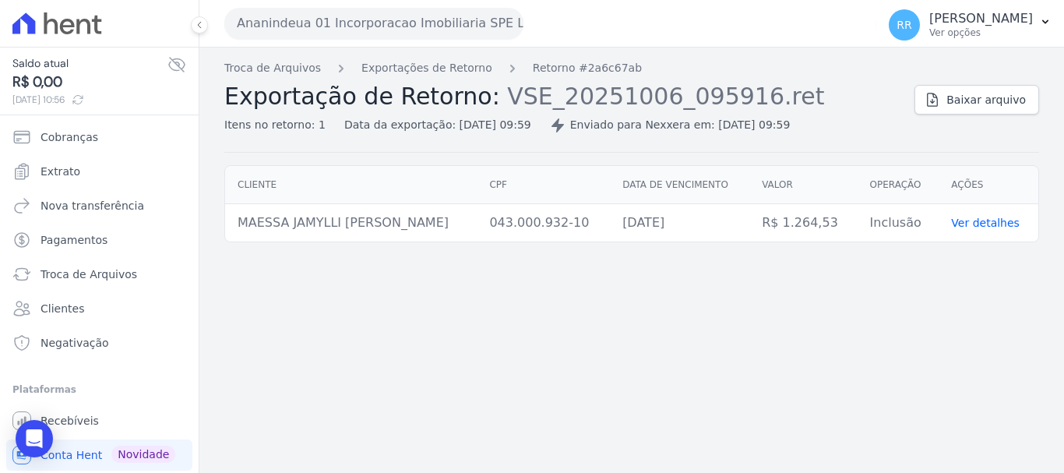
click at [419, 79] on div "Troca de Arquivos Exportações de Retorno Retorno #2a6c67ab Exportação de Retorn…" at bounding box center [563, 96] width 678 height 73
click at [377, 73] on link "Exportações de Retorno" at bounding box center [426, 68] width 131 height 16
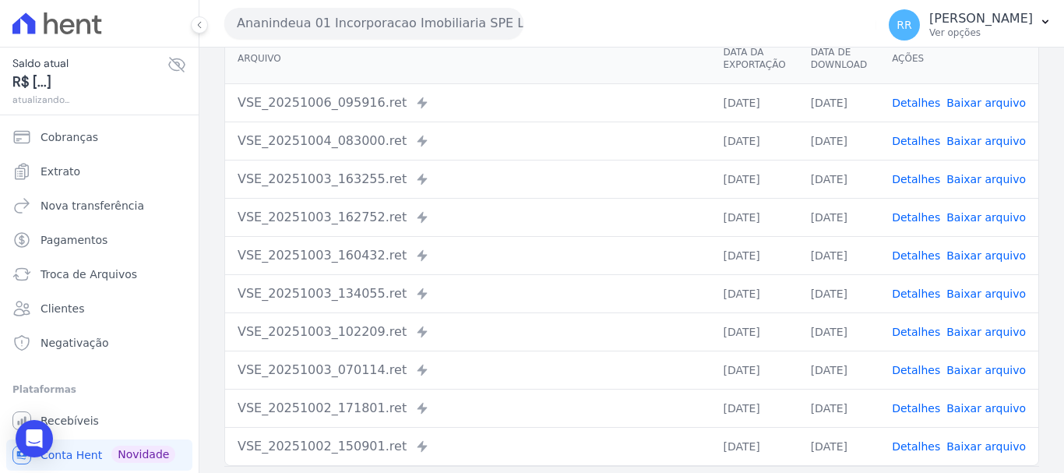
scroll to position [156, 0]
click at [935, 370] on link "Detalhes" at bounding box center [916, 368] width 48 height 12
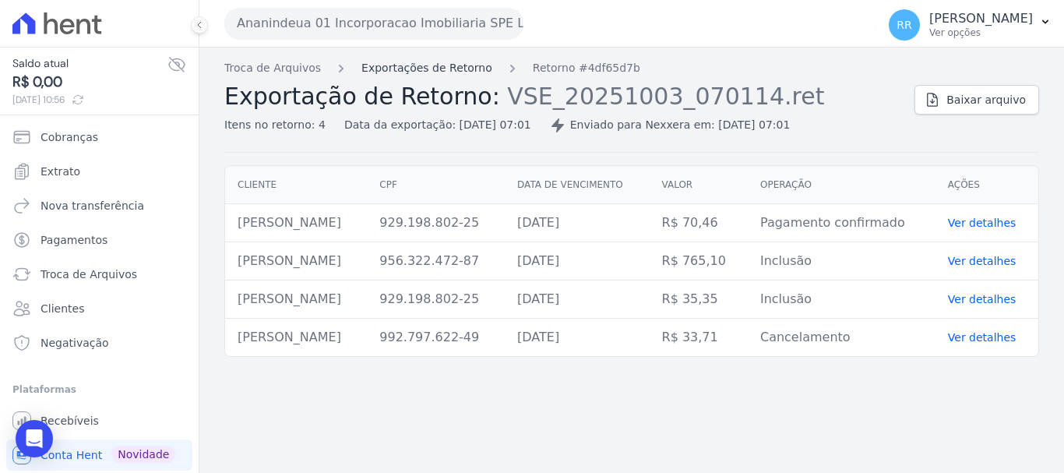
click at [449, 72] on link "Exportações de Retorno" at bounding box center [426, 68] width 131 height 16
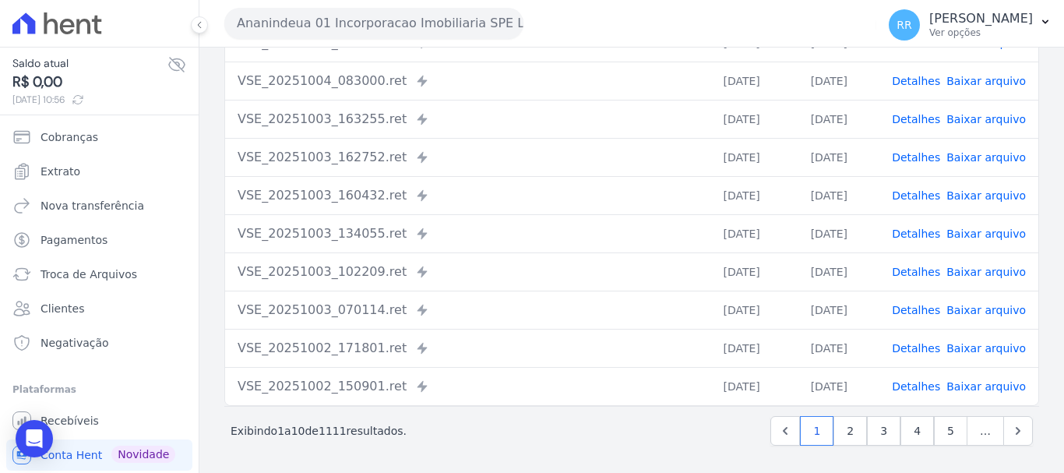
scroll to position [215, 0]
click at [922, 291] on td "Detalhes Baixar arquivo" at bounding box center [959, 309] width 159 height 38
click at [925, 281] on td "Detalhes Baixar arquivo" at bounding box center [959, 271] width 159 height 38
click at [936, 265] on link "Detalhes" at bounding box center [916, 271] width 48 height 12
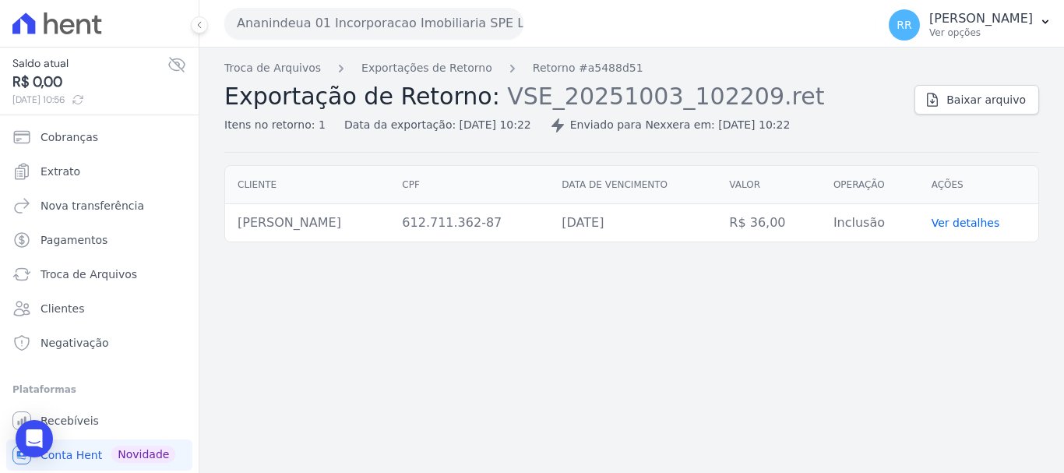
click at [377, 78] on div "Troca de Arquivos Exportações de Retorno Retorno #a5488d51 Exportação de Retorn…" at bounding box center [563, 96] width 678 height 73
click at [397, 63] on link "Exportações de Retorno" at bounding box center [426, 68] width 131 height 16
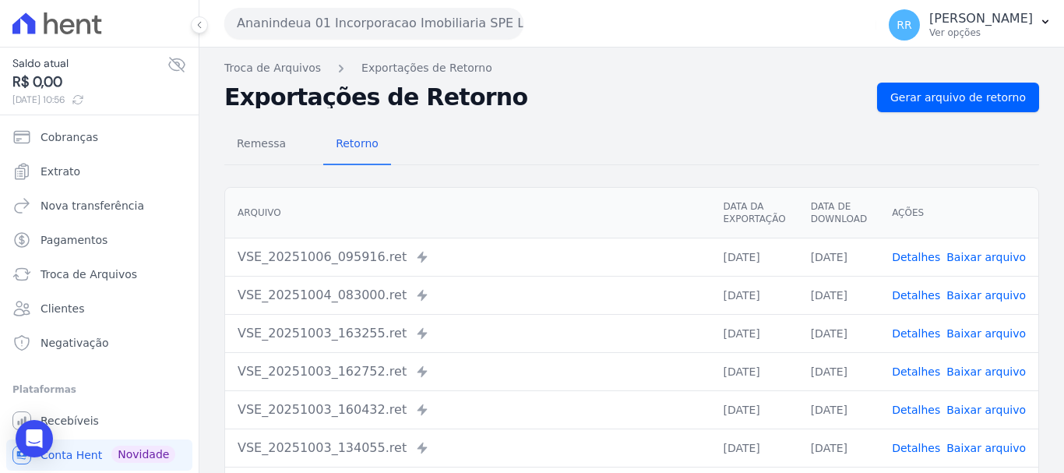
click at [926, 365] on link "Detalhes" at bounding box center [916, 371] width 48 height 12
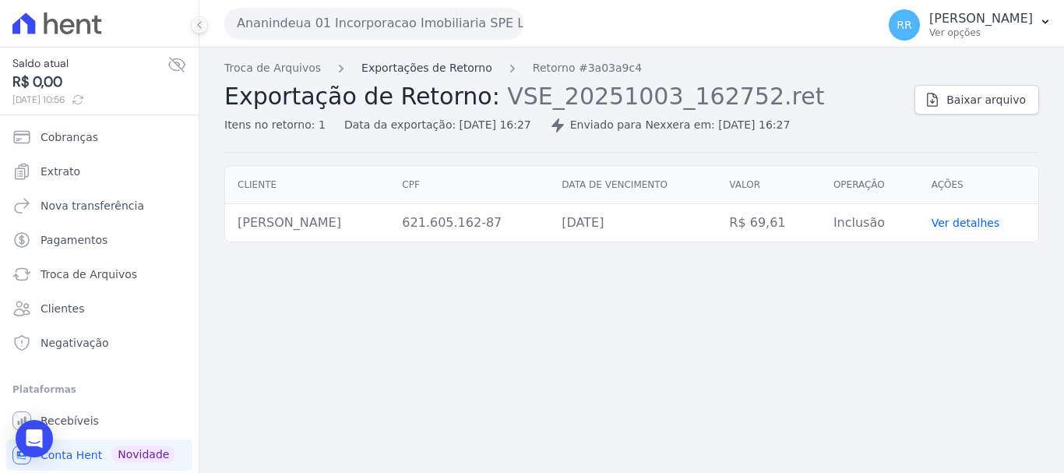
click at [407, 76] on link "Exportações de Retorno" at bounding box center [426, 68] width 131 height 16
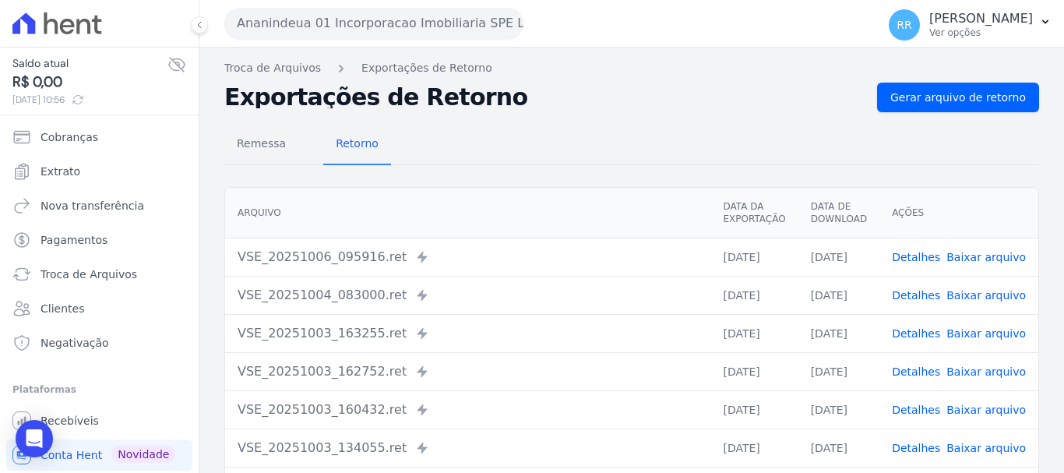
click at [908, 321] on td "Detalhes Baixar arquivo" at bounding box center [959, 333] width 159 height 38
click at [911, 330] on link "Detalhes" at bounding box center [916, 333] width 48 height 12
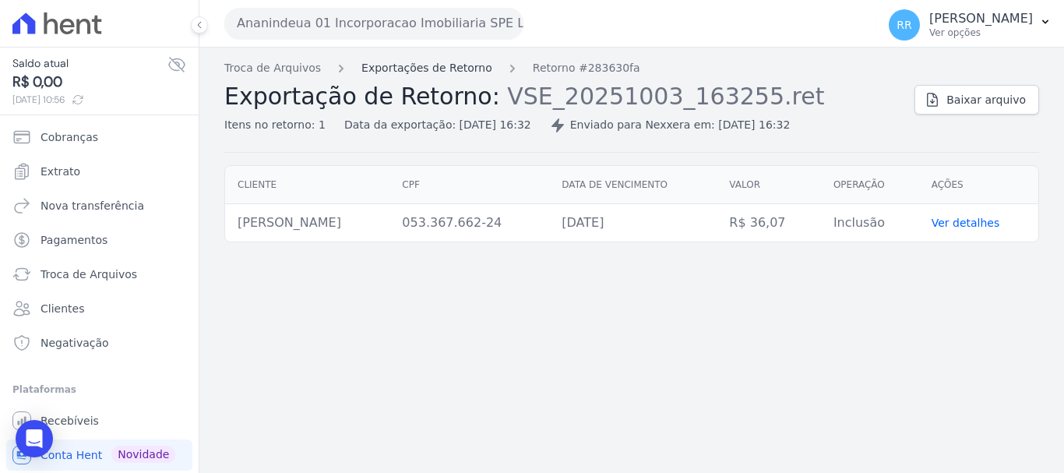
click at [447, 69] on link "Exportações de Retorno" at bounding box center [426, 68] width 131 height 16
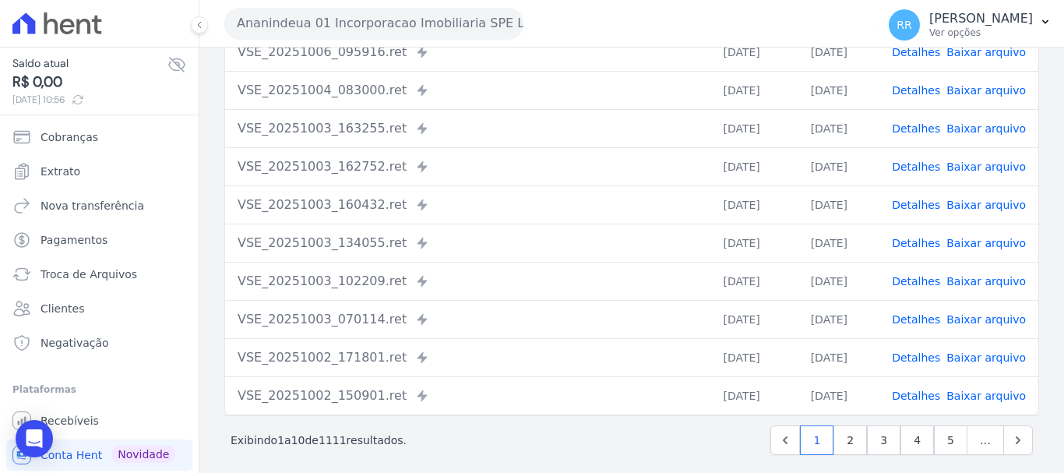
scroll to position [215, 0]
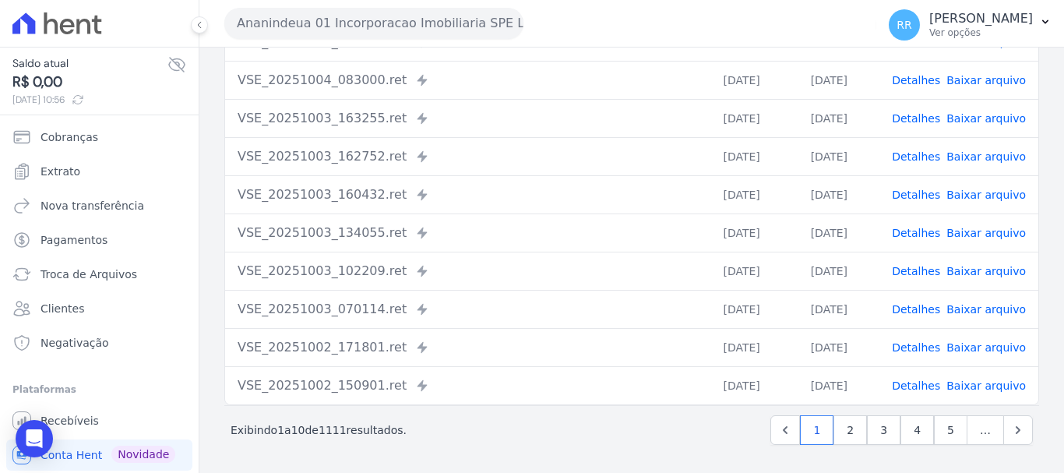
click at [936, 354] on span "Detalhes" at bounding box center [916, 348] width 48 height 16
click at [926, 350] on link "Detalhes" at bounding box center [916, 347] width 48 height 12
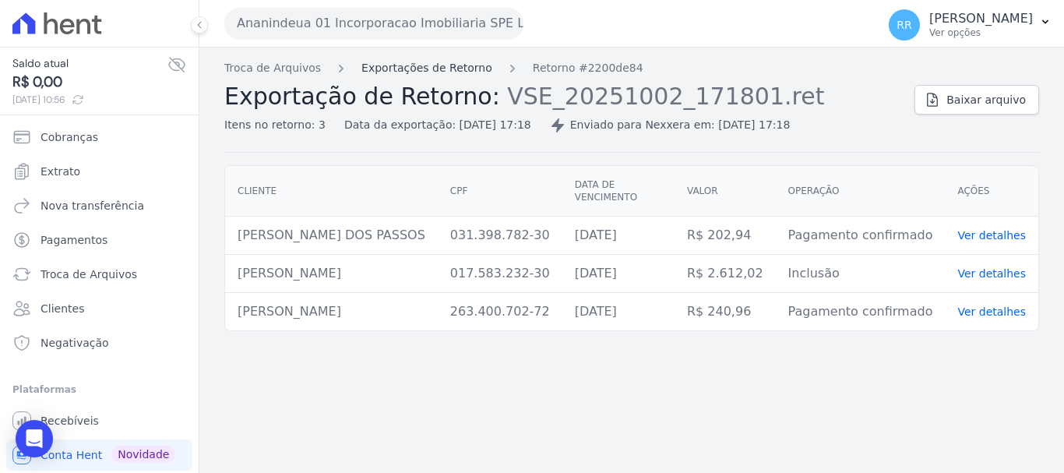
click at [453, 73] on link "Exportações de Retorno" at bounding box center [426, 68] width 131 height 16
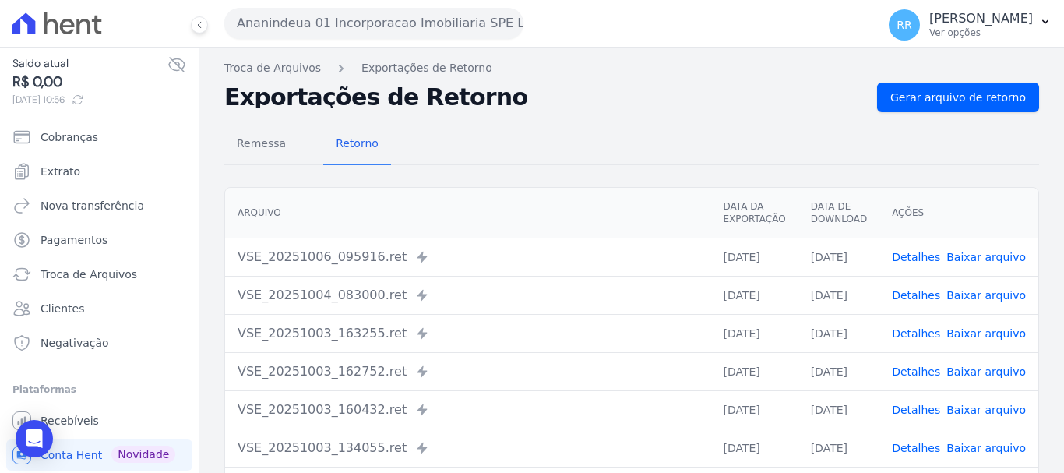
click at [930, 414] on link "Detalhes" at bounding box center [916, 410] width 48 height 12
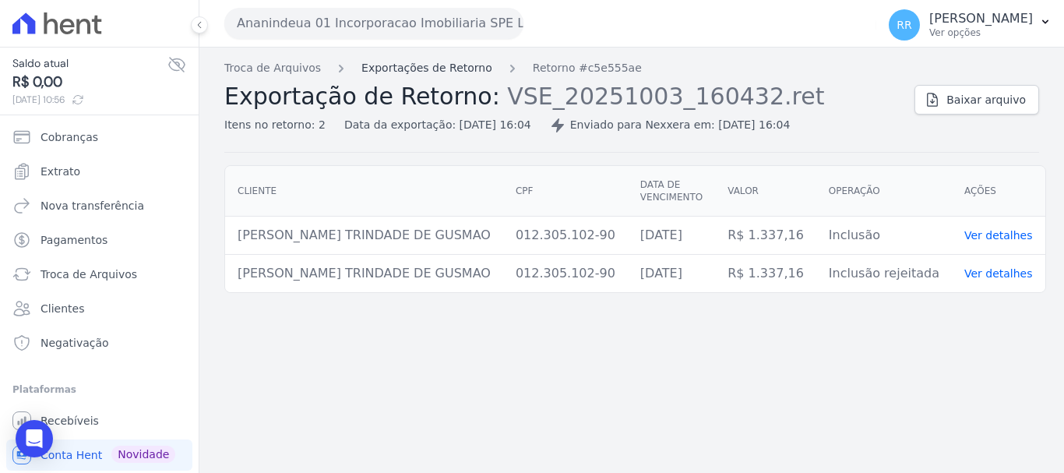
click at [422, 74] on link "Exportações de Retorno" at bounding box center [426, 68] width 131 height 16
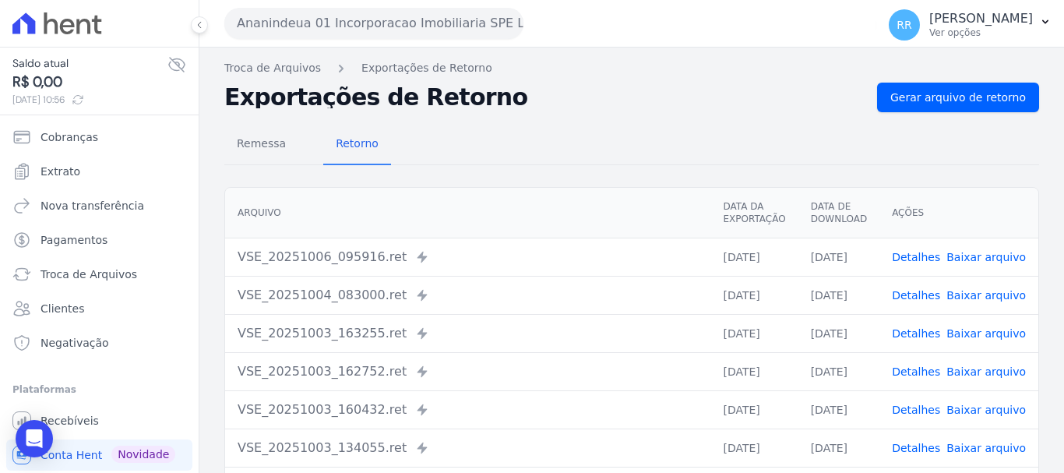
click at [899, 368] on link "Detalhes" at bounding box center [916, 371] width 48 height 12
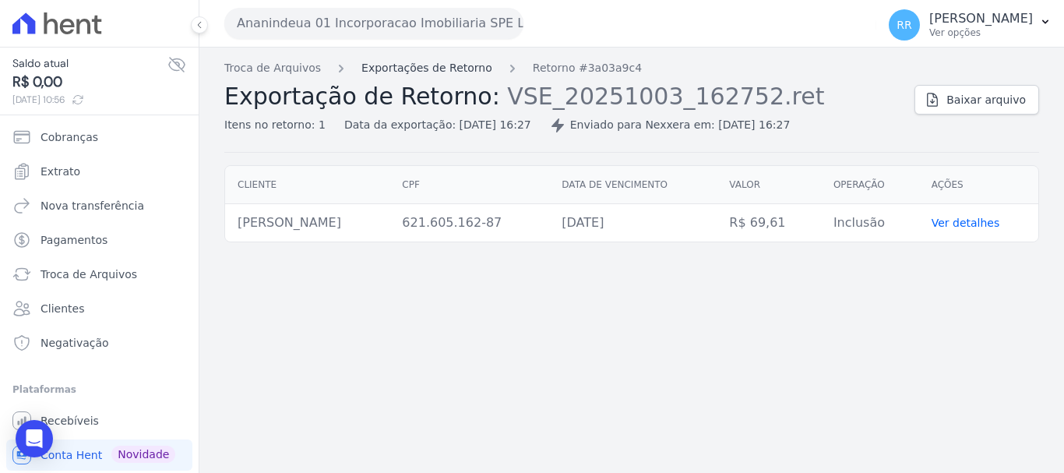
click at [455, 72] on link "Exportações de Retorno" at bounding box center [426, 68] width 131 height 16
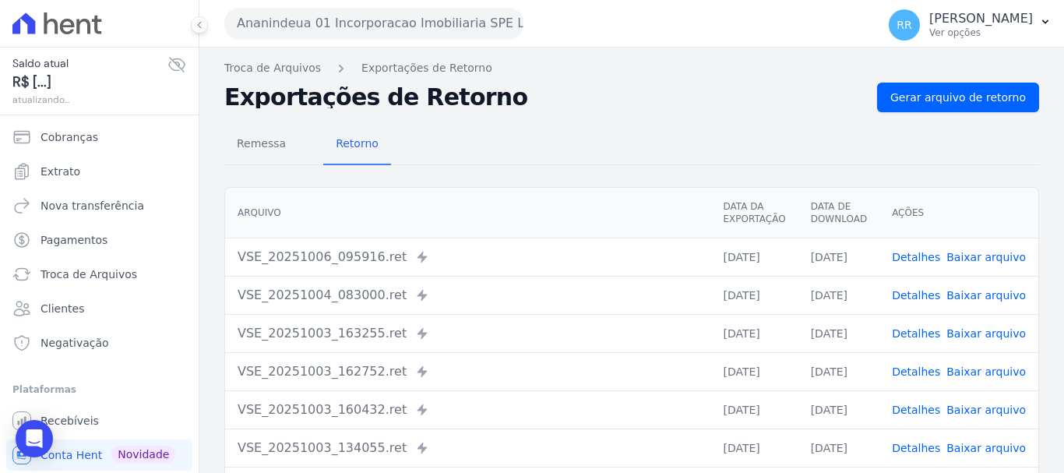
click at [911, 330] on link "Detalhes" at bounding box center [916, 333] width 48 height 12
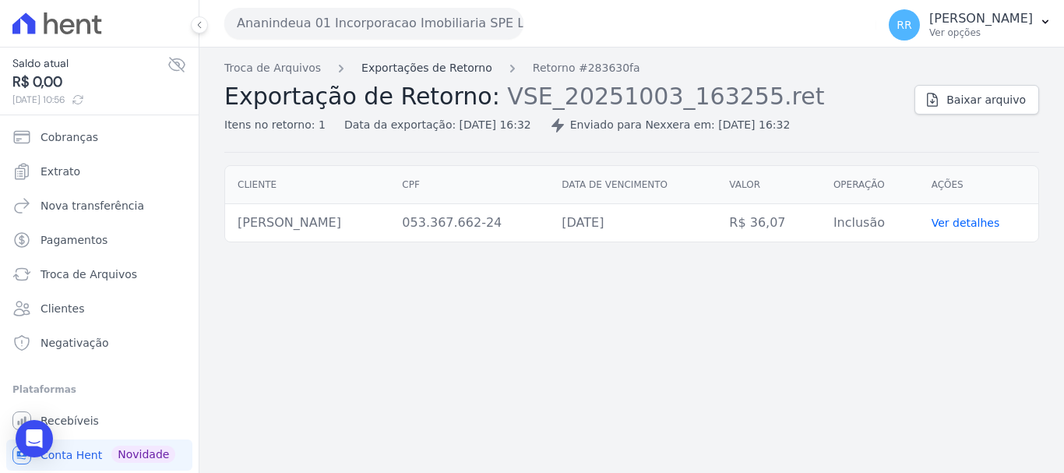
click at [451, 62] on link "Exportações de Retorno" at bounding box center [426, 68] width 131 height 16
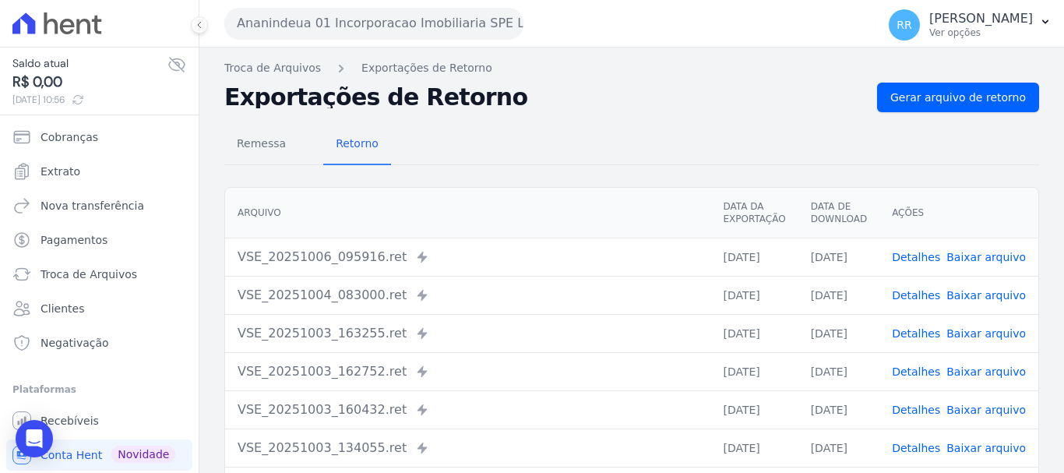
click at [929, 297] on link "Detalhes" at bounding box center [916, 295] width 48 height 12
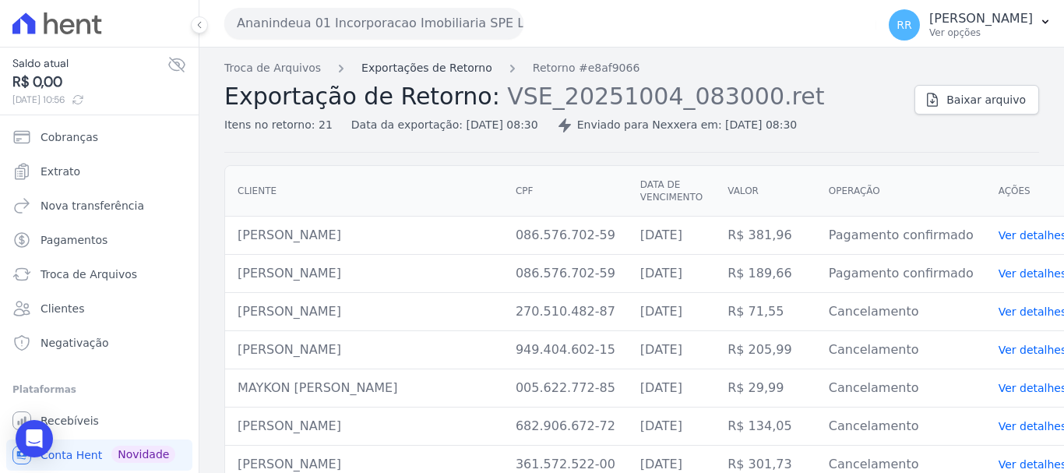
click at [393, 65] on link "Exportações de Retorno" at bounding box center [426, 68] width 131 height 16
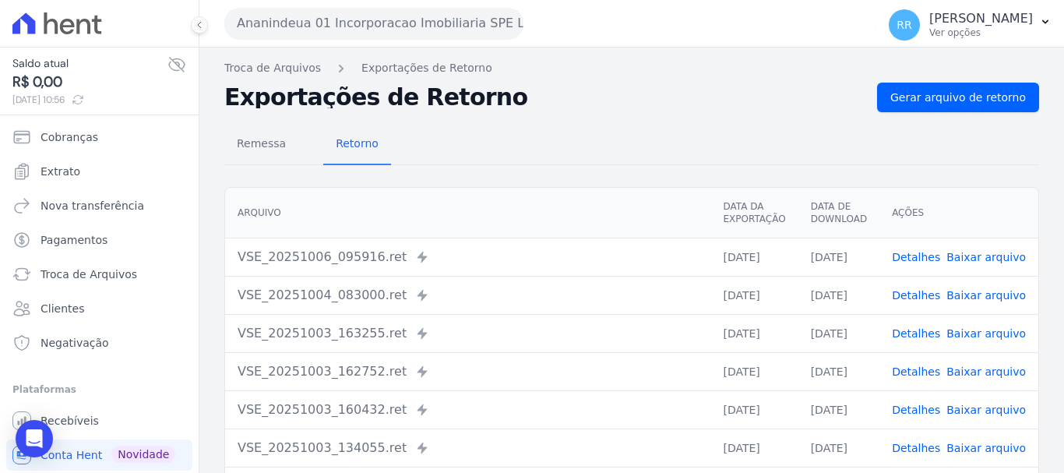
click at [929, 262] on link "Detalhes" at bounding box center [916, 257] width 48 height 12
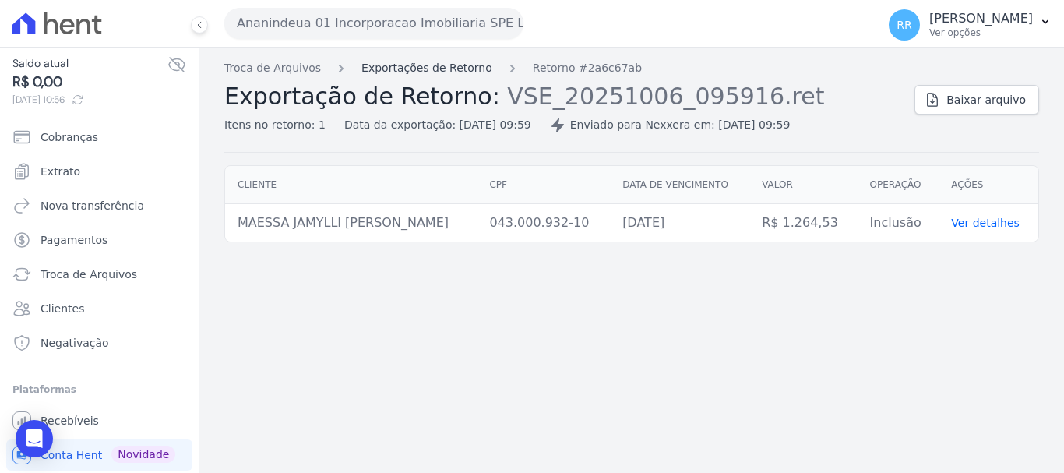
click at [442, 72] on link "Exportações de Retorno" at bounding box center [426, 68] width 131 height 16
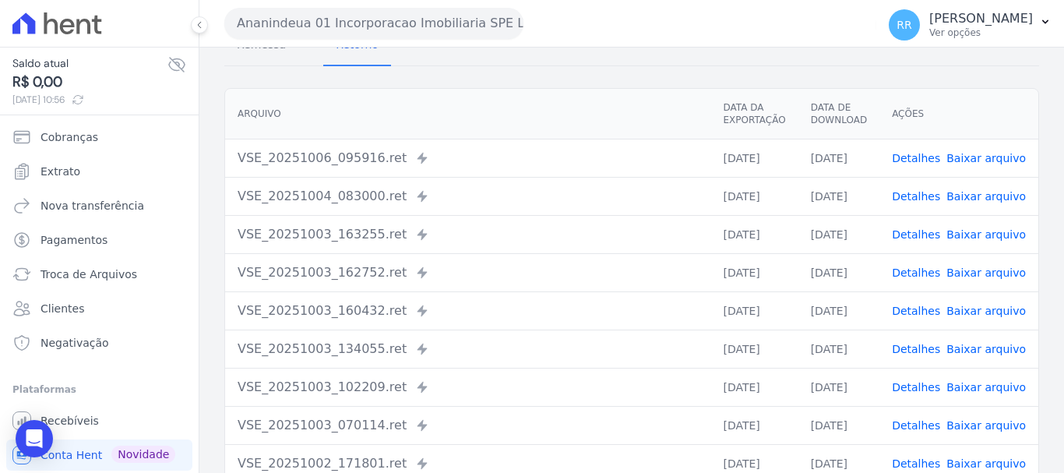
scroll to position [215, 0]
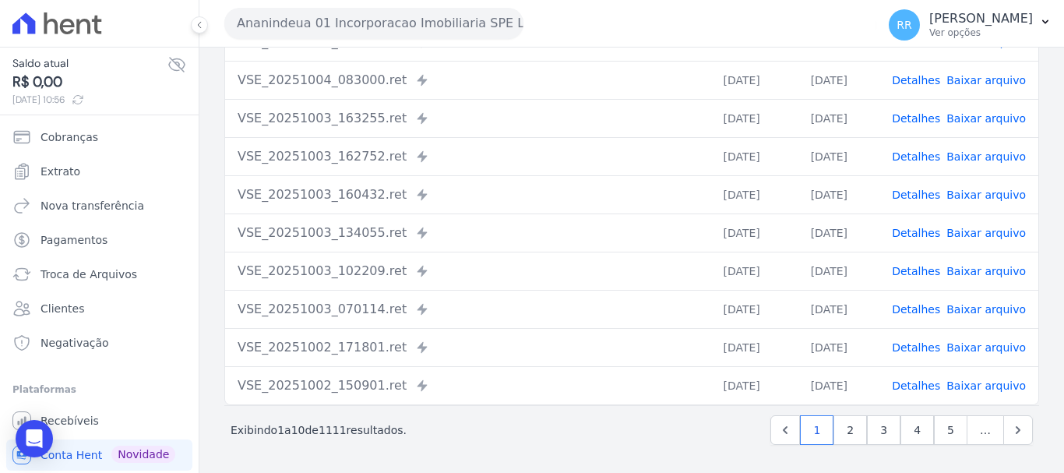
click at [919, 384] on link "Detalhes" at bounding box center [916, 385] width 48 height 12
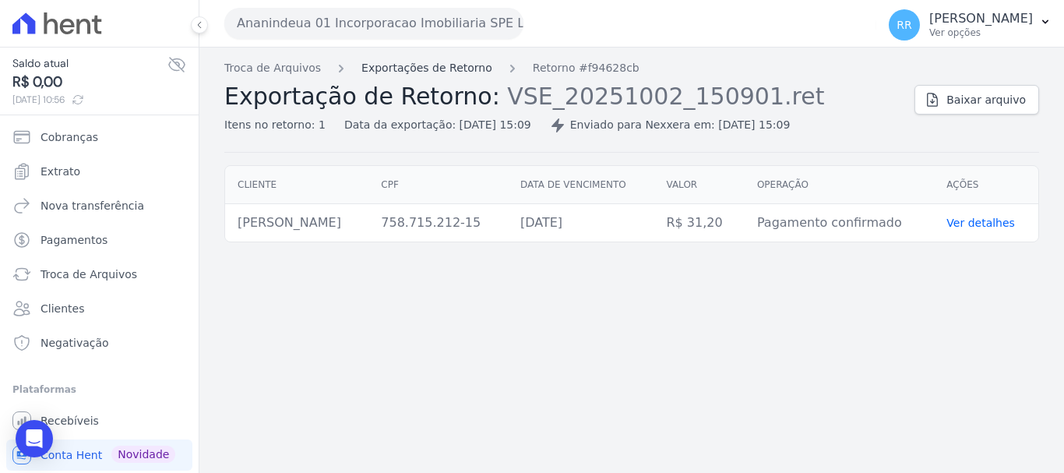
click at [428, 76] on link "Exportações de Retorno" at bounding box center [426, 68] width 131 height 16
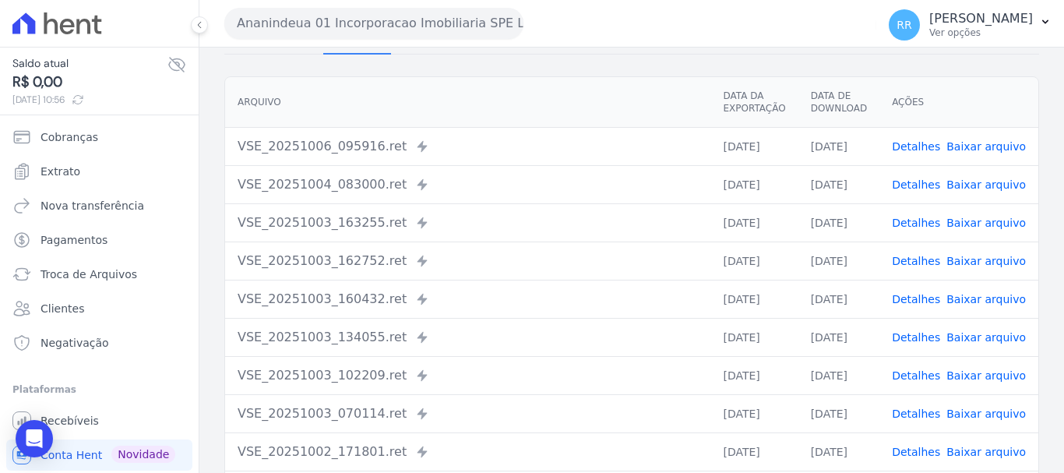
scroll to position [215, 0]
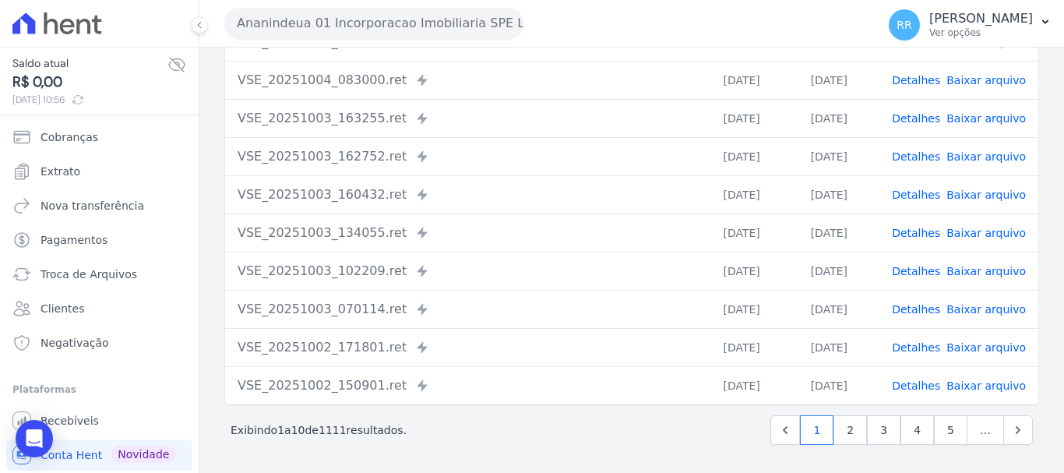
click at [928, 351] on link "Detalhes" at bounding box center [916, 347] width 48 height 12
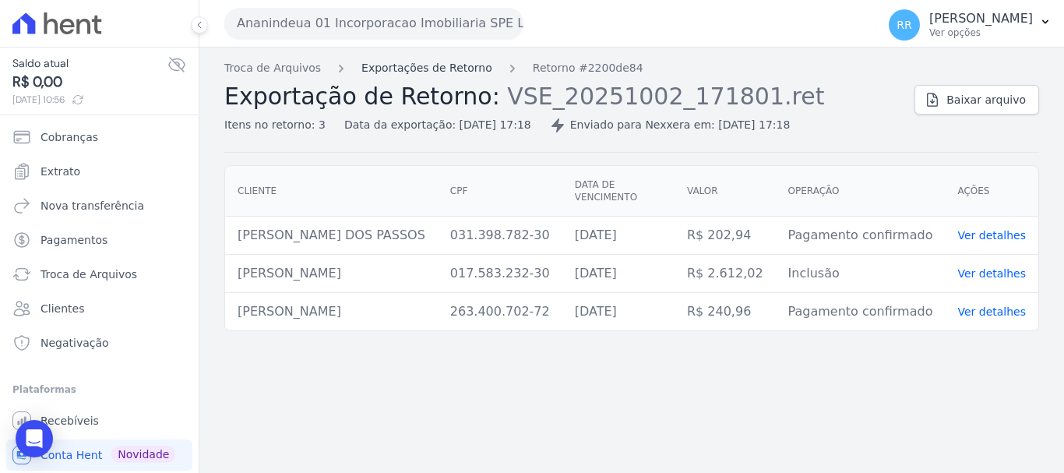
click at [460, 62] on link "Exportações de Retorno" at bounding box center [426, 68] width 131 height 16
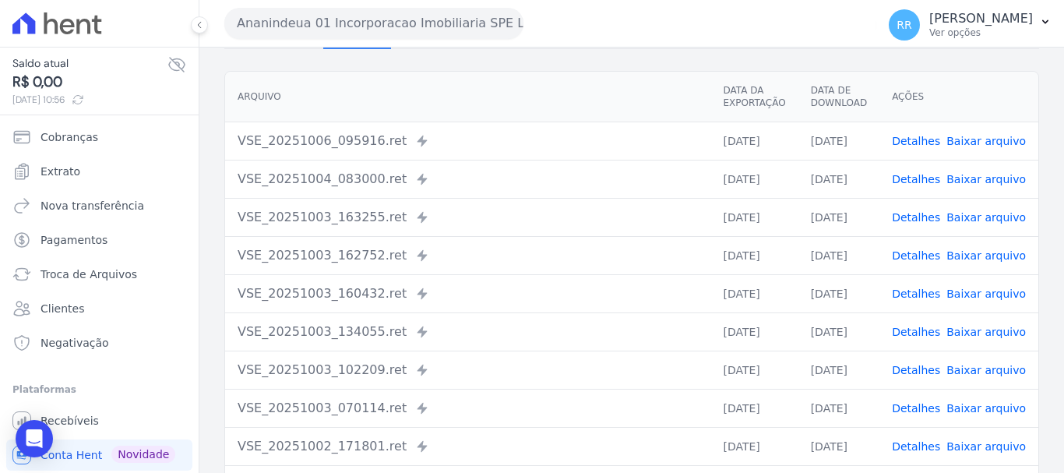
scroll to position [156, 0]
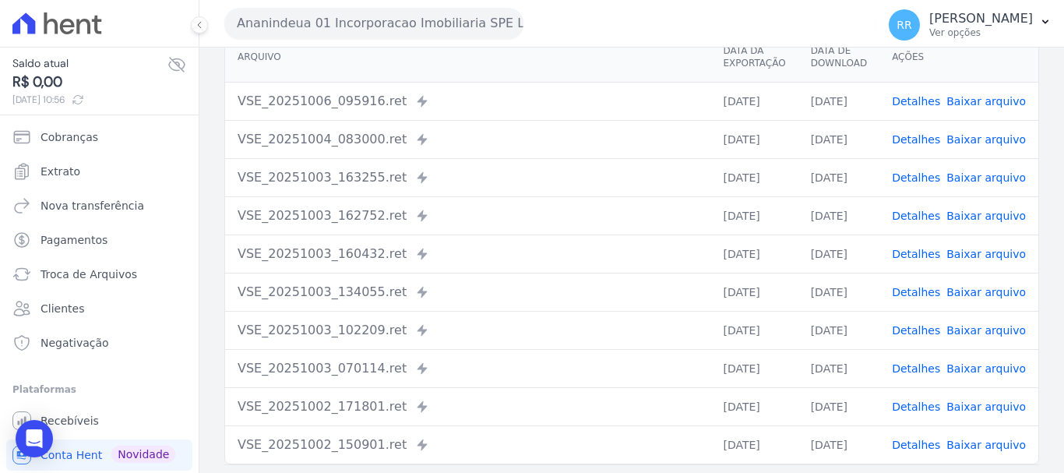
click at [910, 369] on link "Detalhes" at bounding box center [916, 368] width 48 height 12
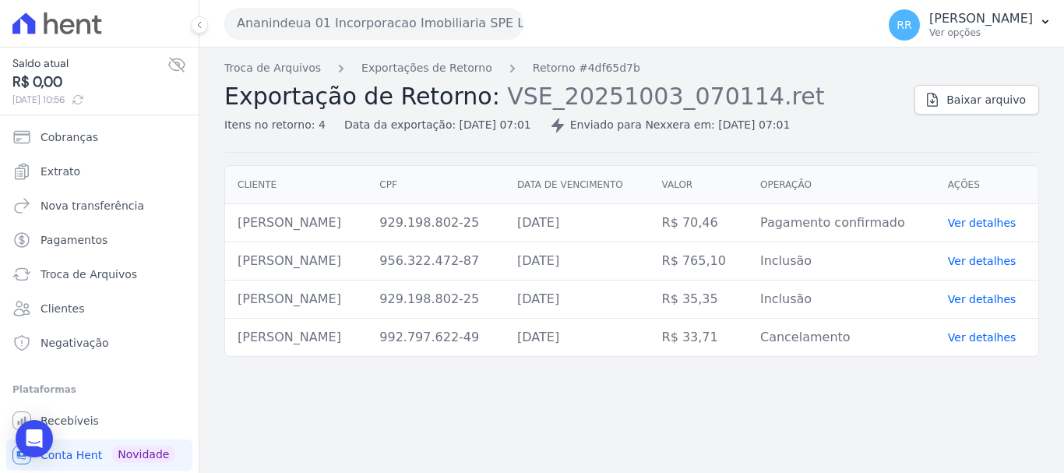
click at [519, 133] on div "Troca de Arquivos Exportações de Retorno Retorno #4df65d7b Exportação de Retorn…" at bounding box center [631, 106] width 815 height 93
click at [517, 122] on div "Data da exportação: [DATE] 07:01" at bounding box center [437, 125] width 187 height 16
click at [607, 130] on div "Enviado para Nexxera em: [DATE] 07:01" at bounding box center [670, 125] width 241 height 16
click at [433, 68] on link "Exportações de Retorno" at bounding box center [426, 68] width 131 height 16
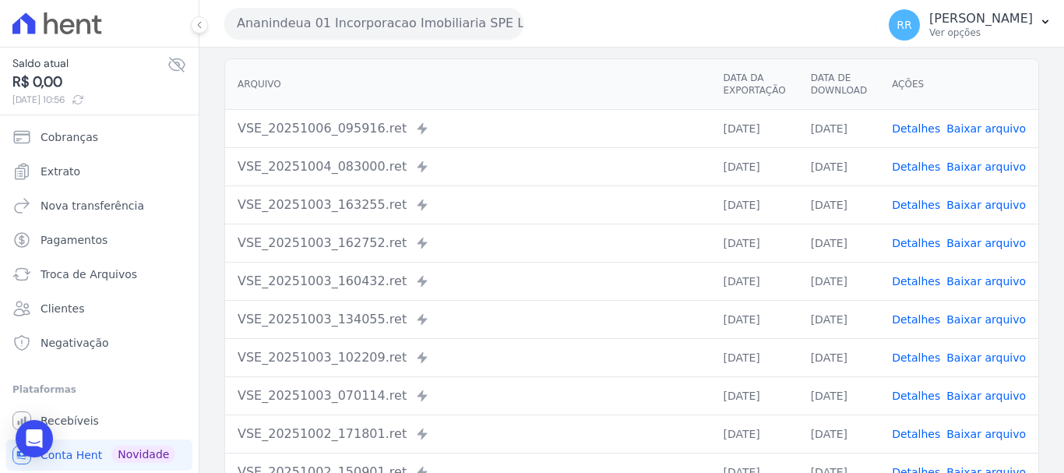
scroll to position [156, 0]
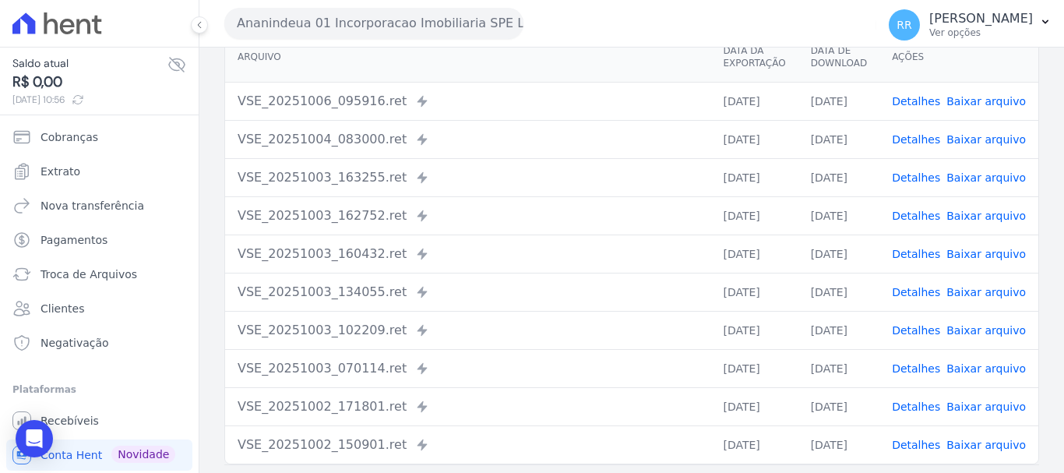
click at [912, 320] on td "Detalhes Baixar arquivo" at bounding box center [959, 330] width 159 height 38
click at [908, 325] on link "Detalhes" at bounding box center [916, 330] width 48 height 12
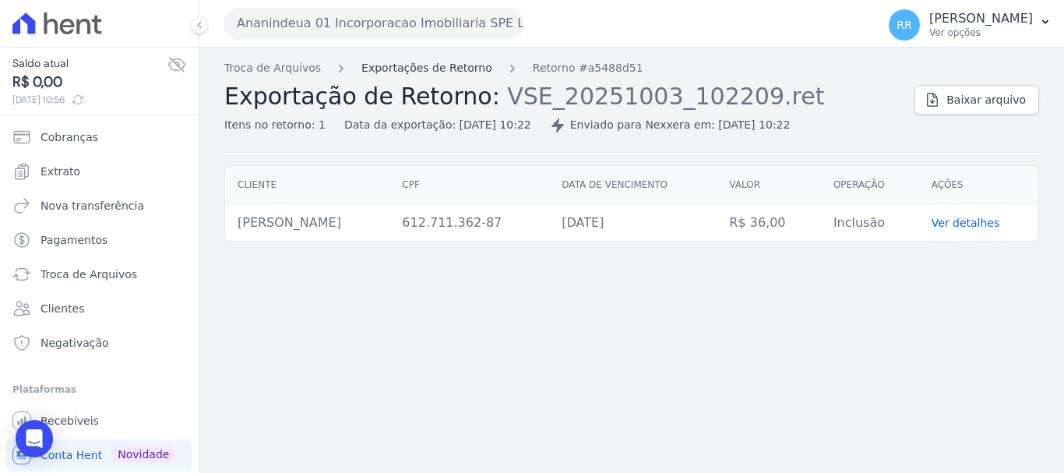
click at [432, 72] on link "Exportações de Retorno" at bounding box center [426, 68] width 131 height 16
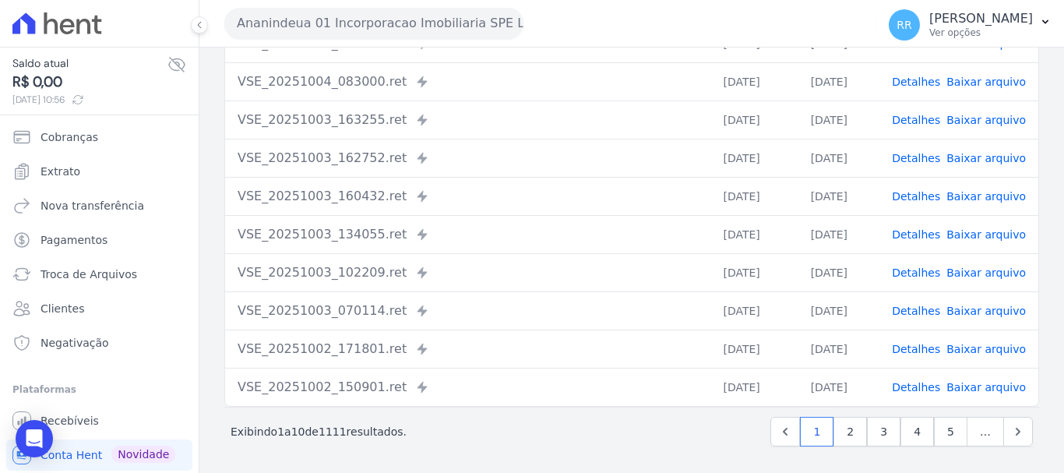
scroll to position [215, 0]
click at [933, 233] on link "Detalhes" at bounding box center [916, 233] width 48 height 12
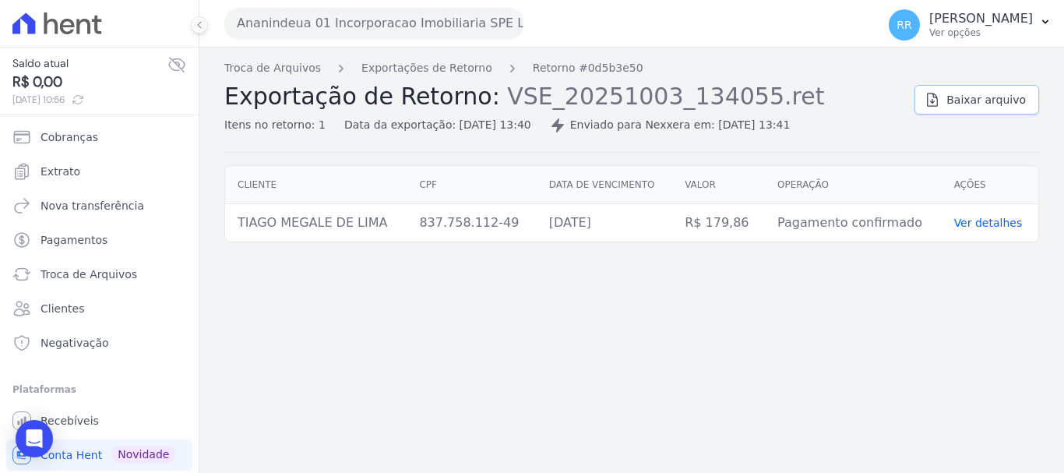
click at [975, 98] on span "Baixar arquivo" at bounding box center [986, 100] width 79 height 16
drag, startPoint x: 865, startPoint y: 379, endPoint x: 855, endPoint y: 342, distance: 37.8
click at [865, 379] on div "Troca de Arquivos Exportações de Retorno Retorno #0d5b3e50 Exportação de Retorn…" at bounding box center [631, 260] width 865 height 425
click at [979, 94] on span "Baixar arquivo" at bounding box center [986, 100] width 79 height 16
click at [75, 178] on span "Extrato" at bounding box center [61, 172] width 40 height 16
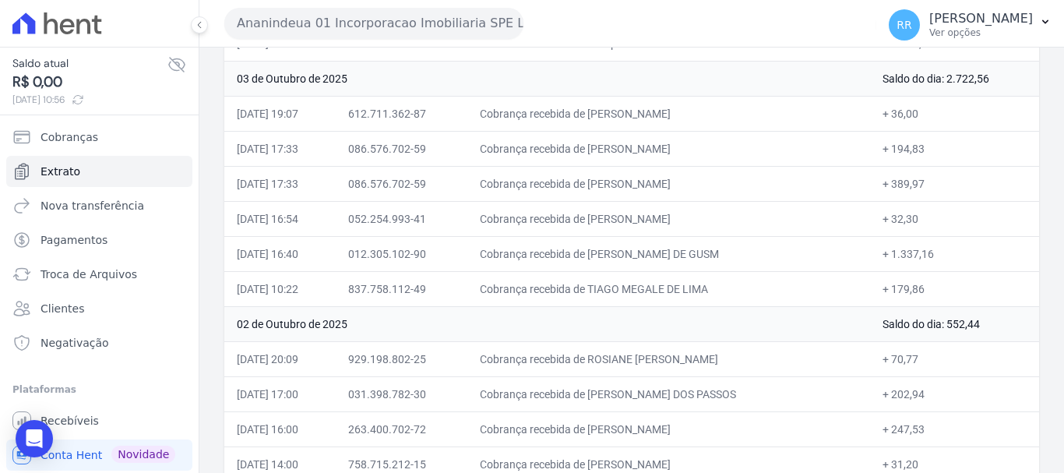
scroll to position [234, 0]
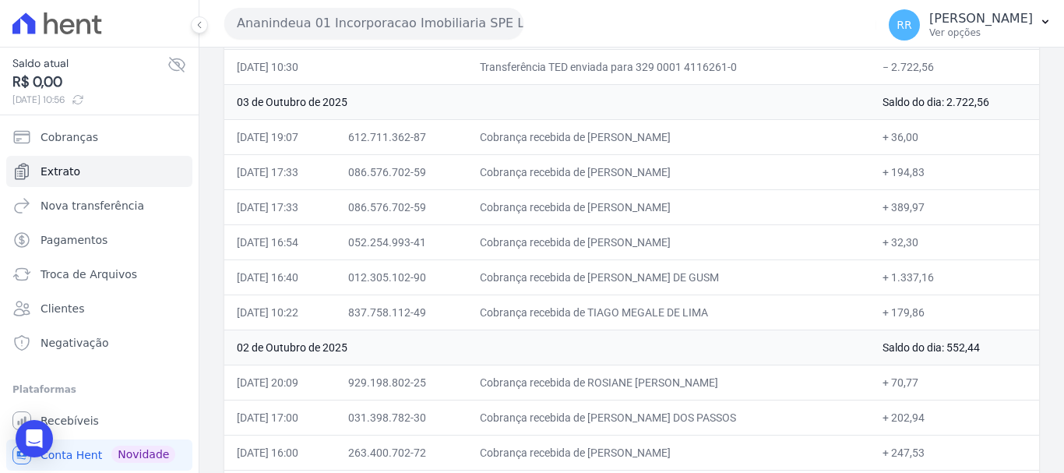
drag, startPoint x: 594, startPoint y: 309, endPoint x: 810, endPoint y: 309, distance: 215.8
click at [810, 309] on td "Cobrança recebida de TIAGO MEGALE DE LIMA" at bounding box center [668, 311] width 403 height 35
drag, startPoint x: 666, startPoint y: 277, endPoint x: 873, endPoint y: 295, distance: 208.1
click at [873, 295] on tbody "[DATE] Saldo do dia: 0,00 [DATE] 10:30 Transferência TED enviada para 329 0001 …" at bounding box center [631, 434] width 815 height 841
click at [771, 327] on td "Cobrança recebida de TIAGO MEGALE DE LIMA" at bounding box center [668, 311] width 403 height 35
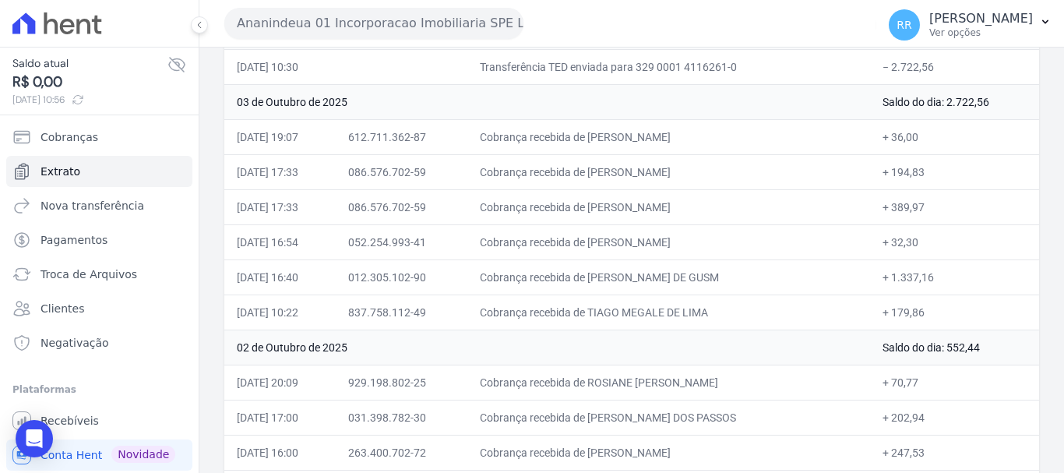
drag, startPoint x: 623, startPoint y: 274, endPoint x: 907, endPoint y: 286, distance: 283.8
click at [907, 286] on tr "[DATE] 16:40 012.305.102-90 Cobrança recebida de [PERSON_NAME] TRINDADE DE GUSM…" at bounding box center [631, 276] width 815 height 35
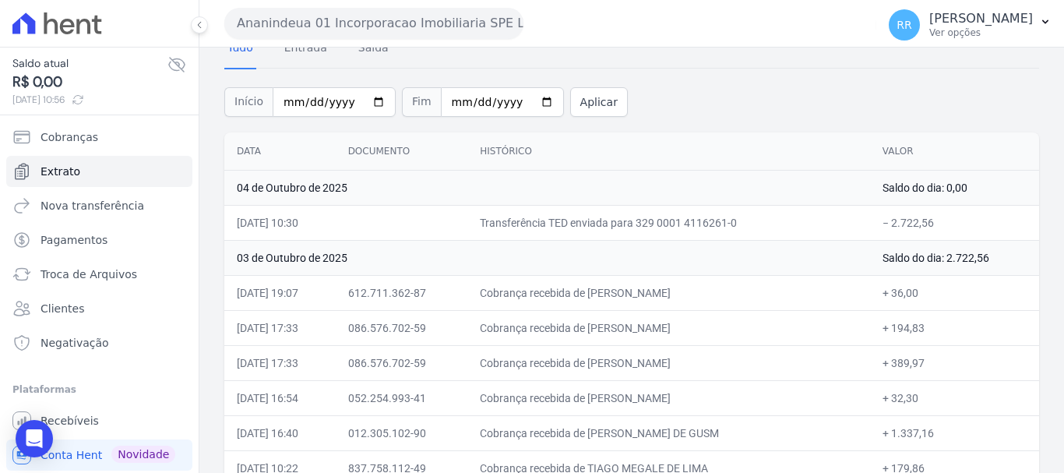
click at [834, 328] on td "Cobrança recebida de [PERSON_NAME]" at bounding box center [668, 327] width 403 height 35
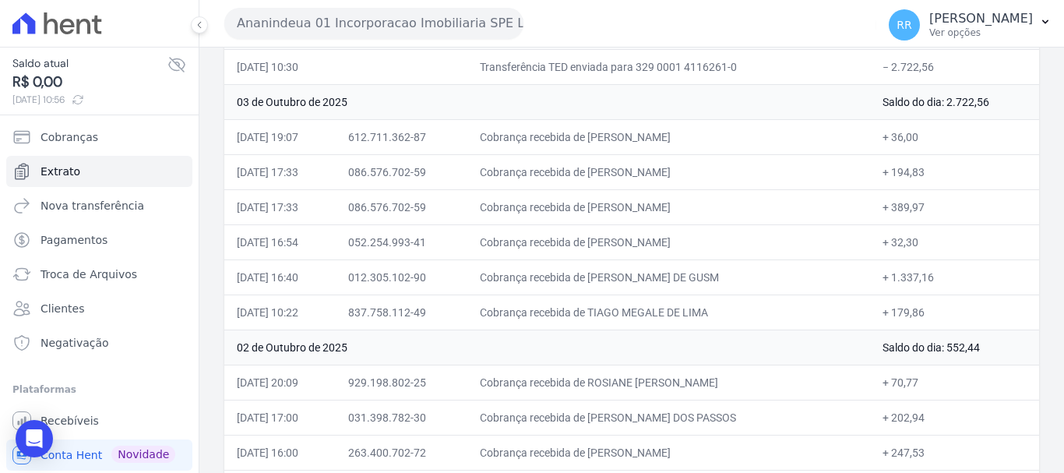
click at [305, 26] on button "Ananindeua 01 Incorporacao Imobiliaria SPE LTDA" at bounding box center [373, 23] width 299 height 31
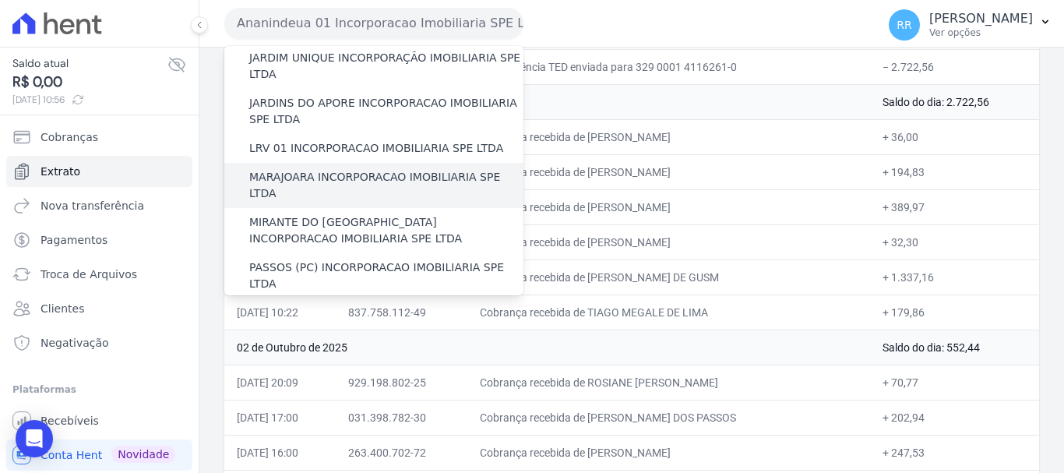
scroll to position [369, 0]
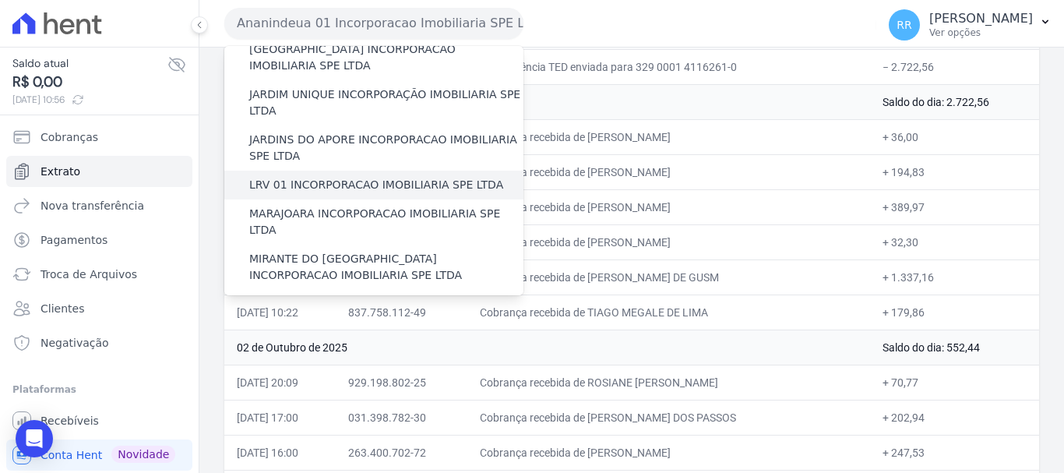
click at [391, 171] on div "LRV 01 INCORPORACAO IMOBILIARIA SPE LTDA" at bounding box center [373, 185] width 299 height 29
click at [388, 171] on div "LRV 01 INCORPORACAO IMOBILIARIA SPE LTDA" at bounding box center [373, 185] width 299 height 29
click at [388, 177] on label "LRV 01 INCORPORACAO IMOBILIARIA SPE LTDA" at bounding box center [376, 185] width 254 height 16
click at [0, 0] on input "LRV 01 INCORPORACAO IMOBILIARIA SPE LTDA" at bounding box center [0, 0] width 0 height 0
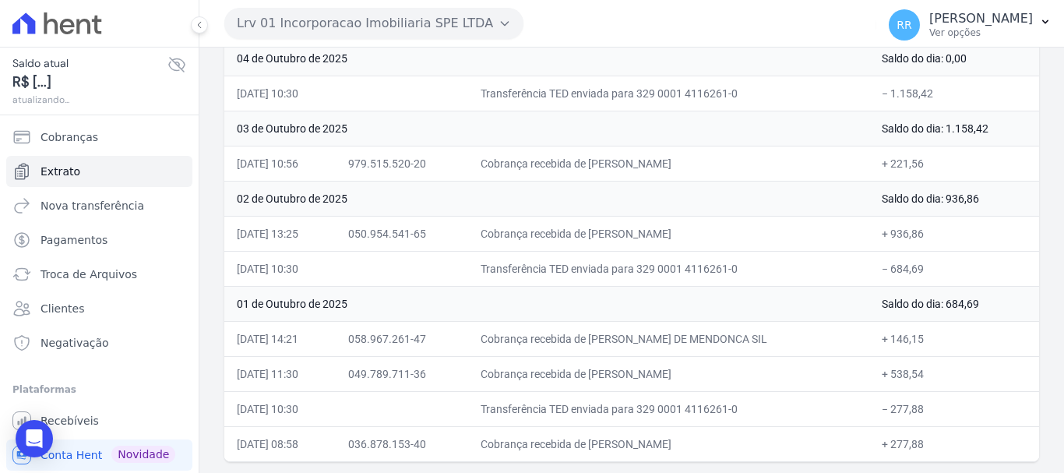
scroll to position [384, 0]
click at [132, 272] on link "Troca de Arquivos" at bounding box center [99, 274] width 186 height 31
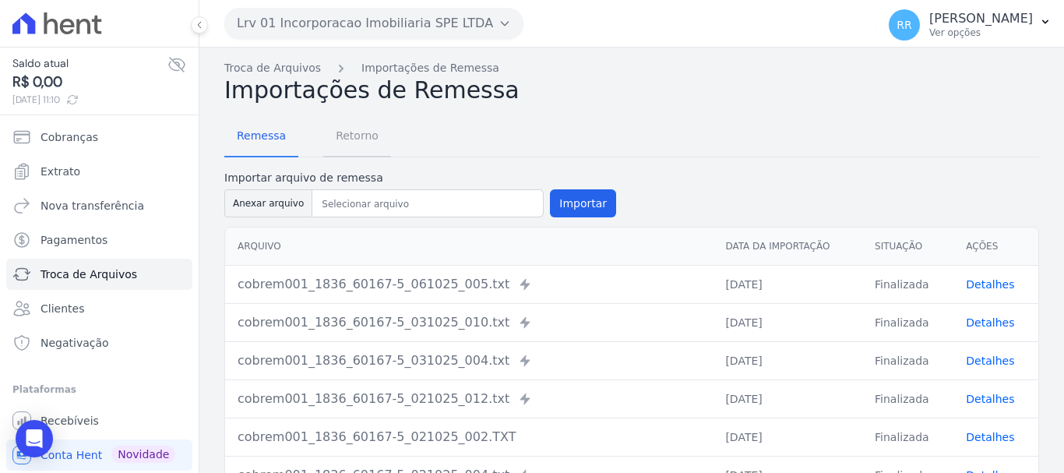
click at [340, 133] on span "Retorno" at bounding box center [357, 135] width 62 height 31
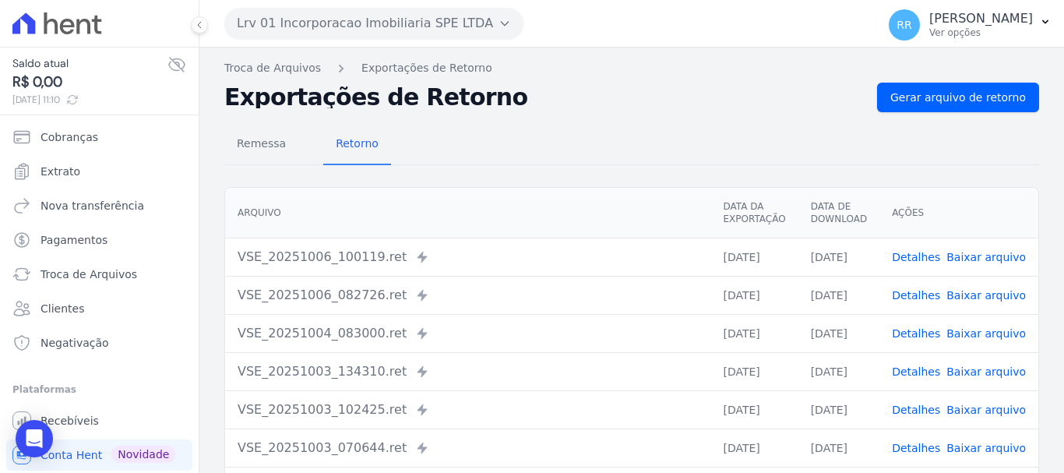
click at [917, 294] on link "Detalhes" at bounding box center [916, 295] width 48 height 12
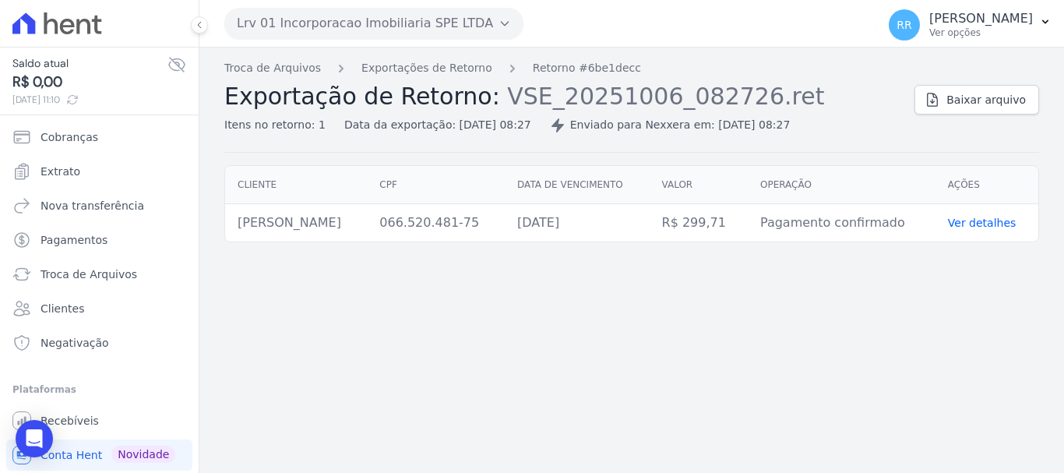
click at [473, 66] on ol "Troca de Arquivos Exportações de Retorno Retorno #6be1decc" at bounding box center [432, 68] width 417 height 16
click at [453, 83] on span "Exportação de Retorno:" at bounding box center [362, 96] width 276 height 27
click at [459, 69] on link "Exportações de Retorno" at bounding box center [426, 68] width 131 height 16
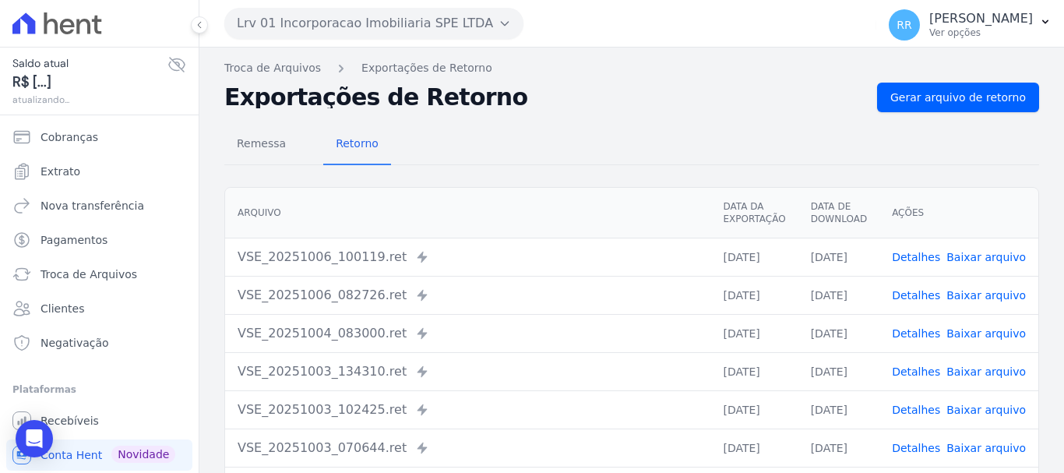
click at [924, 246] on td "Detalhes Baixar arquivo" at bounding box center [959, 257] width 159 height 38
click at [919, 258] on link "Detalhes" at bounding box center [916, 257] width 48 height 12
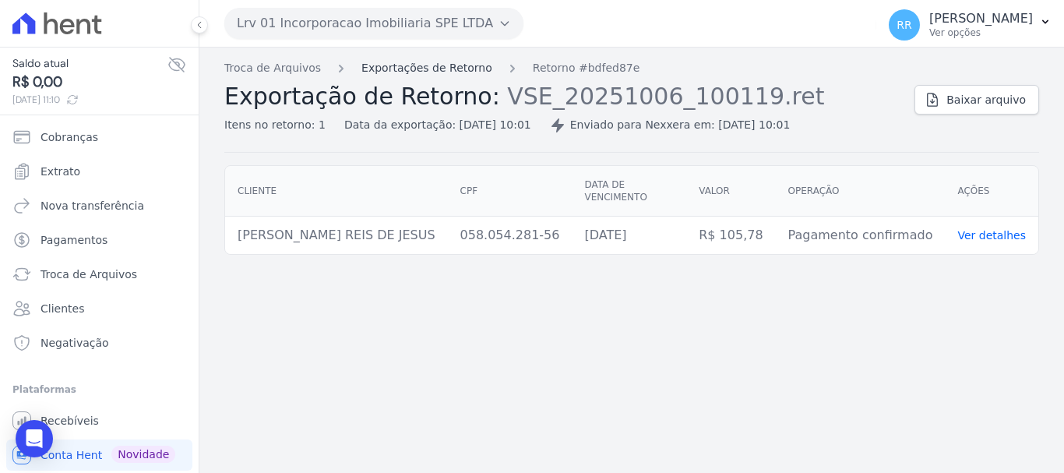
drag, startPoint x: 393, startPoint y: 58, endPoint x: 394, endPoint y: 65, distance: 7.9
click at [393, 58] on div "Troca de Arquivos Exportações de Retorno Retorno #bdfed87e Exportação de Retorn…" at bounding box center [631, 260] width 865 height 425
click at [394, 65] on link "Exportações de Retorno" at bounding box center [426, 68] width 131 height 16
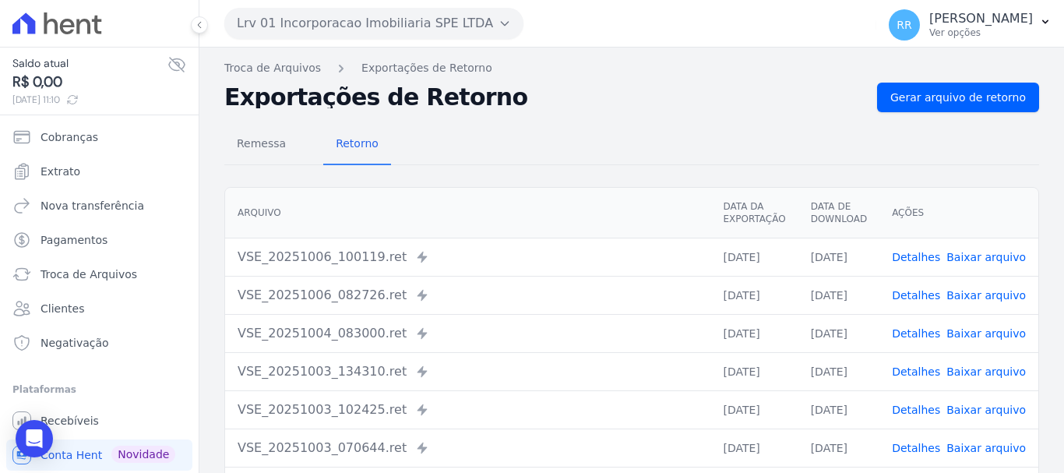
drag, startPoint x: 919, startPoint y: 332, endPoint x: 841, endPoint y: 341, distance: 78.5
click at [919, 332] on link "Detalhes" at bounding box center [916, 333] width 48 height 12
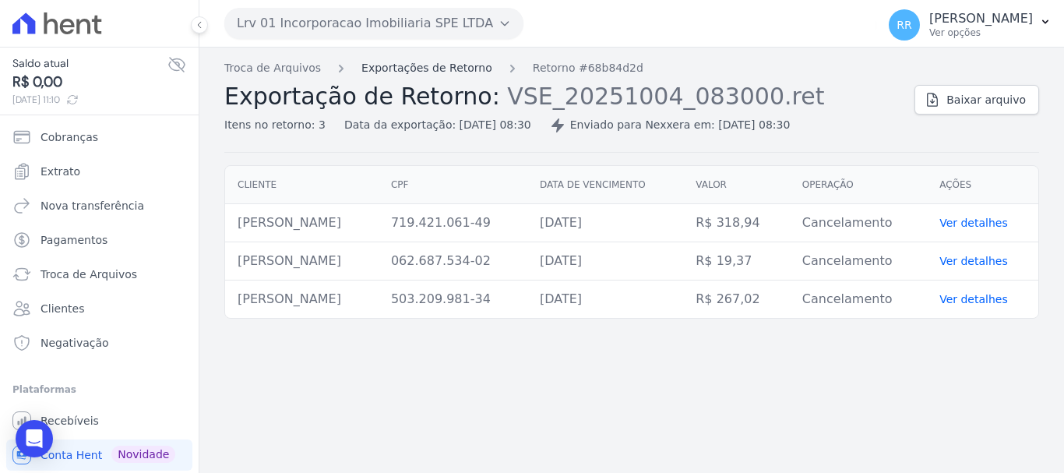
click at [423, 63] on link "Exportações de Retorno" at bounding box center [426, 68] width 131 height 16
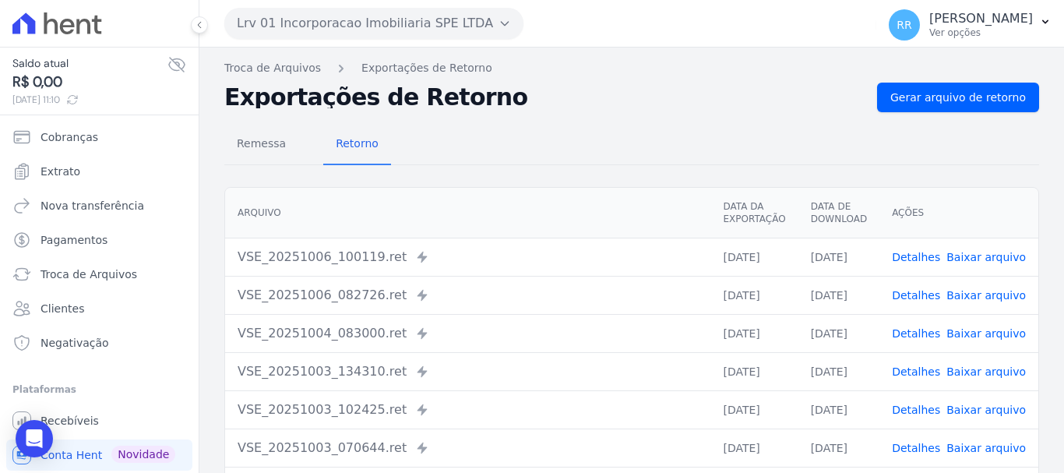
click at [921, 379] on td "Detalhes Baixar arquivo" at bounding box center [959, 371] width 159 height 38
click at [922, 369] on link "Detalhes" at bounding box center [916, 371] width 48 height 12
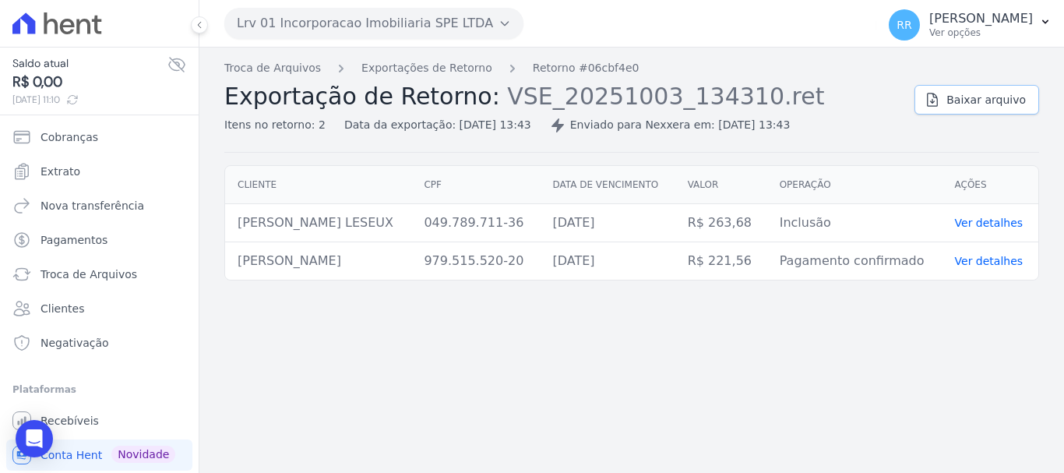
click at [1007, 97] on span "Baixar arquivo" at bounding box center [986, 100] width 79 height 16
click at [394, 62] on link "Exportações de Retorno" at bounding box center [426, 68] width 131 height 16
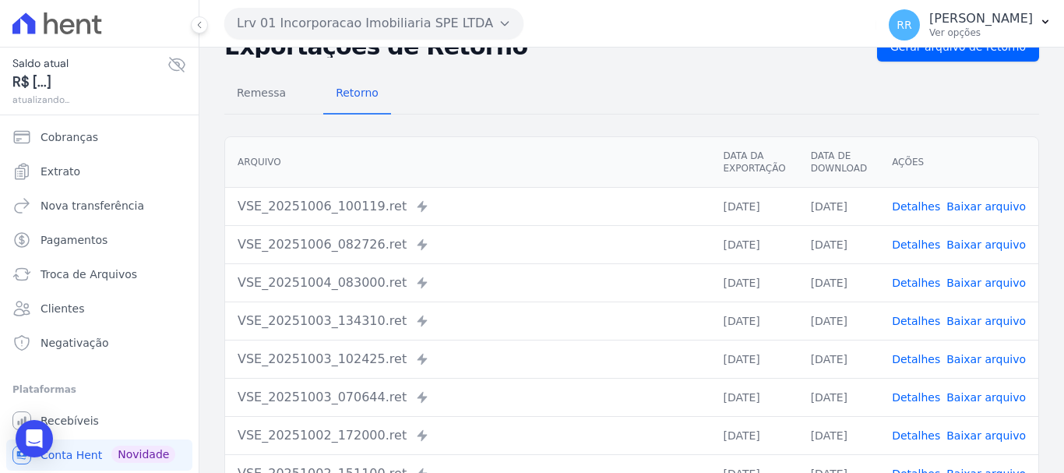
scroll to position [78, 0]
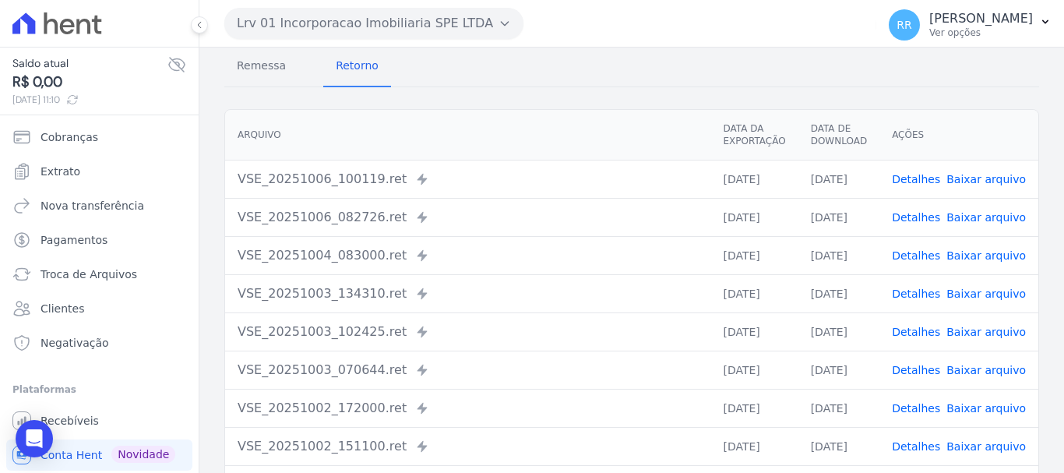
click at [922, 289] on link "Detalhes" at bounding box center [916, 293] width 48 height 12
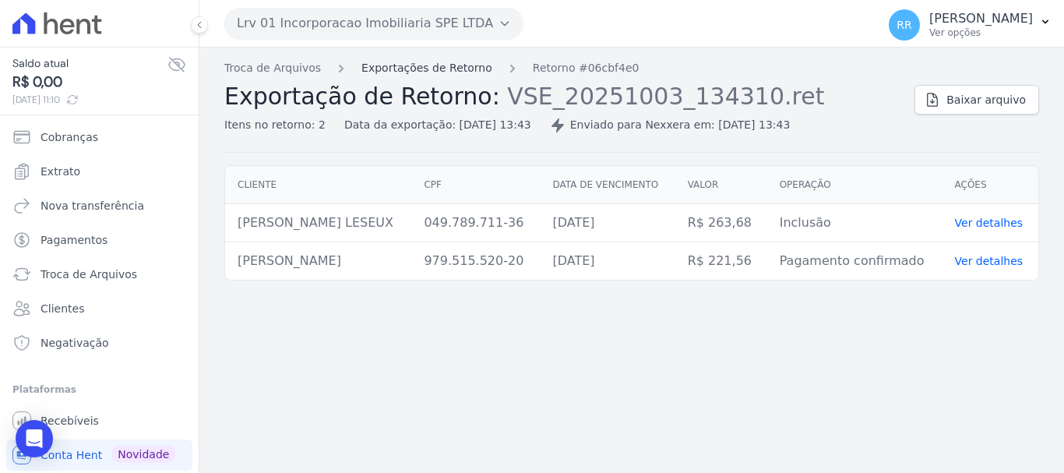
click at [403, 69] on link "Exportações de Retorno" at bounding box center [426, 68] width 131 height 16
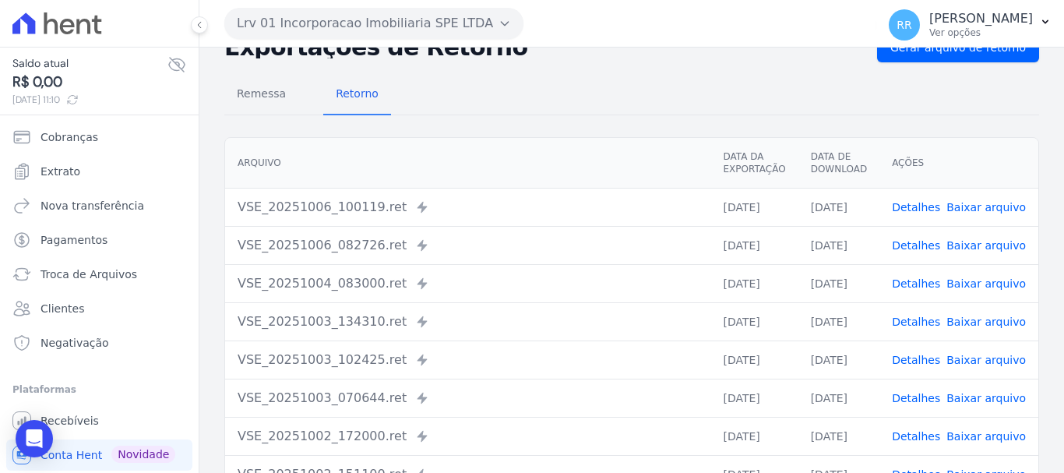
scroll to position [78, 0]
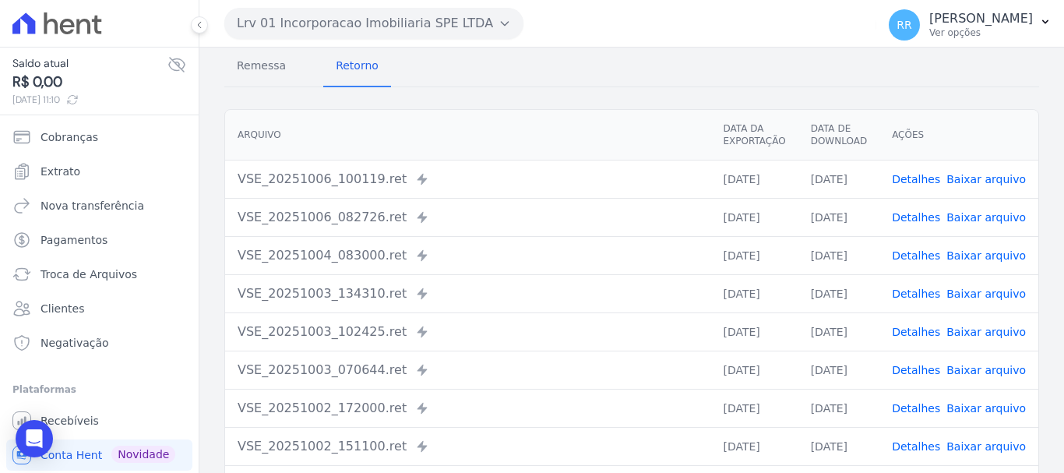
click at [915, 333] on link "Detalhes" at bounding box center [916, 332] width 48 height 12
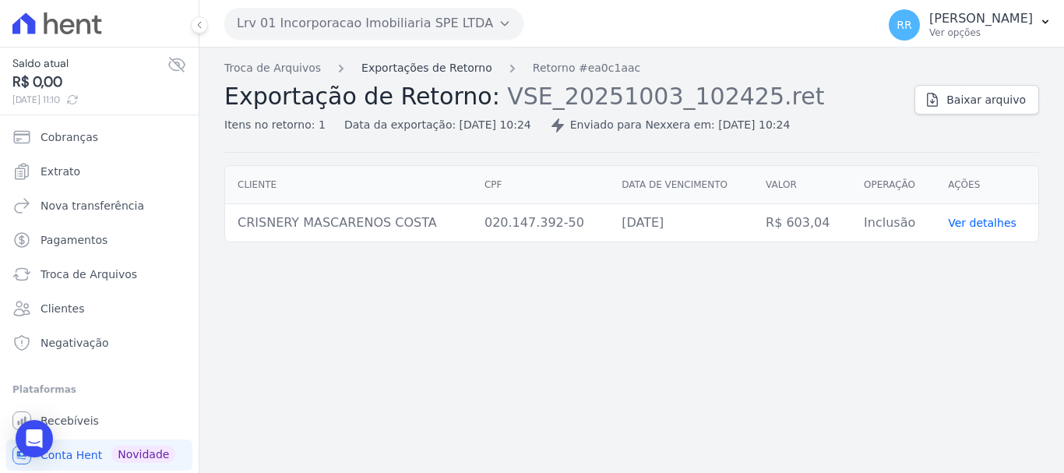
click at [462, 70] on link "Exportações de Retorno" at bounding box center [426, 68] width 131 height 16
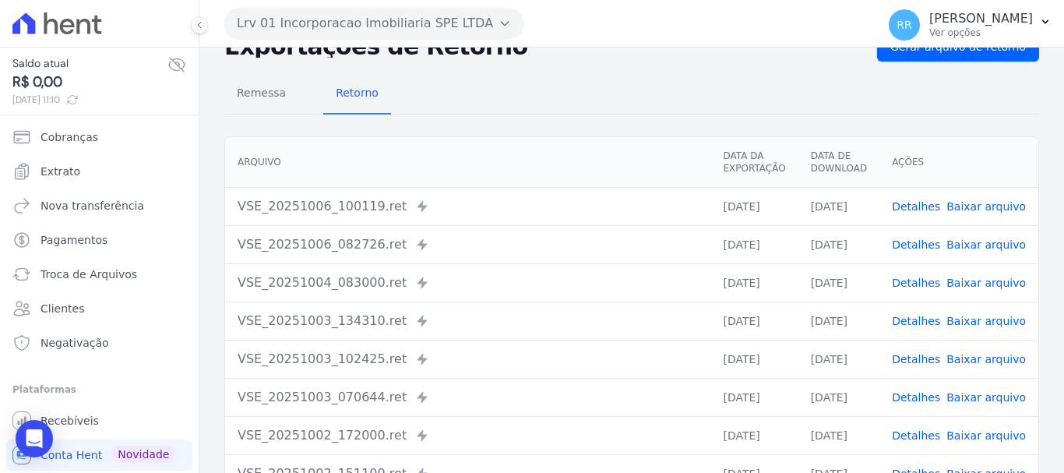
scroll to position [78, 0]
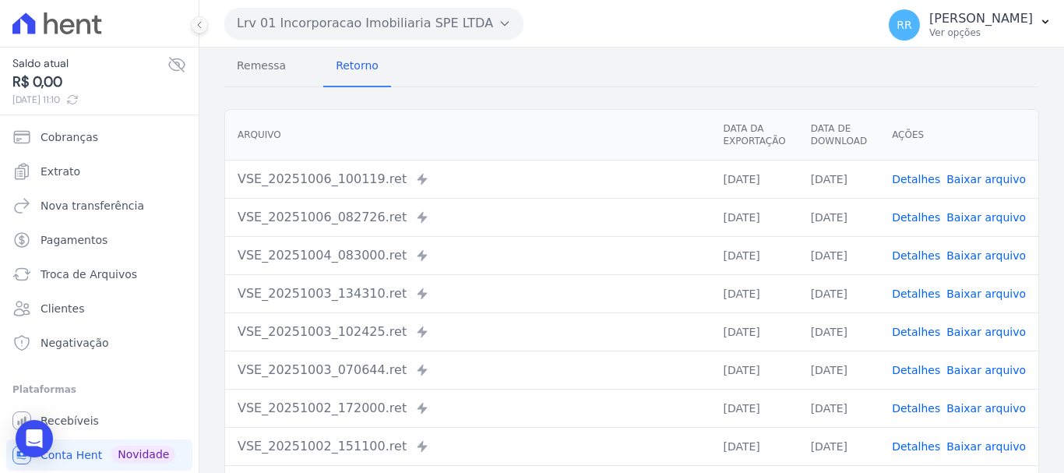
click at [922, 330] on link "Detalhes" at bounding box center [916, 332] width 48 height 12
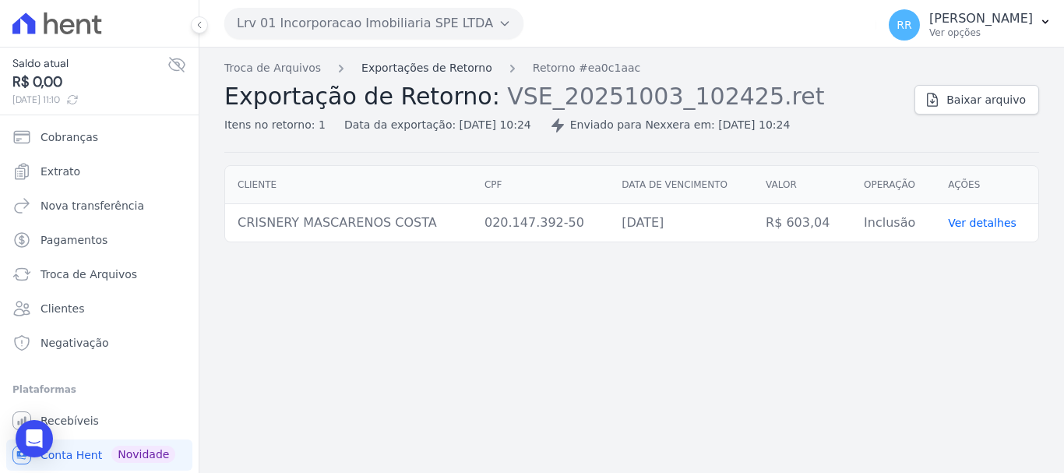
click at [407, 73] on link "Exportações de Retorno" at bounding box center [426, 68] width 131 height 16
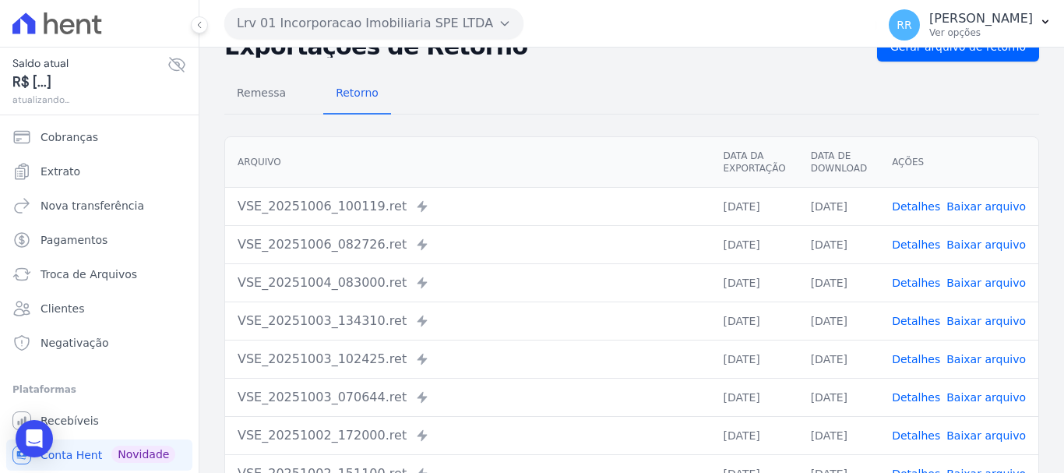
scroll to position [78, 0]
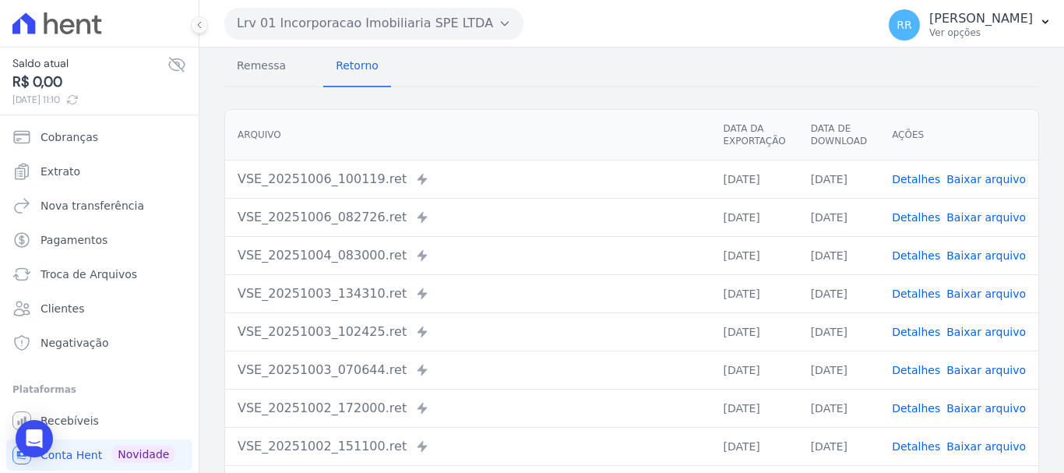
click at [915, 375] on link "Detalhes" at bounding box center [916, 370] width 48 height 12
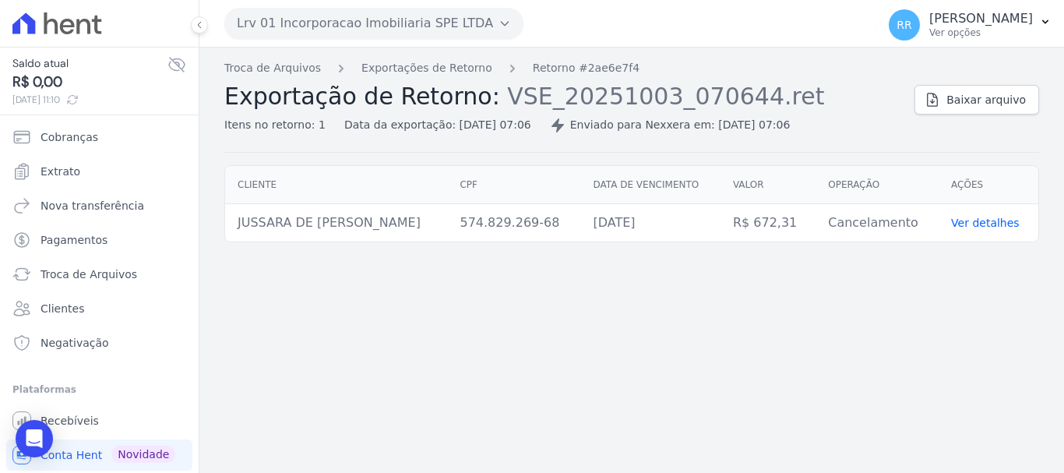
click at [418, 56] on div "Troca de Arquivos Exportações de Retorno Retorno #2ae6e7f4 Exportação de Retorn…" at bounding box center [631, 260] width 865 height 425
click at [419, 62] on link "Exportações de Retorno" at bounding box center [426, 68] width 131 height 16
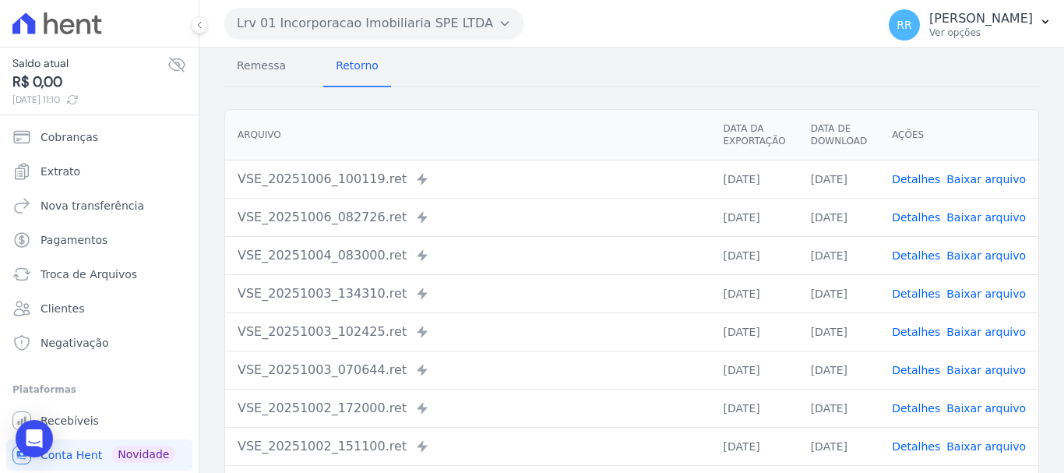
scroll to position [156, 0]
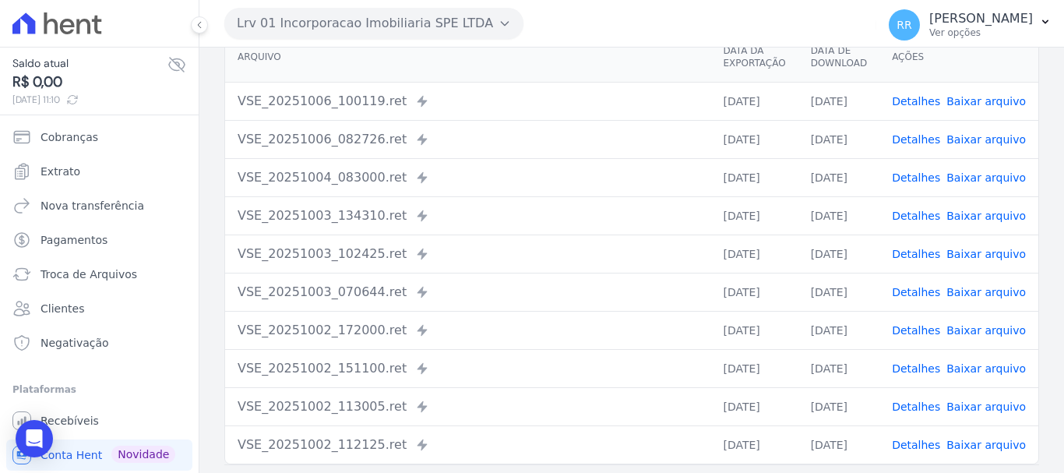
click at [919, 368] on link "Detalhes" at bounding box center [916, 368] width 48 height 12
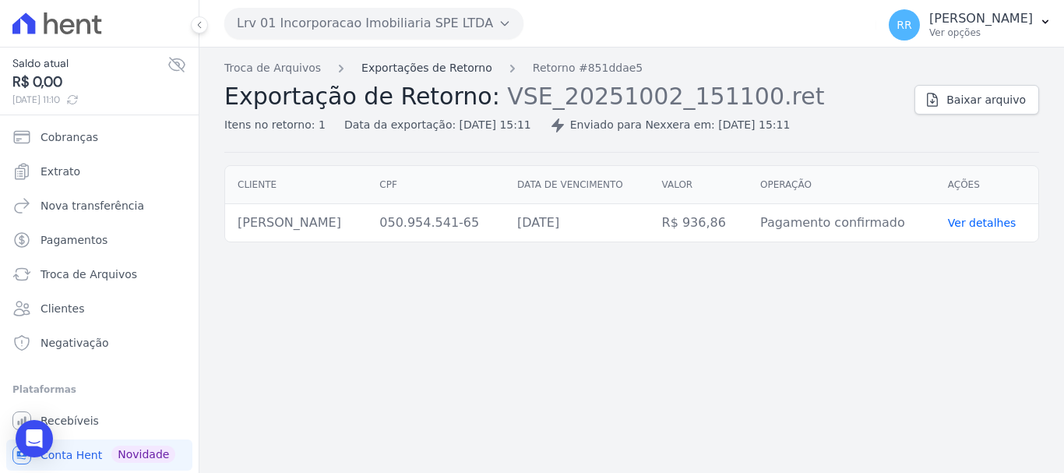
click at [430, 69] on link "Exportações de Retorno" at bounding box center [426, 68] width 131 height 16
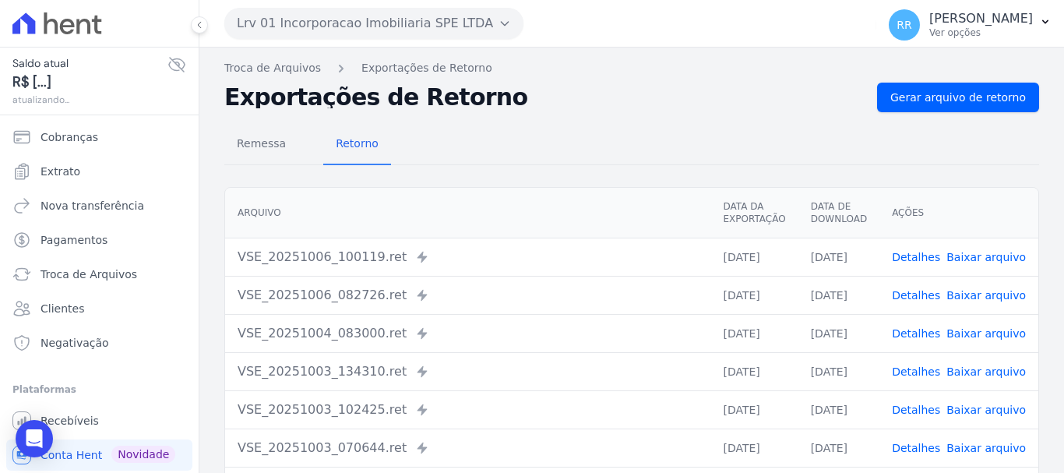
click at [922, 404] on link "Detalhes" at bounding box center [916, 410] width 48 height 12
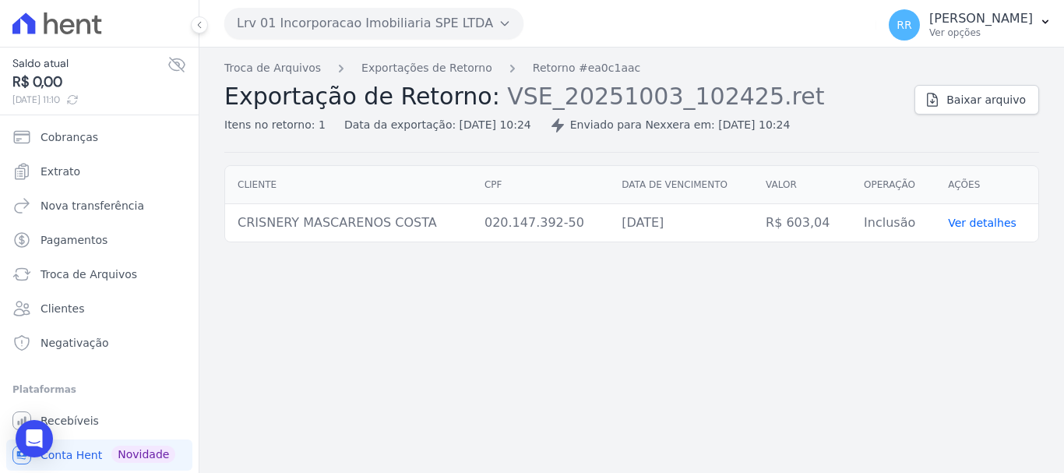
drag, startPoint x: 555, startPoint y: 136, endPoint x: 478, endPoint y: 74, distance: 99.3
click at [474, 74] on ol "Troca de Arquivos Exportações de Retorno Retorno #ea0c1aac" at bounding box center [432, 68] width 416 height 16
click at [427, 61] on link "Exportações de Retorno" at bounding box center [426, 68] width 131 height 16
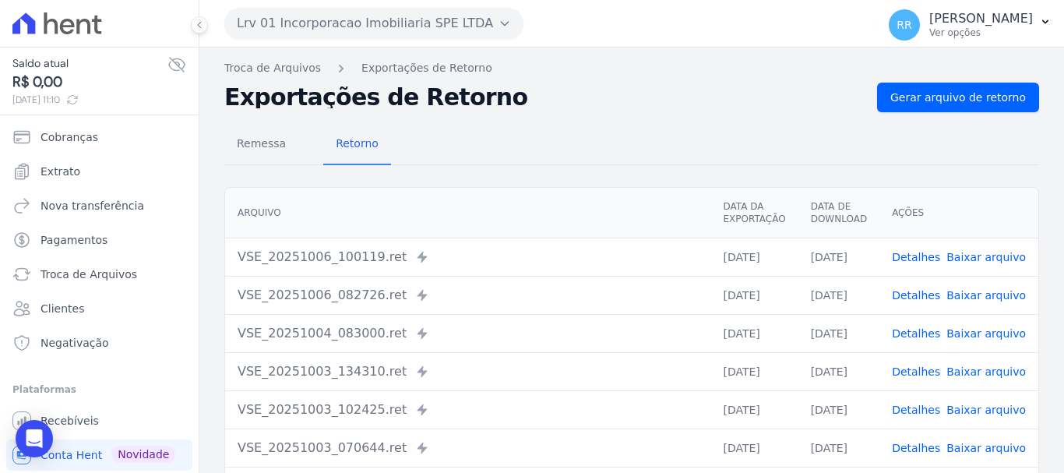
scroll to position [78, 0]
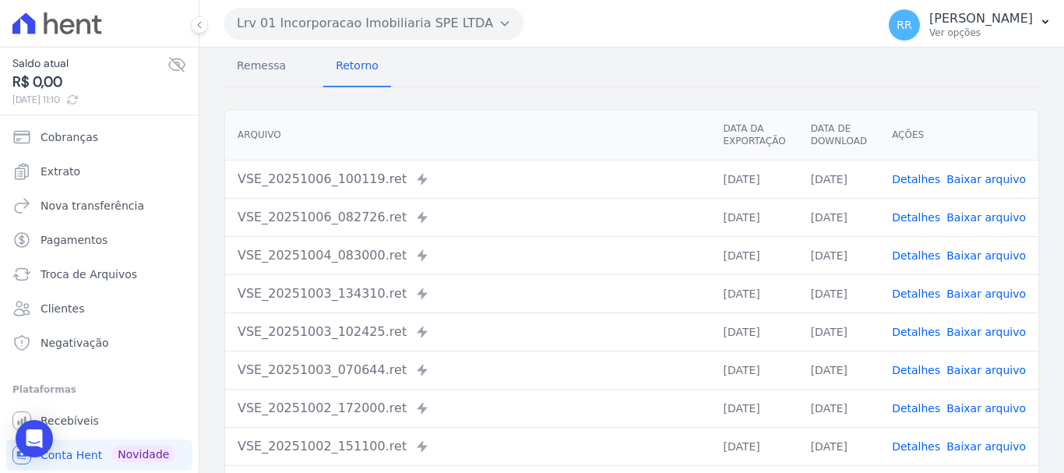
click at [912, 294] on link "Detalhes" at bounding box center [916, 293] width 48 height 12
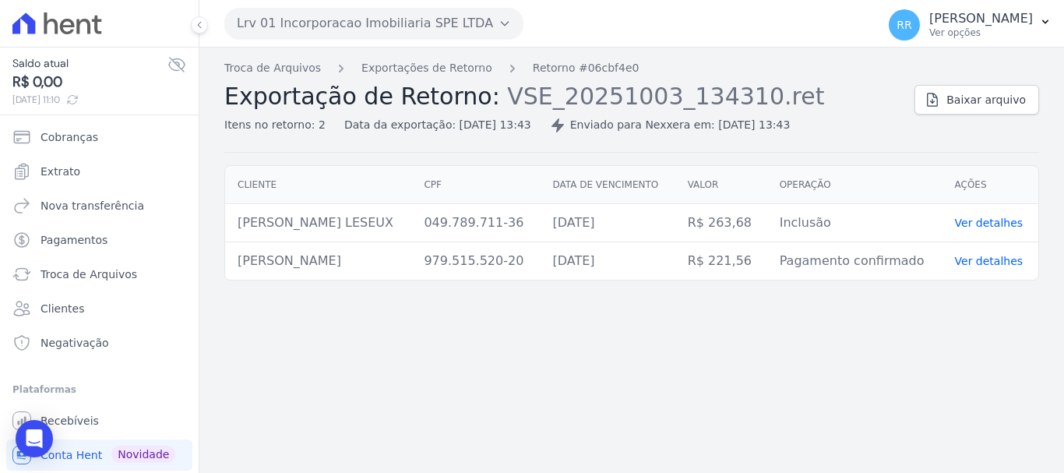
click at [323, 12] on button "Lrv 01 Incorporacao Imobiliaria SPE LTDA" at bounding box center [373, 23] width 299 height 31
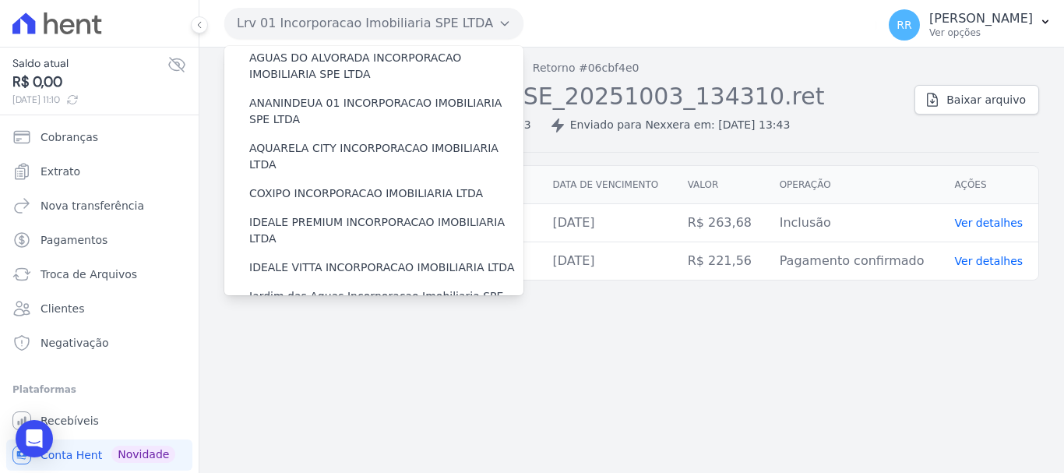
scroll to position [312, 0]
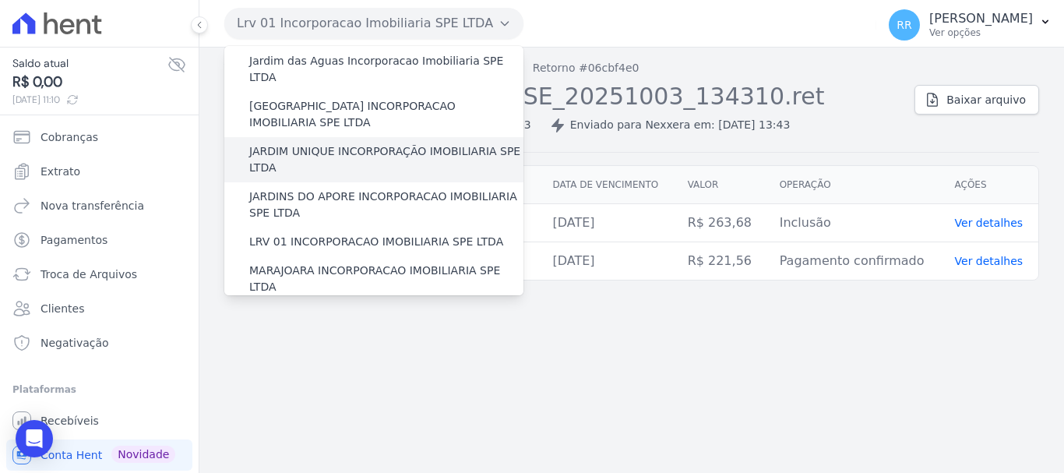
click at [364, 143] on label "JARDIM UNIQUE INCORPORAÇÃO IMOBILIARIA SPE LTDA" at bounding box center [386, 159] width 274 height 33
click at [0, 0] on input "JARDIM UNIQUE INCORPORAÇÃO IMOBILIARIA SPE LTDA" at bounding box center [0, 0] width 0 height 0
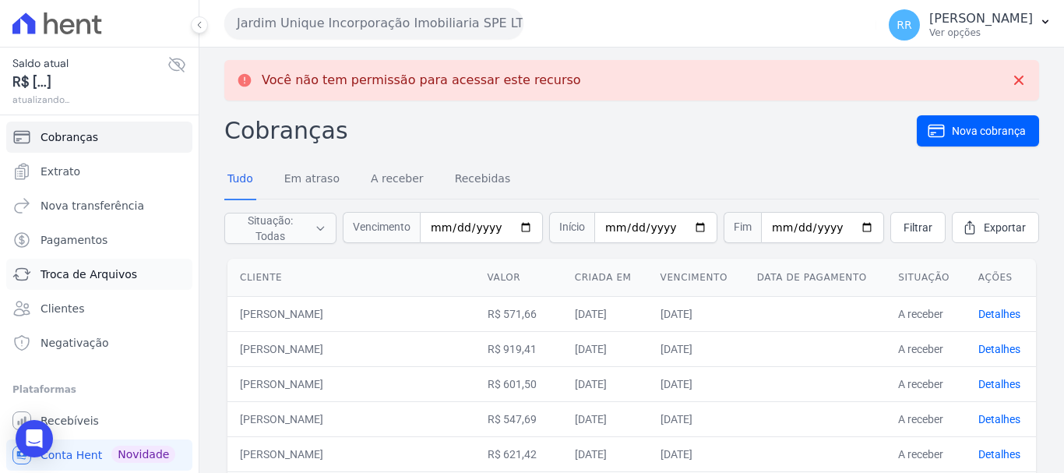
click at [85, 284] on link "Troca de Arquivos" at bounding box center [99, 274] width 186 height 31
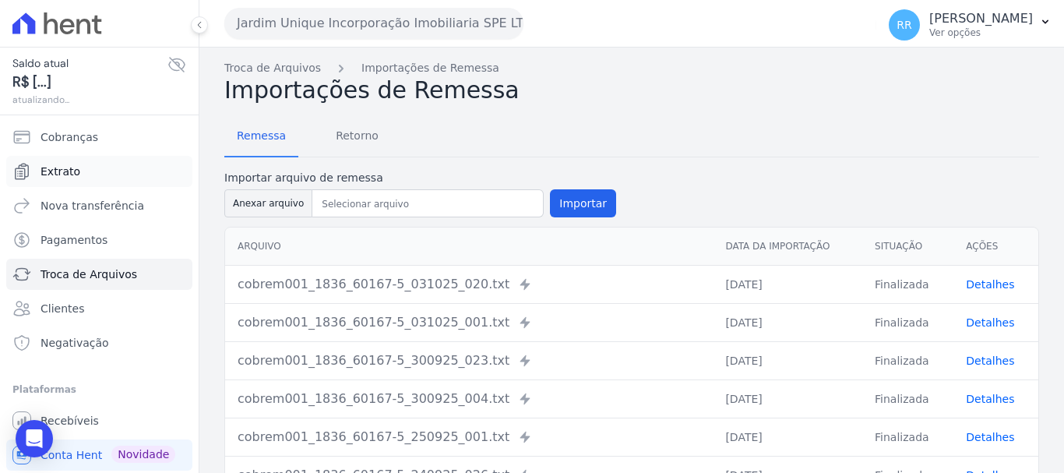
click at [47, 173] on span "Extrato" at bounding box center [61, 172] width 40 height 16
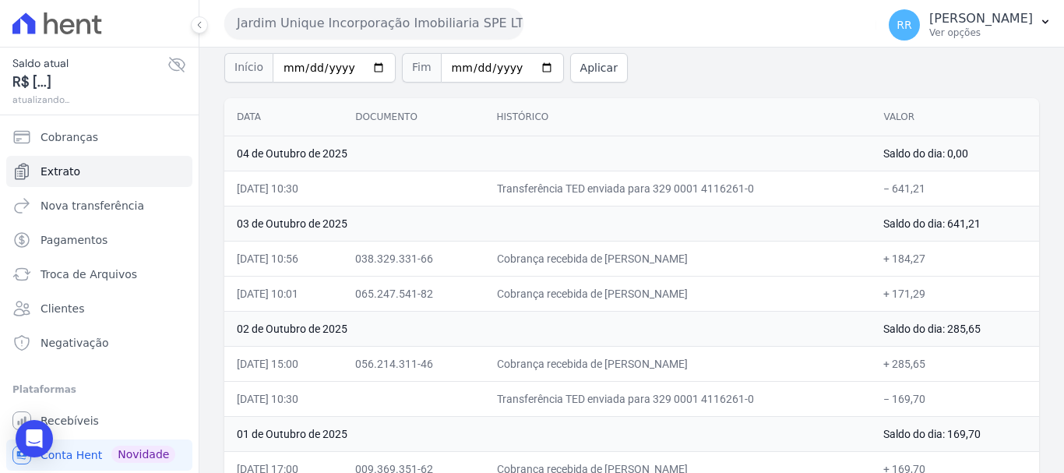
scroll to position [139, 0]
